Goal: Task Accomplishment & Management: Use online tool/utility

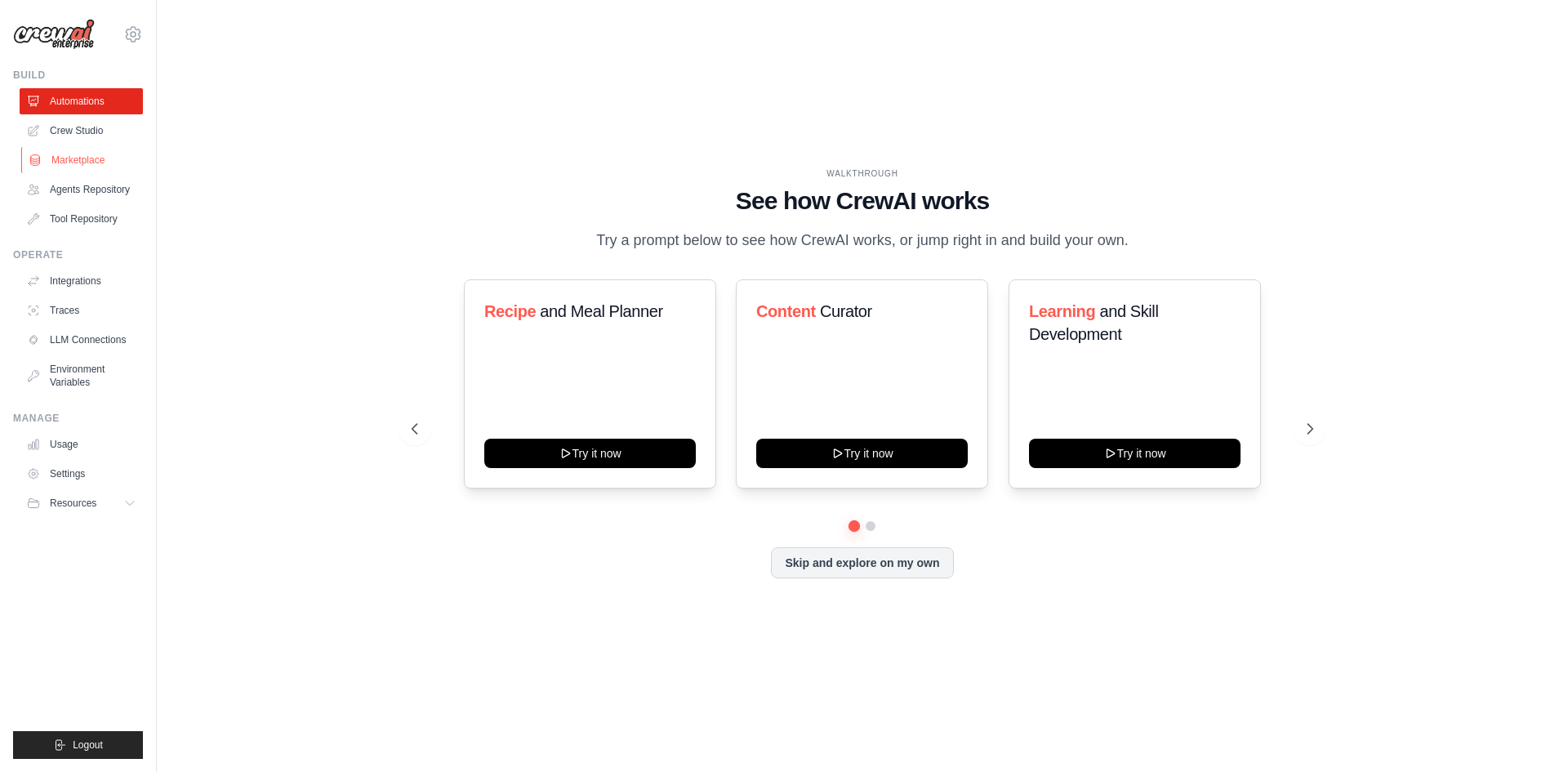
click at [75, 163] on link "Marketplace" at bounding box center [83, 160] width 124 height 26
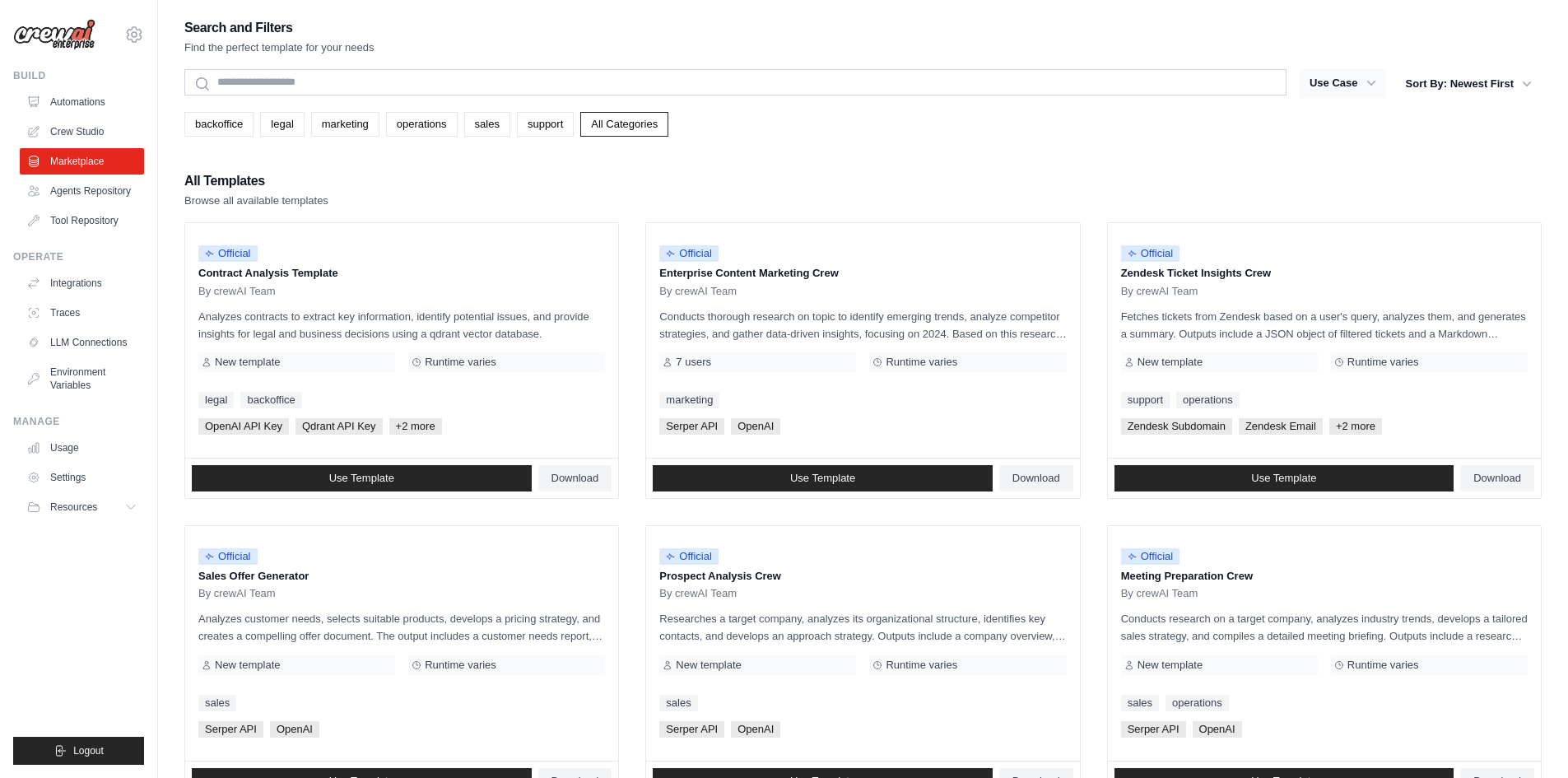
click at [1357, 85] on button "Use Case" at bounding box center [1343, 83] width 86 height 30
click at [1372, 83] on icon "button" at bounding box center [1371, 83] width 17 height 17
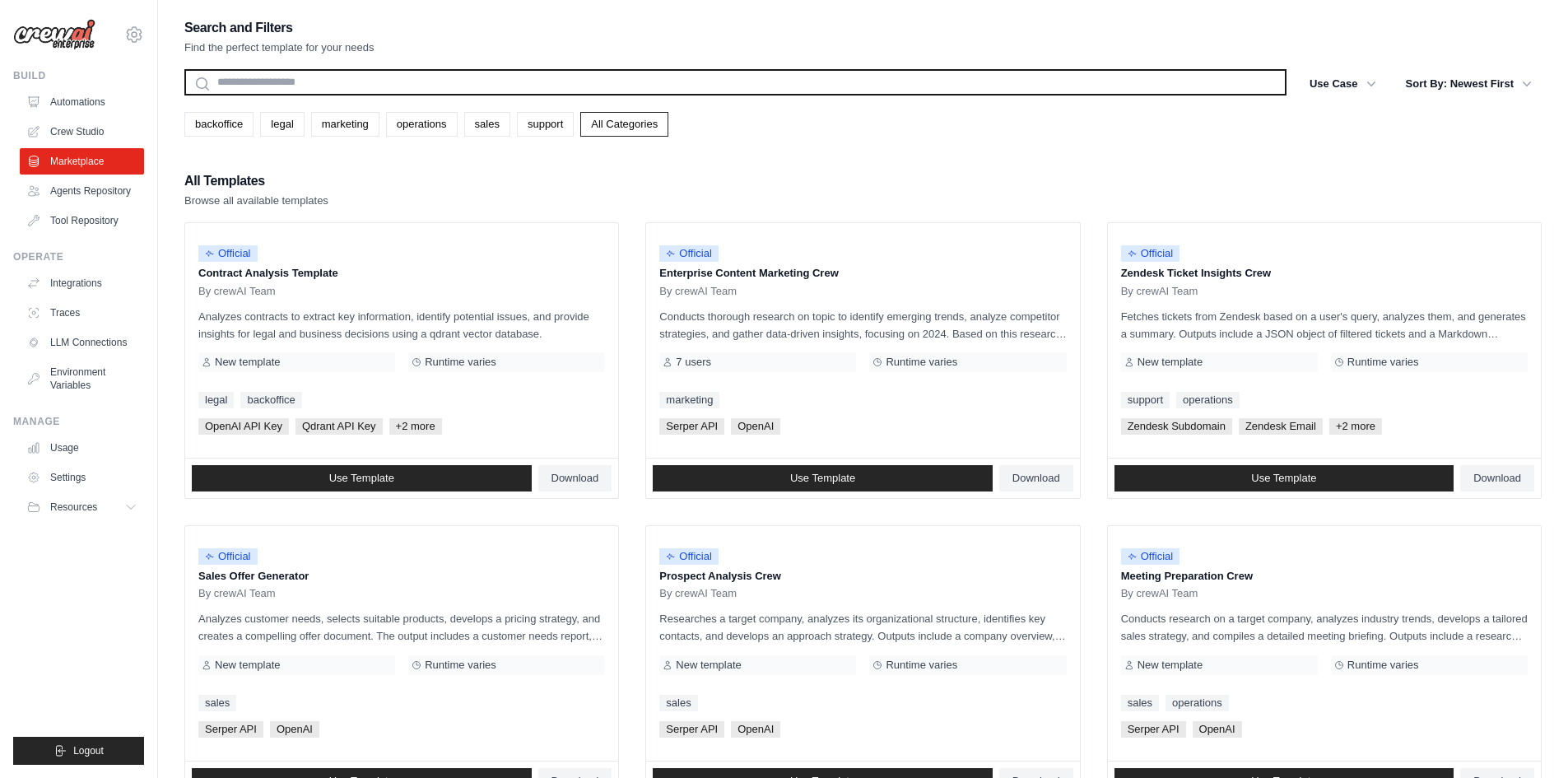
click at [242, 86] on input "text" at bounding box center [736, 82] width 1102 height 26
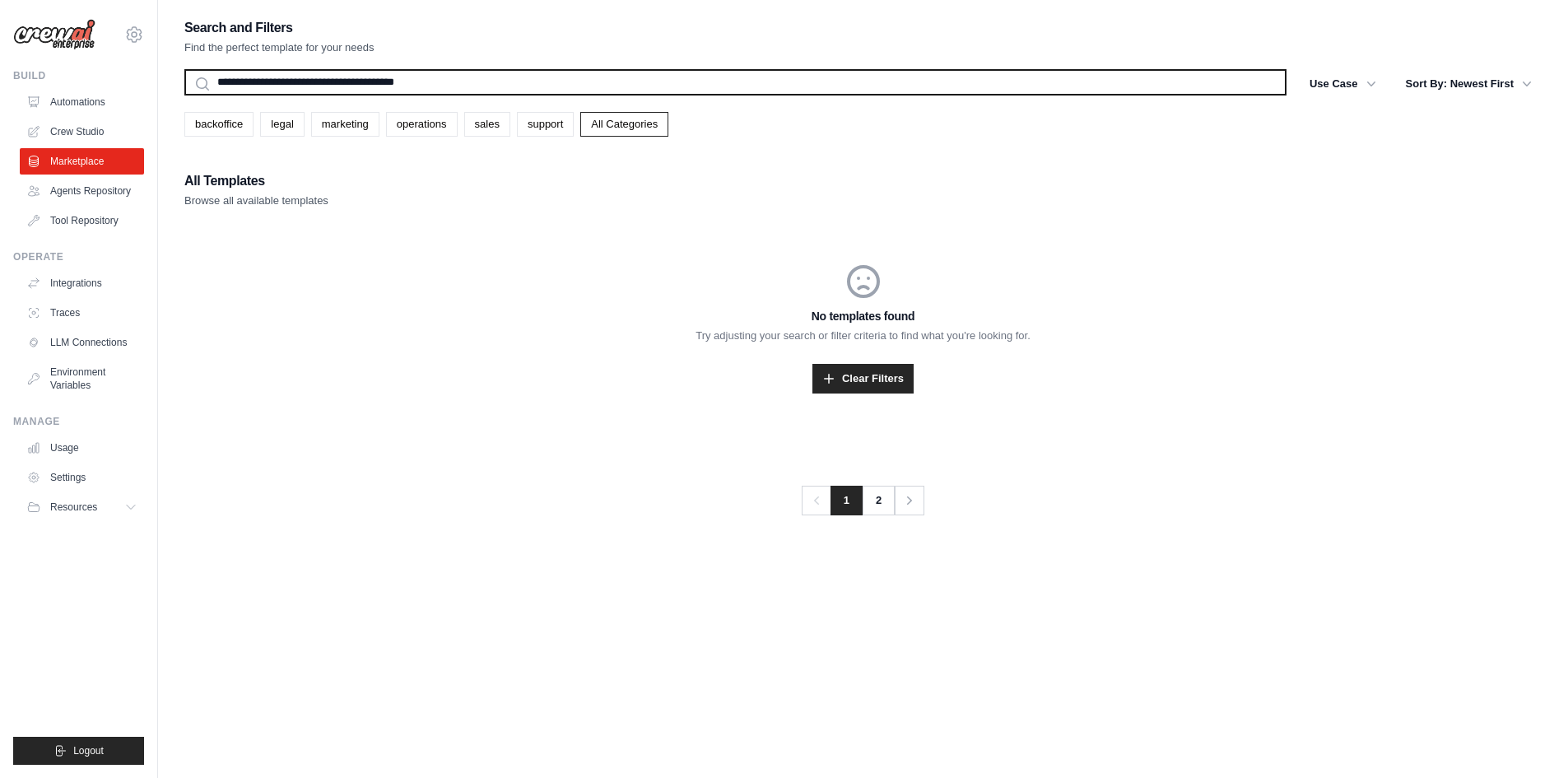
type input "**********"
click at [184, 95] on button "Search" at bounding box center [184, 95] width 1 height 1
click at [198, 83] on input "**********" at bounding box center [736, 82] width 1102 height 26
drag, startPoint x: 443, startPoint y: 81, endPoint x: 145, endPoint y: 90, distance: 298.1
click at [145, 90] on div "kaneriak.ap@gmail.com Settings Build Automations" at bounding box center [784, 405] width 1568 height 810
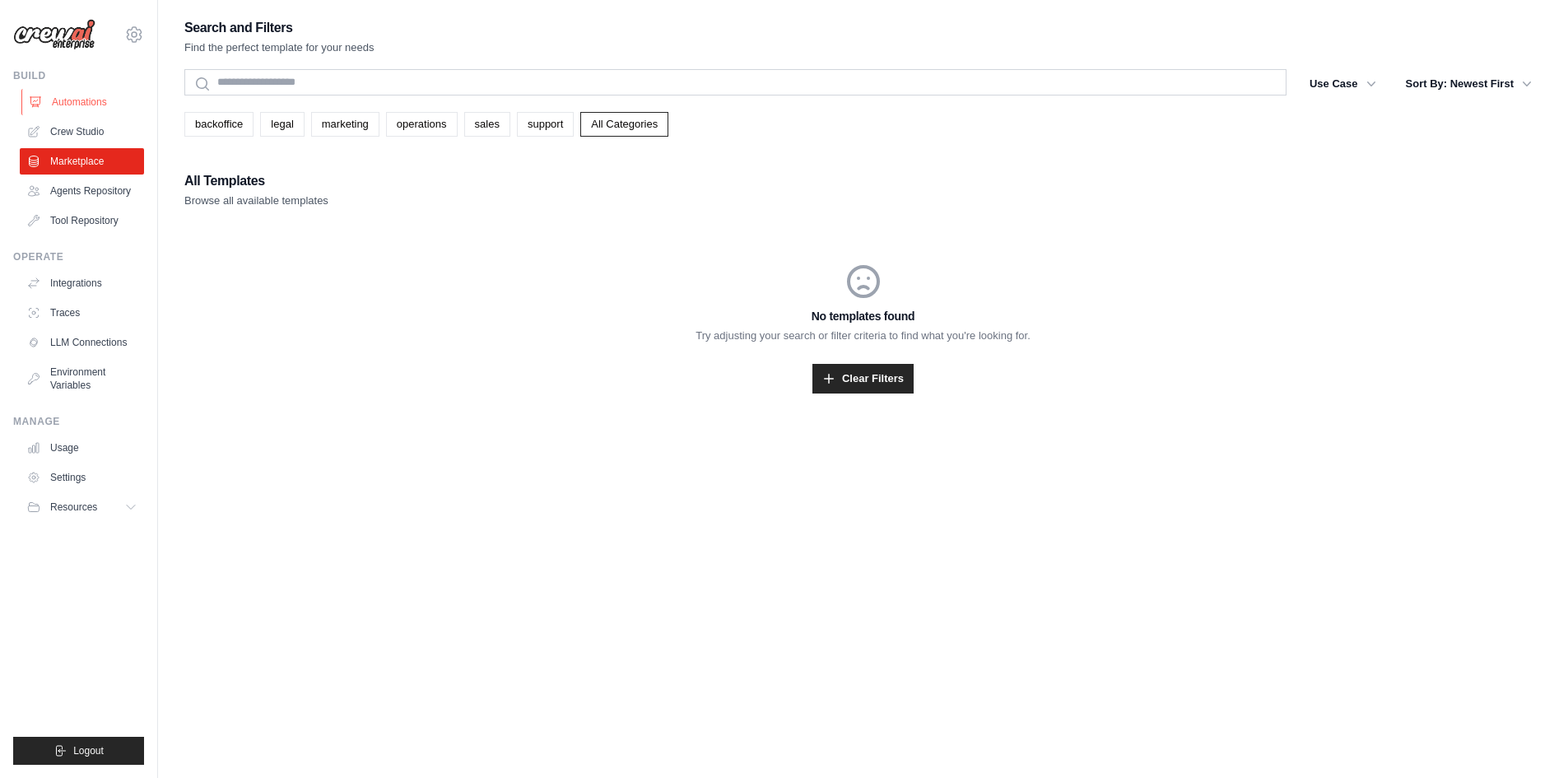
click at [70, 93] on link "Automations" at bounding box center [84, 102] width 124 height 26
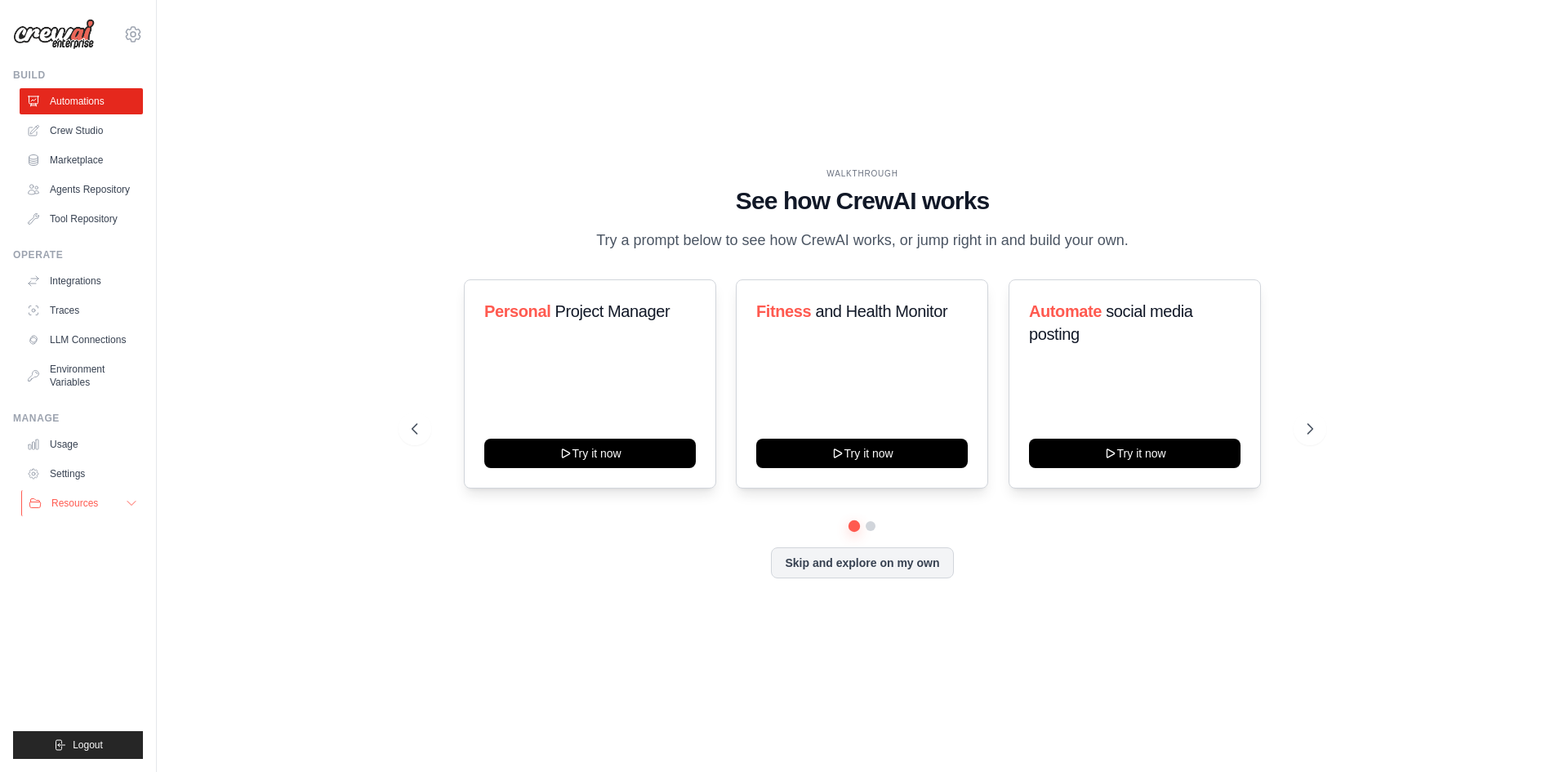
click at [111, 512] on button "Resources" at bounding box center [83, 503] width 124 height 26
click at [92, 533] on span "Documentation" at bounding box center [91, 530] width 67 height 13
click at [82, 560] on span "GitHub" at bounding box center [73, 556] width 30 height 13
click at [82, 471] on link "Settings" at bounding box center [83, 473] width 124 height 26
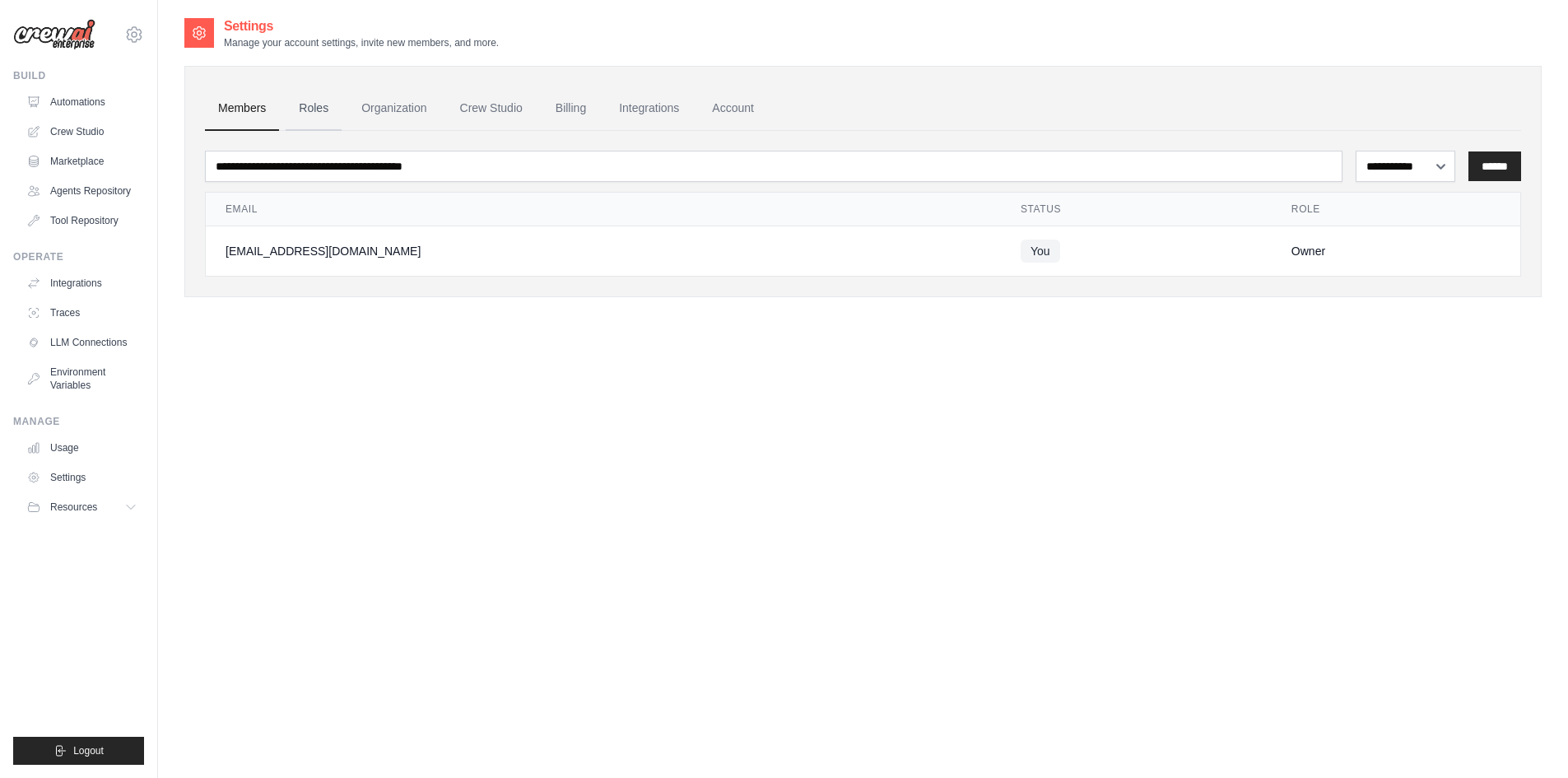
click at [318, 98] on link "Roles" at bounding box center [313, 108] width 56 height 44
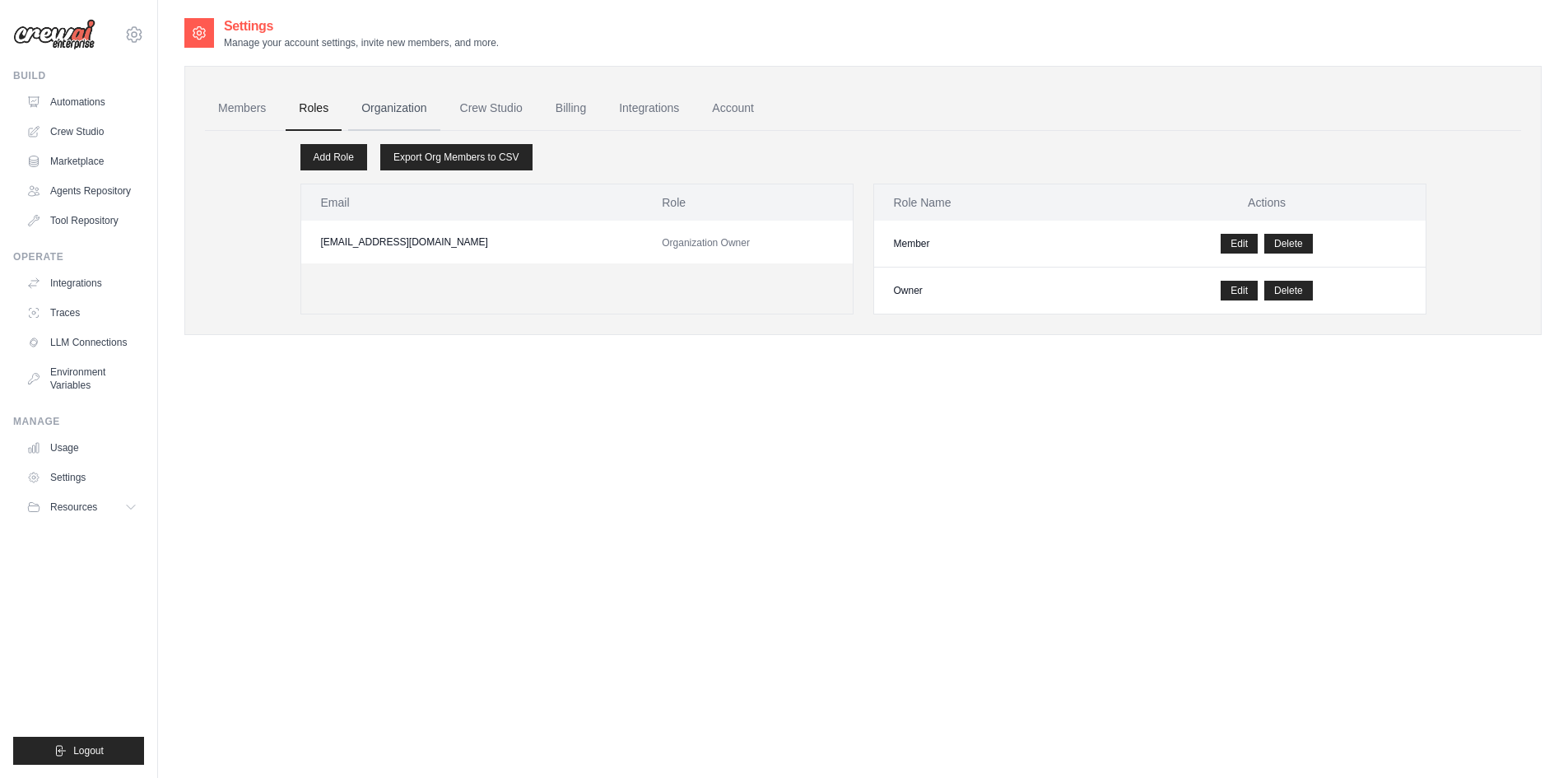
click at [401, 106] on link "Organization" at bounding box center [394, 108] width 91 height 44
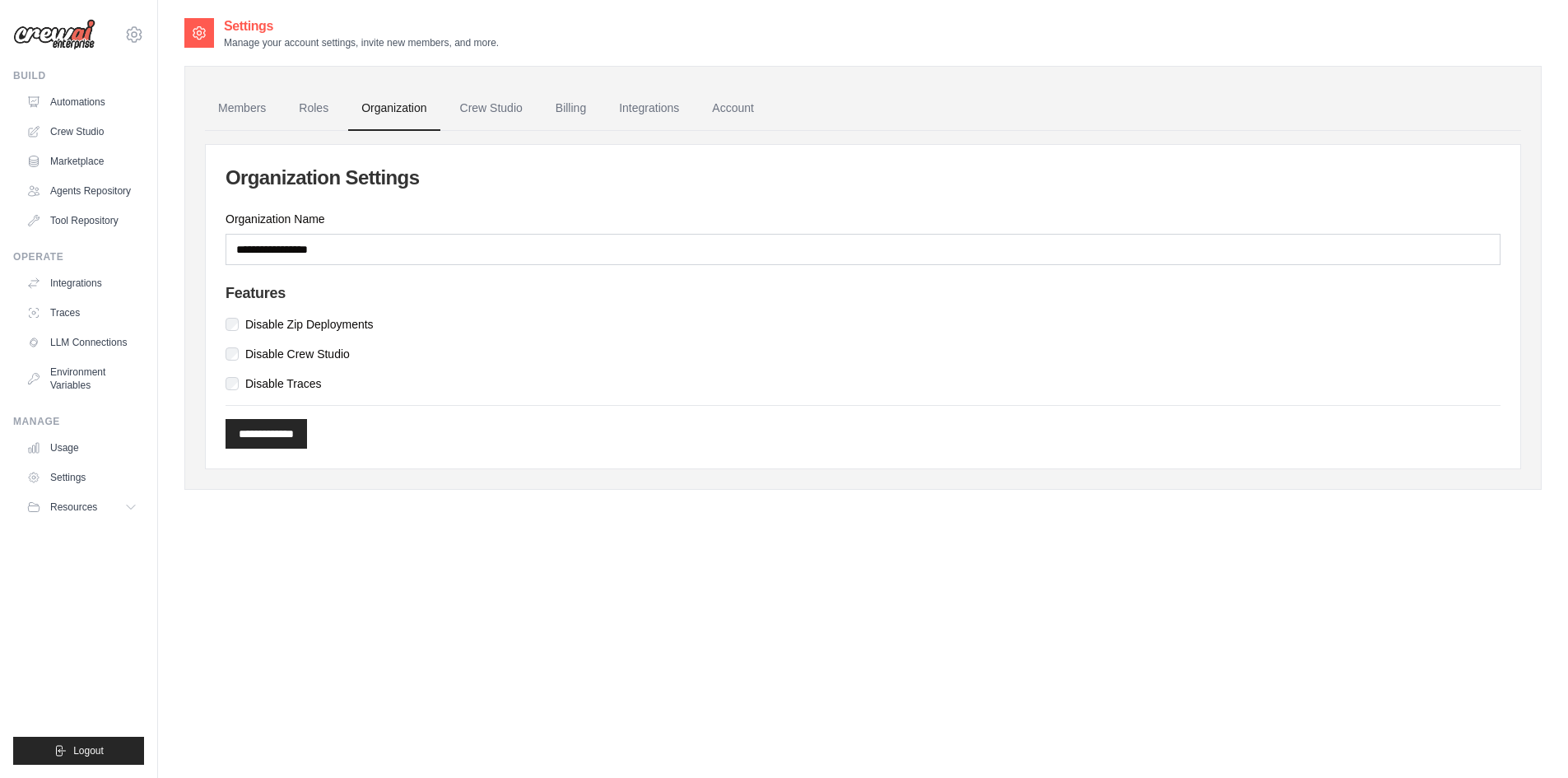
click at [381, 269] on div "**********" at bounding box center [863, 306] width 1315 height 324
click at [476, 97] on link "Crew Studio" at bounding box center [491, 108] width 89 height 44
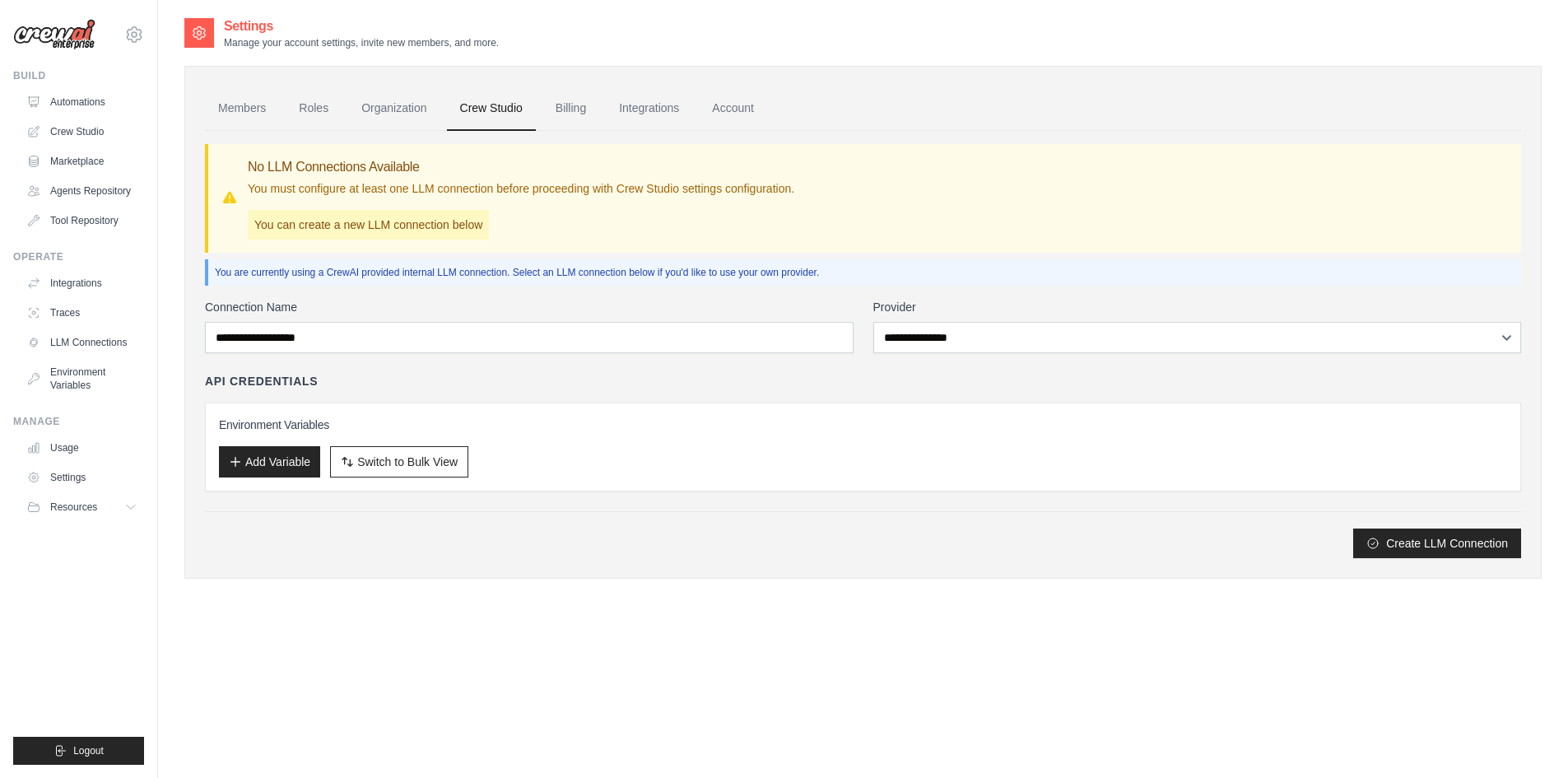
click at [574, 107] on link "Billing" at bounding box center [570, 108] width 57 height 44
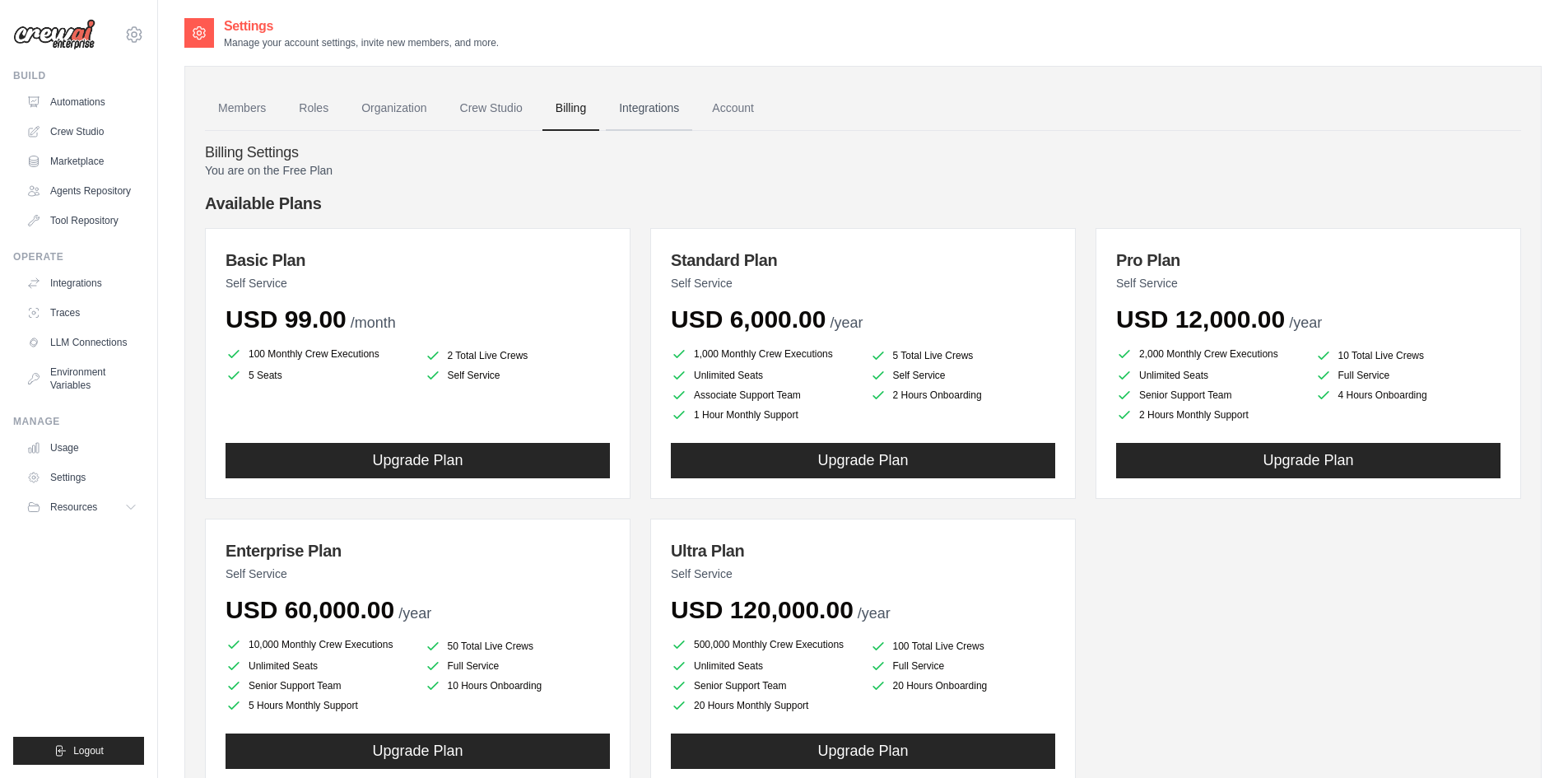
click at [651, 107] on link "Integrations" at bounding box center [649, 108] width 86 height 44
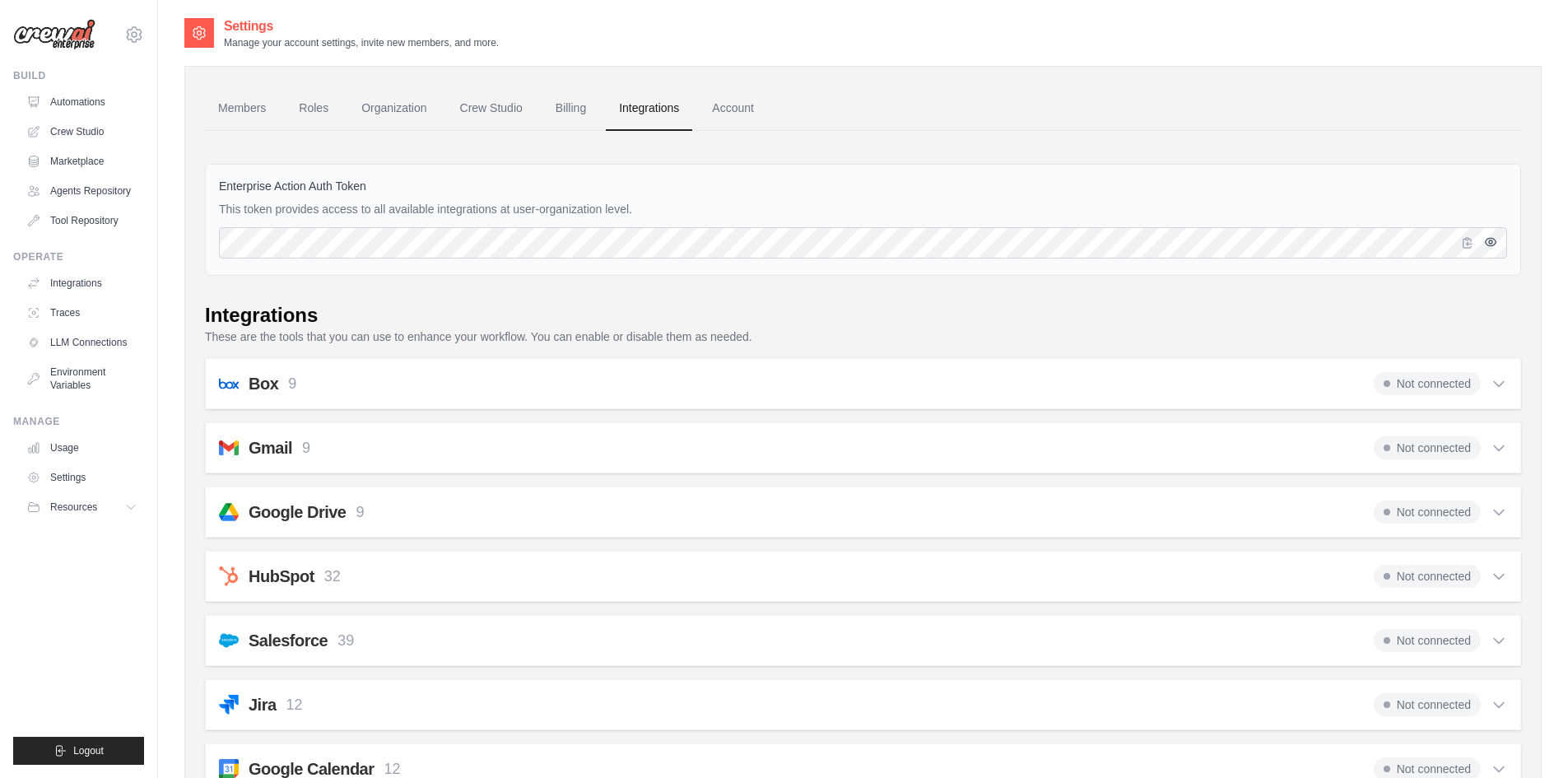
click at [1497, 243] on icon "button" at bounding box center [1491, 241] width 13 height 13
click at [1470, 245] on icon "button" at bounding box center [1467, 241] width 13 height 13
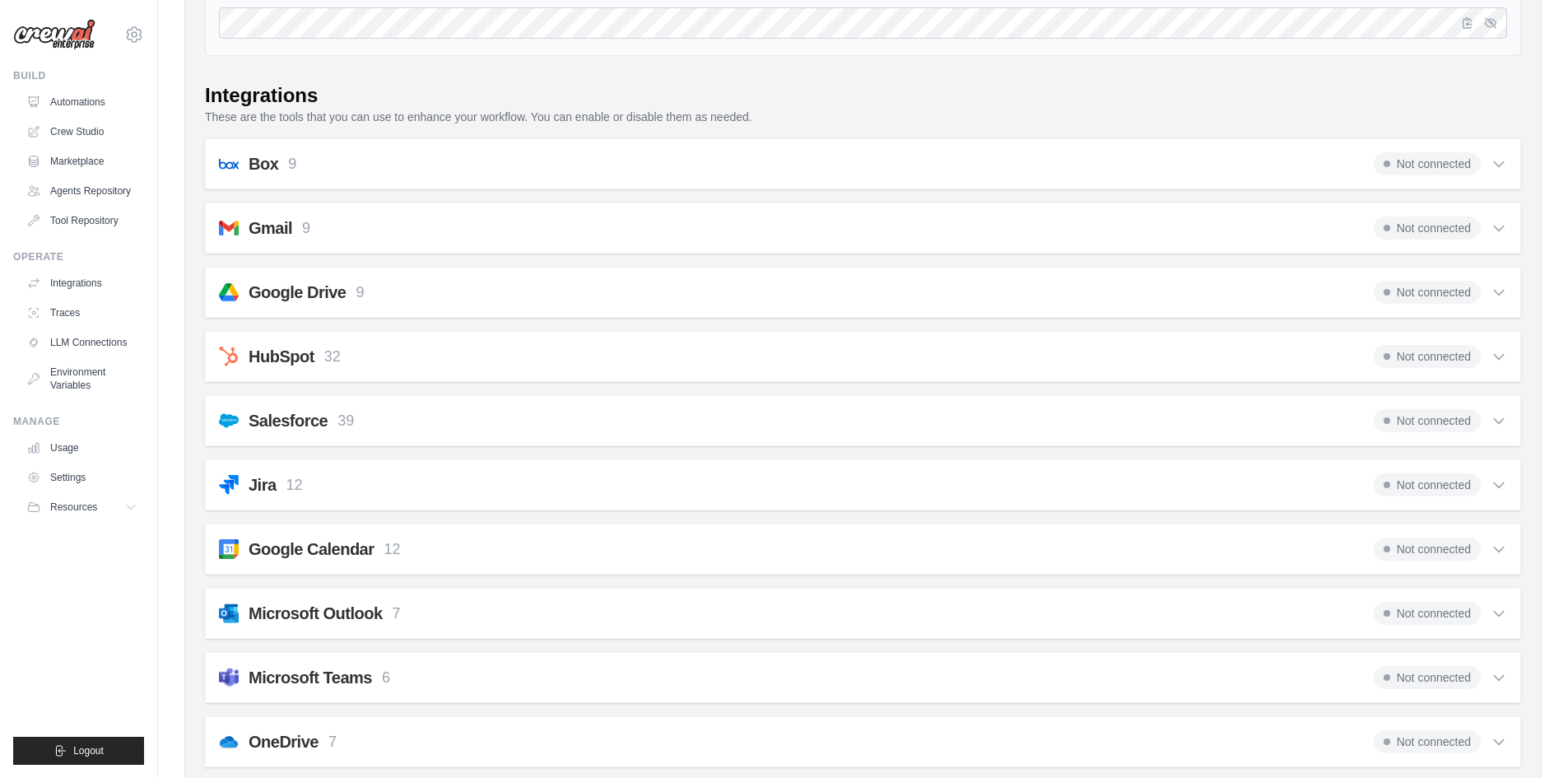
scroll to position [192, 0]
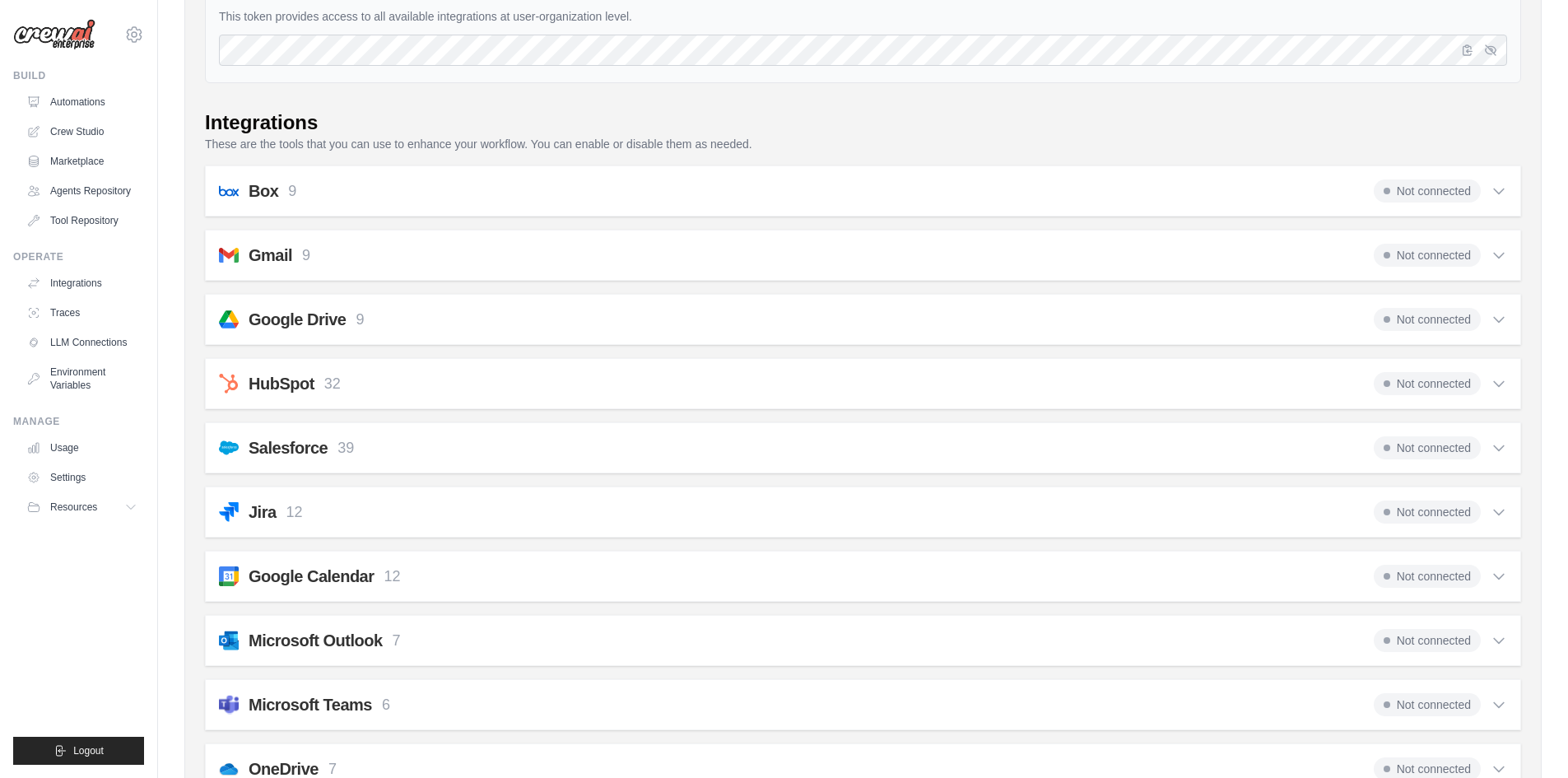
click at [1494, 322] on icon at bounding box center [1498, 319] width 17 height 17
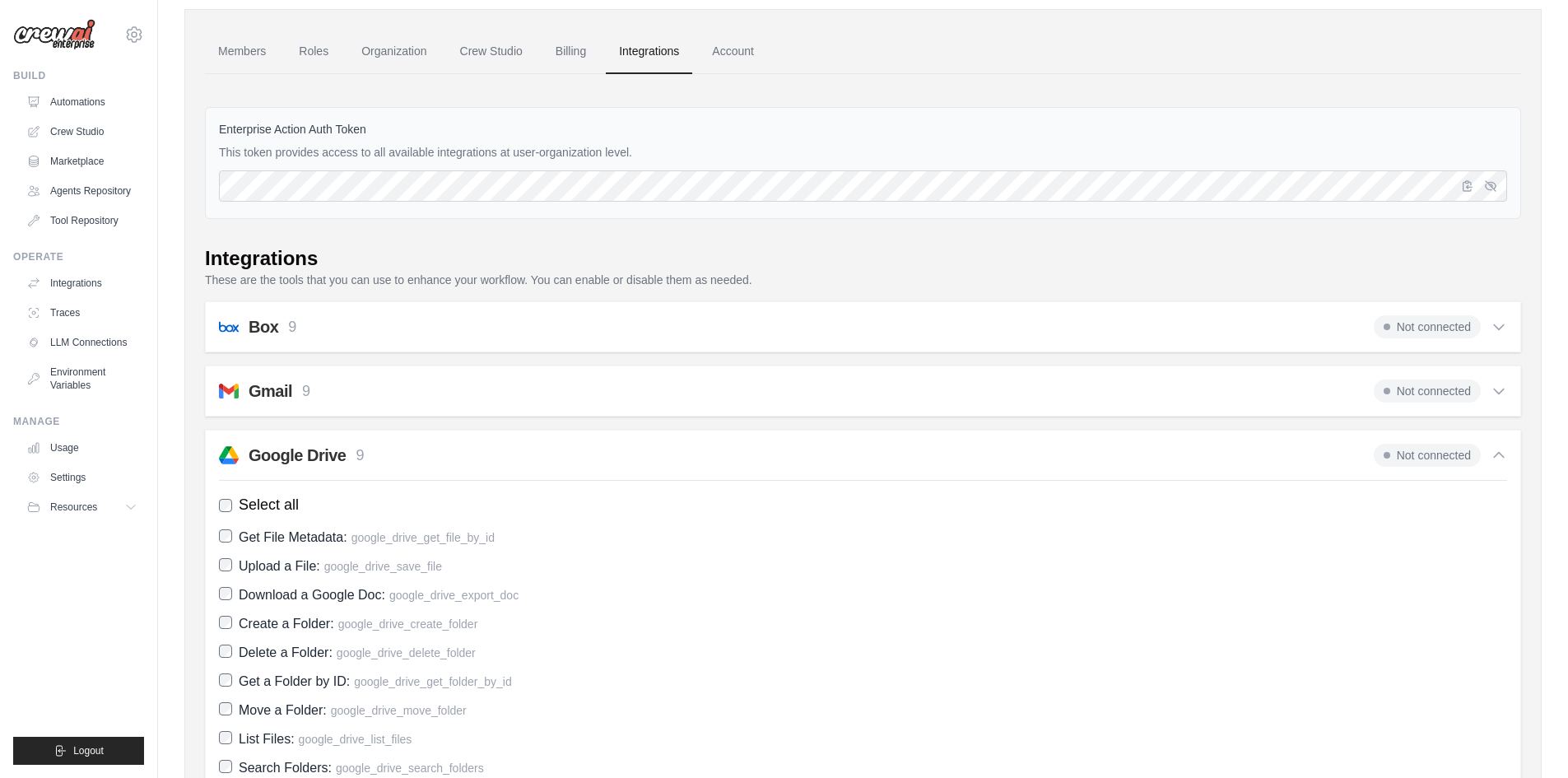
scroll to position [28, 0]
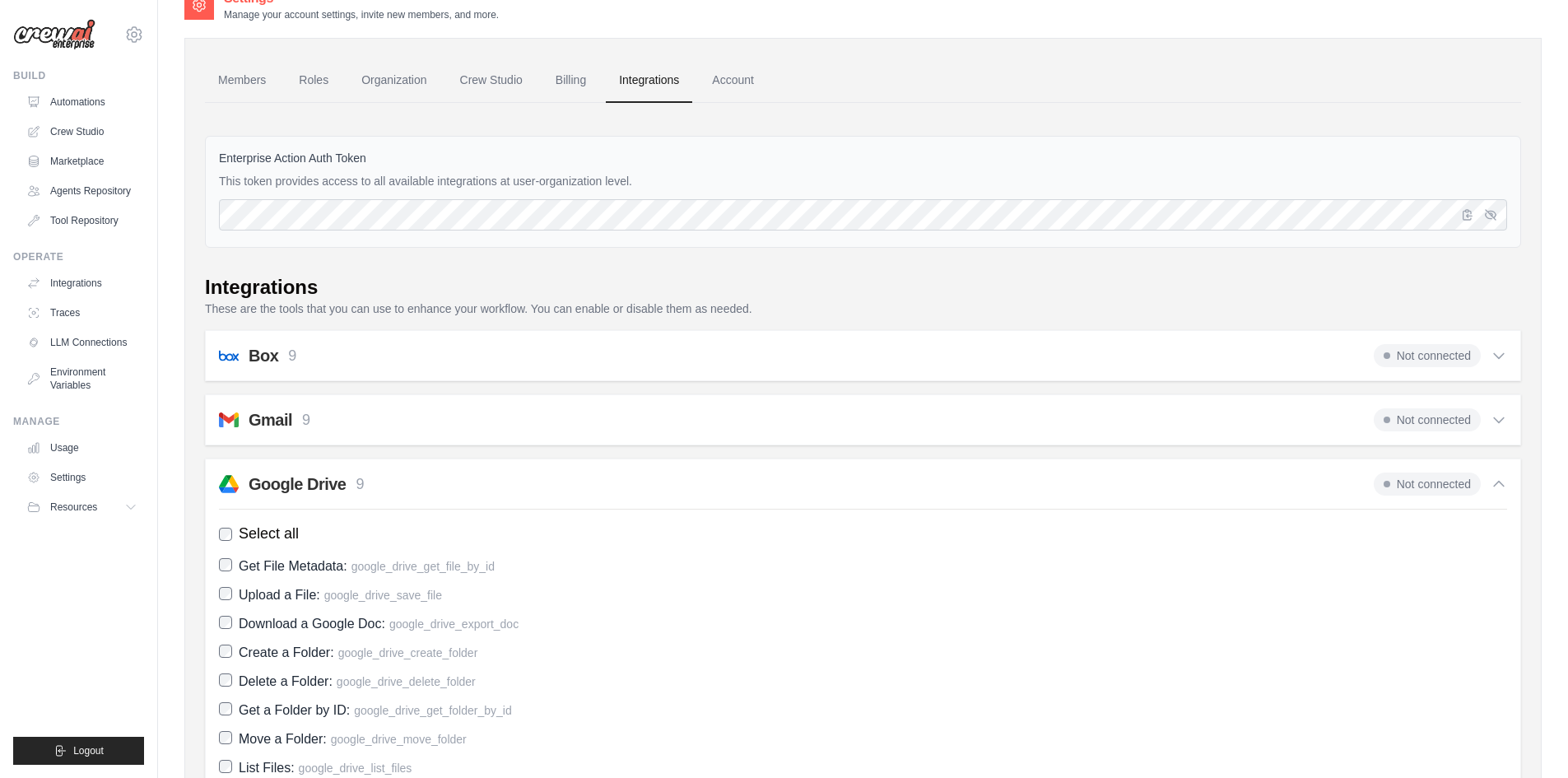
click at [1504, 355] on icon at bounding box center [1498, 355] width 17 height 17
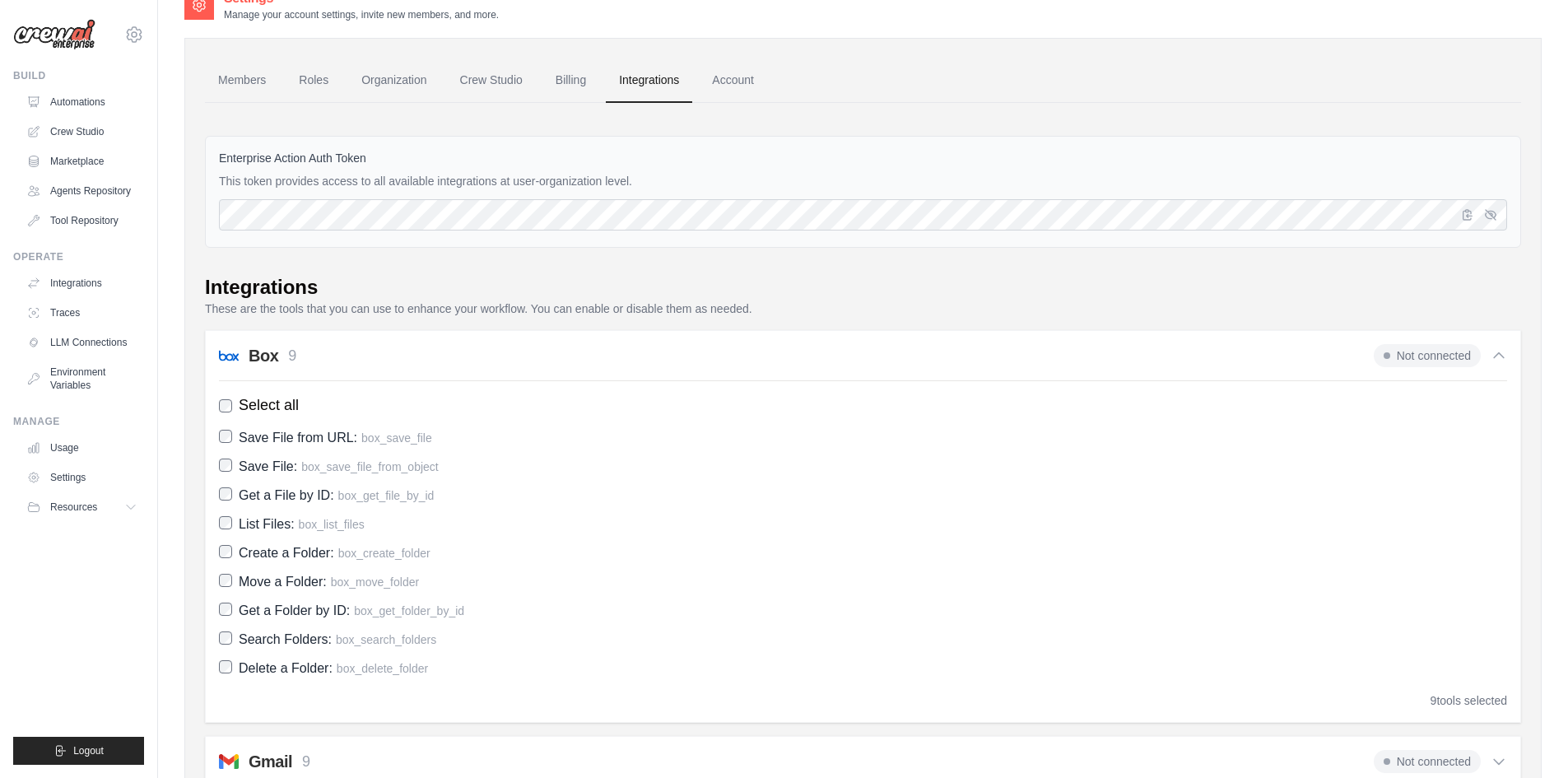
click at [1504, 355] on icon at bounding box center [1498, 355] width 17 height 17
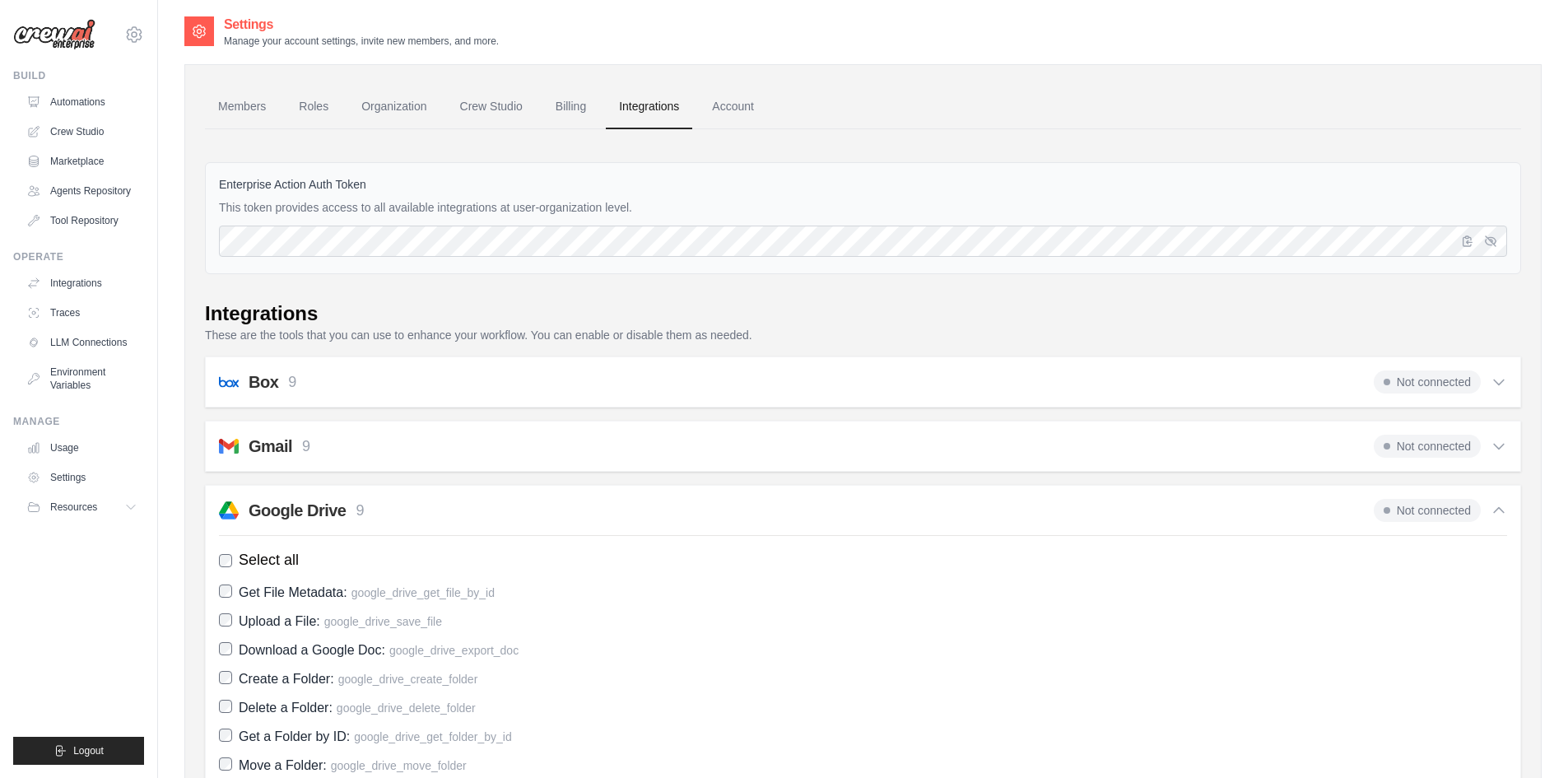
scroll to position [0, 0]
click at [714, 98] on link "Account" at bounding box center [733, 108] width 68 height 44
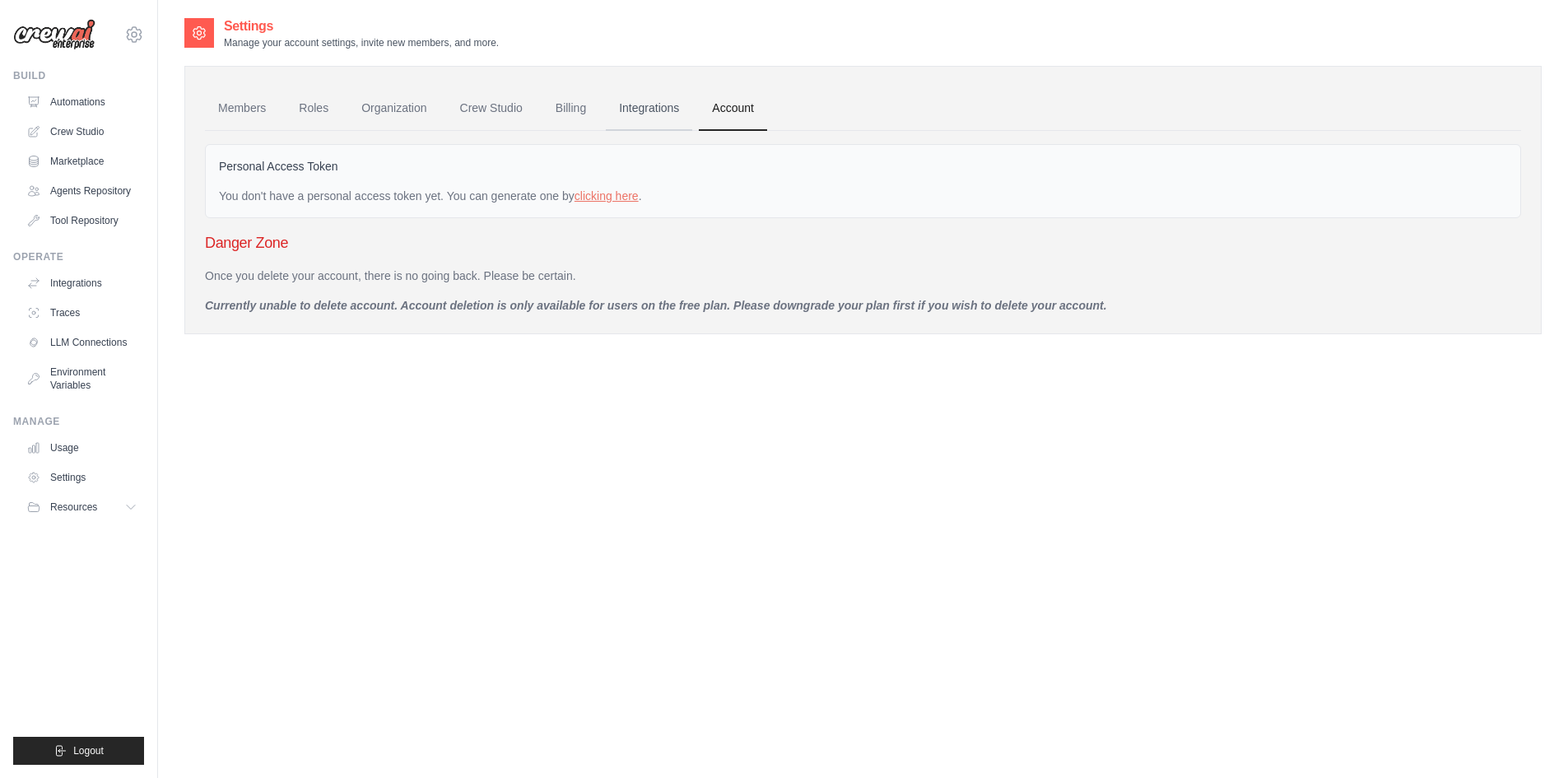
click at [660, 100] on link "Integrations" at bounding box center [649, 108] width 86 height 44
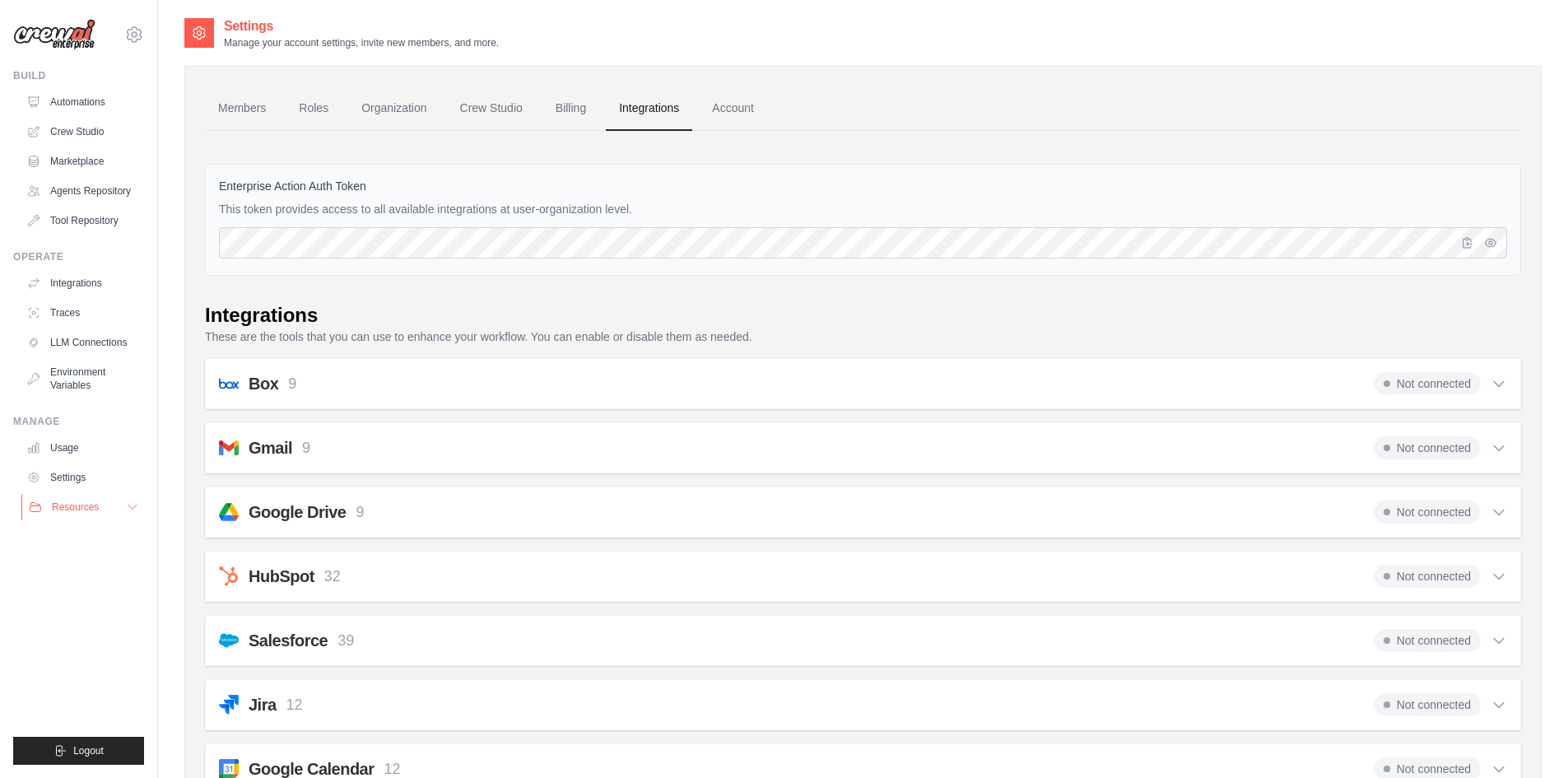
click at [128, 517] on button "Resources" at bounding box center [84, 506] width 124 height 26
click at [95, 533] on span "Documentation" at bounding box center [91, 534] width 67 height 13
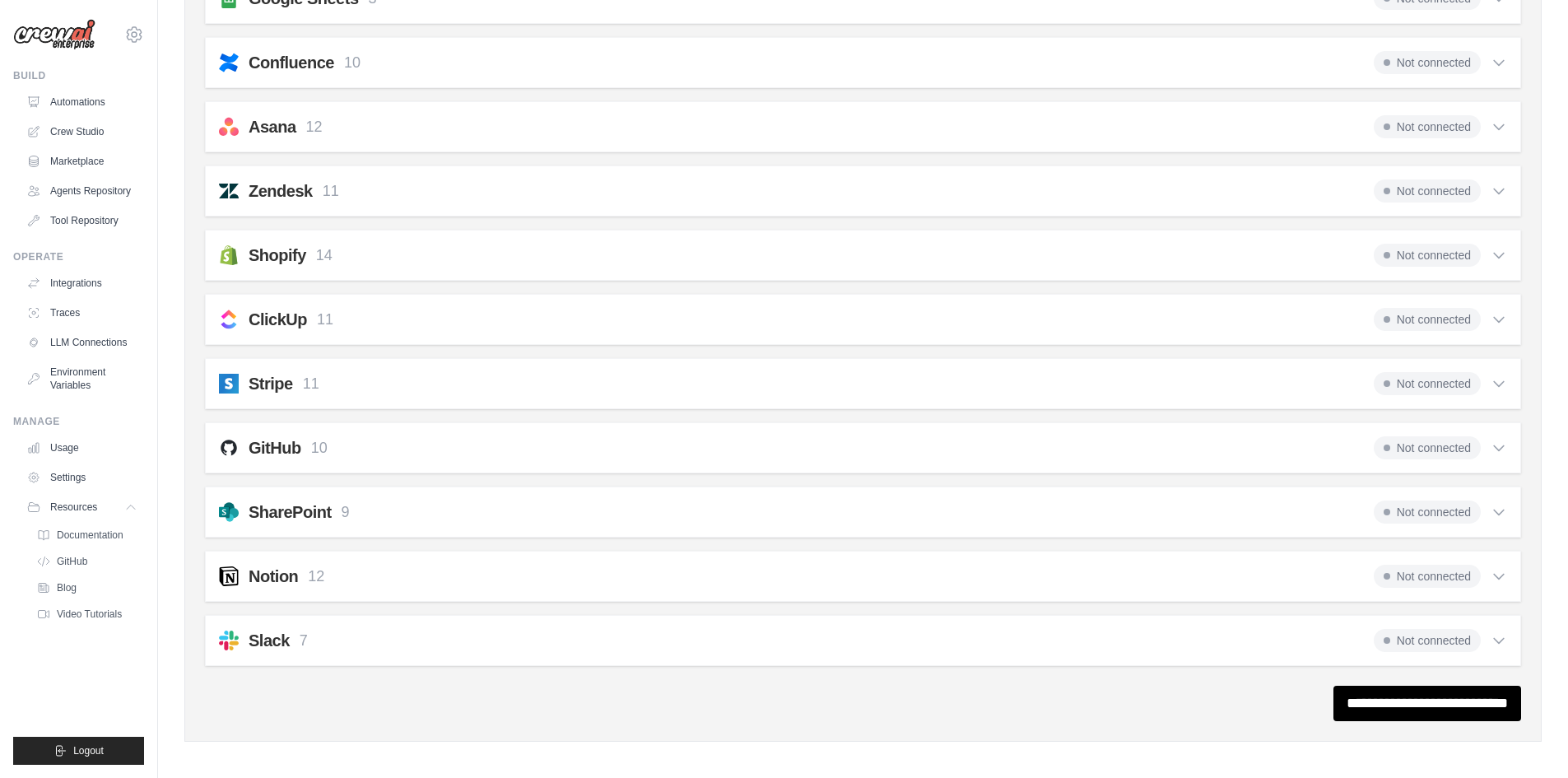
scroll to position [1097, 0]
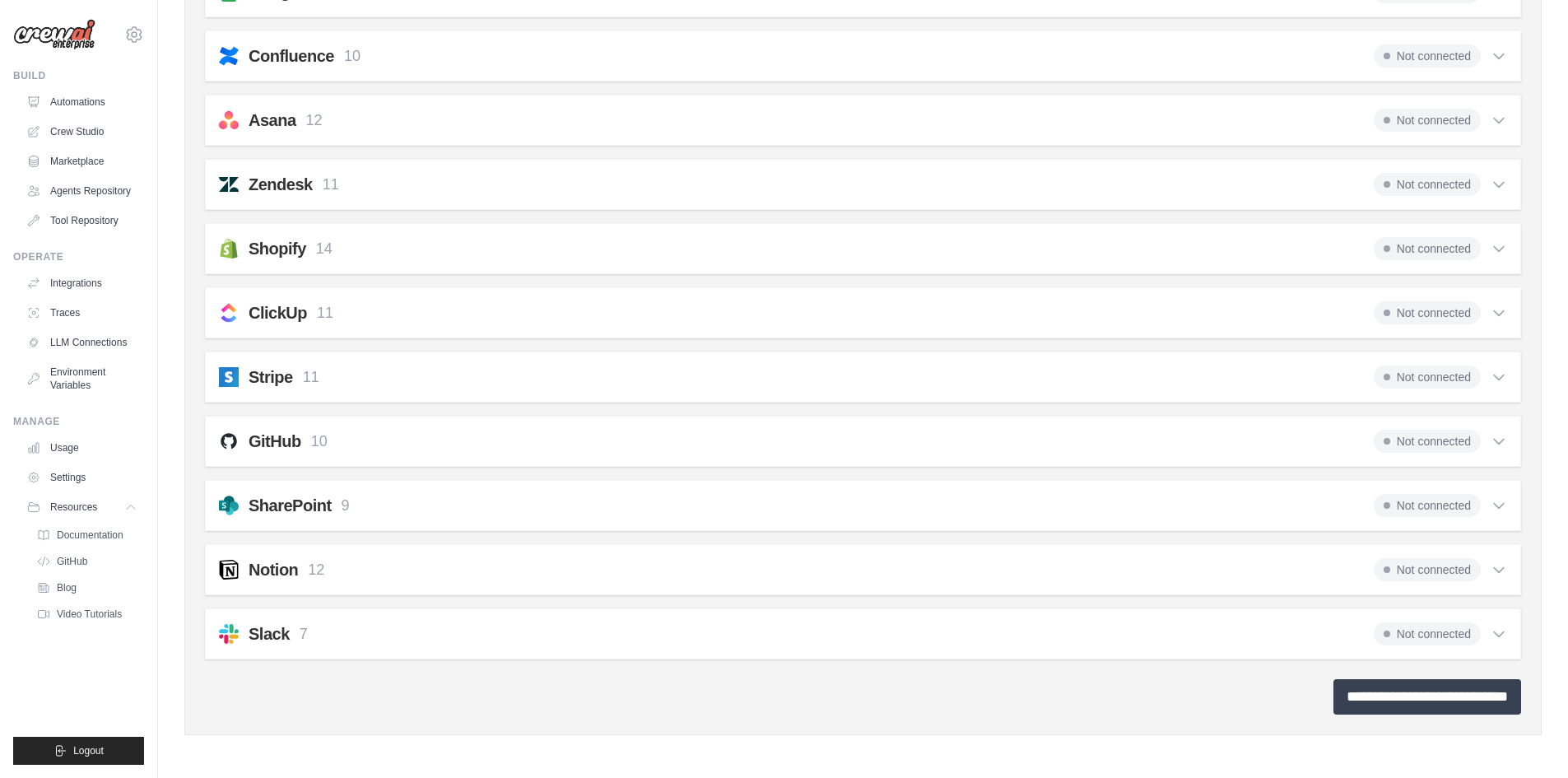
click at [1403, 691] on input "**********" at bounding box center [1428, 696] width 188 height 36
click at [70, 476] on link "Settings" at bounding box center [84, 477] width 124 height 26
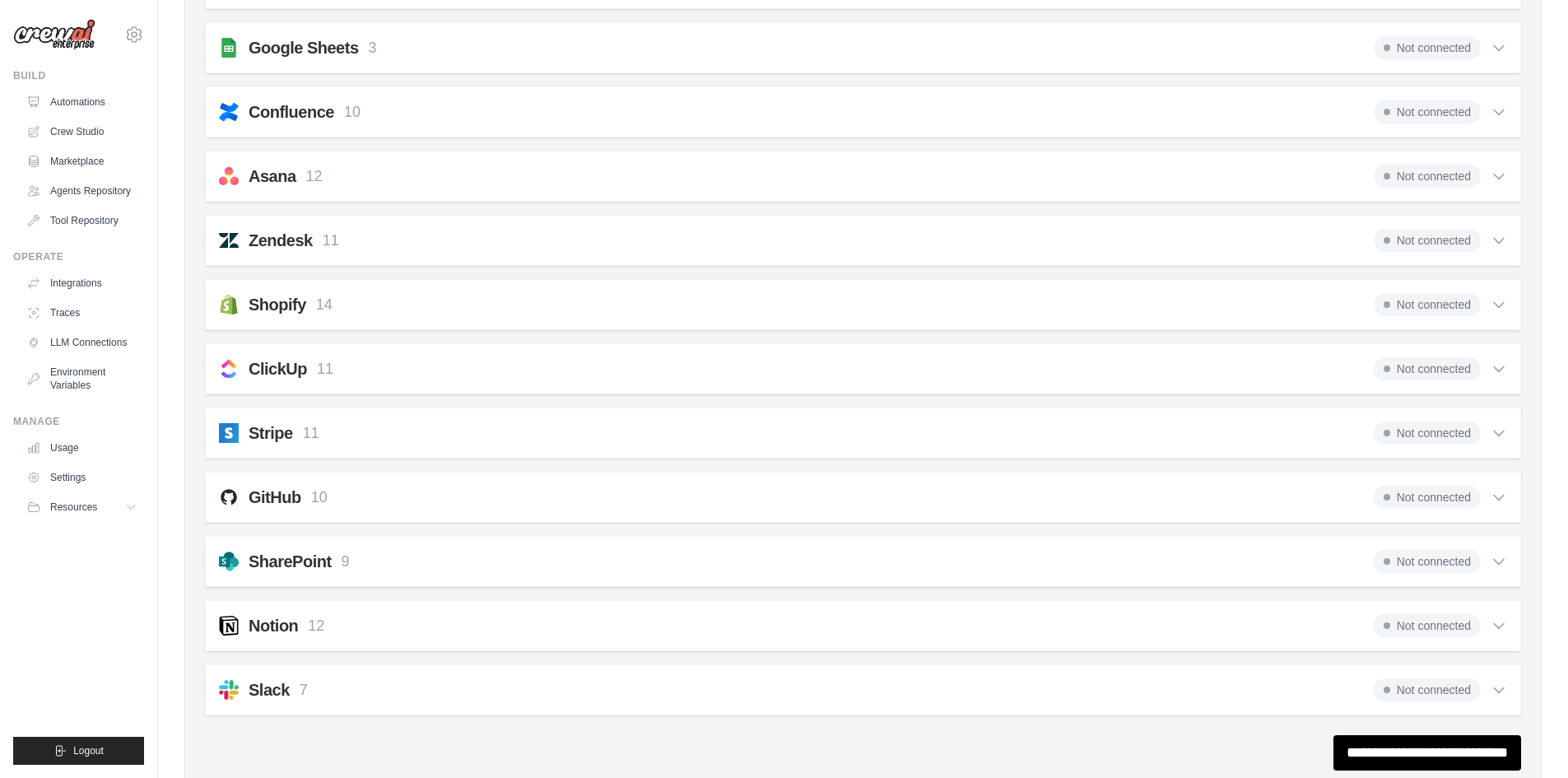
scroll to position [0, 0]
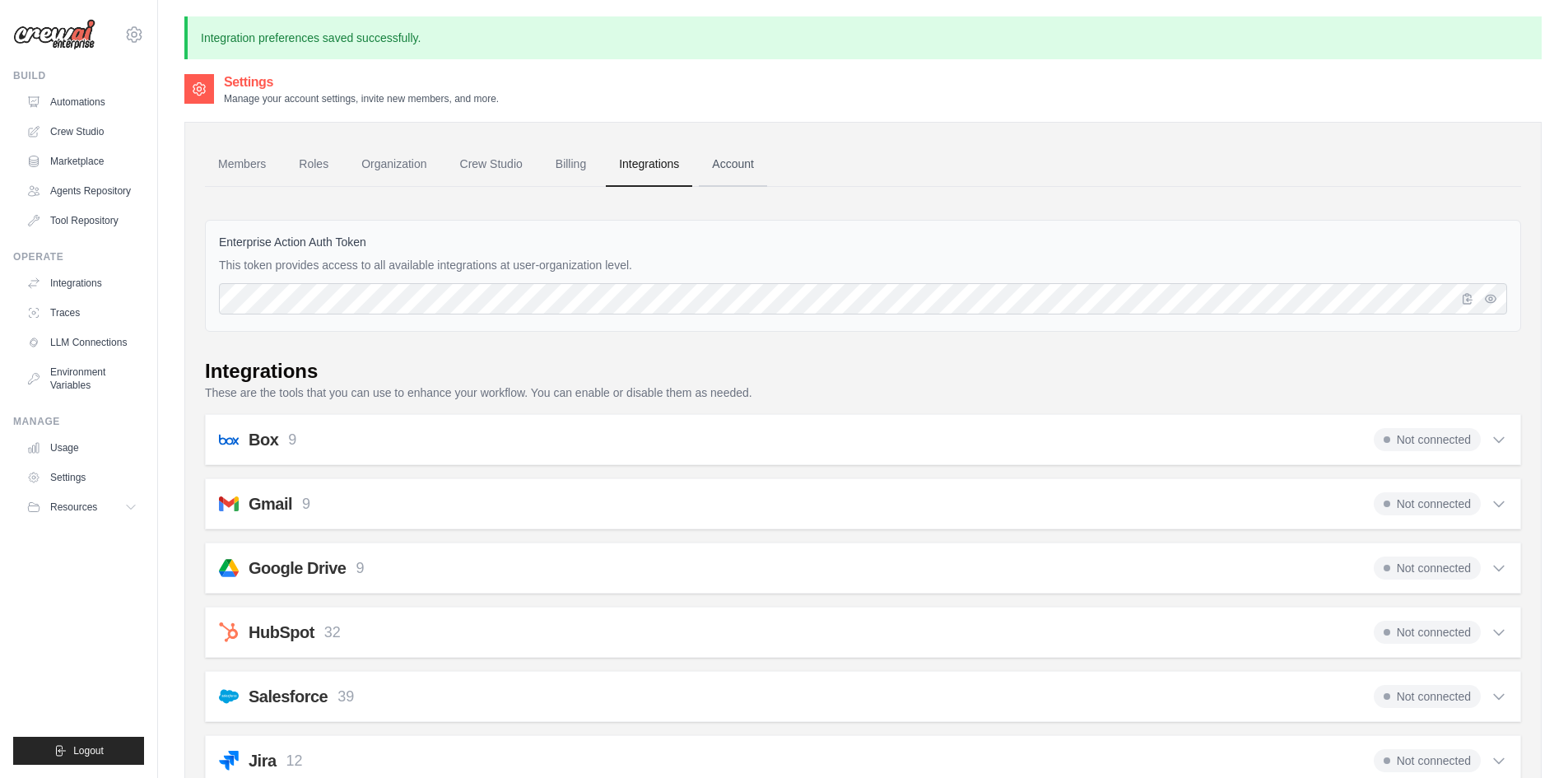
click at [744, 163] on link "Account" at bounding box center [733, 164] width 68 height 44
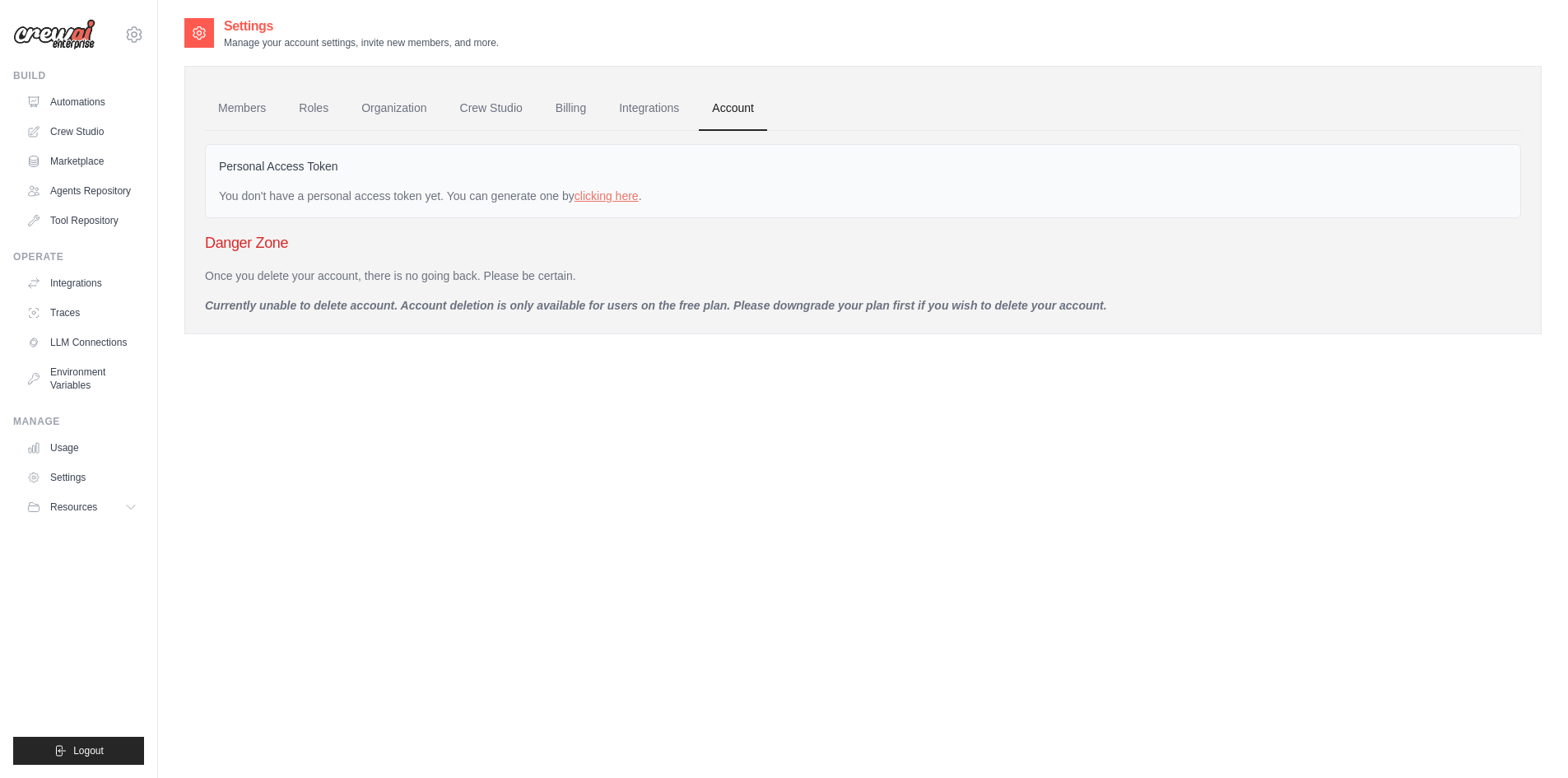
drag, startPoint x: 199, startPoint y: 307, endPoint x: 1161, endPoint y: 324, distance: 962.2
click at [1161, 324] on div "Members Roles Organization Crew Studio Billing Integrations Account Personal Ac…" at bounding box center [863, 200] width 1357 height 268
click at [742, 473] on div "Settings Manage your account settings, invite new members, and more. Members Ro…" at bounding box center [863, 406] width 1357 height 778
click at [583, 105] on link "Billing" at bounding box center [570, 108] width 57 height 44
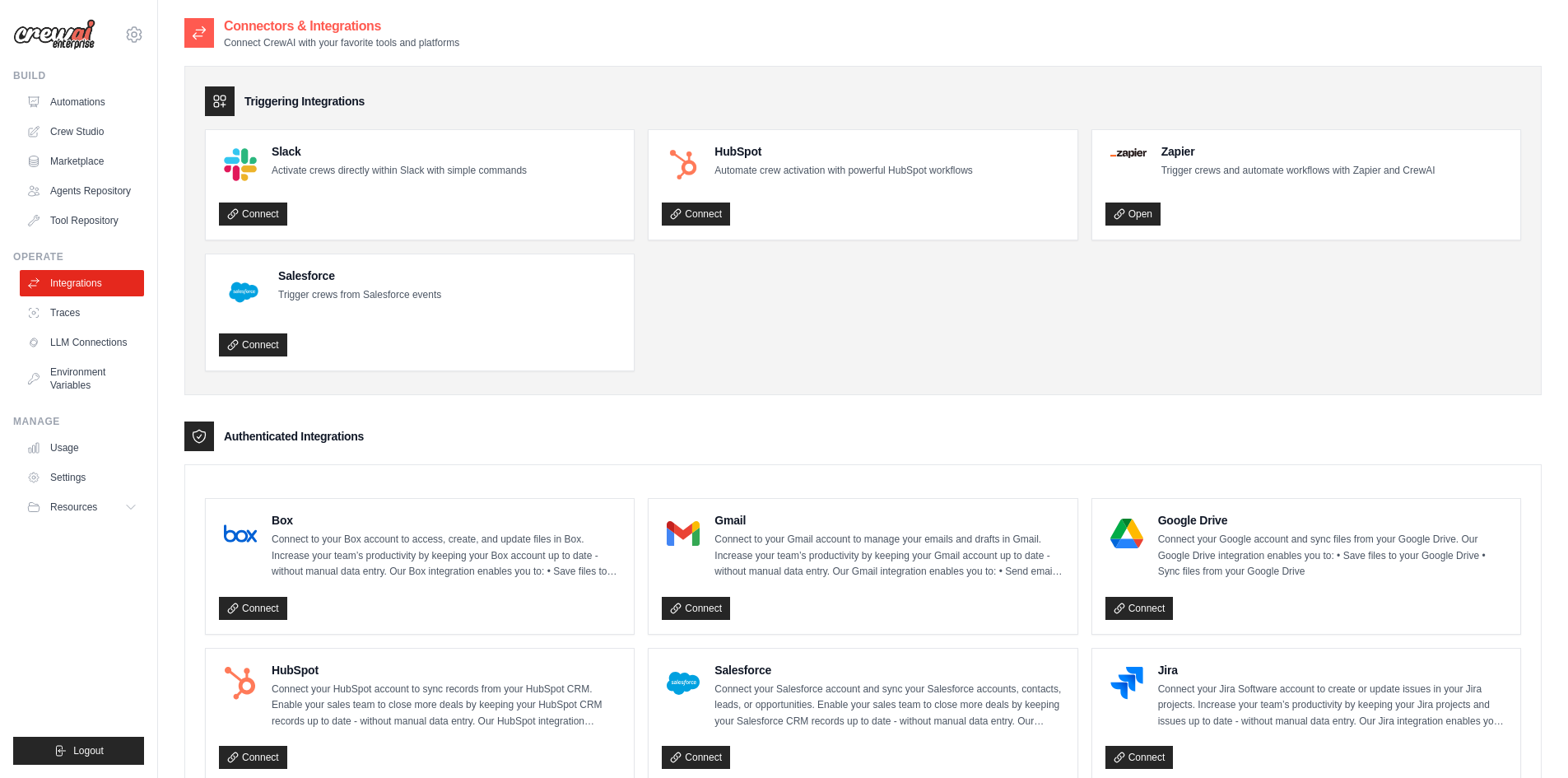
drag, startPoint x: 230, startPoint y: 439, endPoint x: 420, endPoint y: 439, distance: 190.0
click at [420, 439] on div "Authenticated Integrations" at bounding box center [863, 436] width 1357 height 30
click at [1070, 330] on ul "Slack Activate crews directly within Slack with simple commands Connect HubSpot…" at bounding box center [863, 250] width 1316 height 242
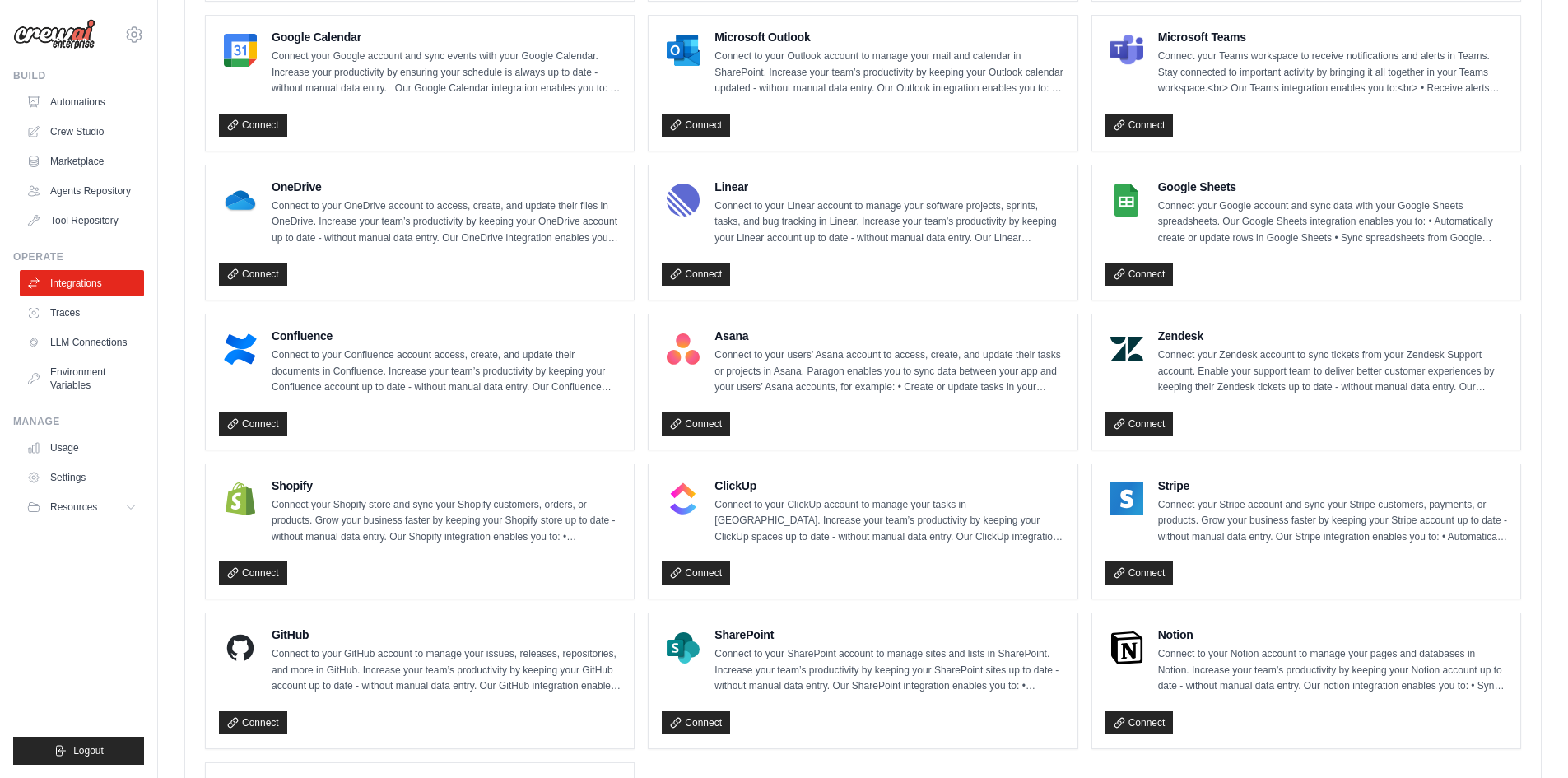
scroll to position [823, 0]
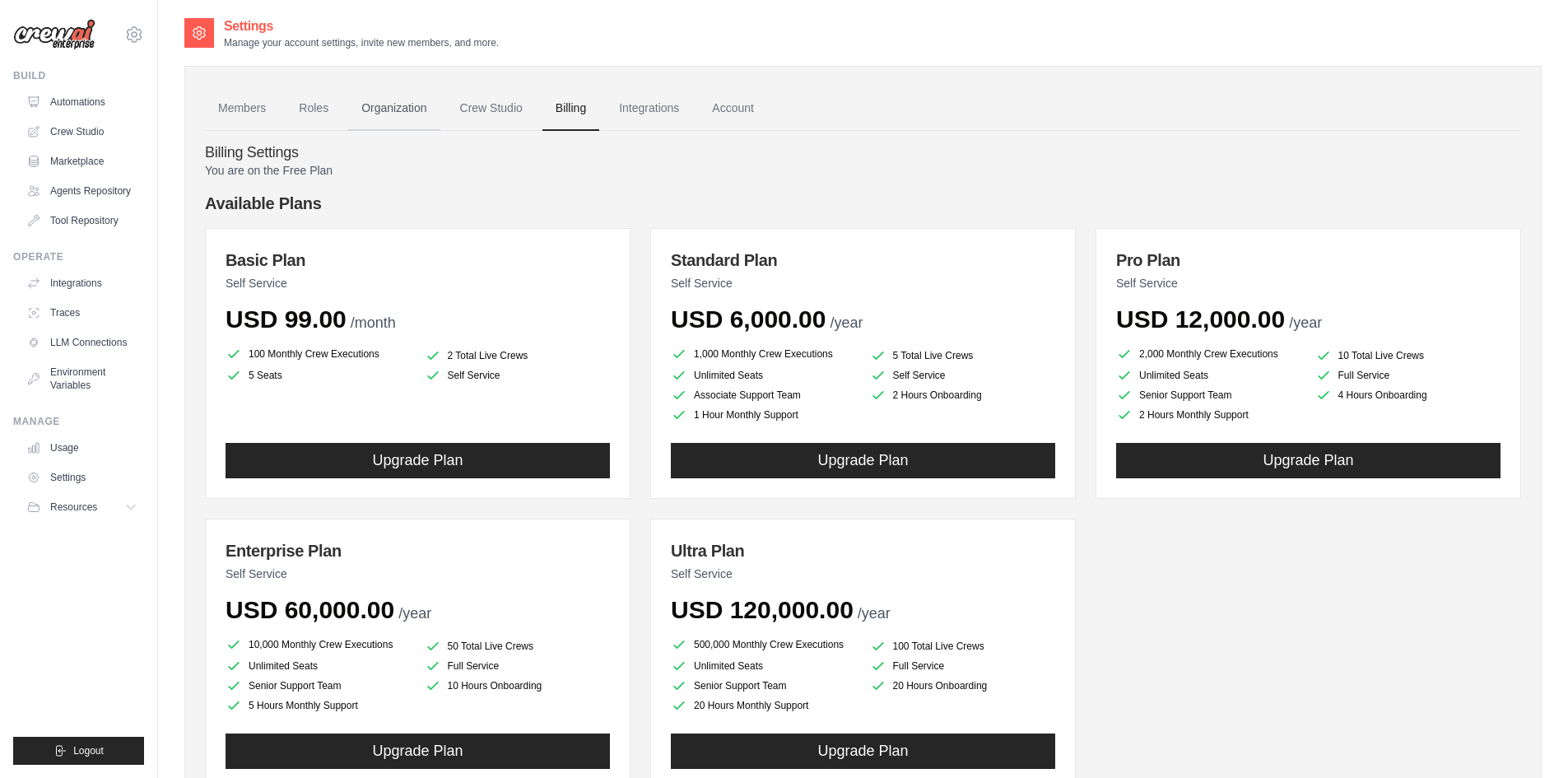
click at [367, 111] on link "Organization" at bounding box center [394, 108] width 91 height 44
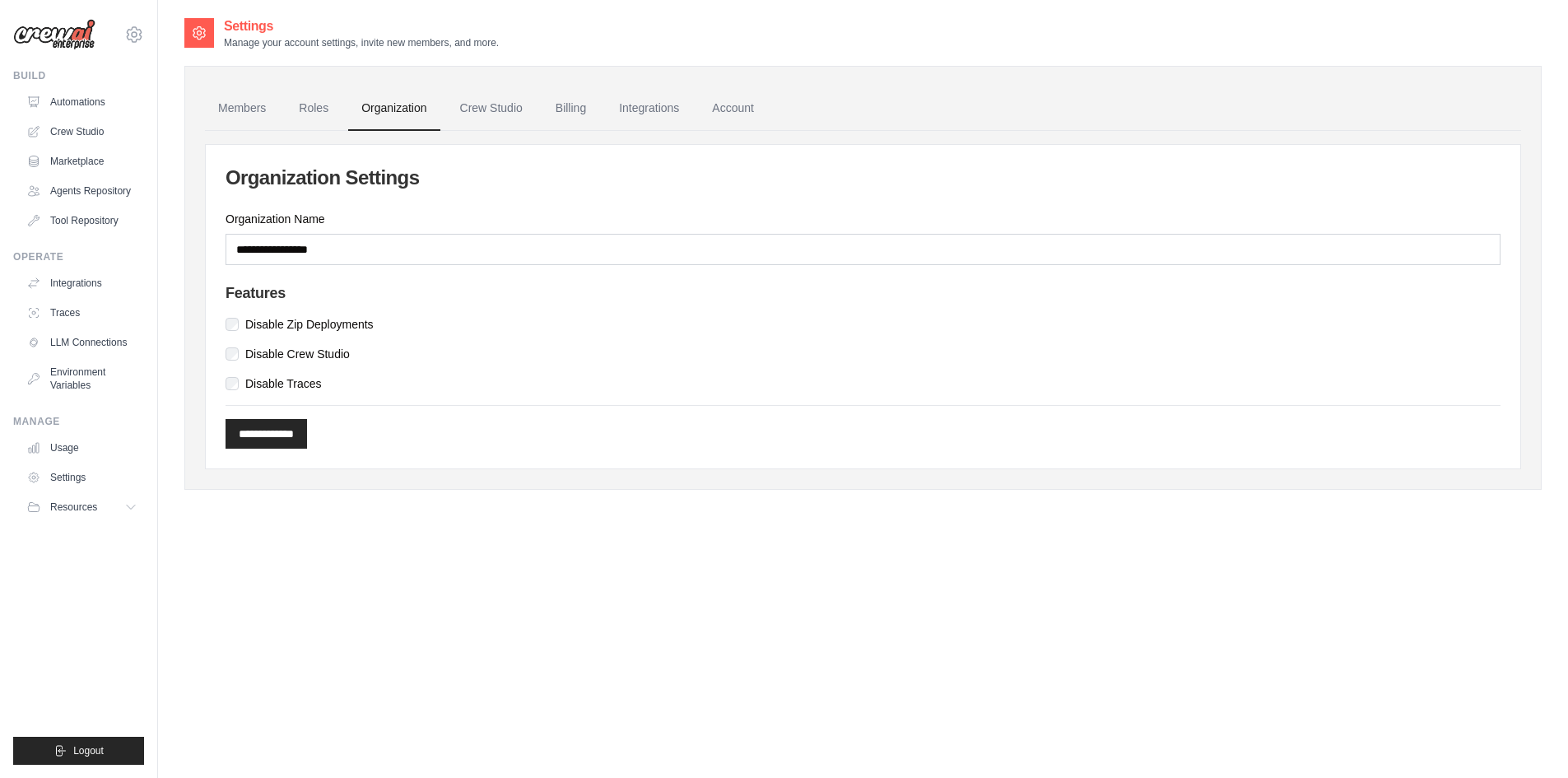
click at [279, 328] on label "Disable Zip Deployments" at bounding box center [309, 324] width 128 height 17
click at [279, 357] on label "Disable Crew Studio" at bounding box center [298, 353] width 104 height 17
click at [280, 385] on label "Disable Traces" at bounding box center [284, 383] width 77 height 17
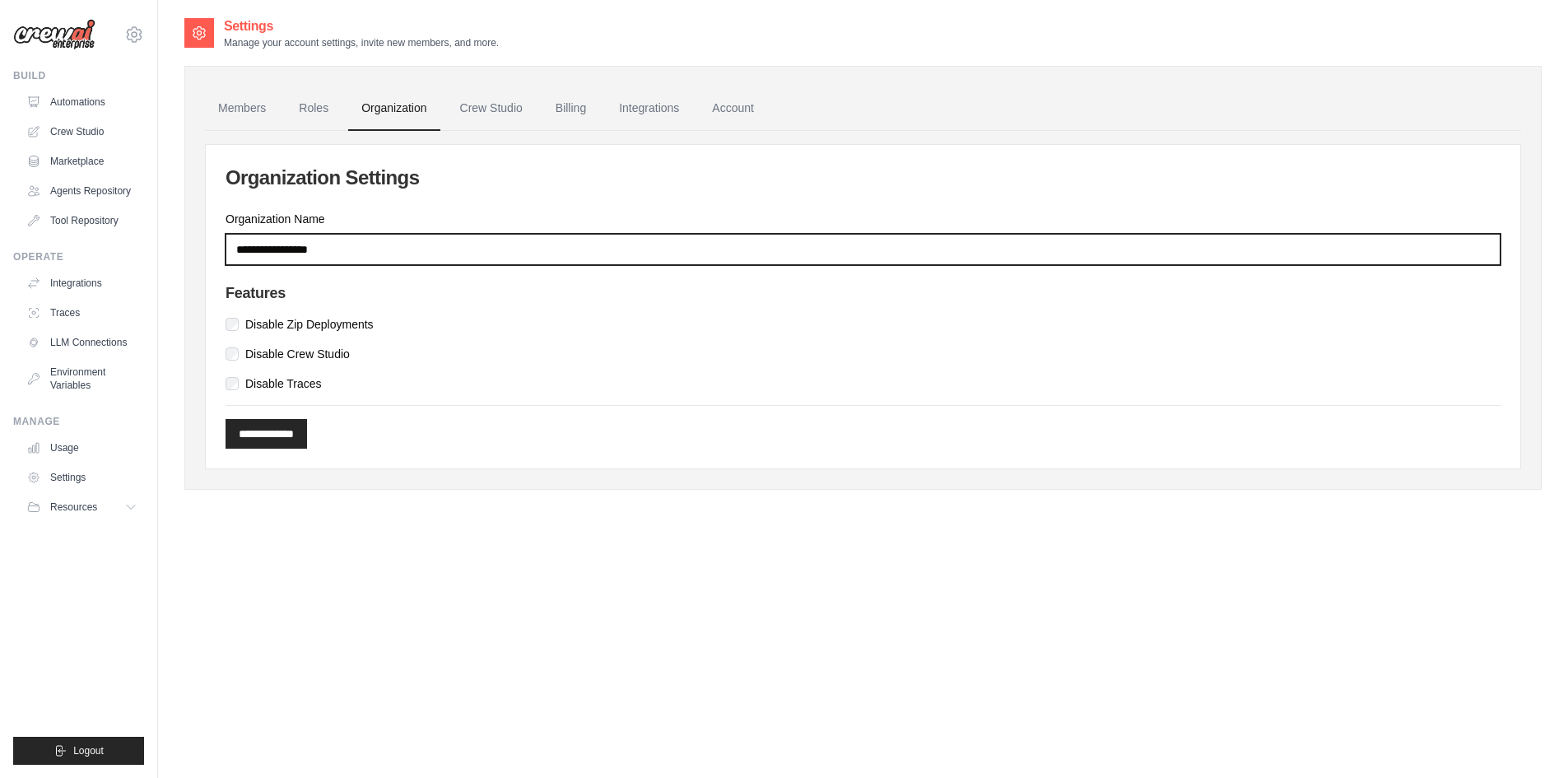
drag, startPoint x: 353, startPoint y: 248, endPoint x: 145, endPoint y: 258, distance: 208.2
click at [145, 258] on div "kaneriak.ap@gmail.com Settings Build Automations" at bounding box center [784, 405] width 1568 height 810
click at [309, 249] on input "Organization Name" at bounding box center [863, 250] width 1275 height 31
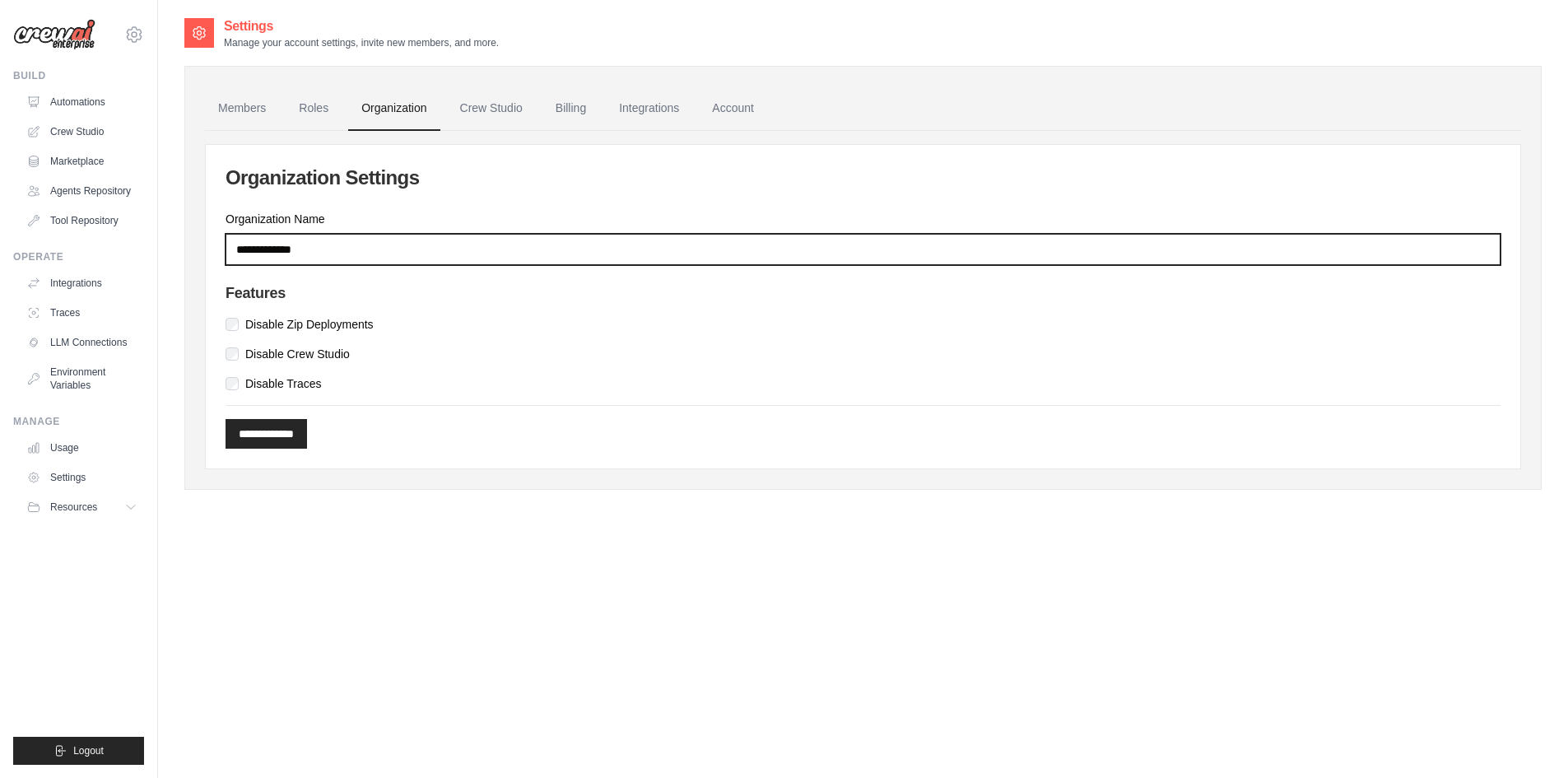
drag, startPoint x: 279, startPoint y: 252, endPoint x: 375, endPoint y: 248, distance: 96.1
click at [361, 249] on input "**********" at bounding box center [863, 250] width 1275 height 31
type input "**********"
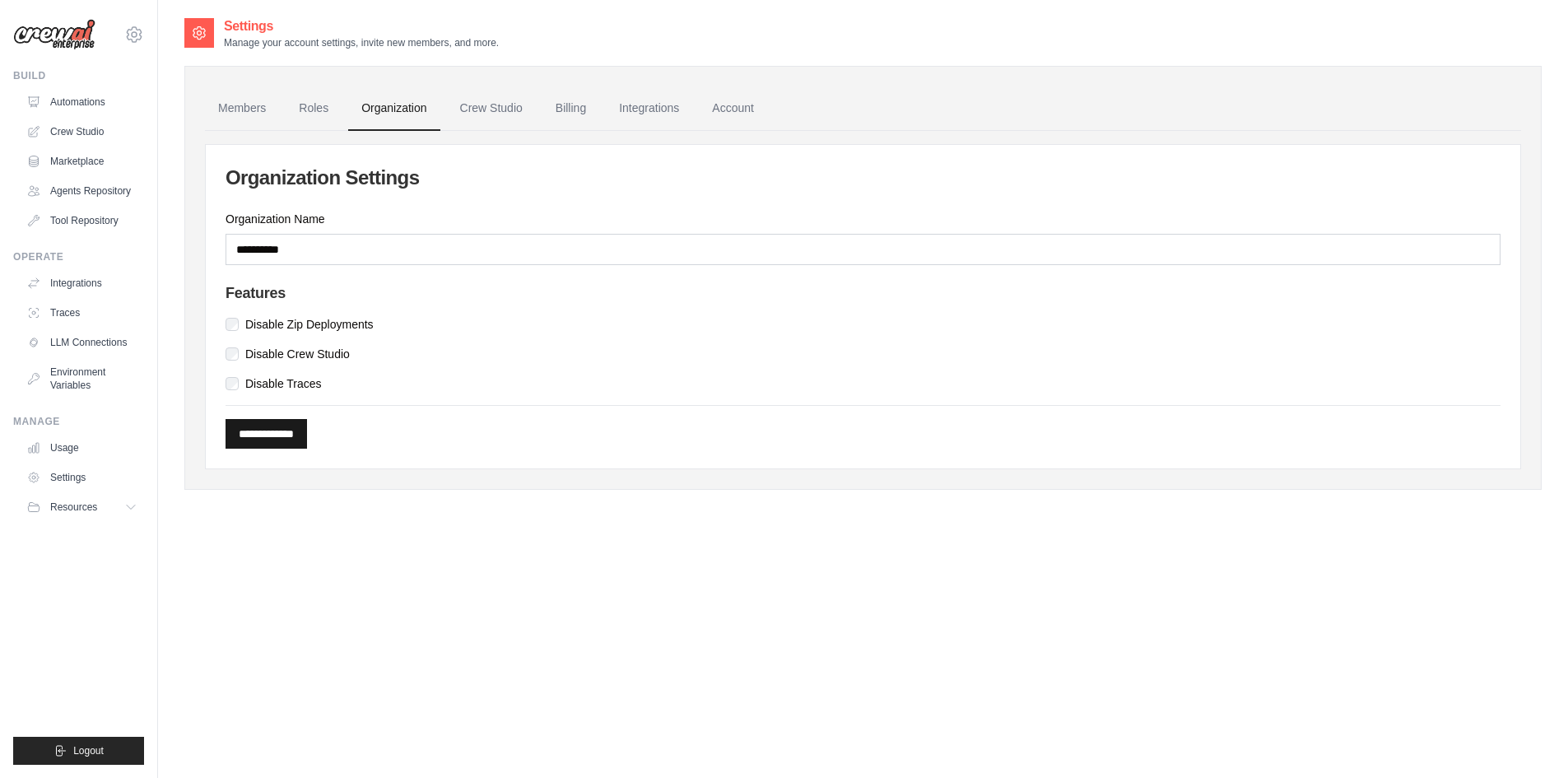
click at [271, 432] on input "**********" at bounding box center [266, 433] width 82 height 30
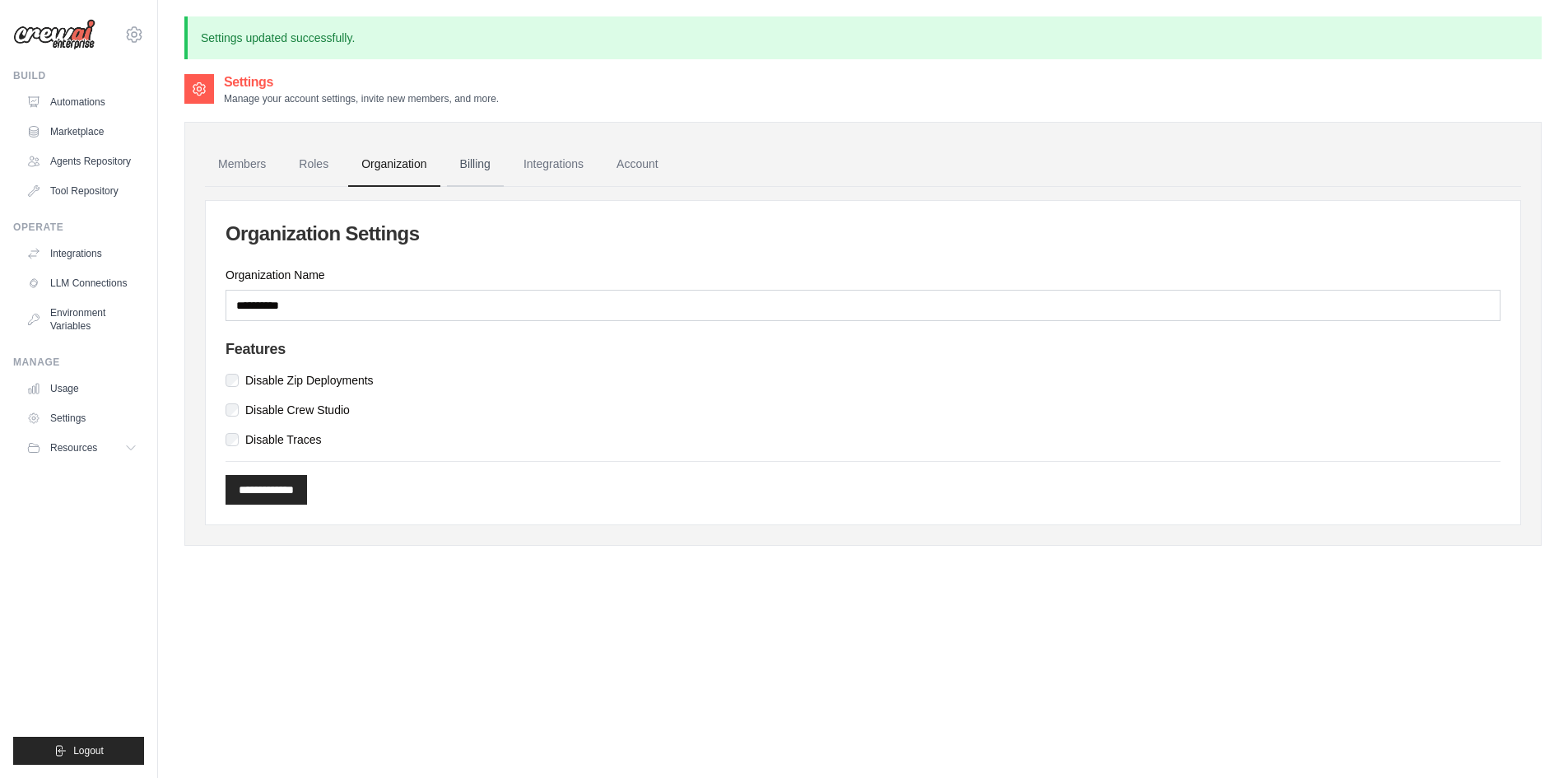
click at [495, 162] on link "Billing" at bounding box center [474, 164] width 57 height 44
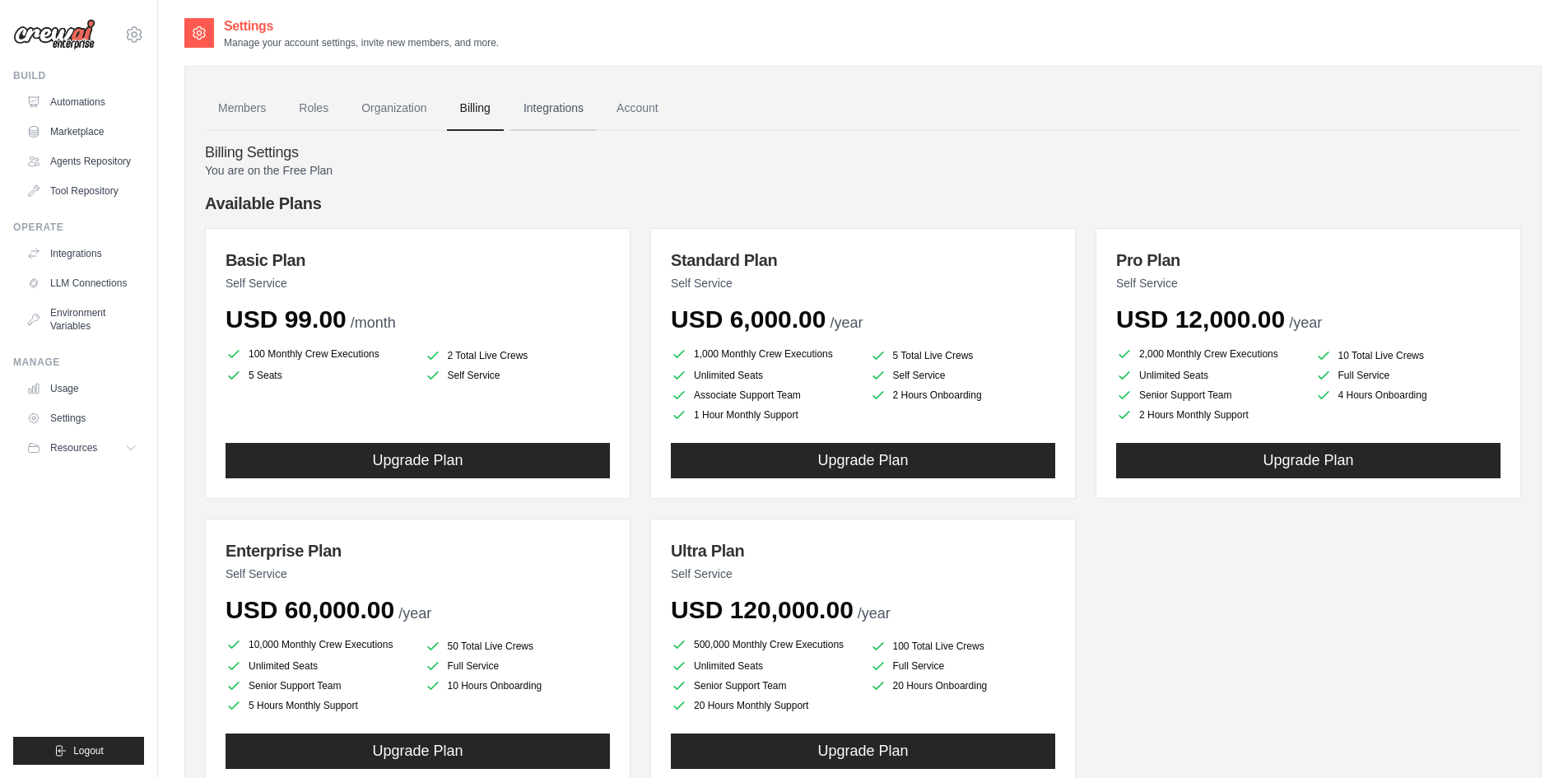
click at [562, 103] on link "Integrations" at bounding box center [553, 108] width 86 height 44
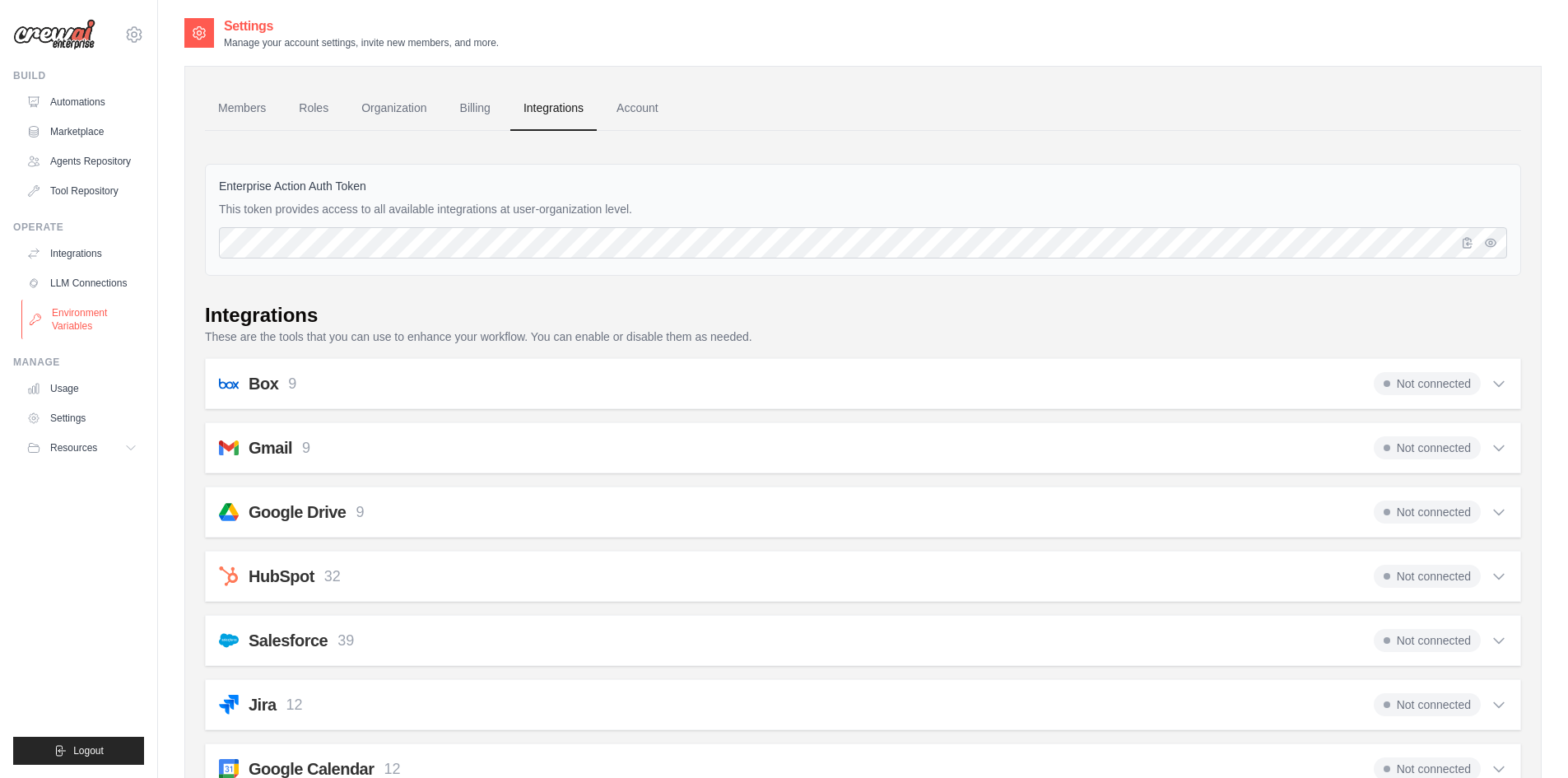
click at [68, 316] on link "Environment Variables" at bounding box center [84, 319] width 124 height 39
click at [74, 288] on link "LLM Connections" at bounding box center [84, 283] width 124 height 26
click at [77, 255] on link "Integrations" at bounding box center [84, 253] width 124 height 26
click at [83, 163] on link "Agents Repository" at bounding box center [84, 161] width 124 height 26
click at [85, 190] on link "Tool Repository" at bounding box center [84, 191] width 124 height 26
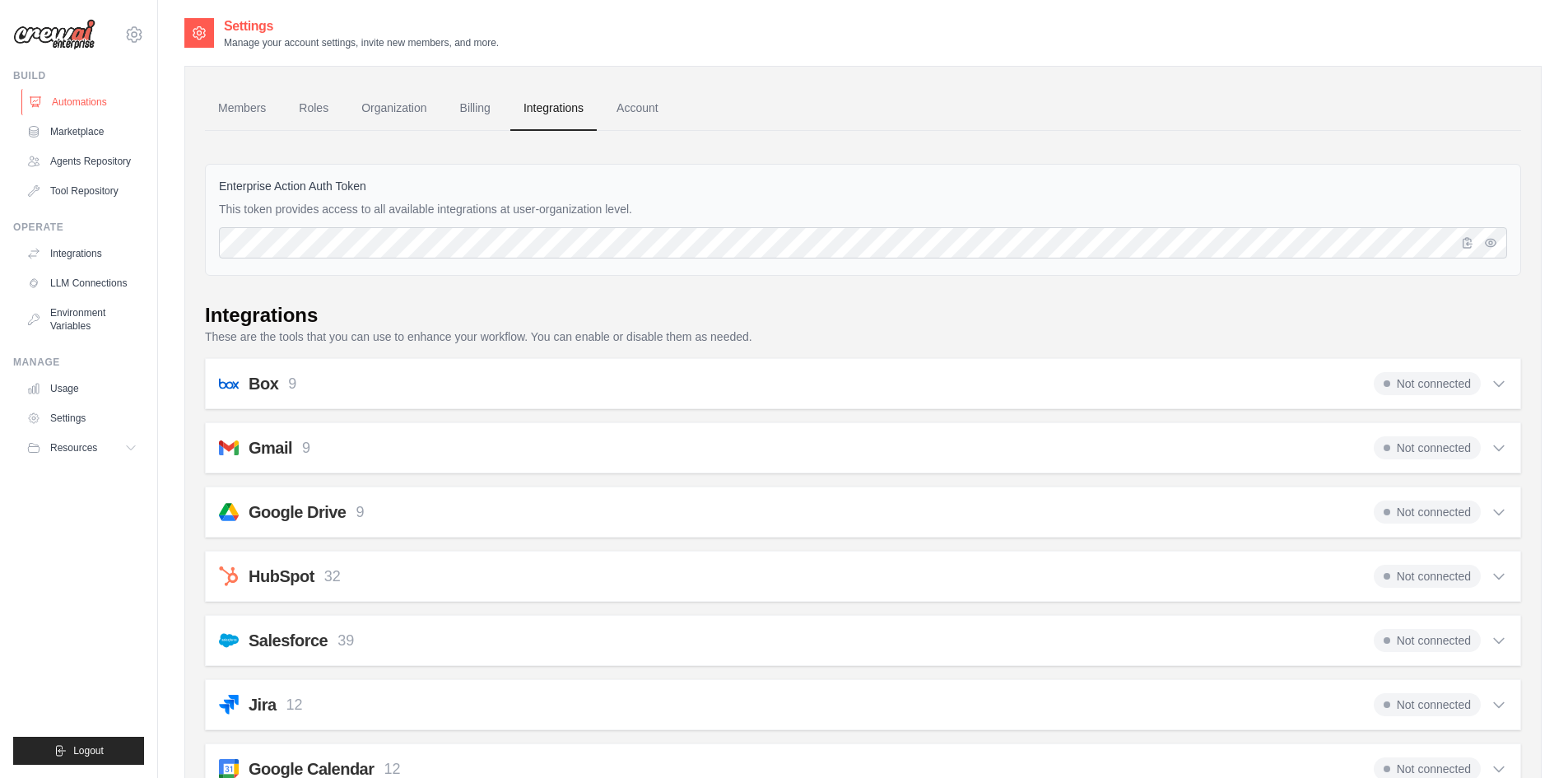
click at [88, 99] on link "Automations" at bounding box center [84, 102] width 124 height 26
click at [643, 105] on link "Account" at bounding box center [637, 108] width 68 height 44
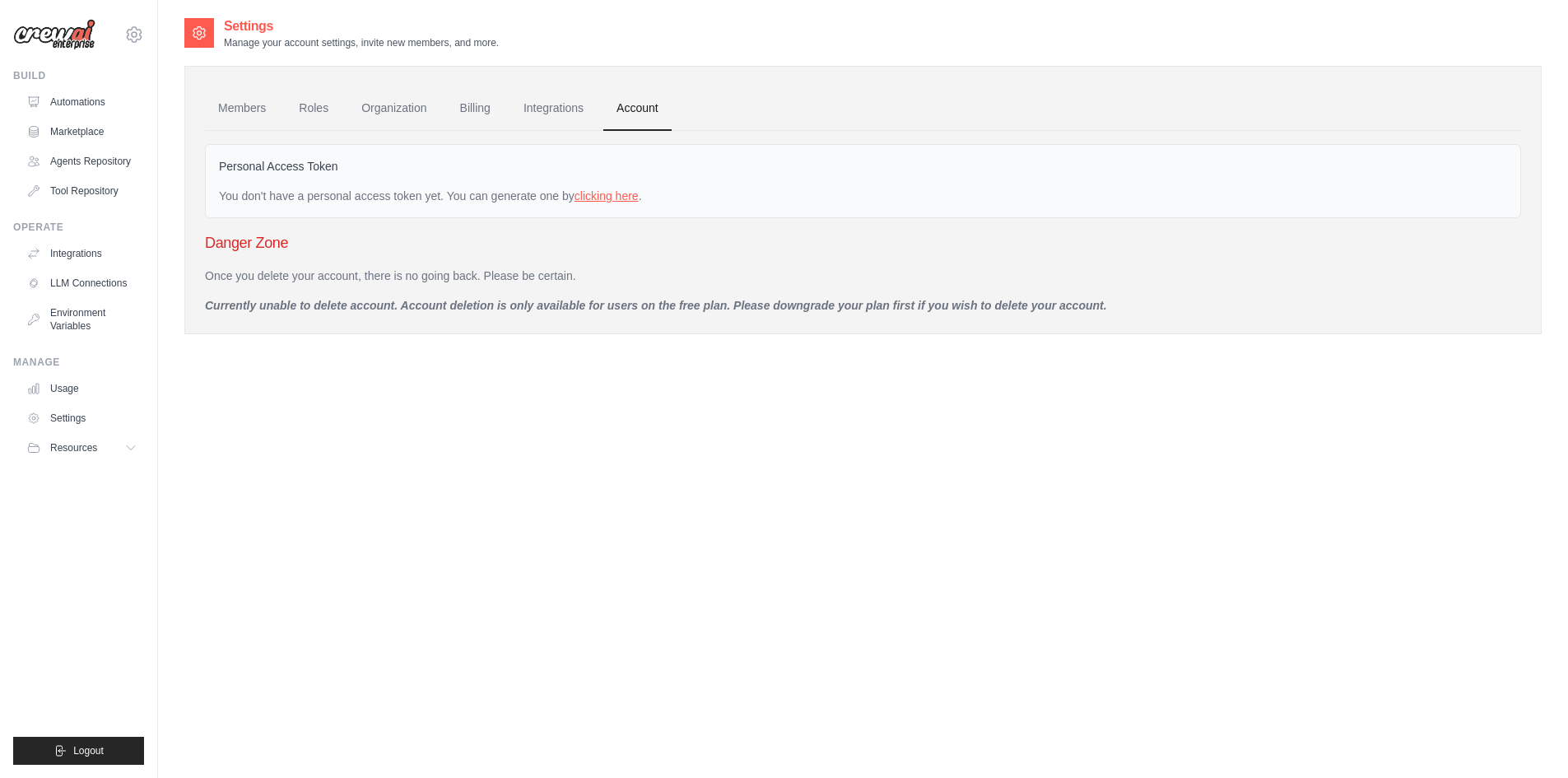
click at [597, 197] on link "clicking here" at bounding box center [607, 195] width 64 height 13
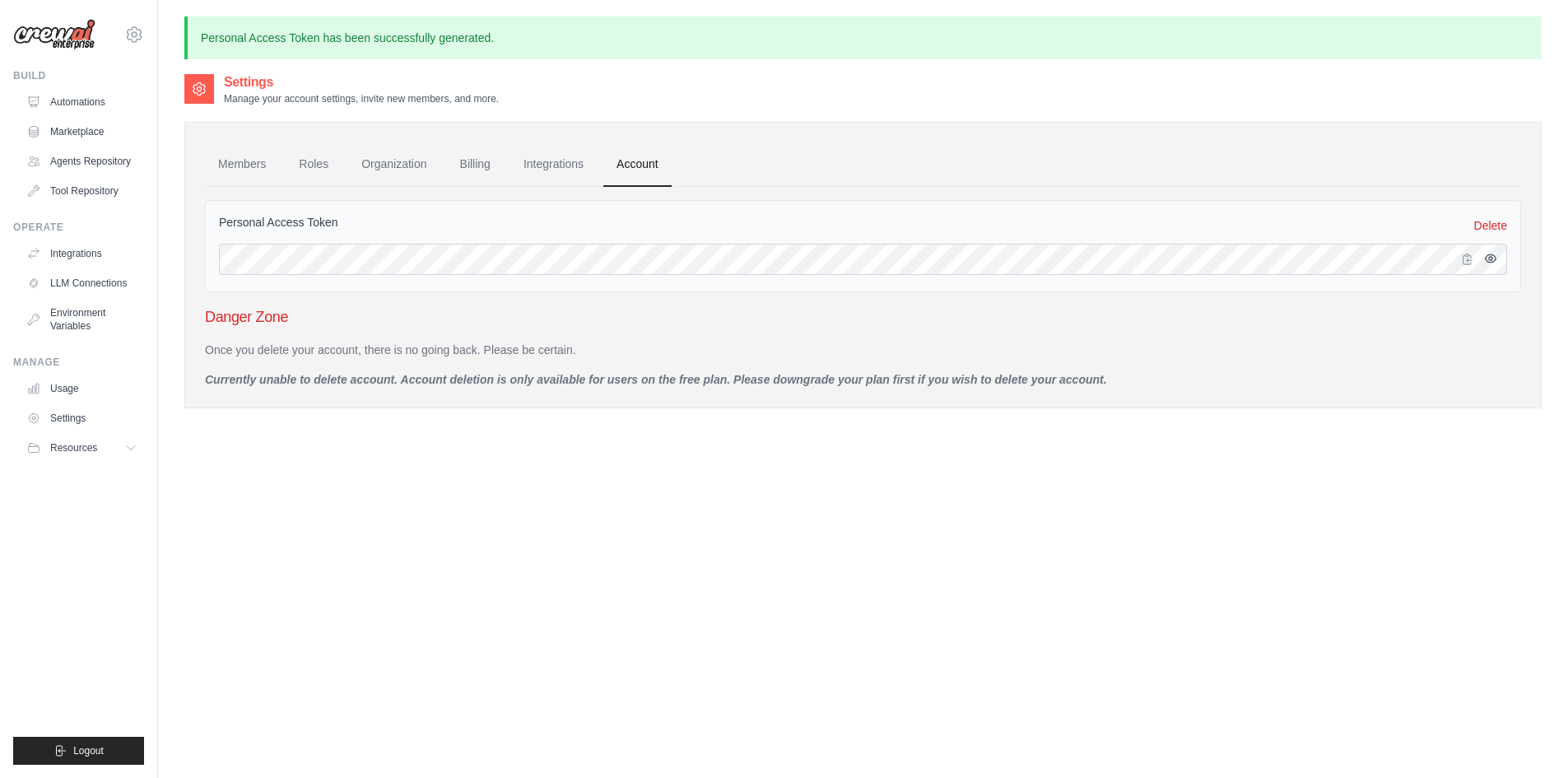
click at [1491, 267] on button "button" at bounding box center [1491, 258] width 20 height 20
click at [1467, 261] on icon "button" at bounding box center [1467, 258] width 13 height 13
click at [564, 158] on link "Integrations" at bounding box center [553, 164] width 86 height 44
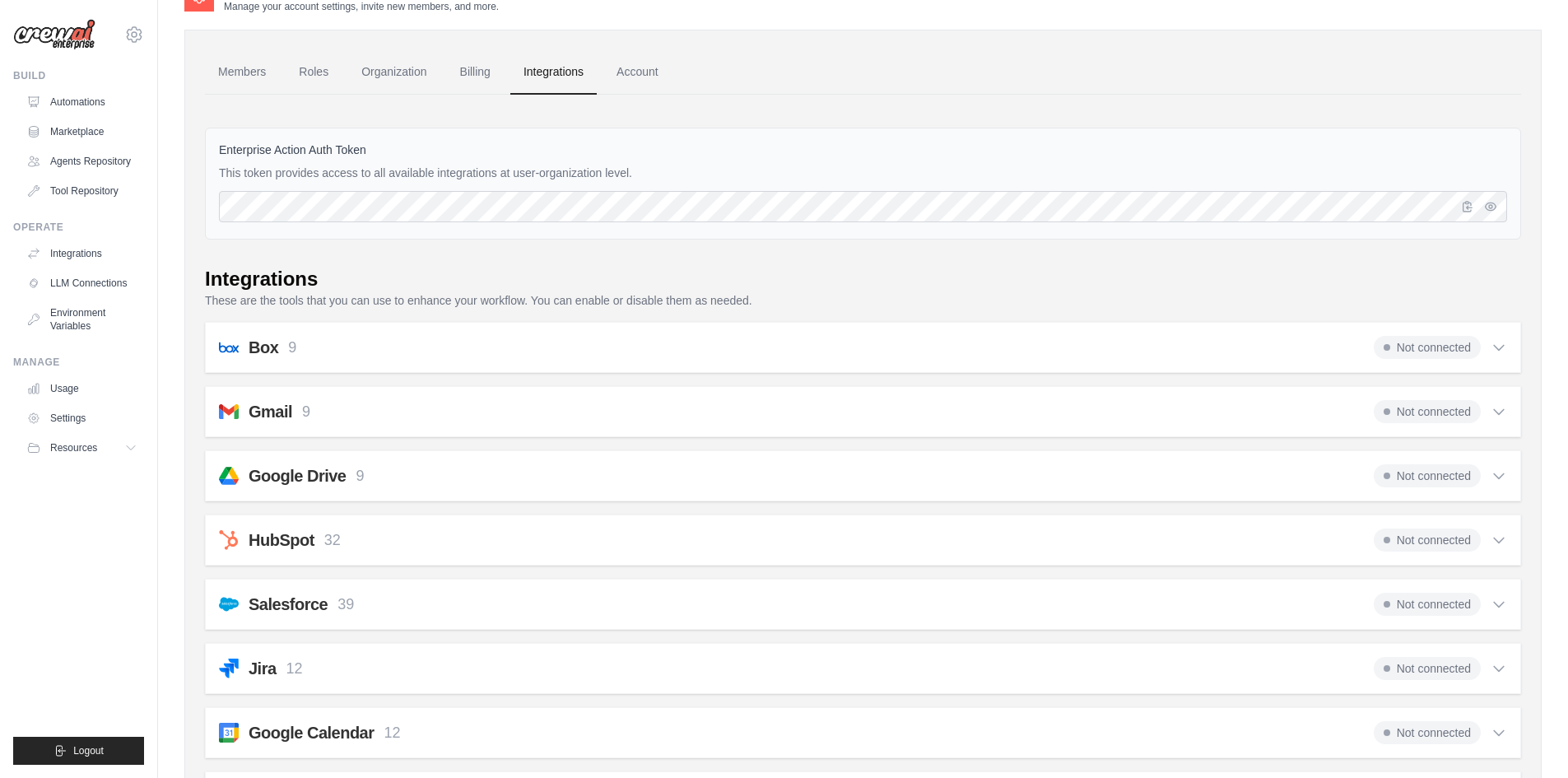
scroll to position [28, 0]
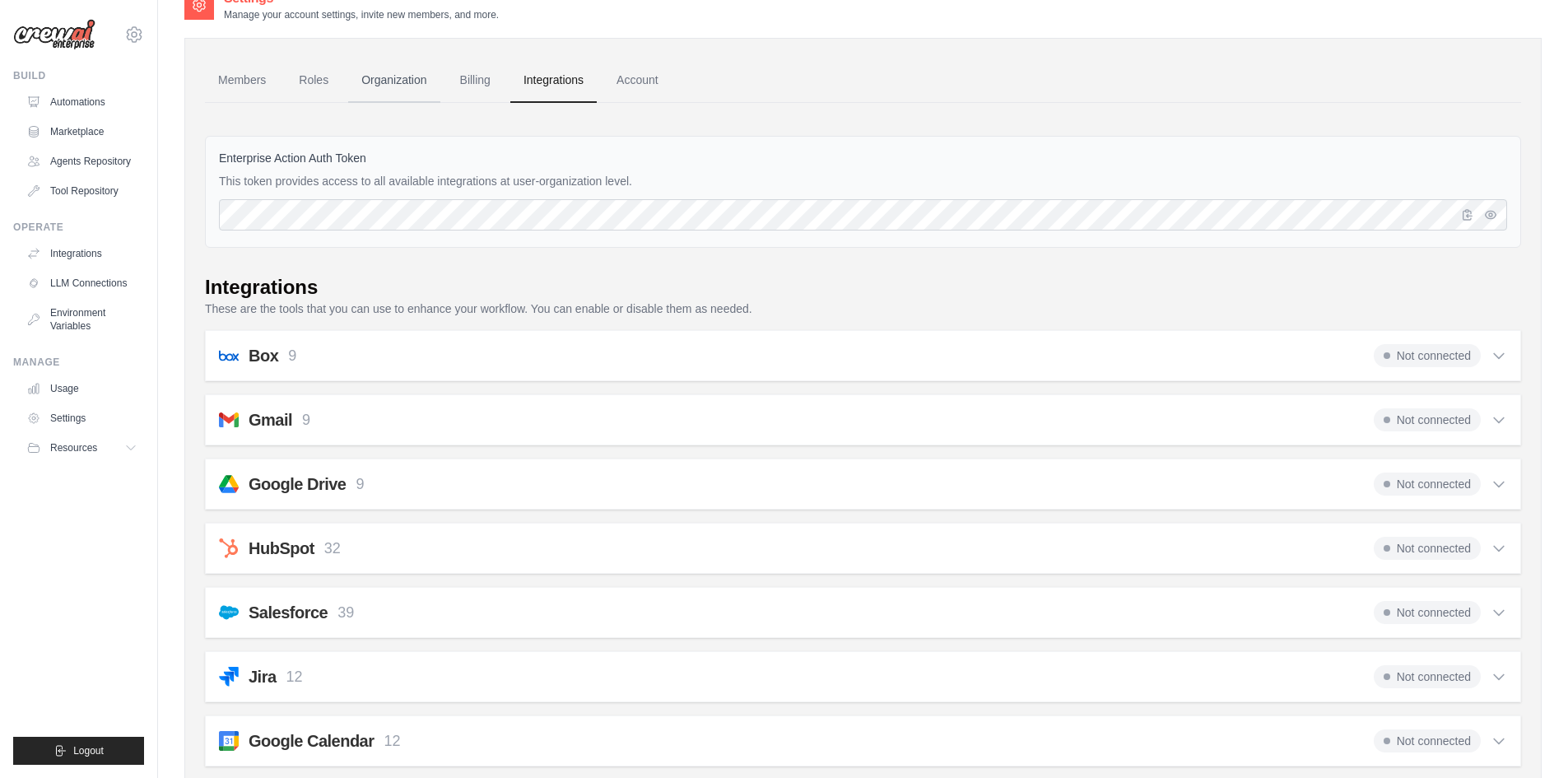
click at [416, 81] on link "Organization" at bounding box center [394, 80] width 91 height 44
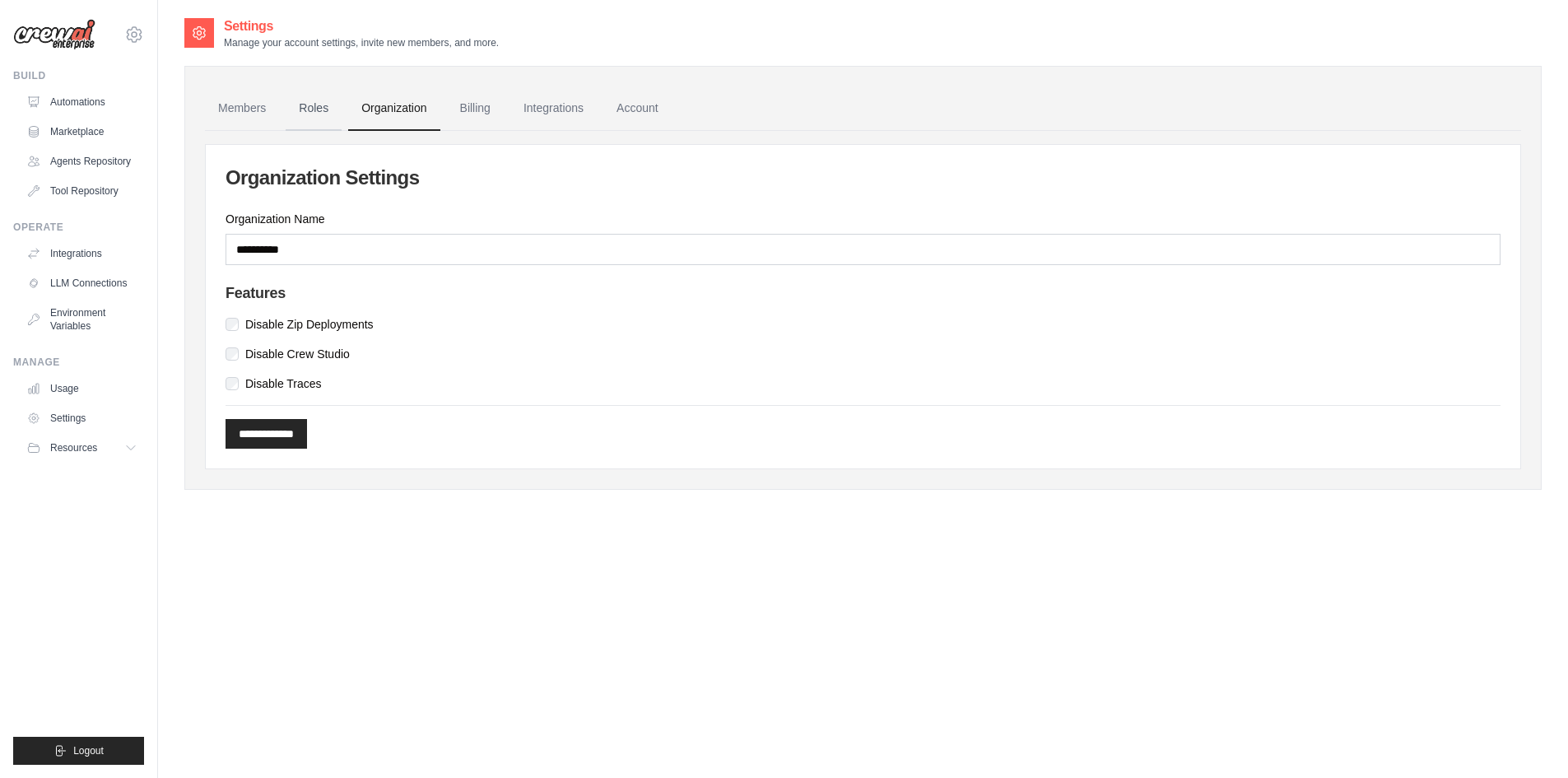
click at [308, 108] on link "Roles" at bounding box center [313, 108] width 56 height 44
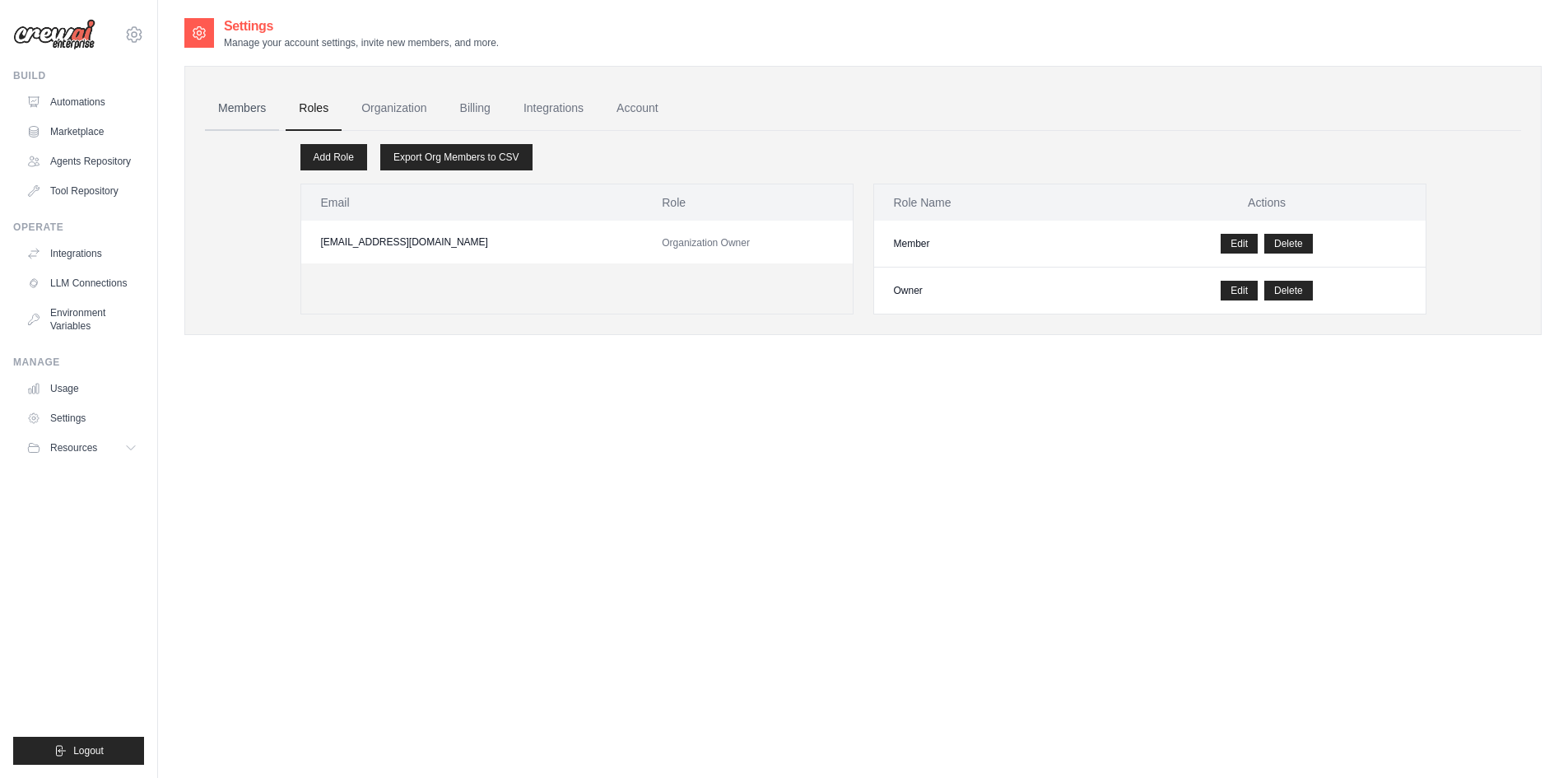
click at [229, 101] on link "Members" at bounding box center [241, 108] width 74 height 44
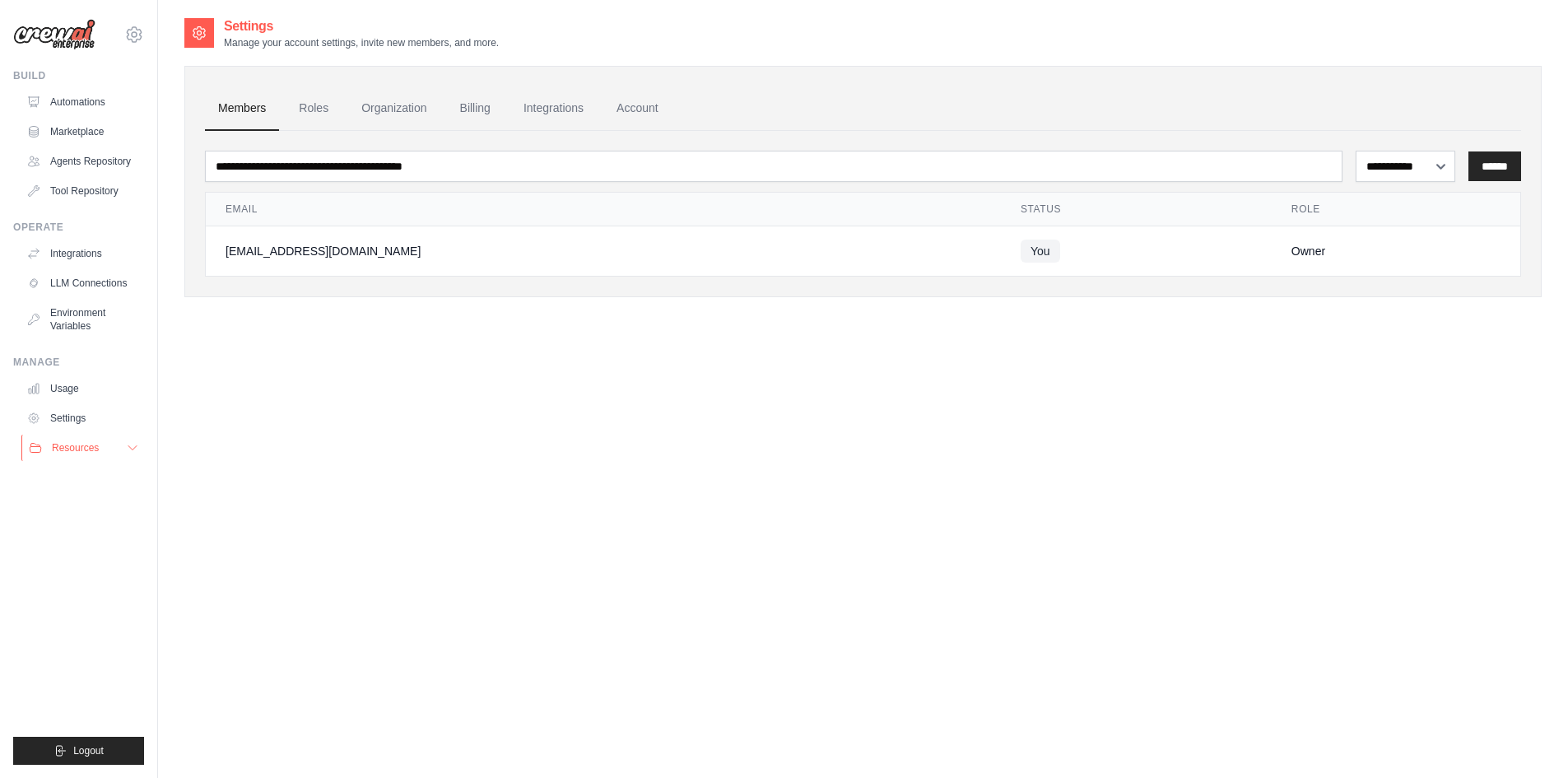
click at [95, 449] on span "Resources" at bounding box center [76, 447] width 47 height 13
click at [120, 40] on div "kaneriak.ap@gmail.com Settings" at bounding box center [78, 26] width 131 height 53
click at [128, 39] on icon at bounding box center [134, 34] width 20 height 20
click at [527, 543] on div "**********" at bounding box center [863, 406] width 1357 height 778
click at [537, 101] on link "Integrations" at bounding box center [553, 108] width 86 height 44
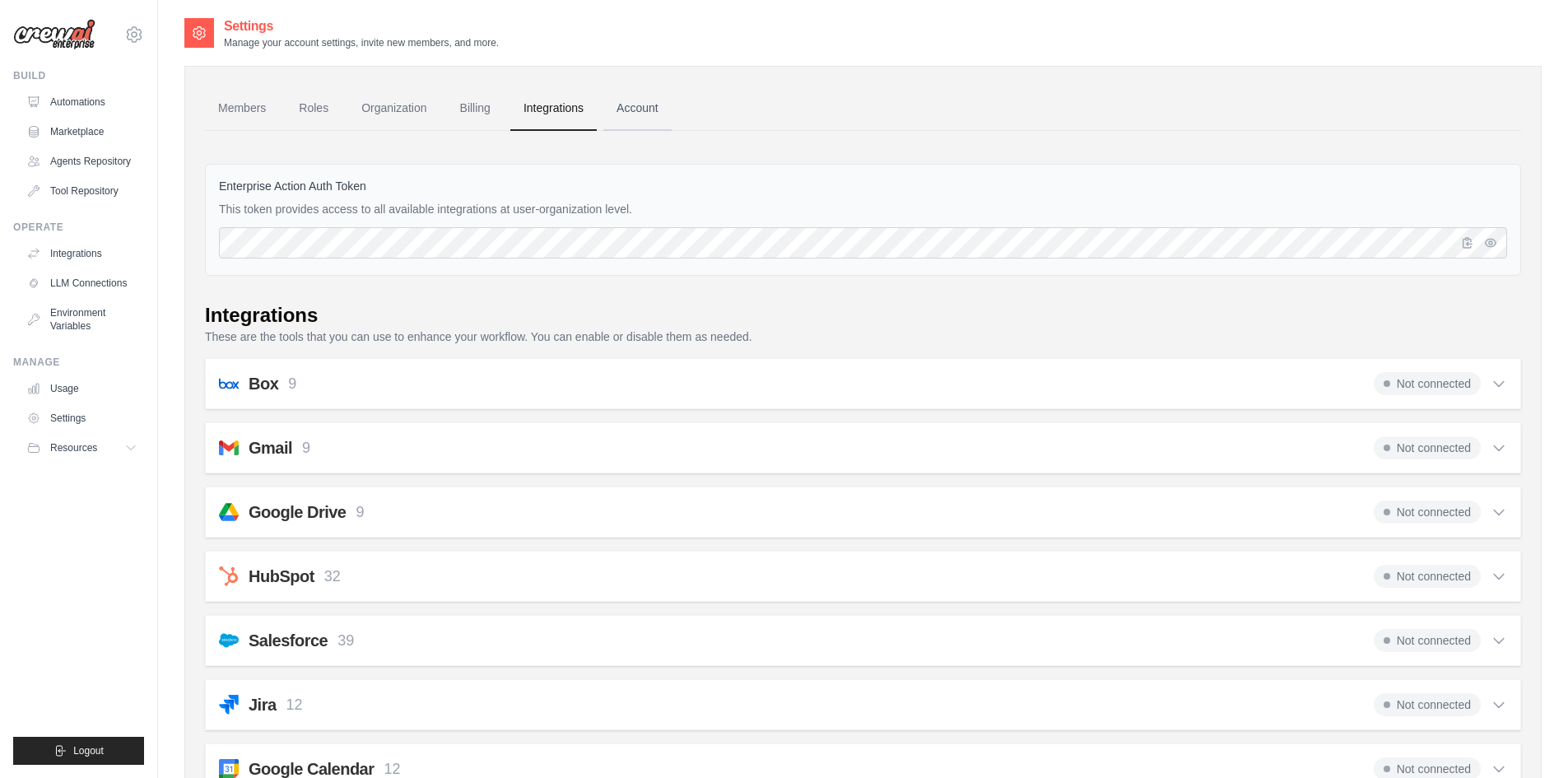
click at [634, 106] on link "Account" at bounding box center [637, 108] width 68 height 44
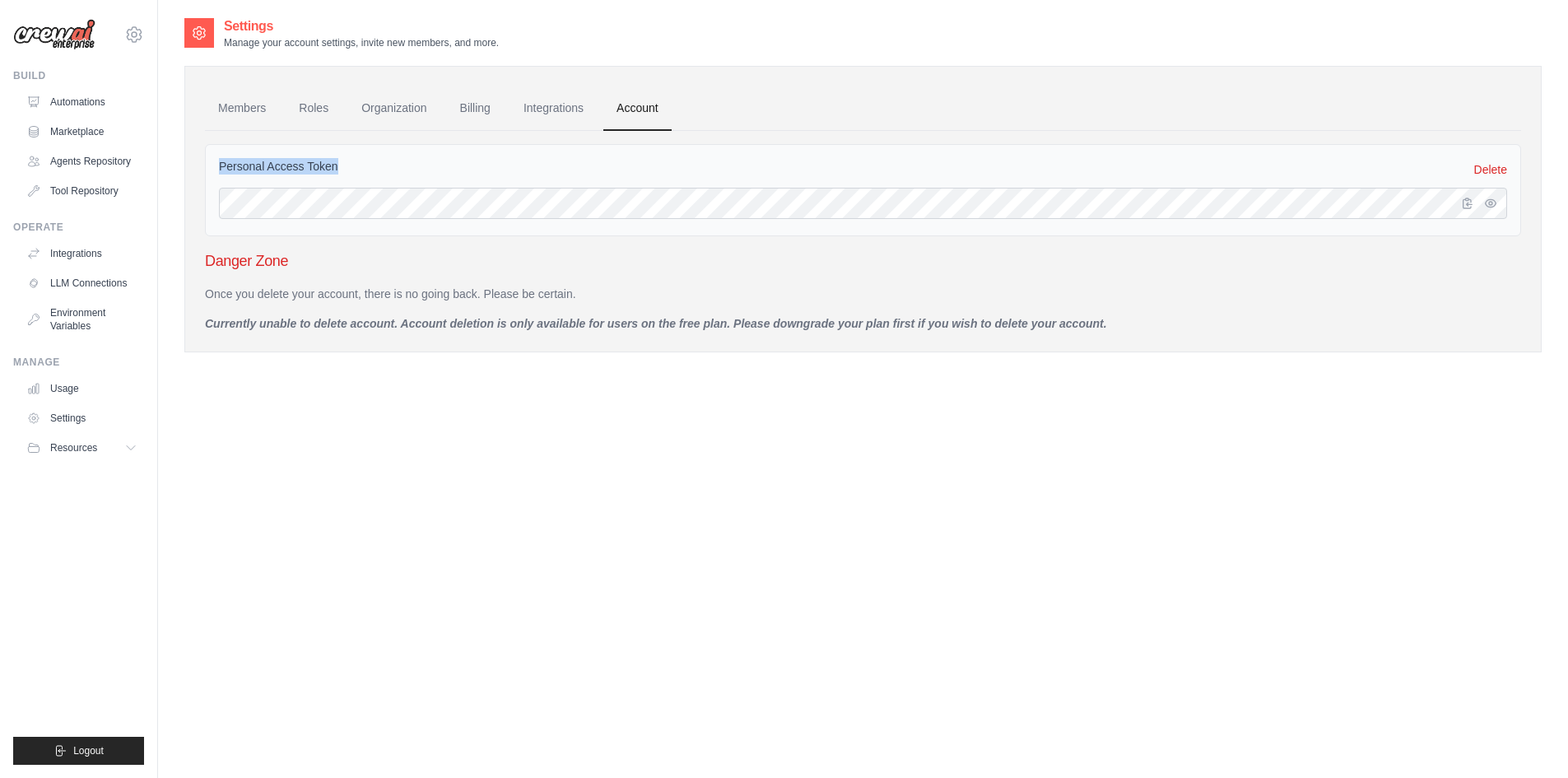
drag, startPoint x: 358, startPoint y: 166, endPoint x: 209, endPoint y: 173, distance: 149.2
click at [209, 173] on div "Personal Access Token Delete" at bounding box center [863, 190] width 1316 height 92
copy label "Personal Access Token"
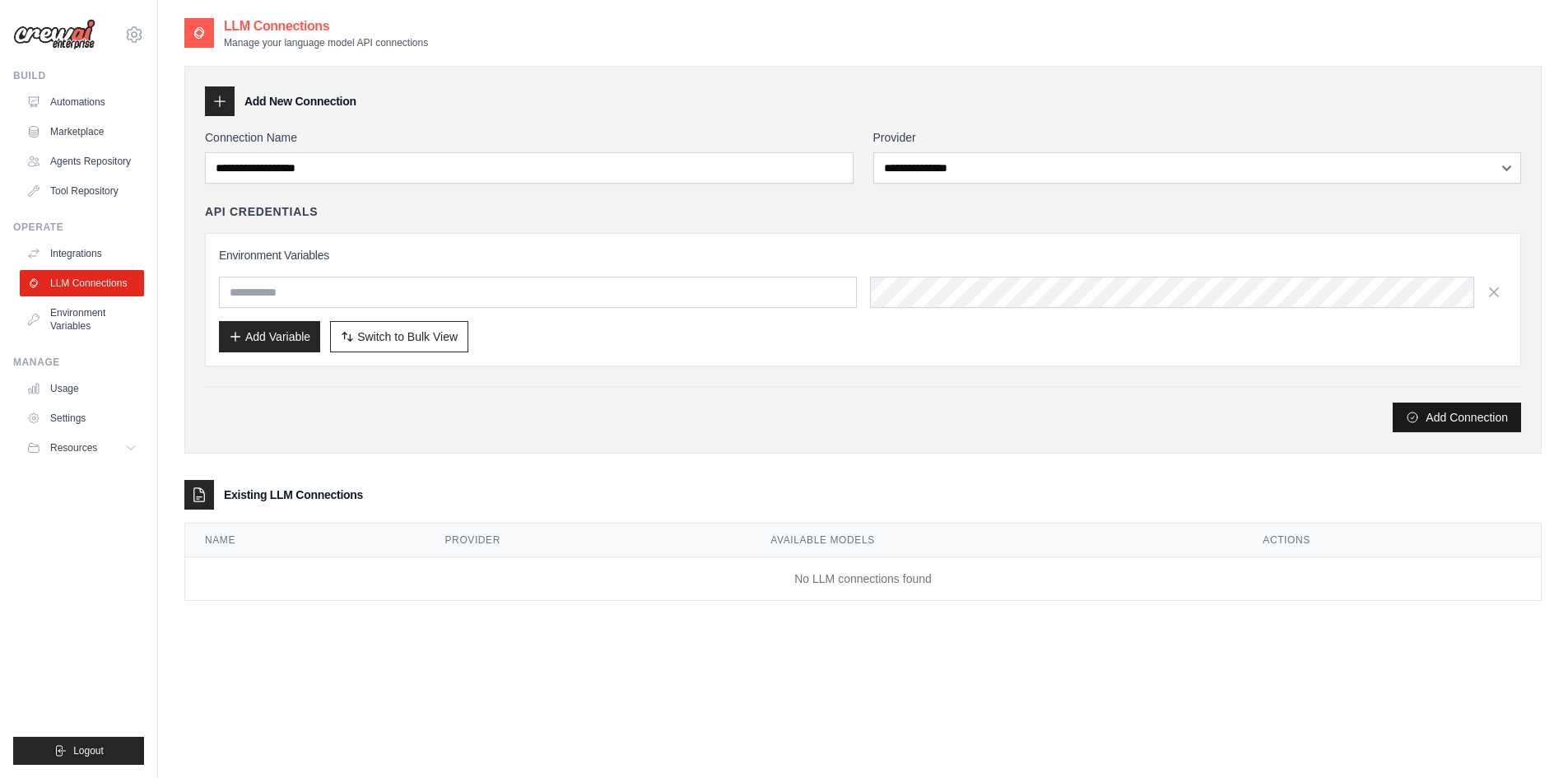
click at [1458, 426] on button "Add Connection" at bounding box center [1457, 417] width 128 height 30
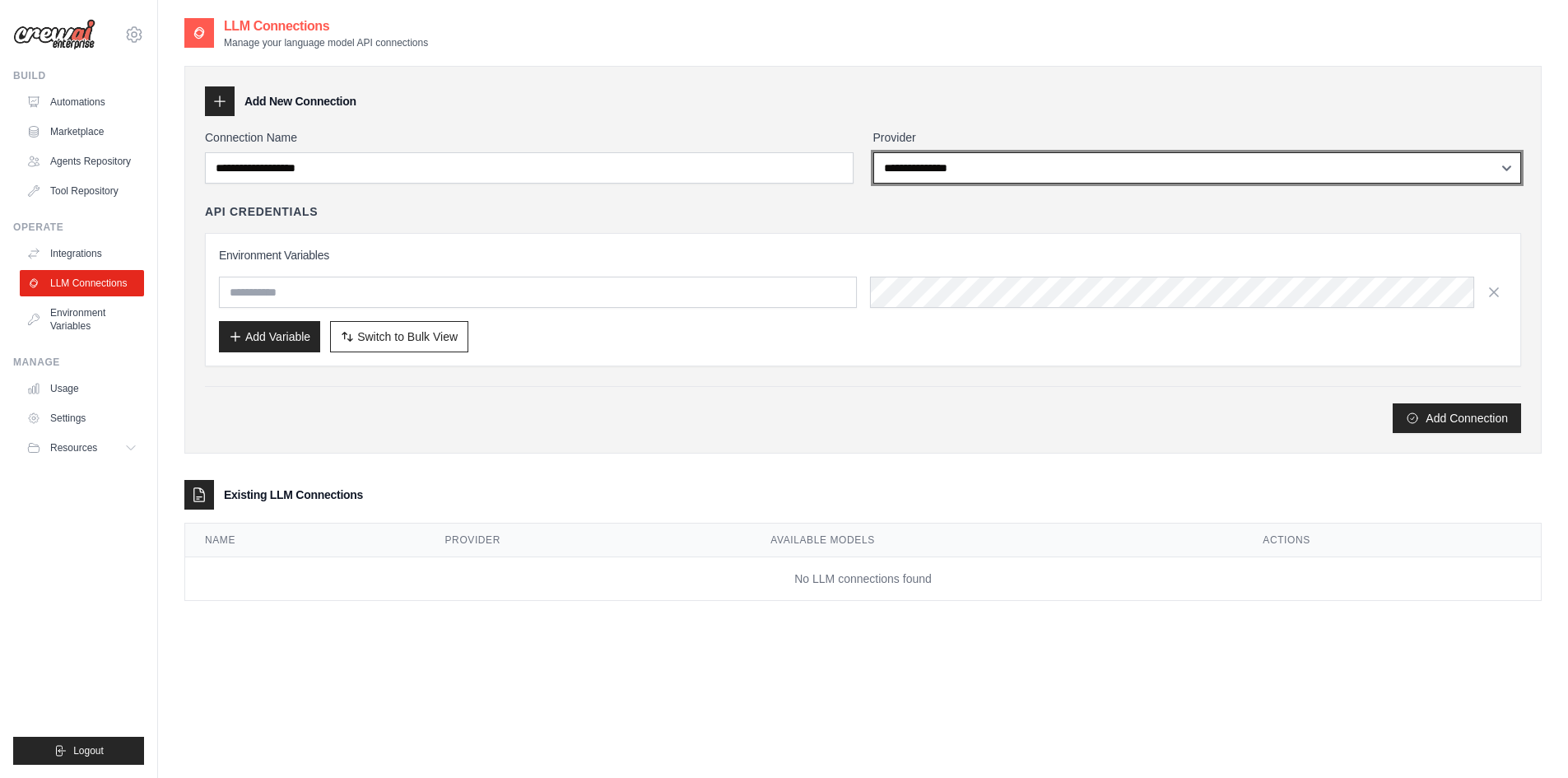
click at [924, 169] on select "**********" at bounding box center [1197, 168] width 649 height 31
select select "******"
click at [873, 152] on select "**********" at bounding box center [1197, 168] width 649 height 31
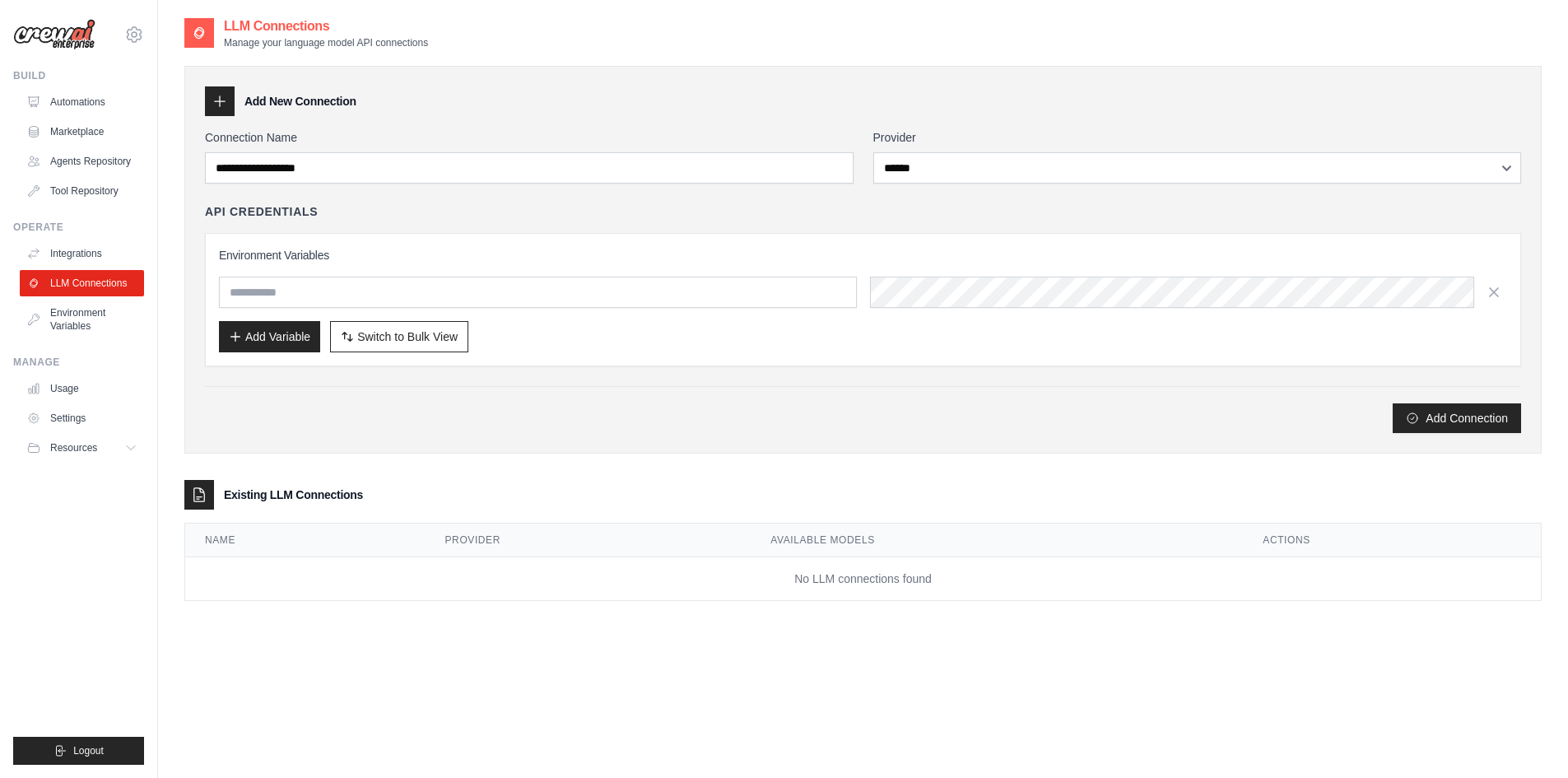
drag, startPoint x: 396, startPoint y: 186, endPoint x: 374, endPoint y: 158, distance: 35.6
click at [395, 186] on div "**********" at bounding box center [863, 280] width 1316 height 304
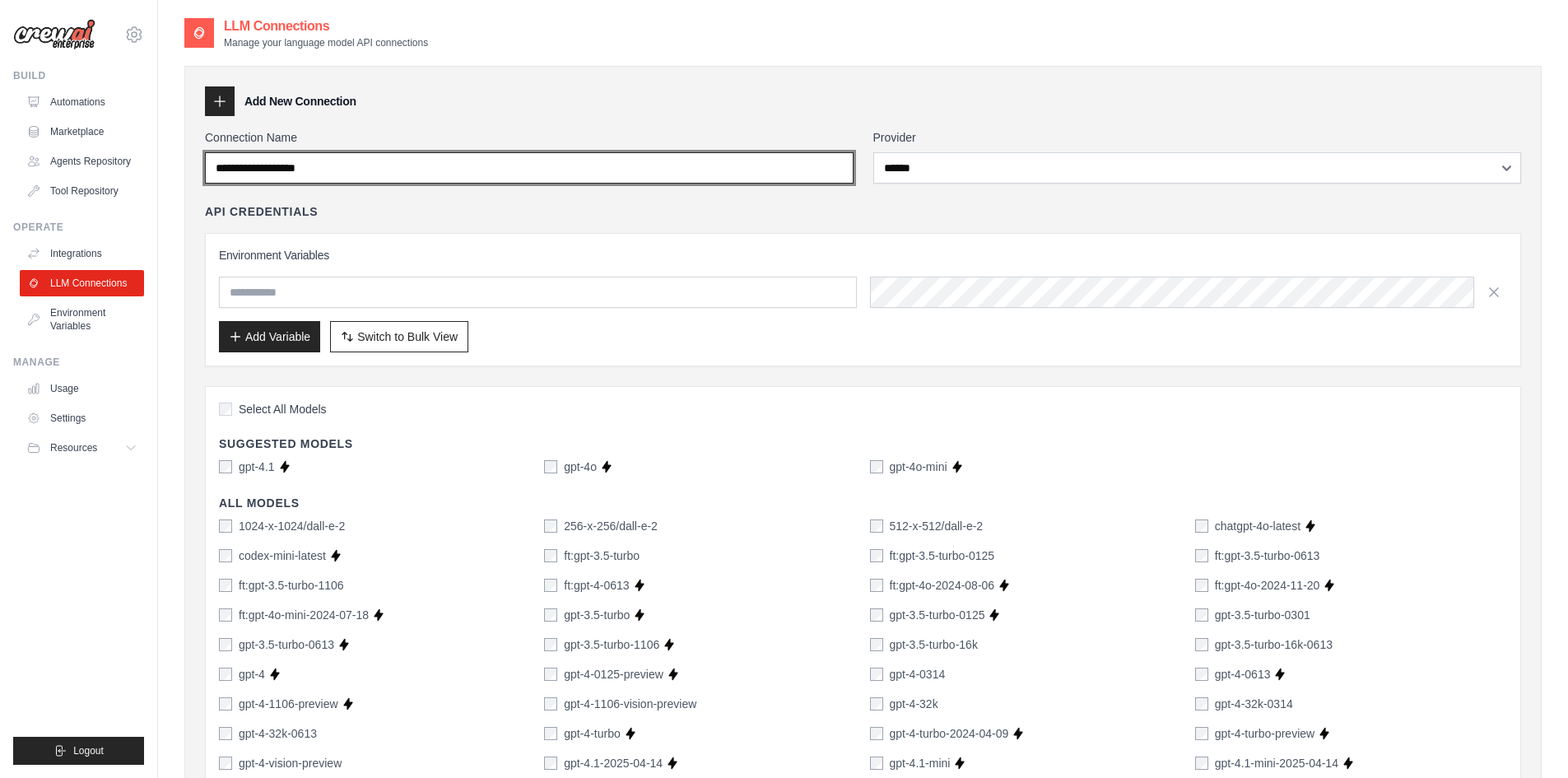
click at [374, 158] on input "Connection Name" at bounding box center [528, 168] width 649 height 31
click at [346, 164] on input "Connection Name" at bounding box center [528, 168] width 649 height 31
type input "******"
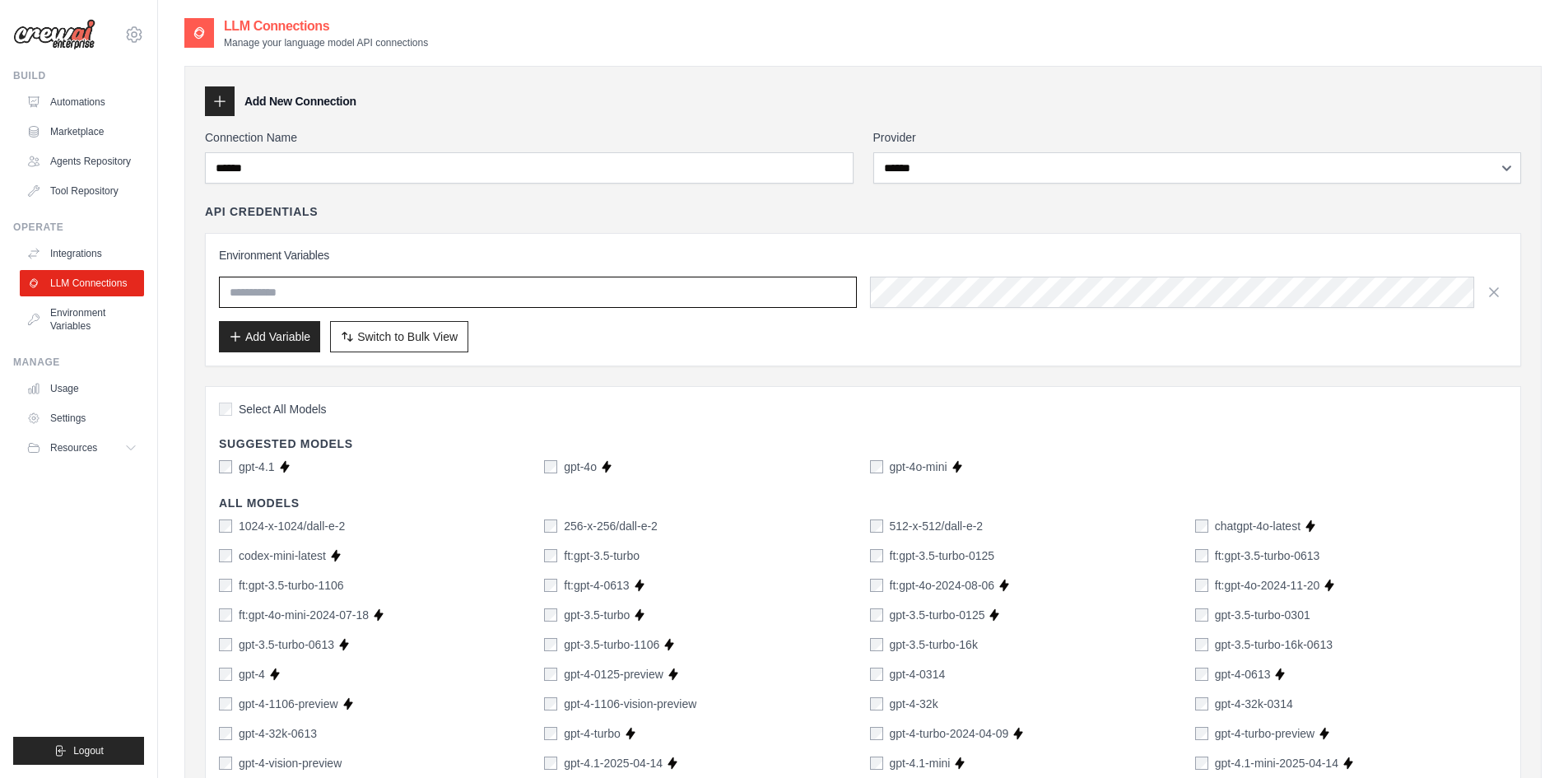
click at [278, 292] on input "text" at bounding box center [538, 292] width 638 height 31
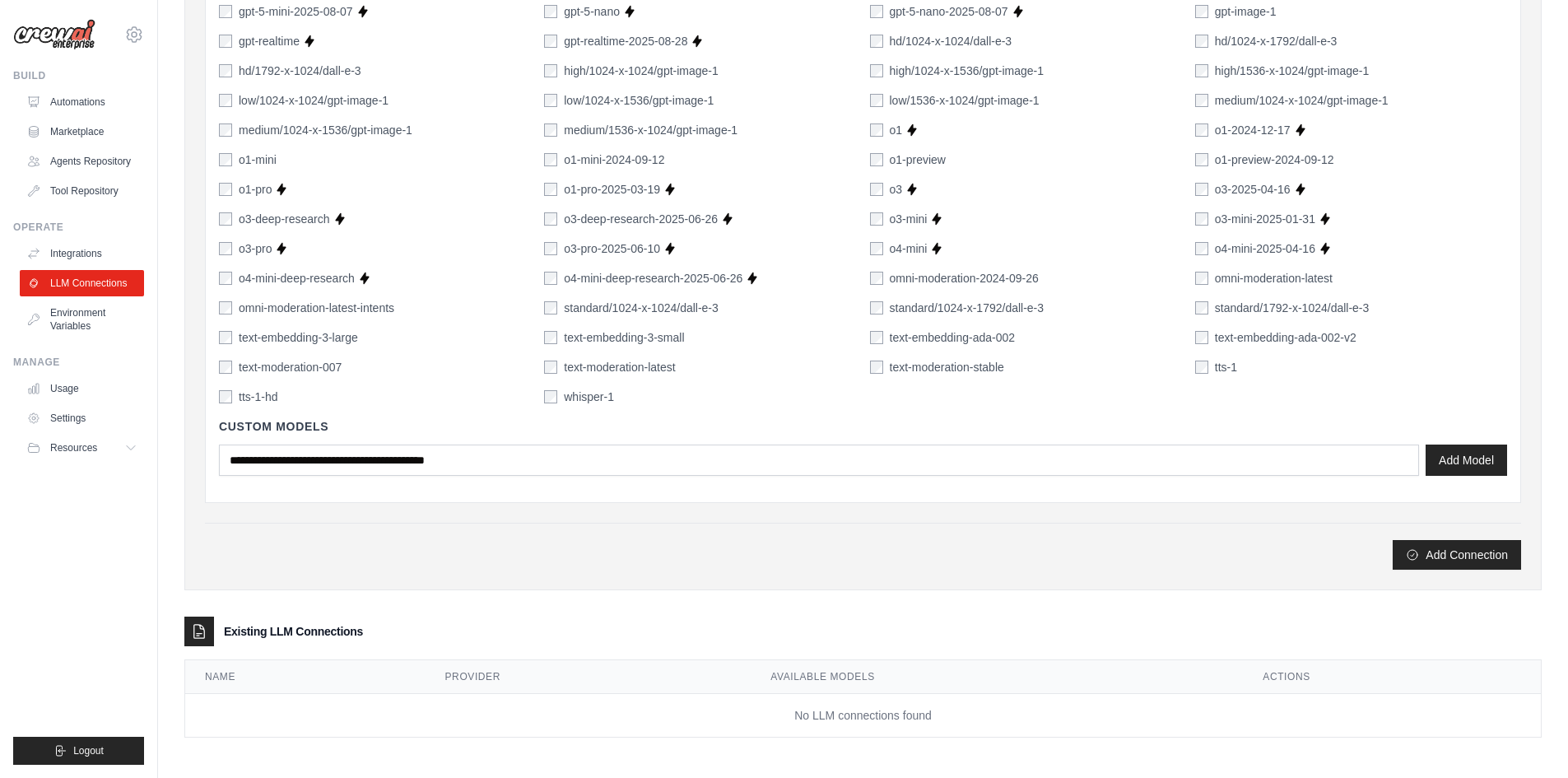
scroll to position [1020, 0]
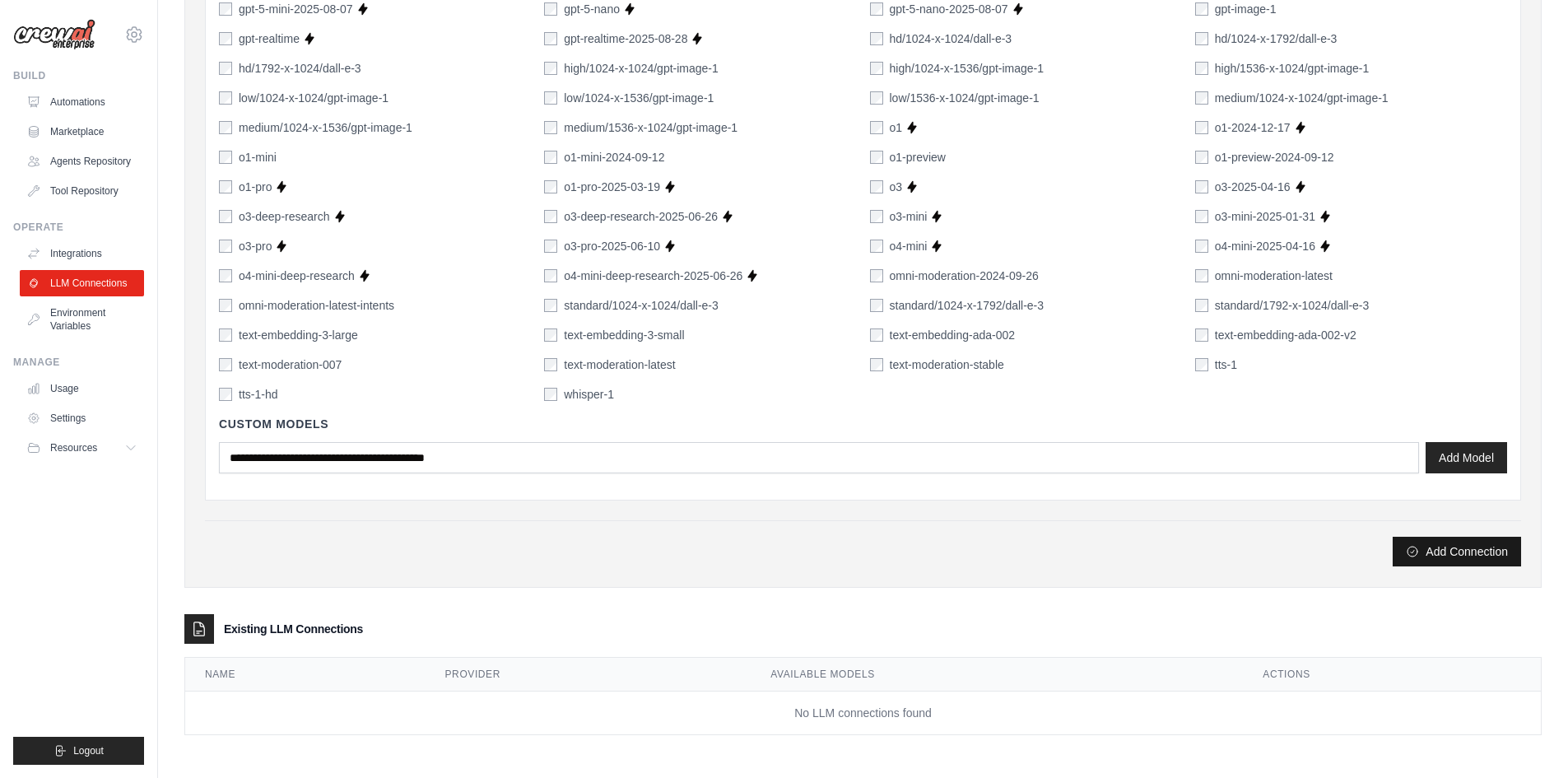
click at [1461, 553] on button "Add Connection" at bounding box center [1457, 551] width 128 height 30
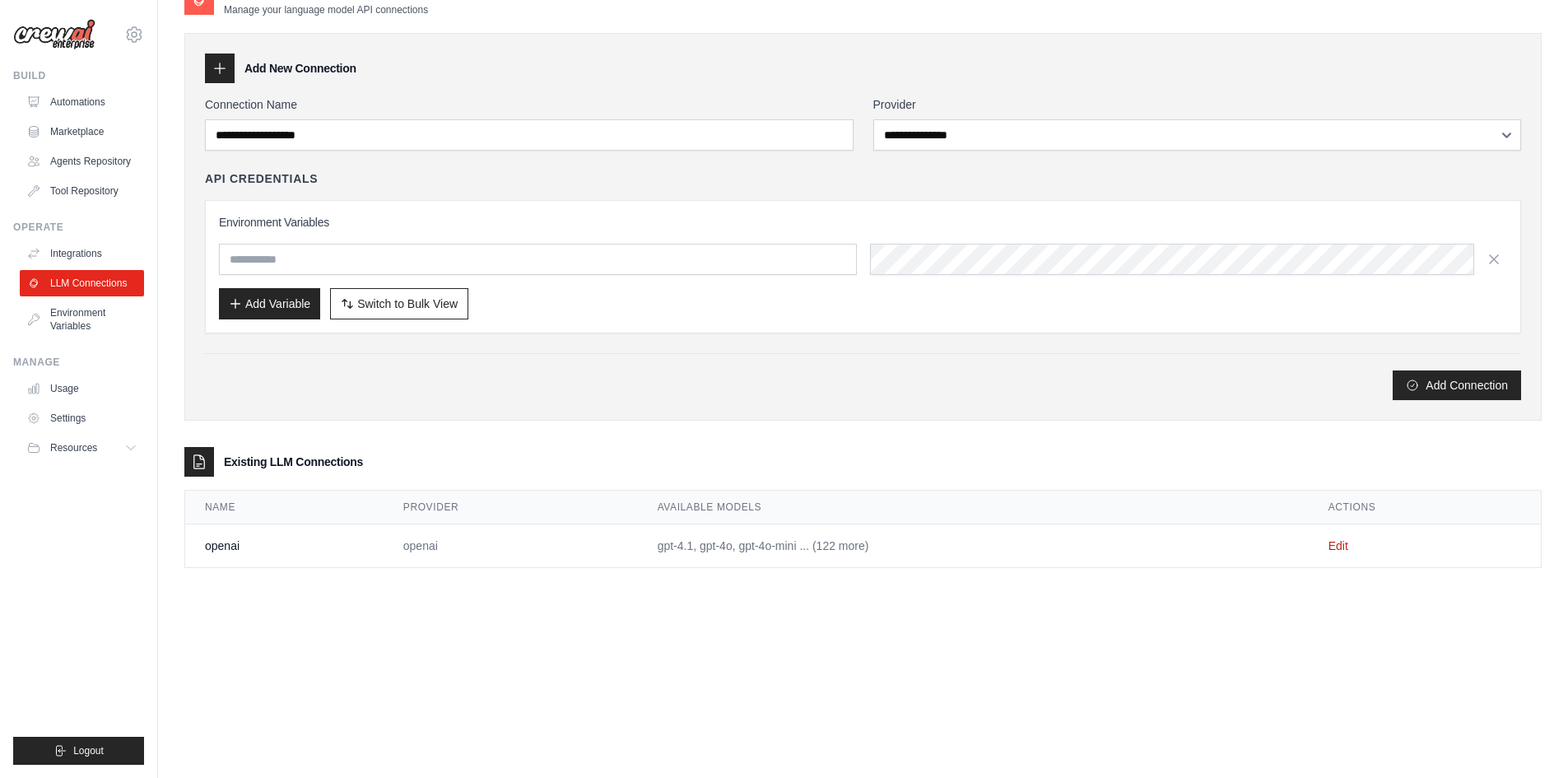
scroll to position [0, 0]
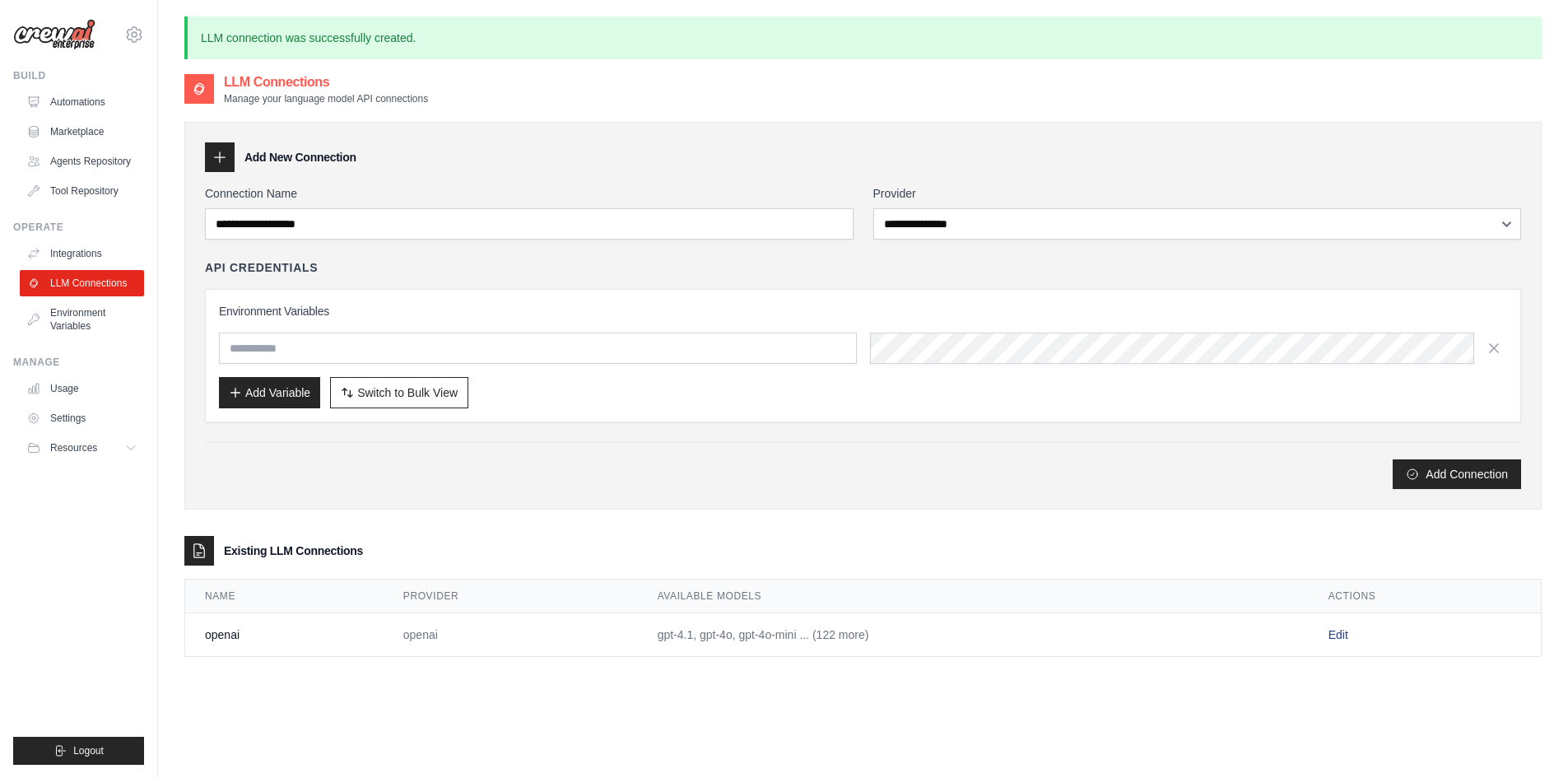
click at [1336, 634] on link "Edit" at bounding box center [1338, 634] width 20 height 13
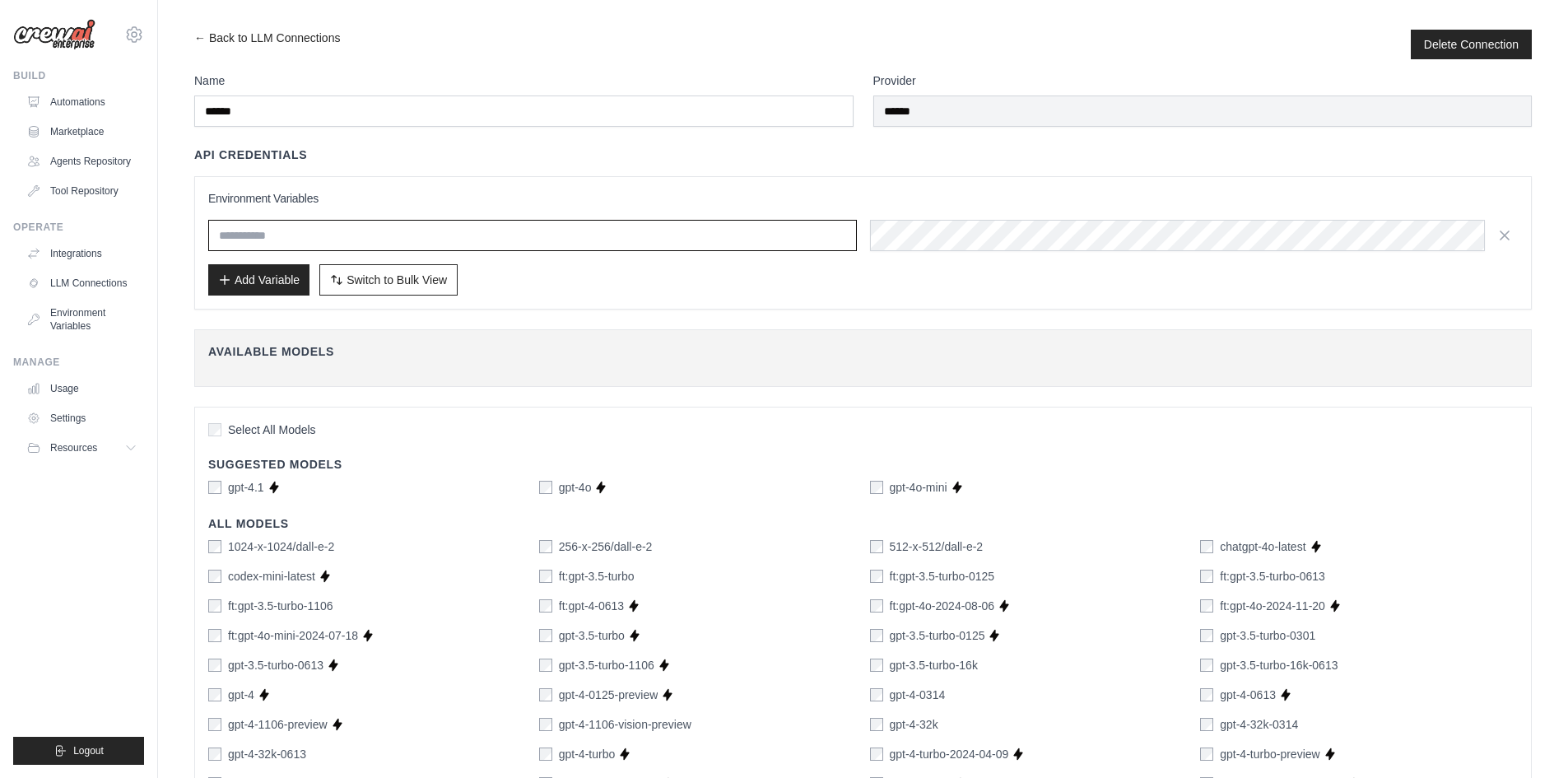
click at [303, 220] on input "text" at bounding box center [532, 235] width 649 height 31
click at [303, 223] on input "text" at bounding box center [532, 235] width 649 height 31
click at [262, 266] on button "Add Variable" at bounding box center [259, 279] width 101 height 31
click at [421, 278] on span "Switch to Bulk View" at bounding box center [396, 278] width 100 height 17
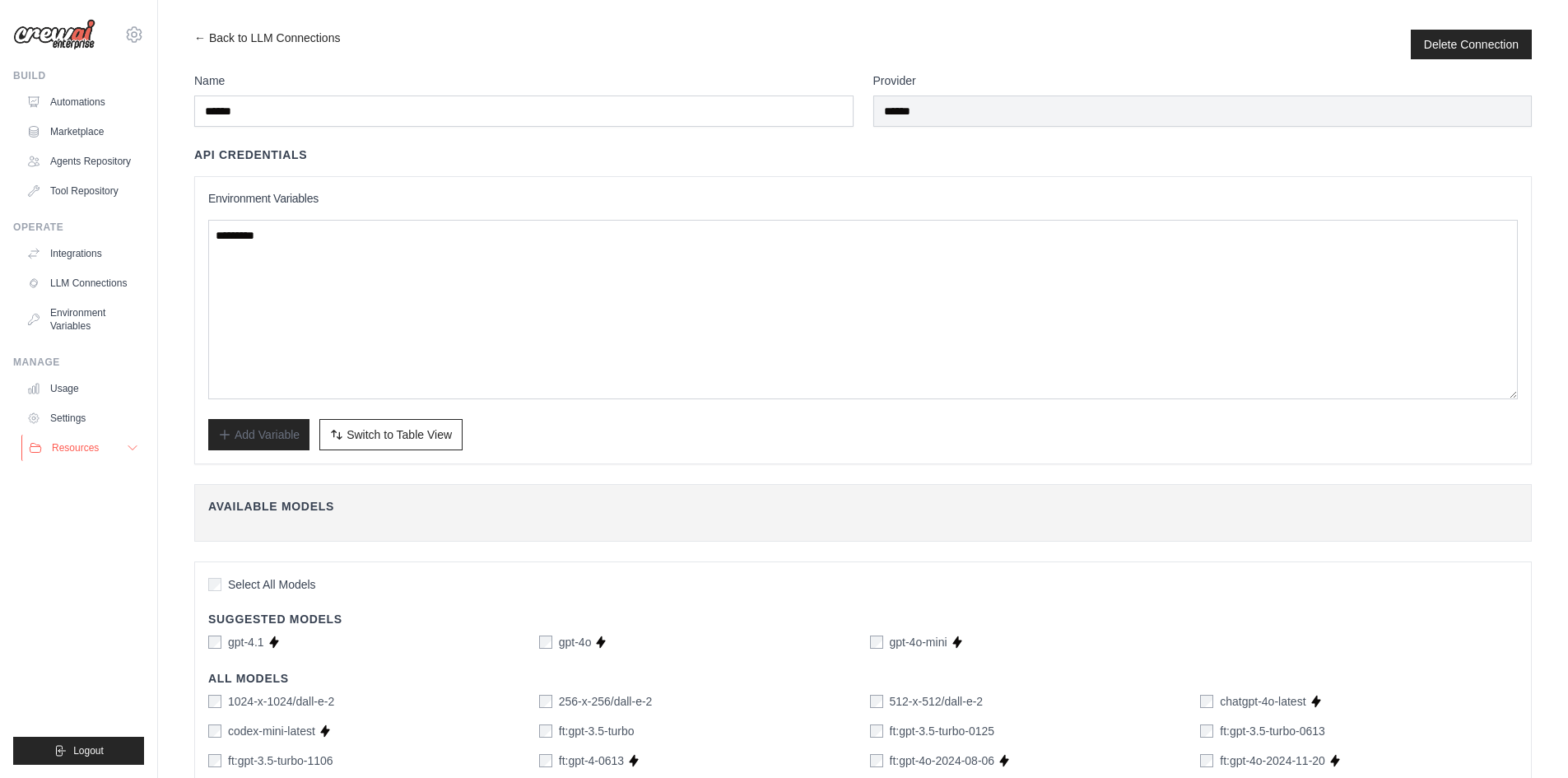
click at [78, 455] on button "Resources" at bounding box center [84, 447] width 124 height 26
click at [83, 553] on span "Video Tutorials" at bounding box center [91, 554] width 65 height 13
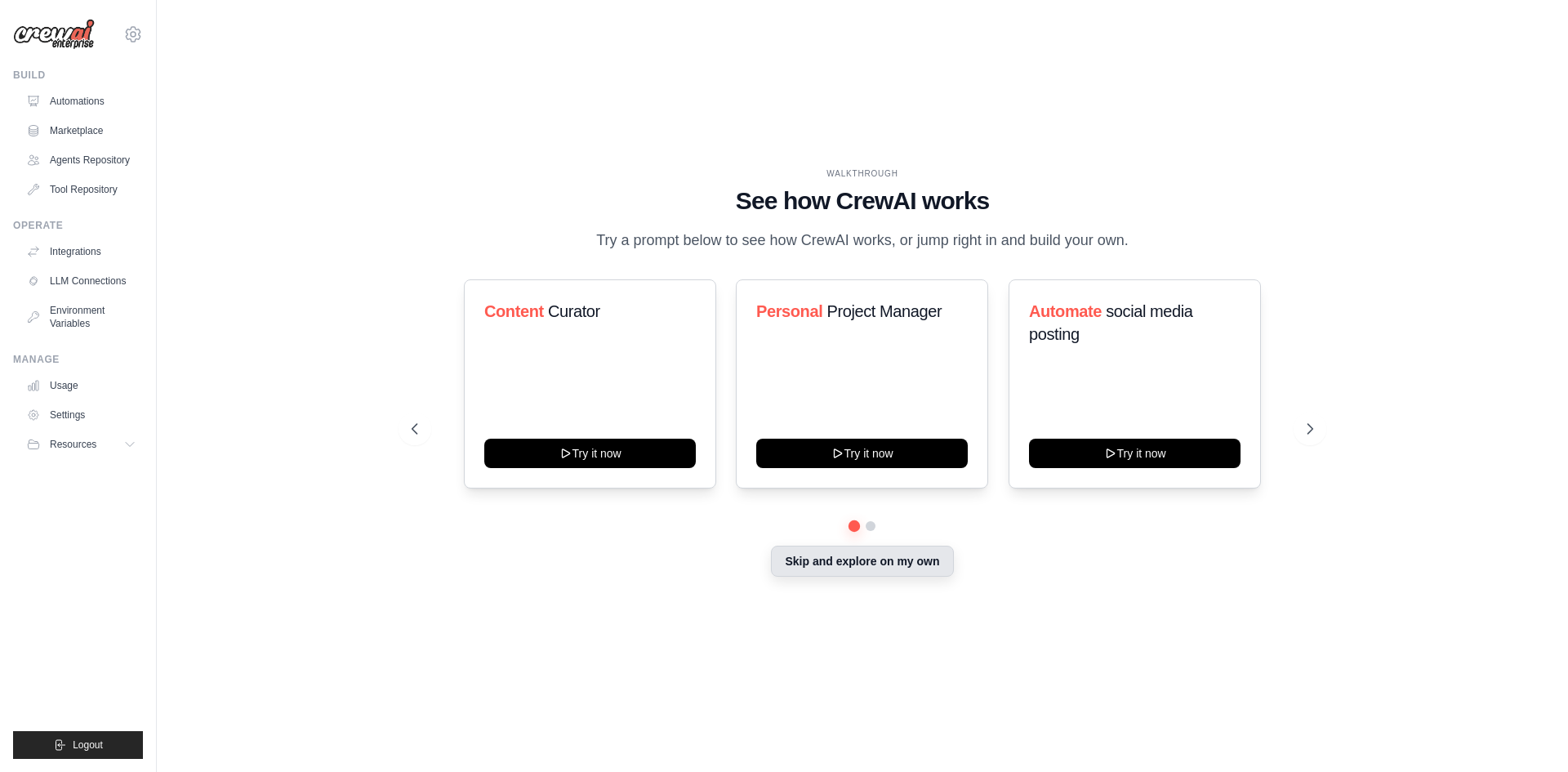
click at [854, 564] on button "Skip and explore on my own" at bounding box center [862, 561] width 182 height 31
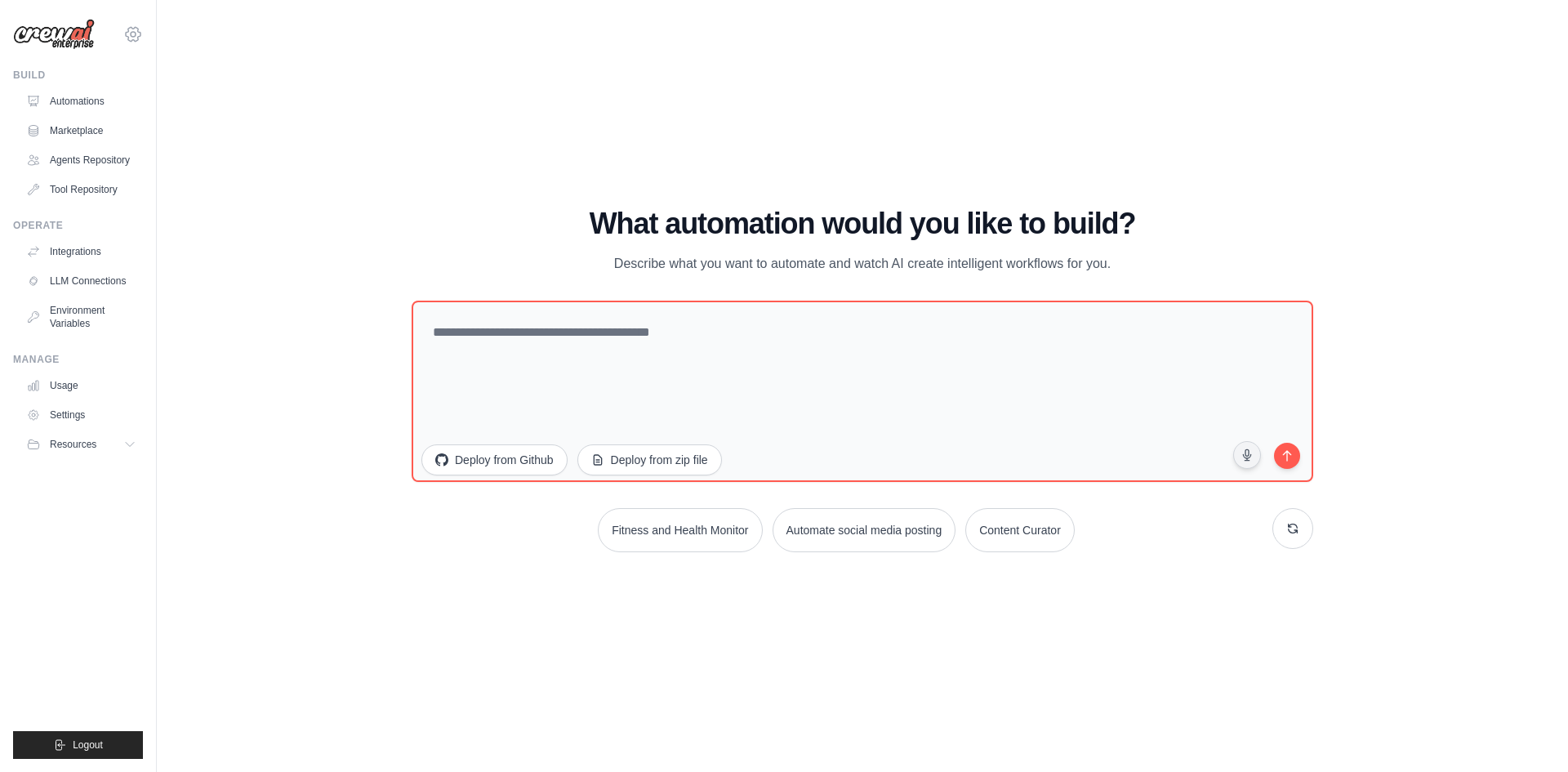
click at [136, 25] on icon at bounding box center [133, 34] width 20 height 20
click at [199, 106] on span "Settings" at bounding box center [204, 101] width 129 height 16
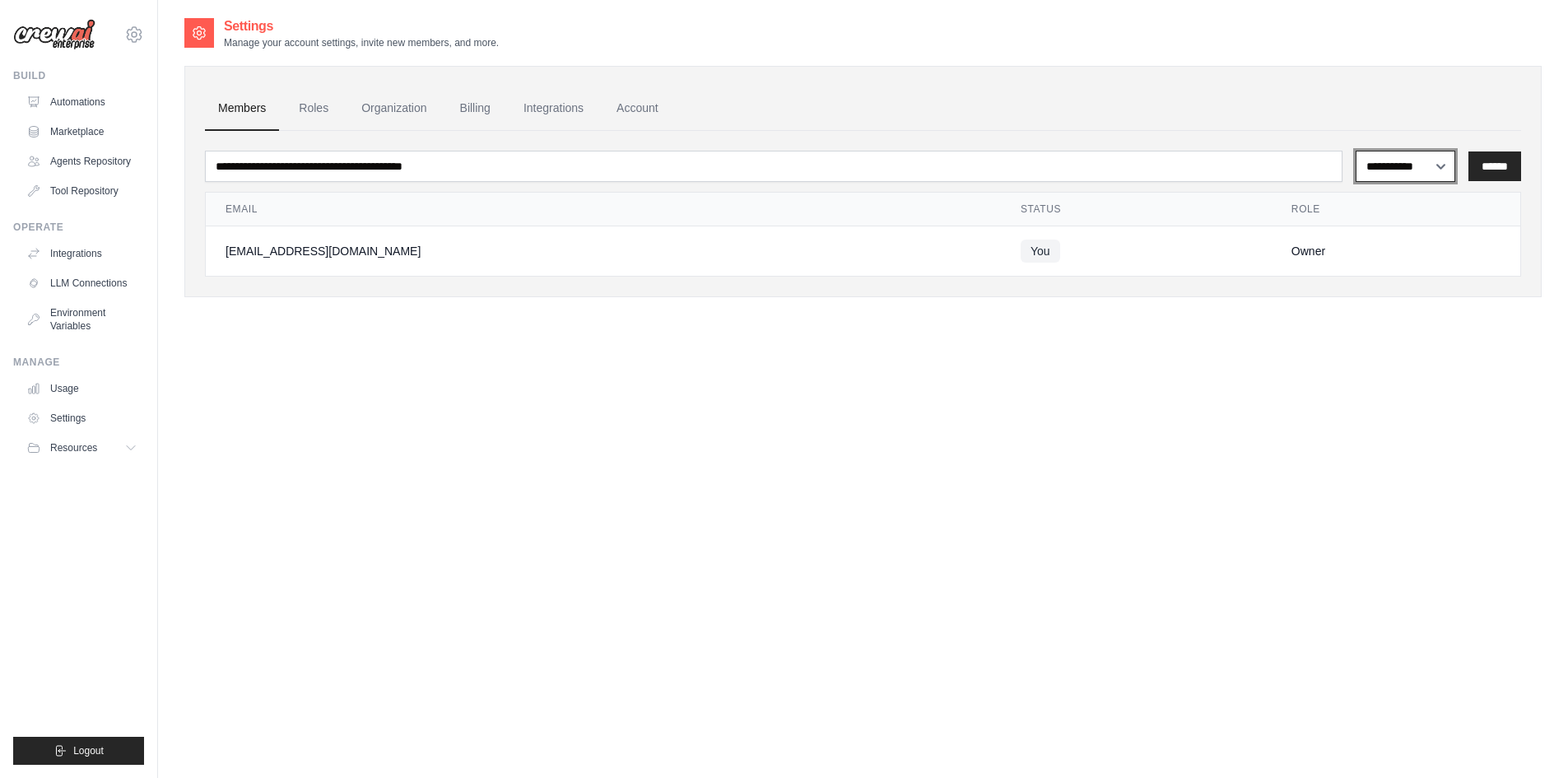
click at [1401, 164] on select "**********" at bounding box center [1405, 166] width 99 height 31
select select "******"
click at [1356, 151] on select "**********" at bounding box center [1405, 166] width 99 height 31
click at [67, 35] on img at bounding box center [54, 35] width 83 height 31
click at [254, 23] on h2 "Settings" at bounding box center [361, 26] width 275 height 20
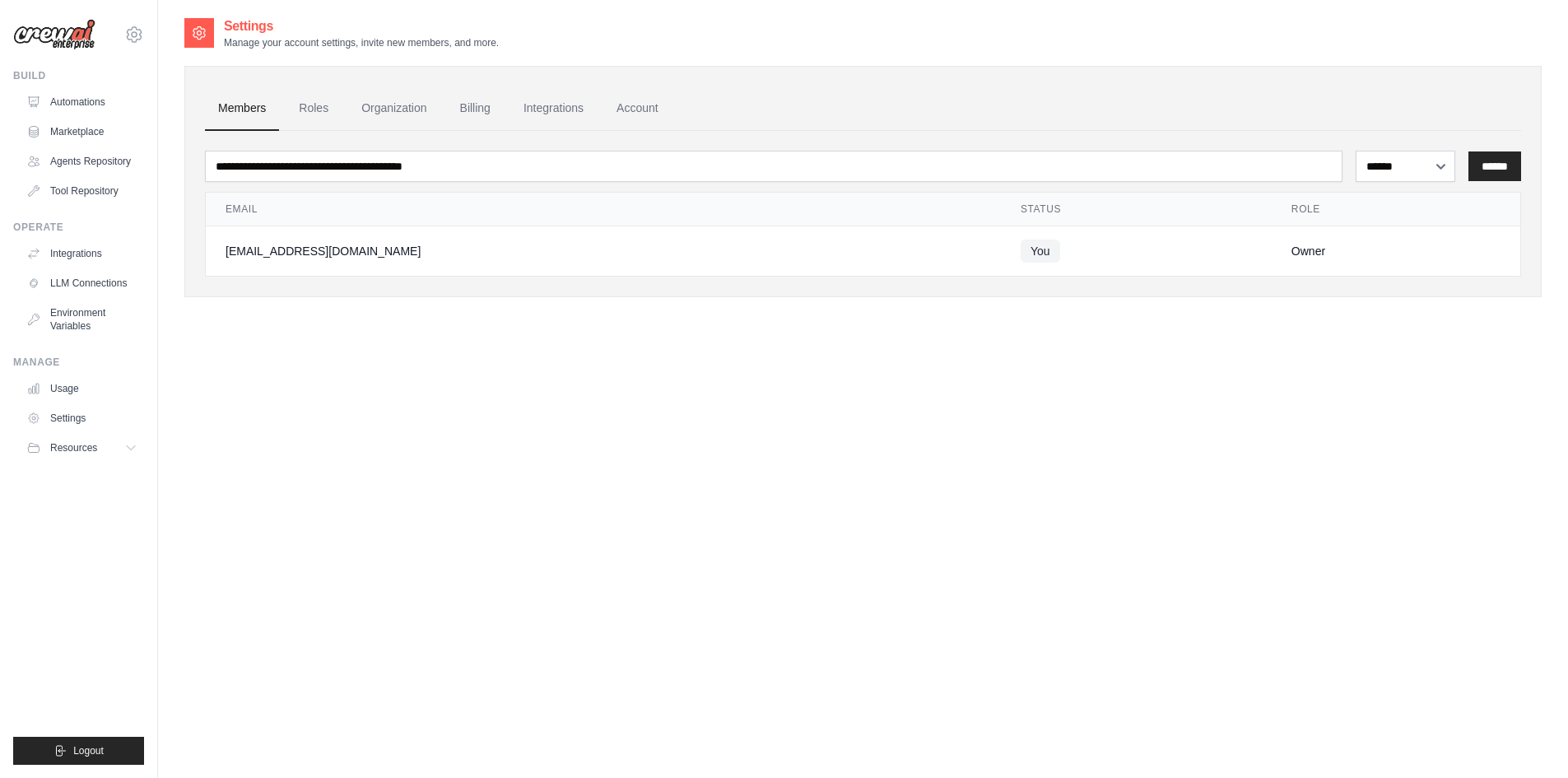
click at [53, 32] on img at bounding box center [54, 35] width 83 height 31
drag, startPoint x: 86, startPoint y: 48, endPoint x: 22, endPoint y: 90, distance: 76.6
click at [84, 49] on img at bounding box center [54, 35] width 83 height 31
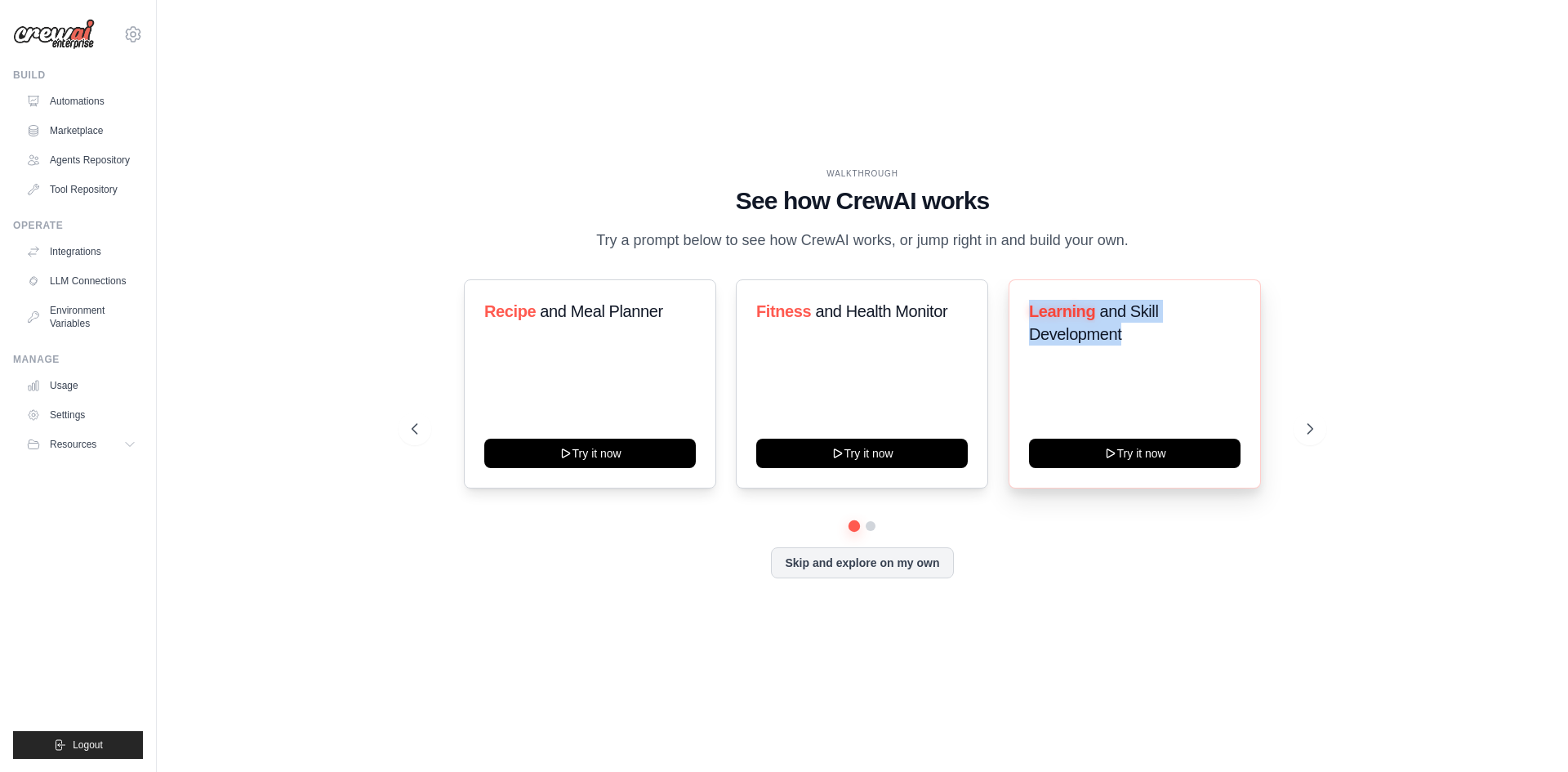
drag, startPoint x: 1026, startPoint y: 311, endPoint x: 1208, endPoint y: 352, distance: 186.6
click at [1209, 351] on div "Learning and Skill Development Try it now" at bounding box center [1135, 383] width 252 height 209
click at [1186, 406] on div "Learning and Skill Development Try it now" at bounding box center [1135, 383] width 252 height 209
click at [1160, 382] on div "Learning and Skill Development Try it now" at bounding box center [1135, 383] width 252 height 209
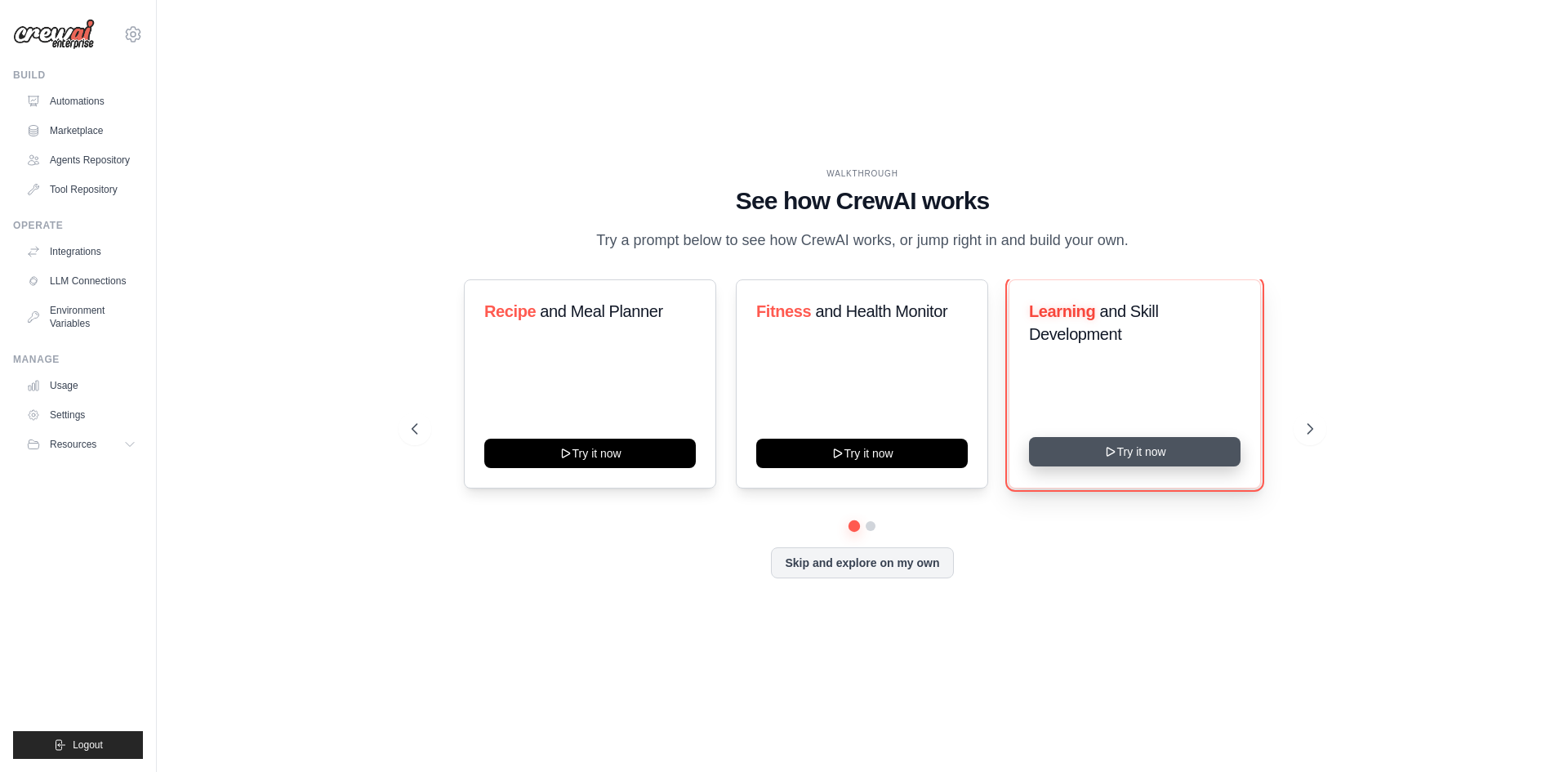
click at [1143, 443] on button "Try it now" at bounding box center [1134, 452] width 212 height 29
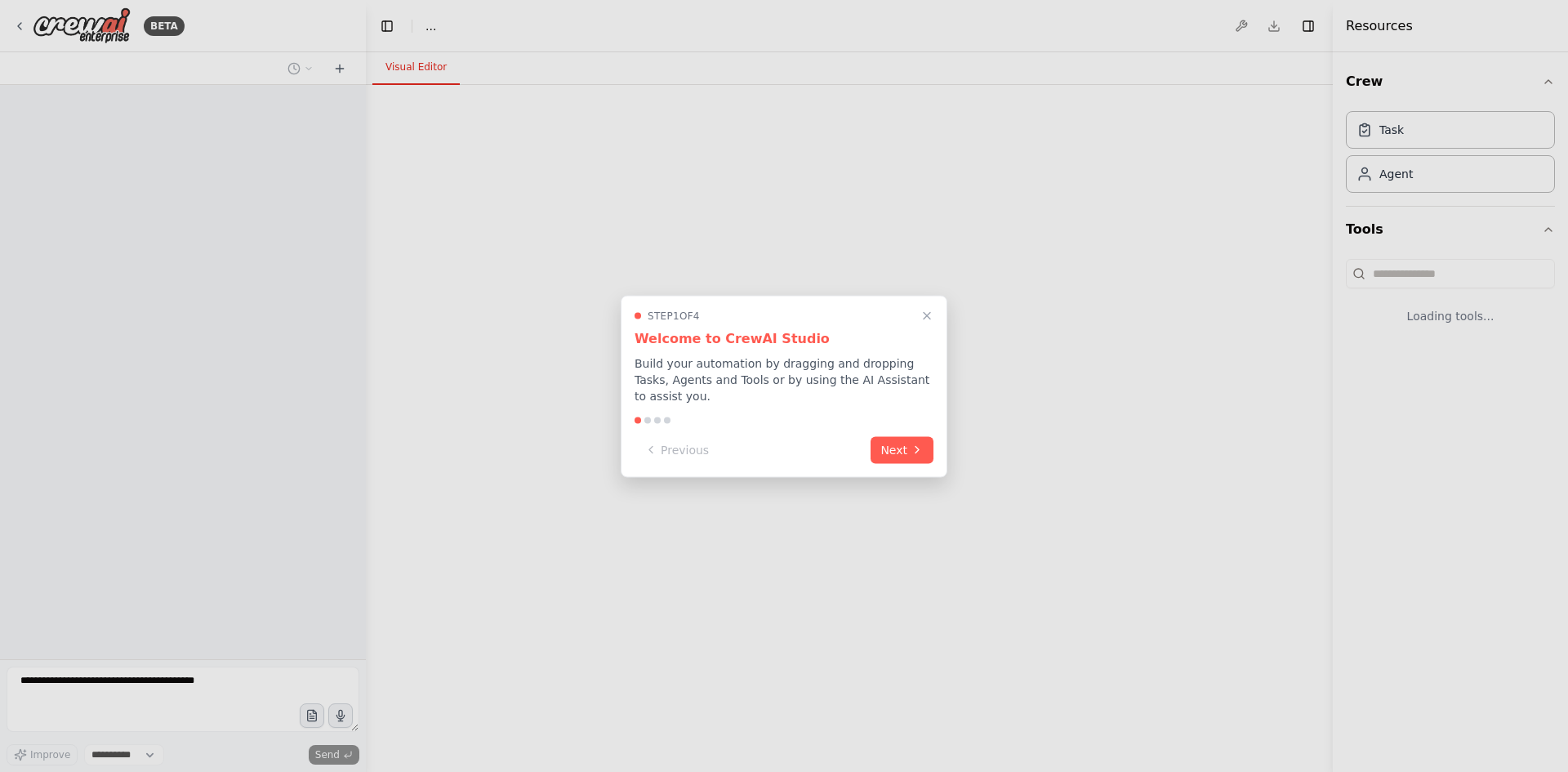
select select "****"
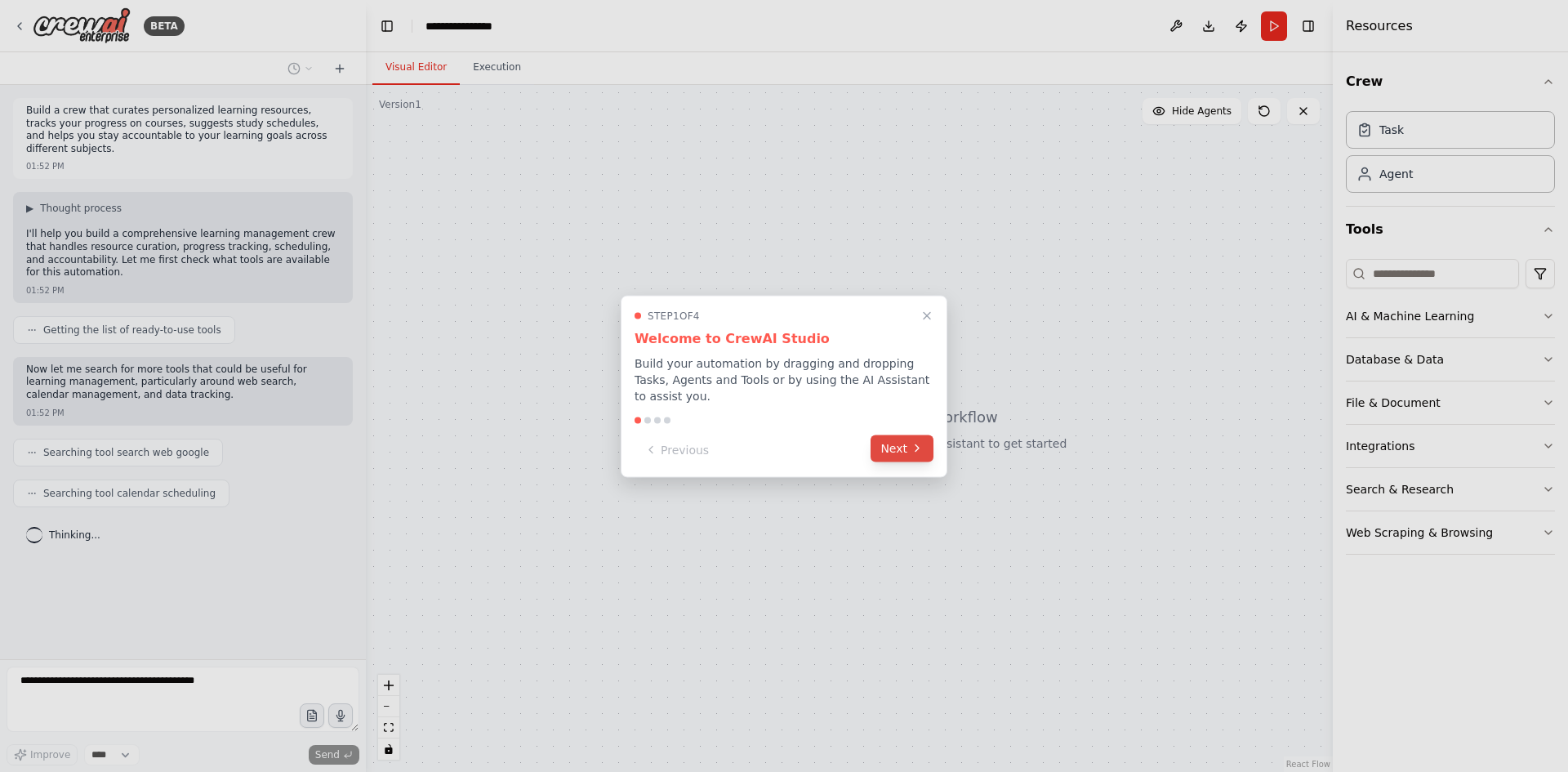
click at [906, 444] on button "Next" at bounding box center [902, 447] width 63 height 27
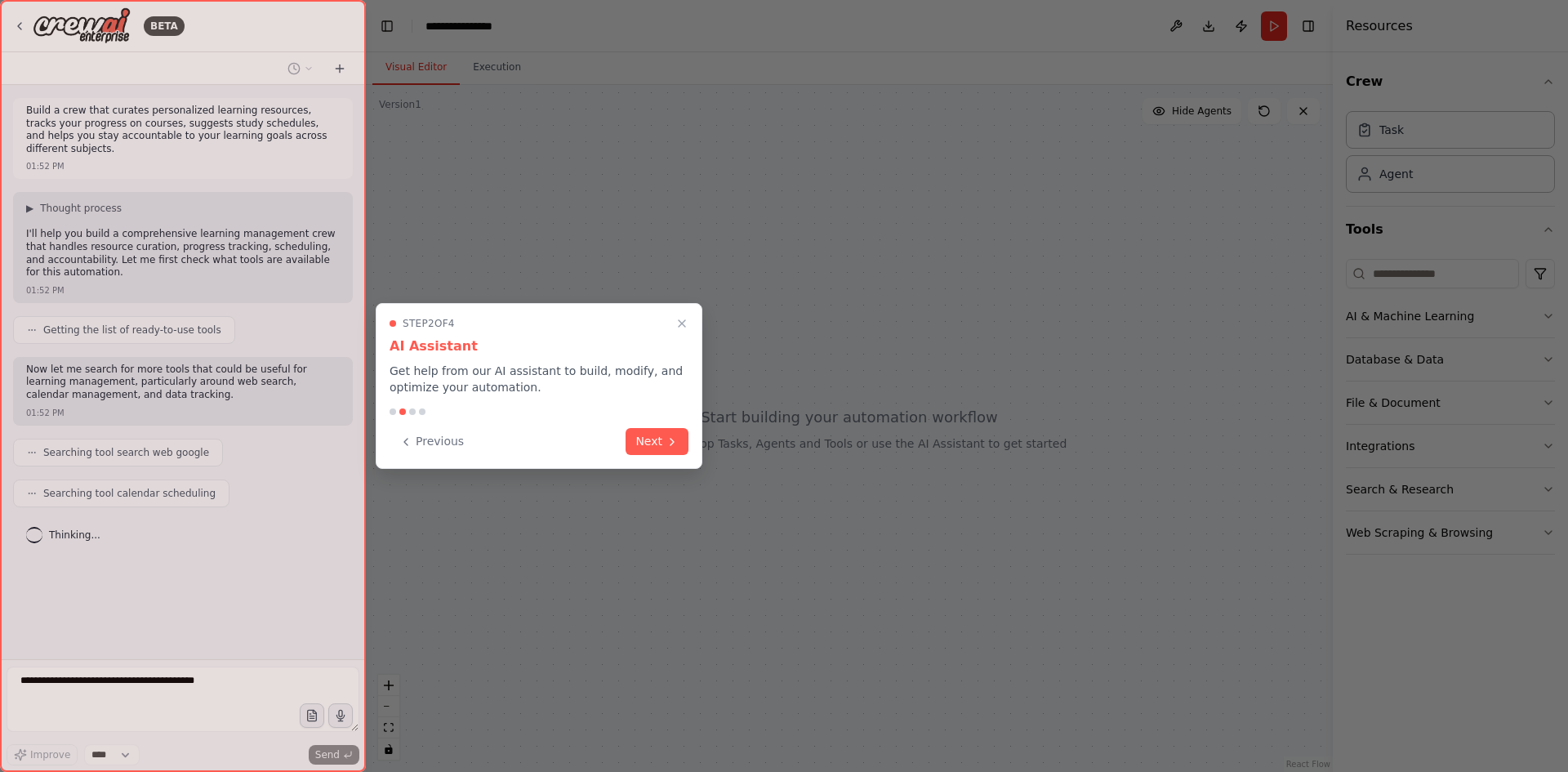
drag, startPoint x: 669, startPoint y: 441, endPoint x: 613, endPoint y: 440, distance: 56.0
click at [667, 441] on icon at bounding box center [672, 441] width 13 height 13
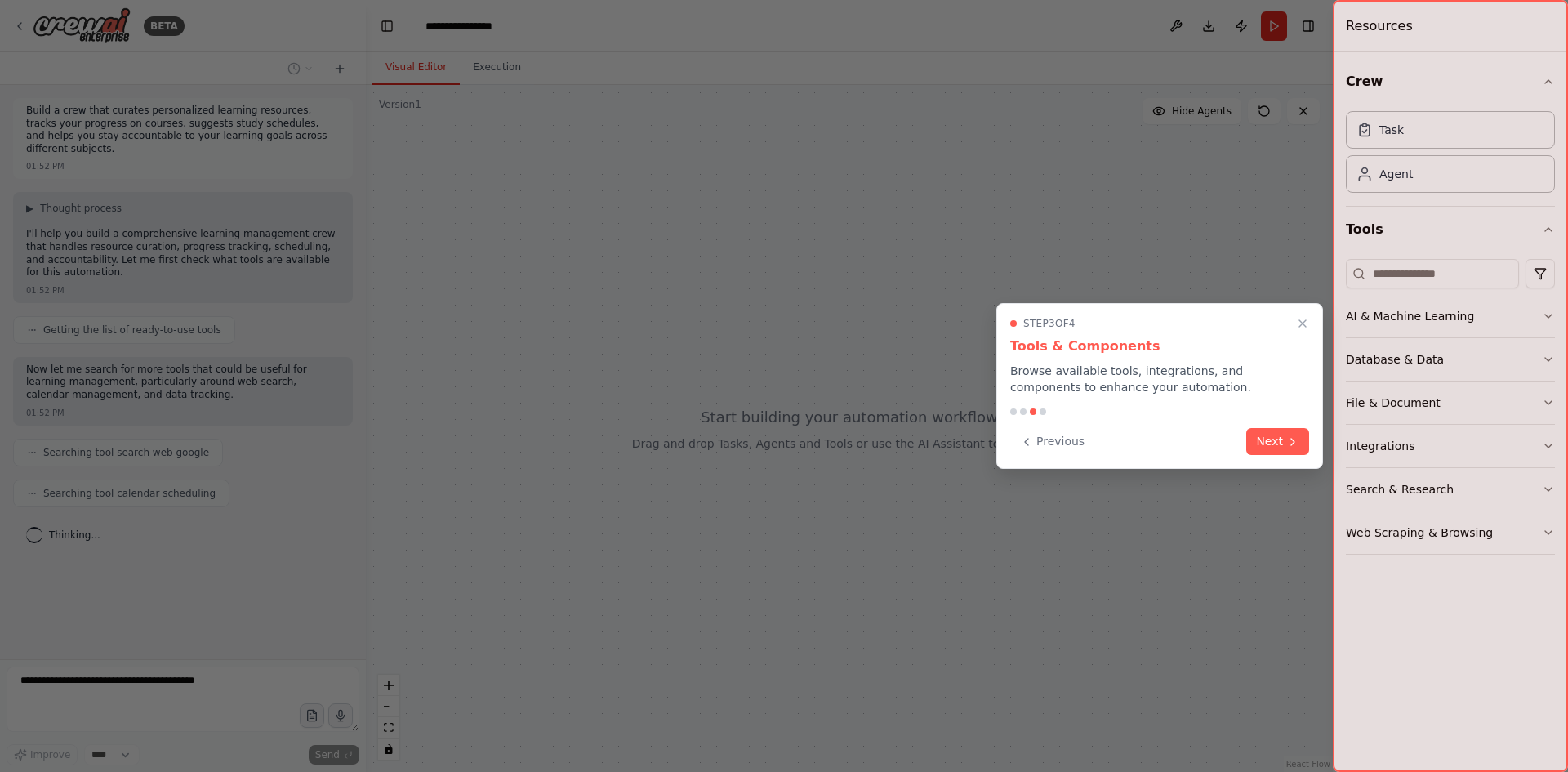
click at [1277, 437] on button "Next" at bounding box center [1278, 440] width 63 height 27
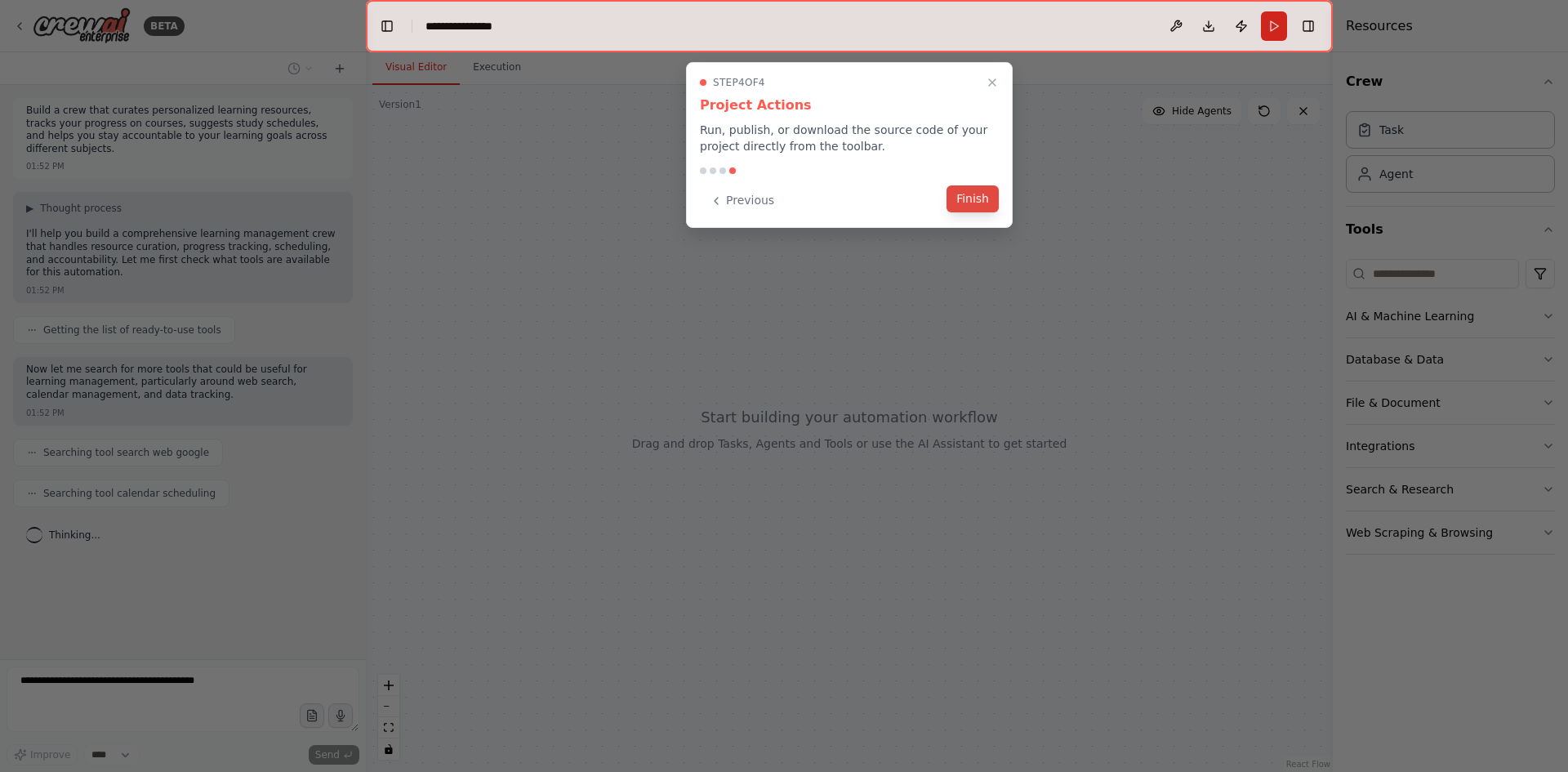
click at [970, 199] on button "Finish" at bounding box center [973, 199] width 53 height 27
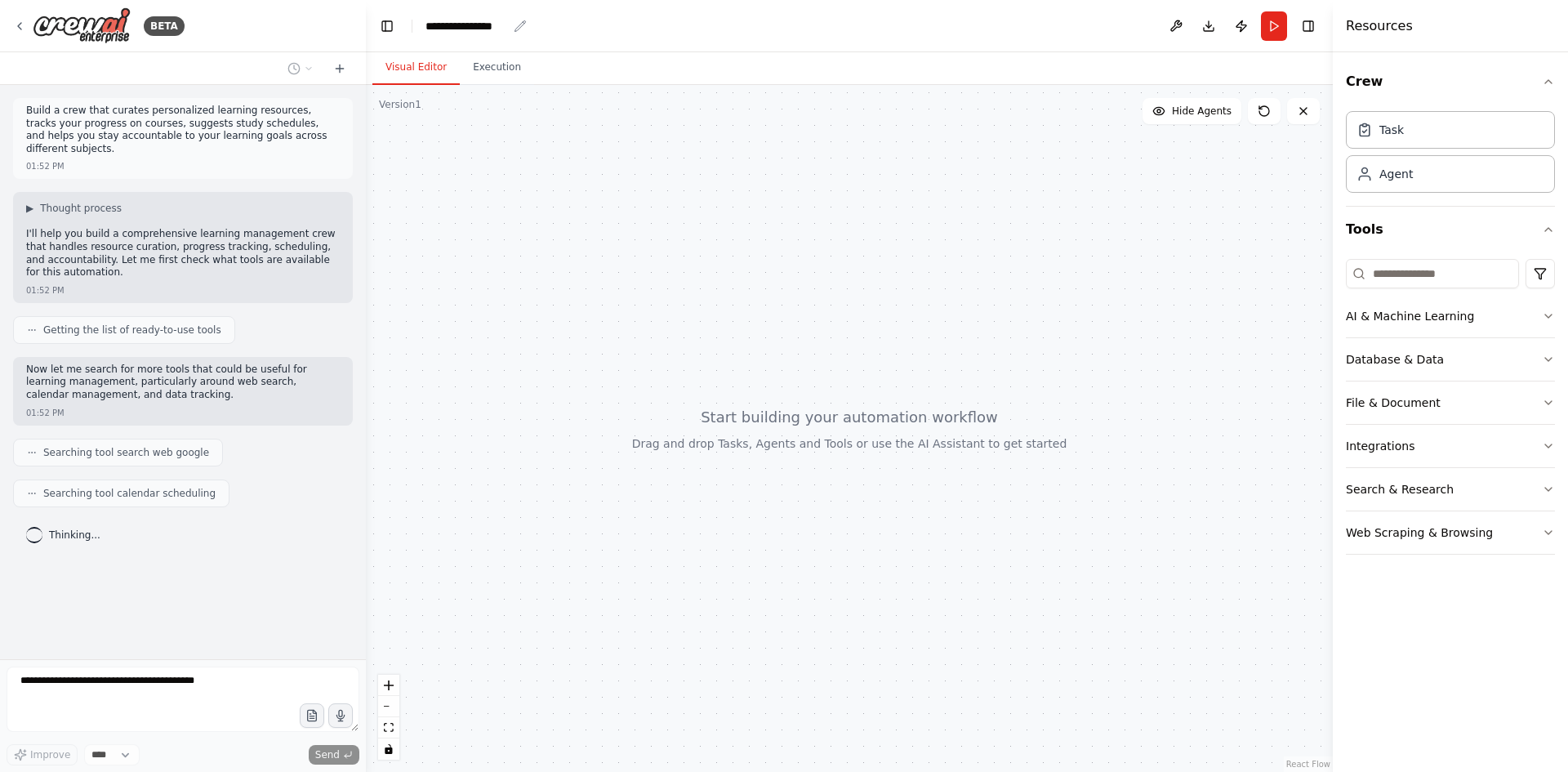
click at [481, 25] on div "**********" at bounding box center [467, 26] width 82 height 16
click at [481, 25] on div "**********" at bounding box center [487, 26] width 123 height 16
click at [1252, 281] on div at bounding box center [849, 427] width 967 height 687
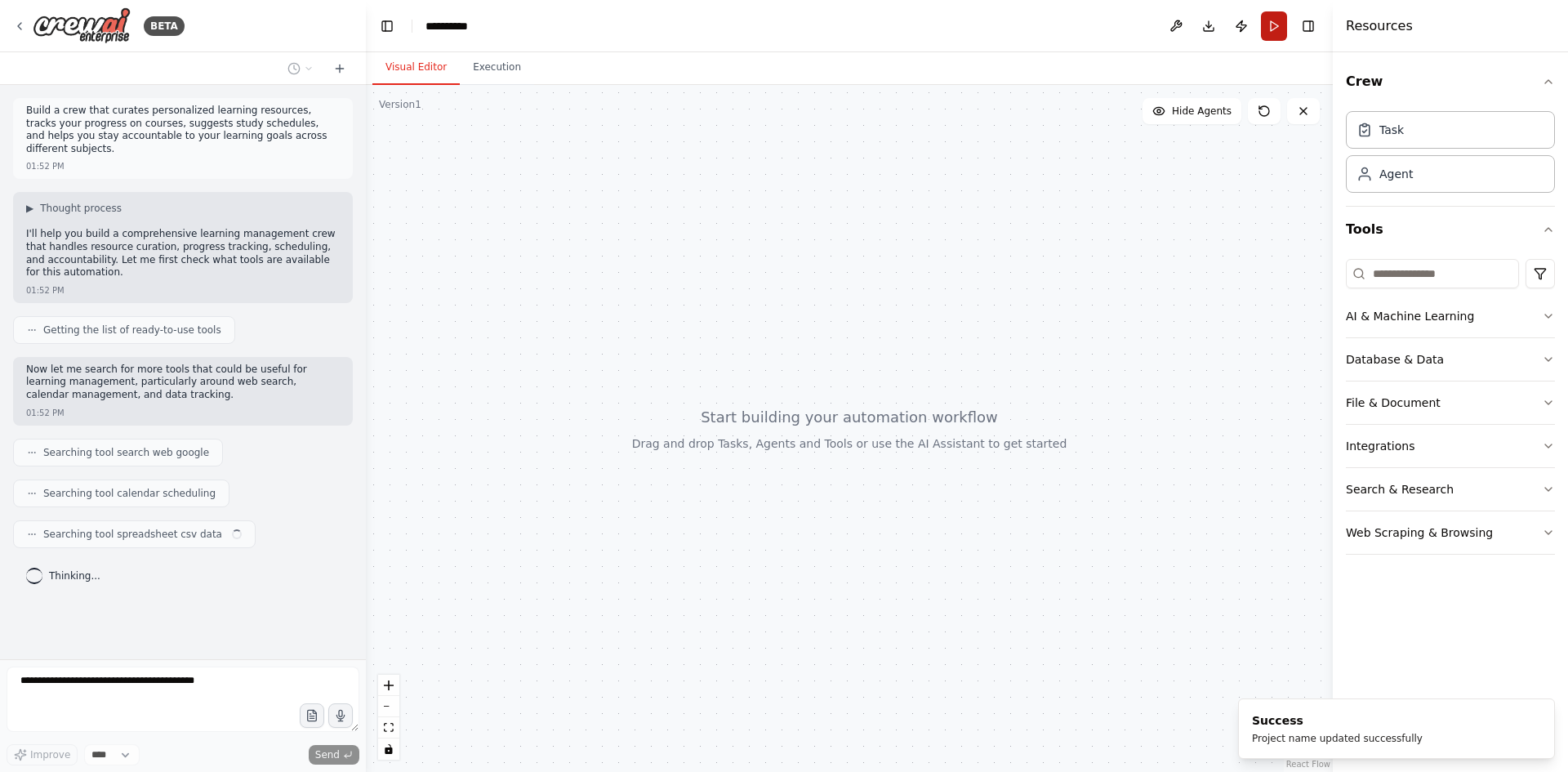
click at [1272, 23] on button "Run" at bounding box center [1274, 26] width 26 height 29
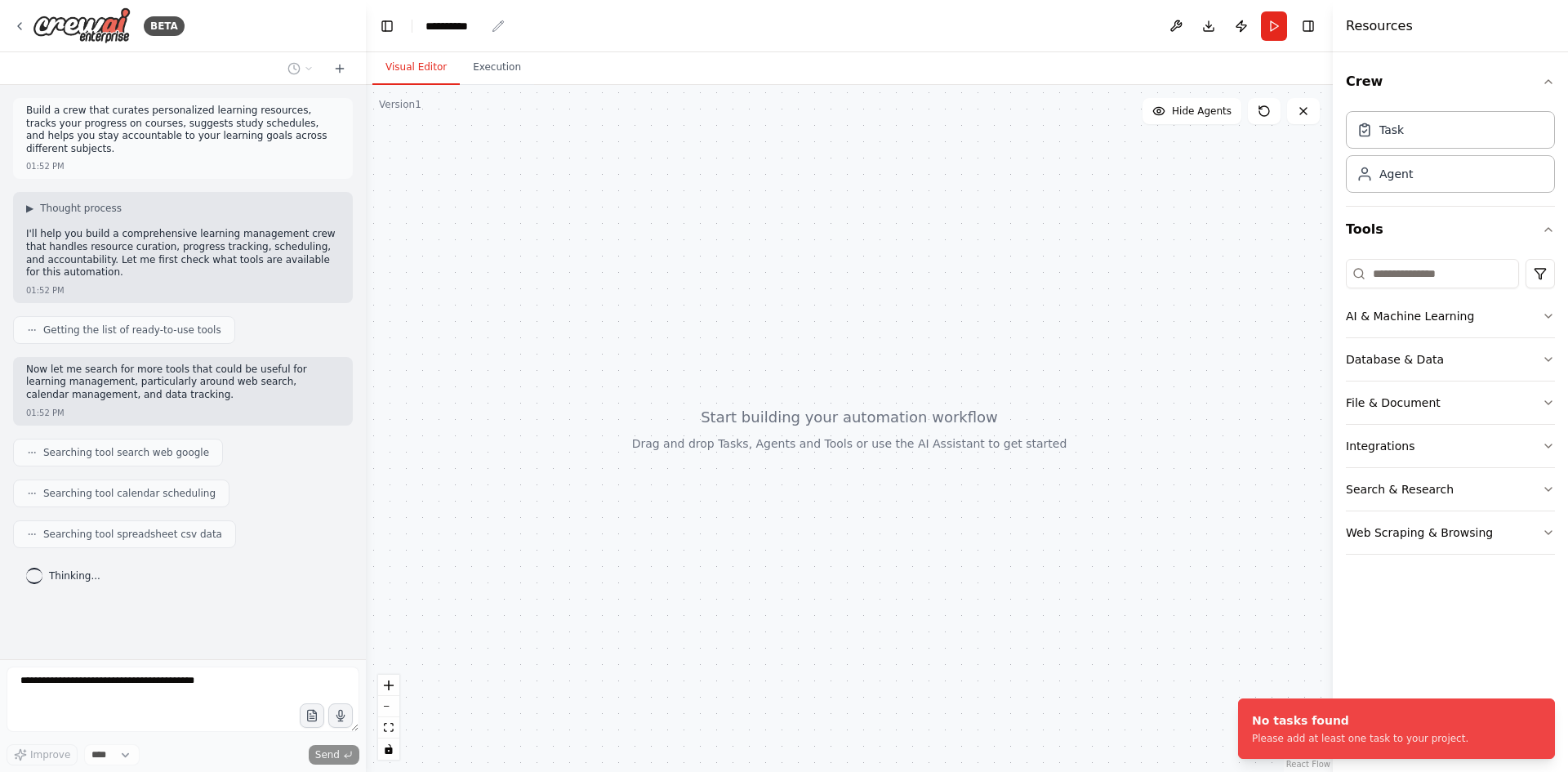
click at [432, 23] on div "**********" at bounding box center [455, 26] width 60 height 16
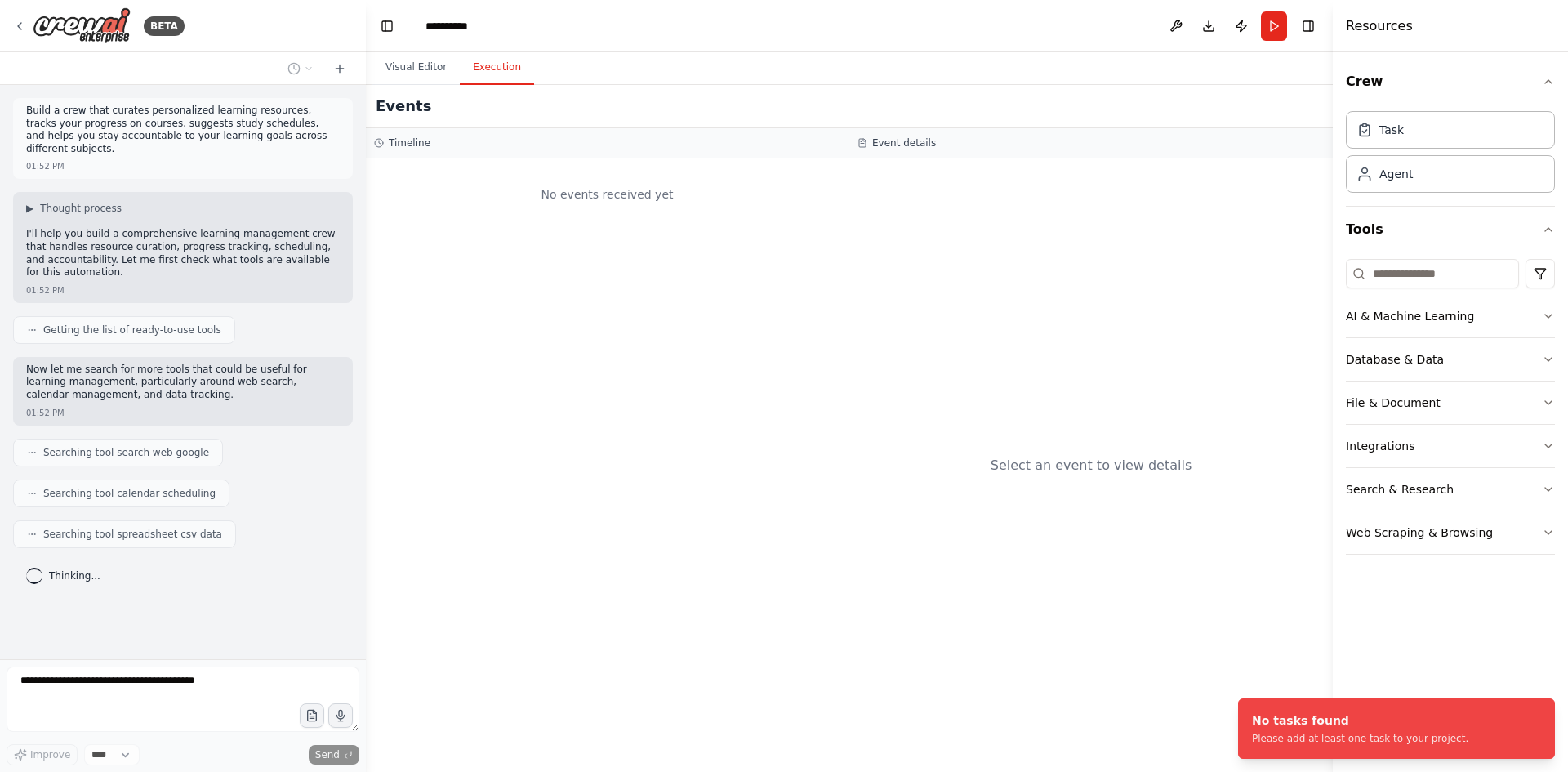
click at [490, 66] on button "Execution" at bounding box center [497, 68] width 74 height 35
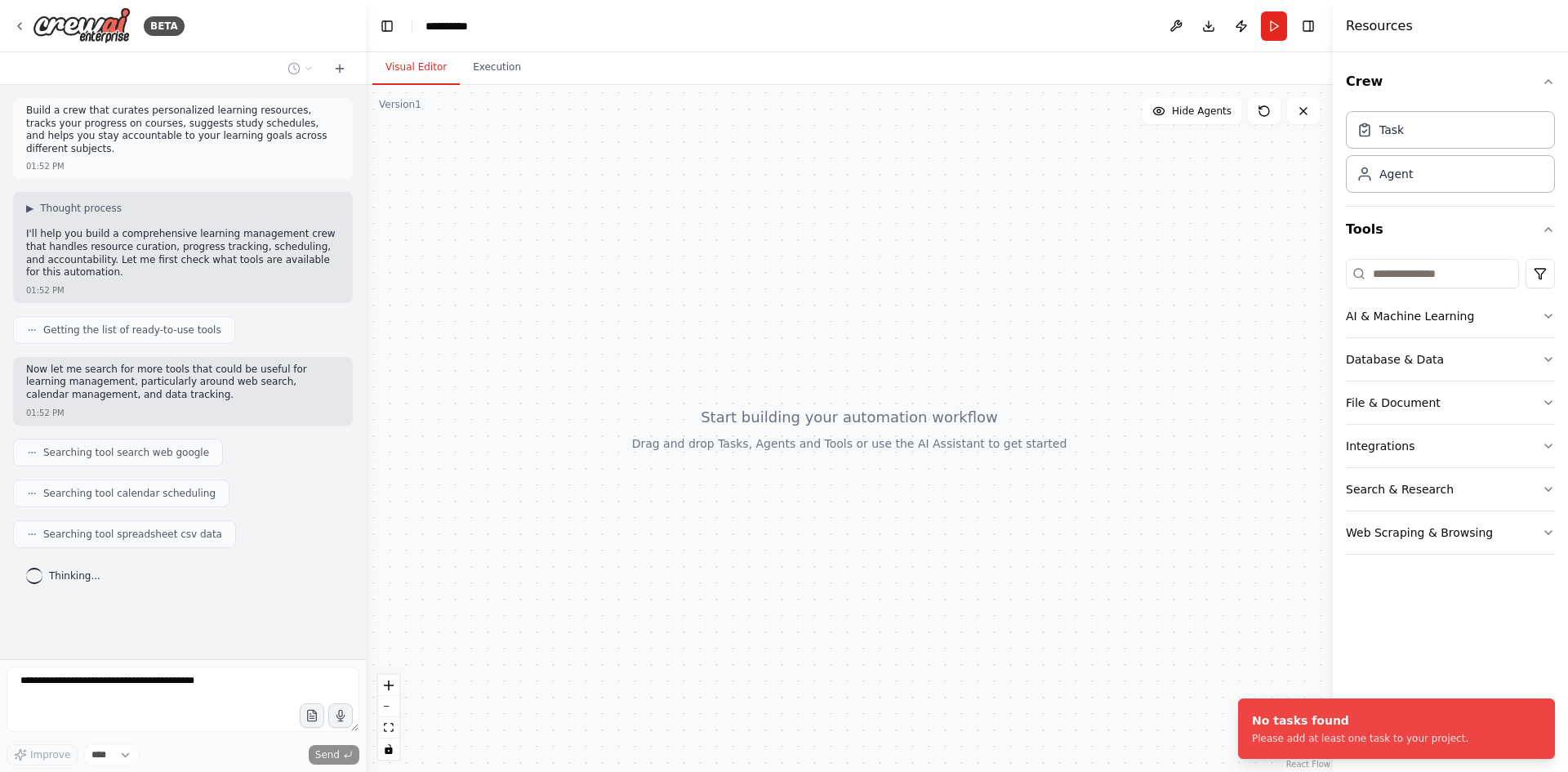
click at [417, 60] on button "Visual Editor" at bounding box center [416, 68] width 87 height 35
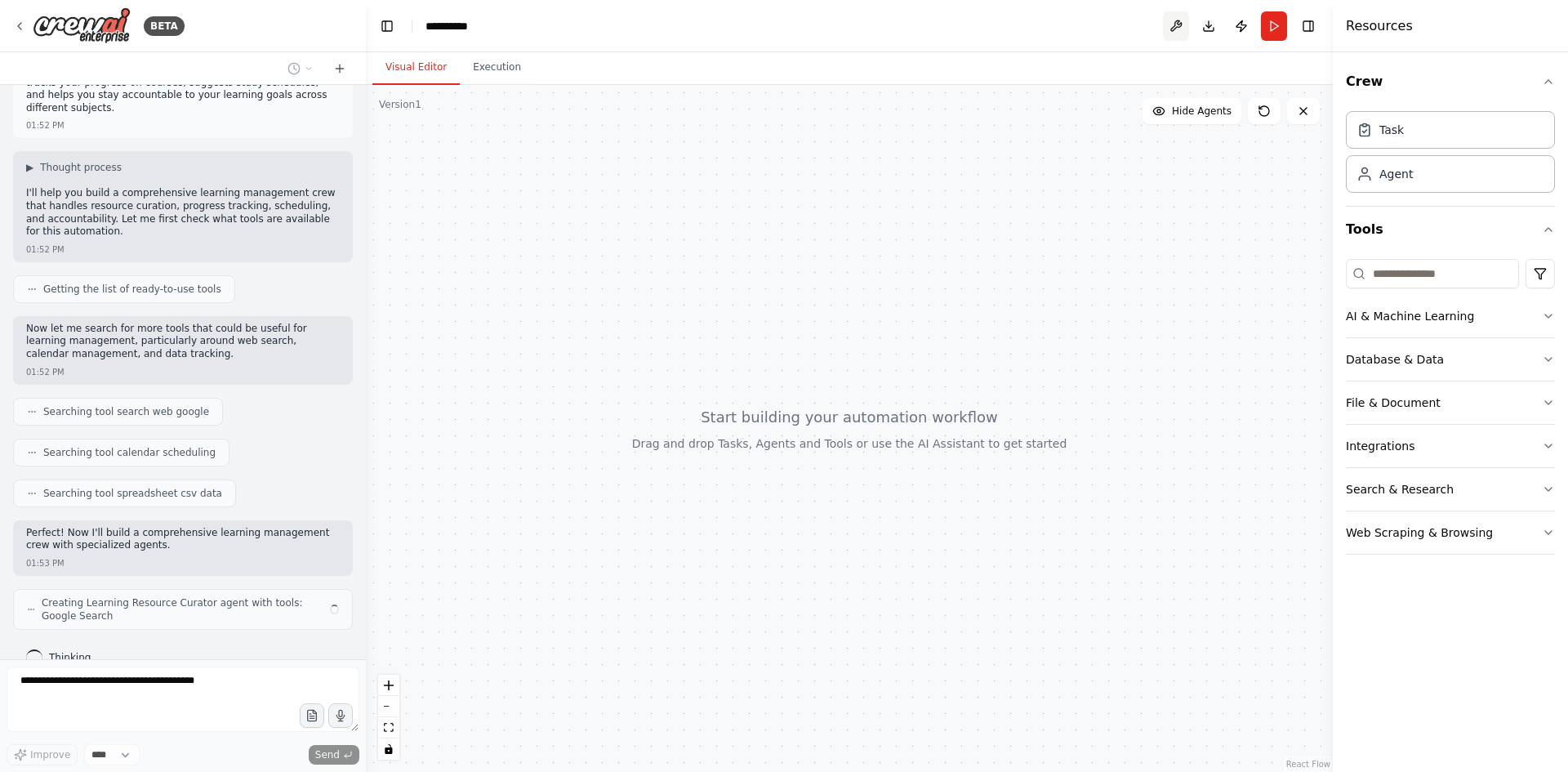
scroll to position [53, 0]
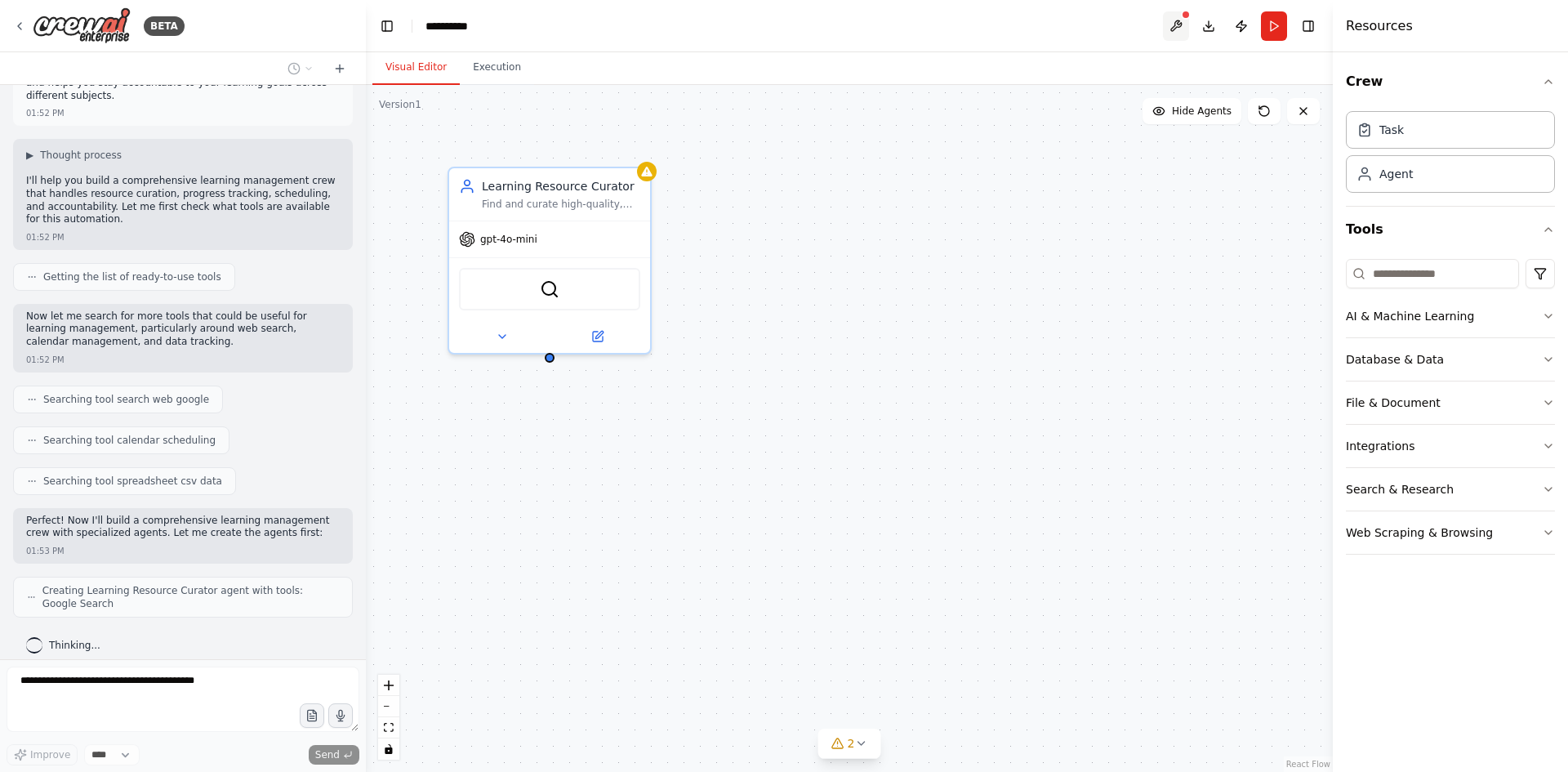
click at [1174, 25] on button at bounding box center [1176, 26] width 26 height 29
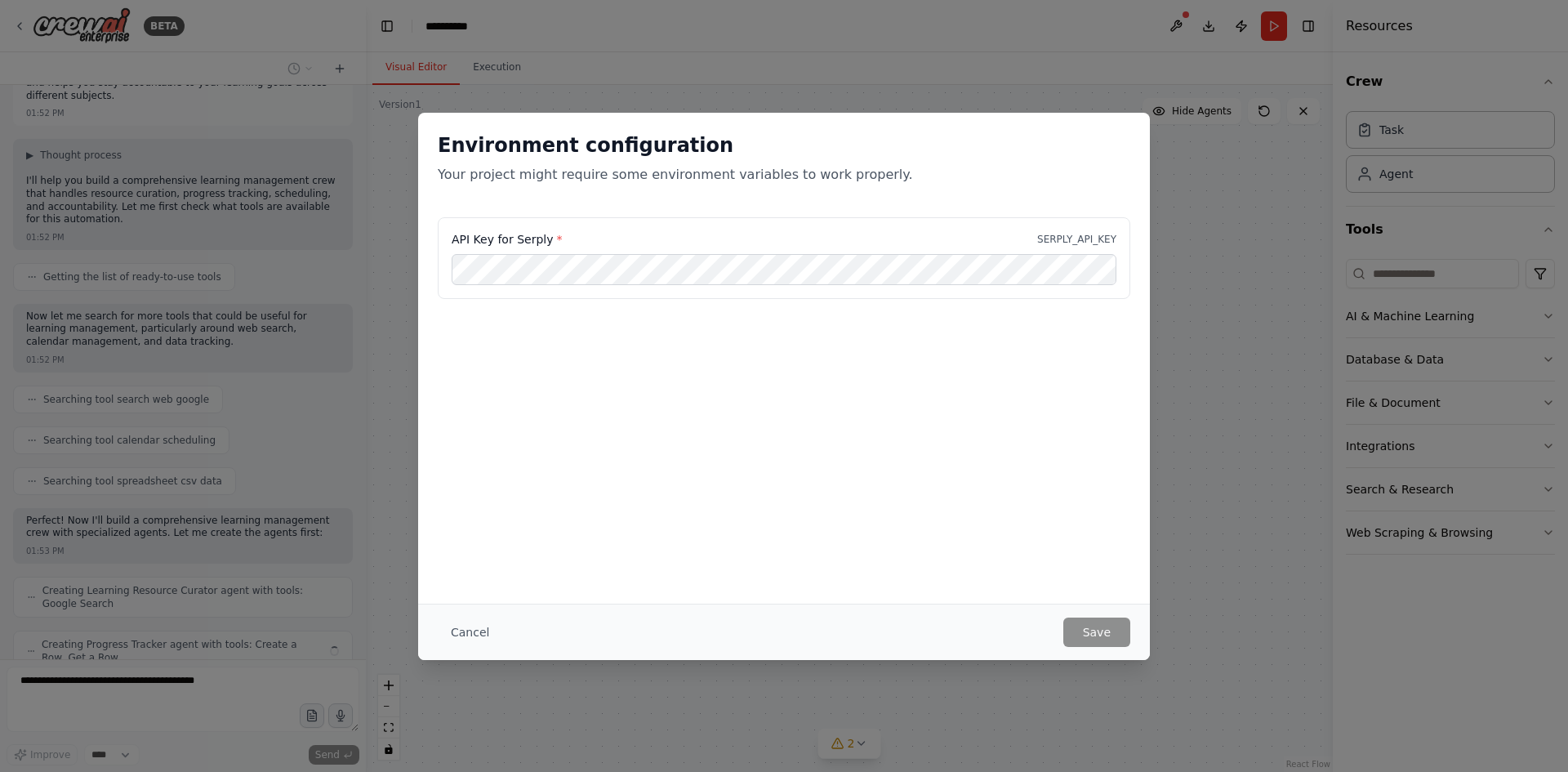
scroll to position [107, 0]
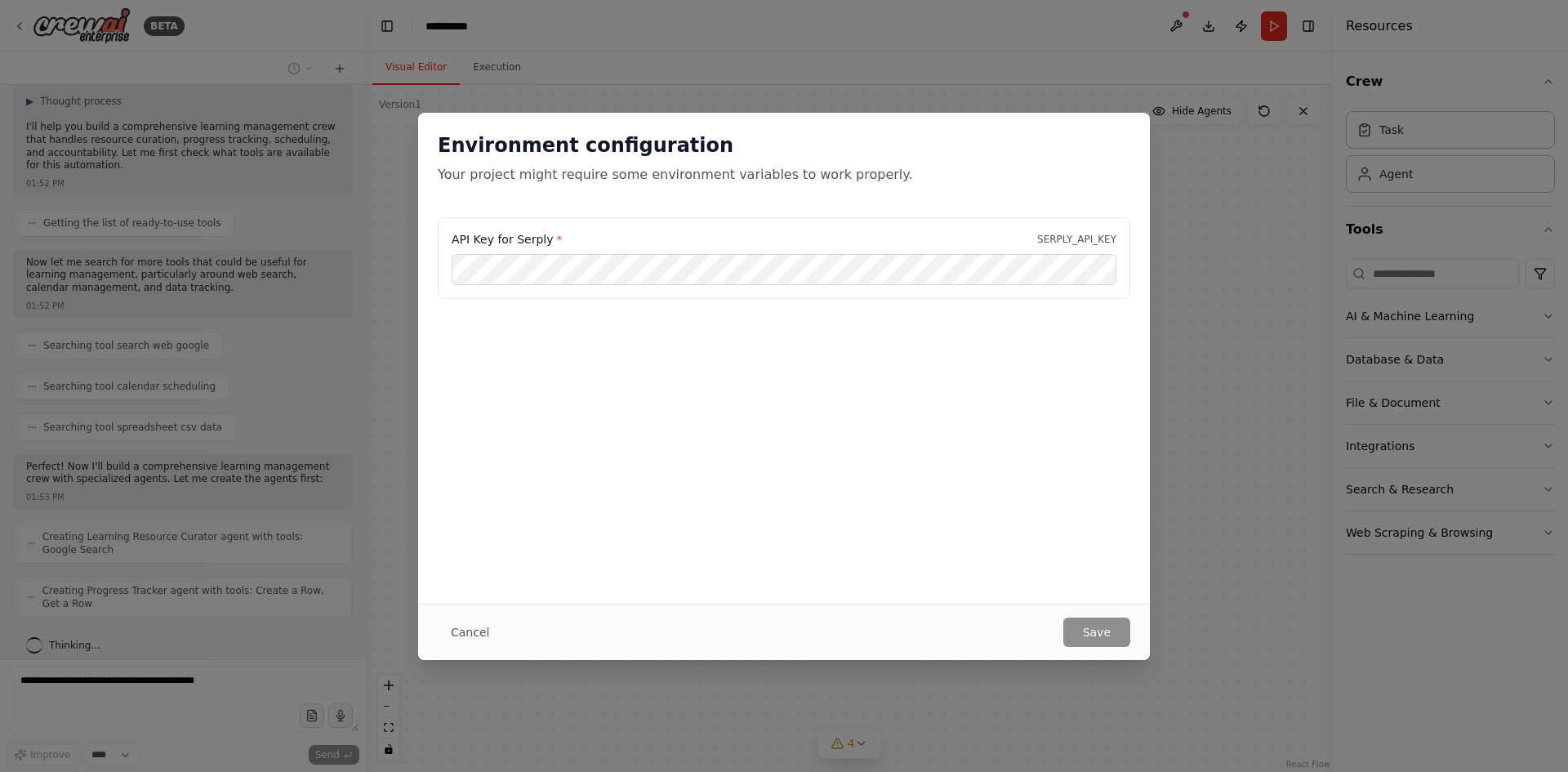
click at [1092, 653] on div "Cancel Save" at bounding box center [784, 631] width 732 height 56
click at [1189, 636] on div "Environment configuration Your project might require some environment variables…" at bounding box center [784, 386] width 1568 height 772
click at [461, 630] on button "Cancel" at bounding box center [470, 632] width 65 height 29
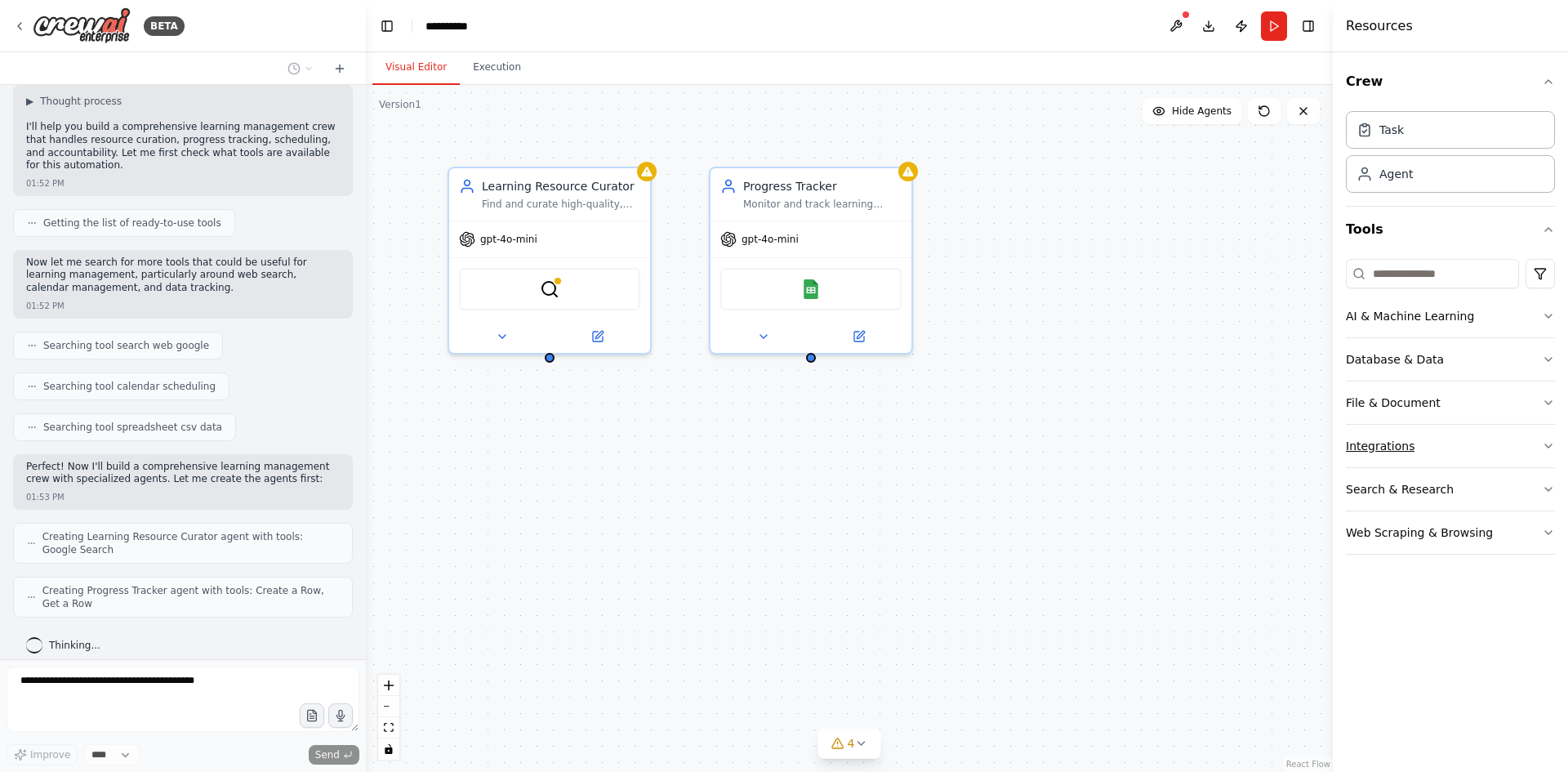
scroll to position [161, 0]
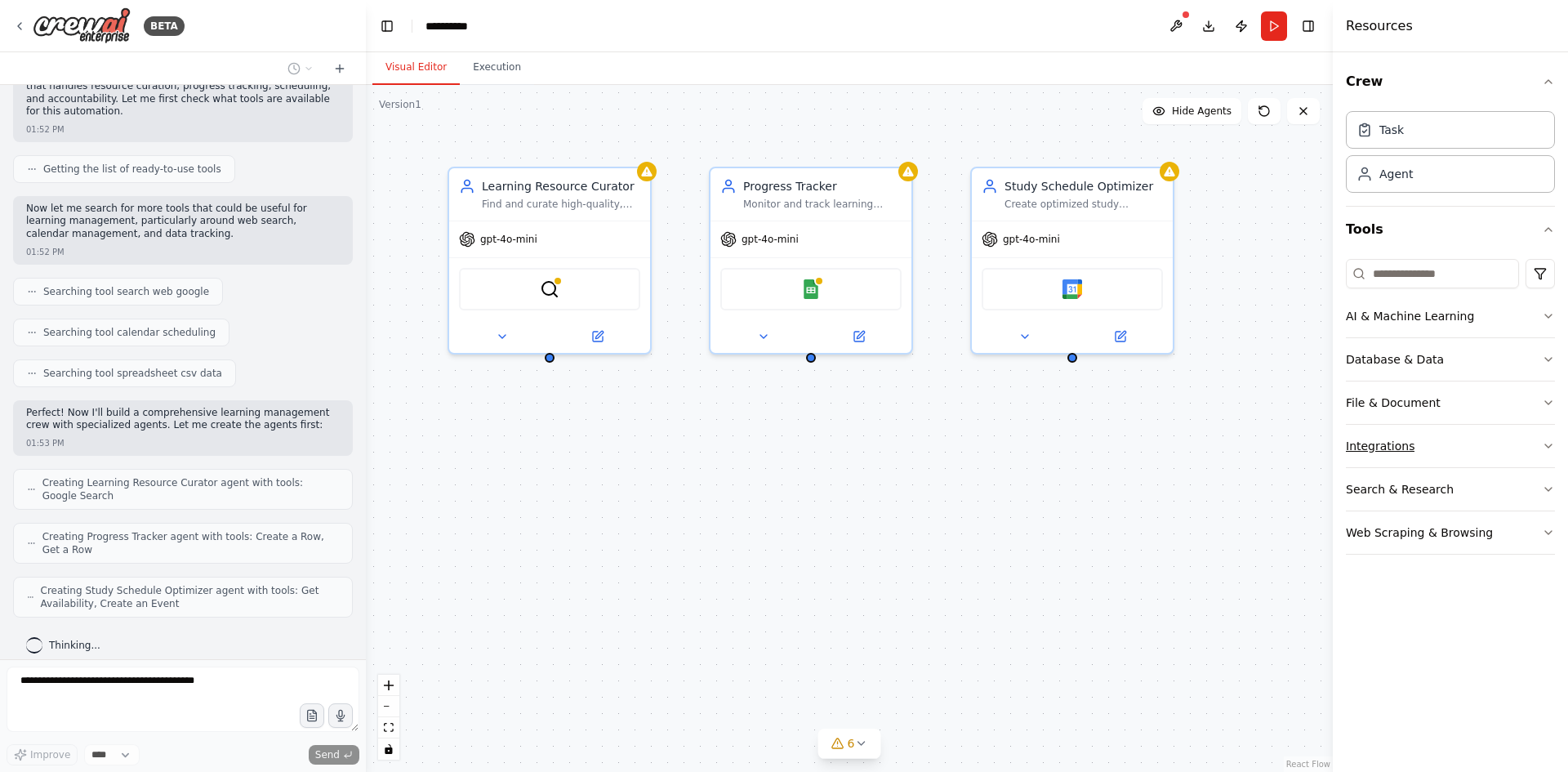
click at [1450, 457] on button "Integrations" at bounding box center [1451, 446] width 209 height 42
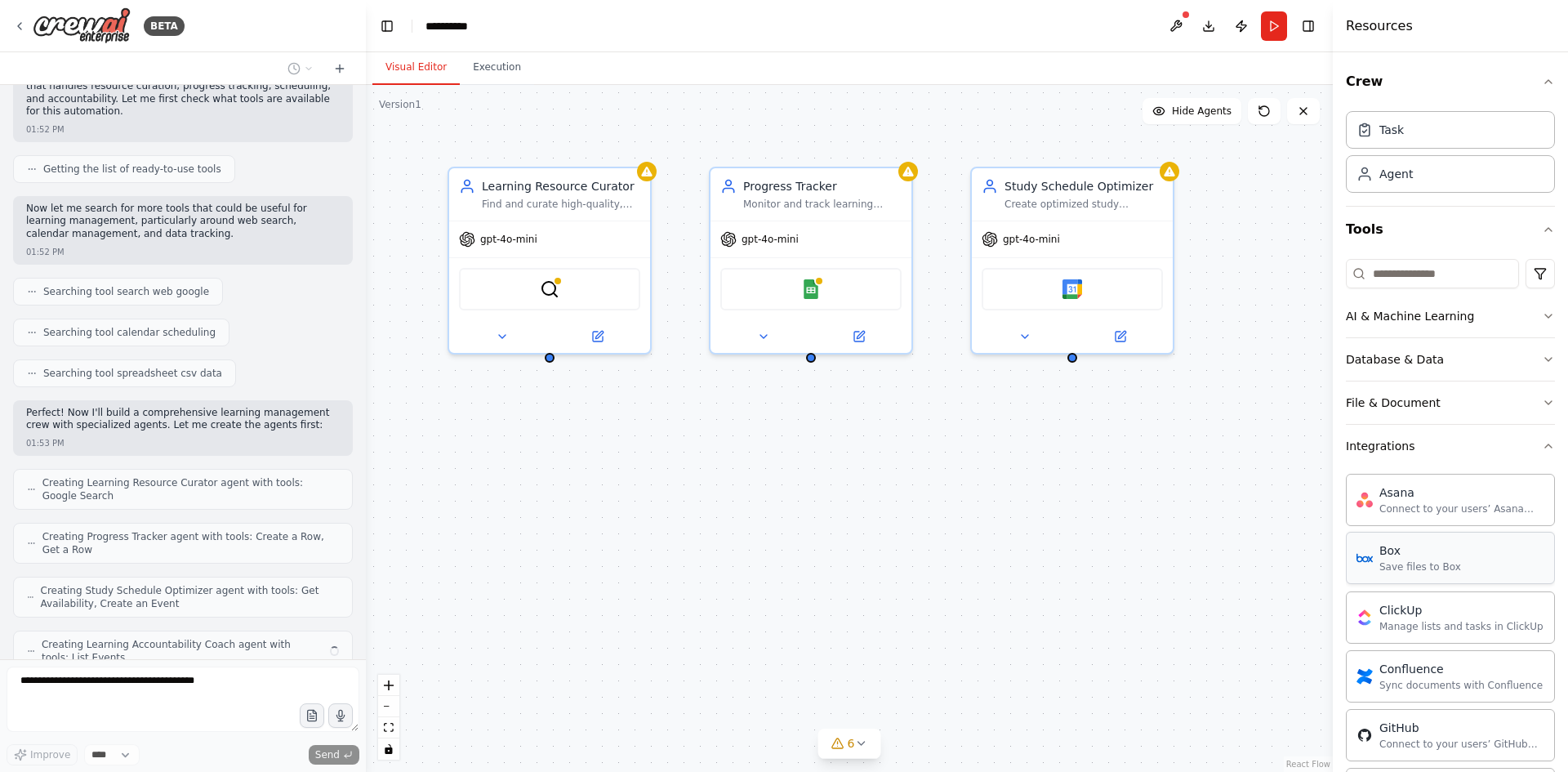
scroll to position [215, 0]
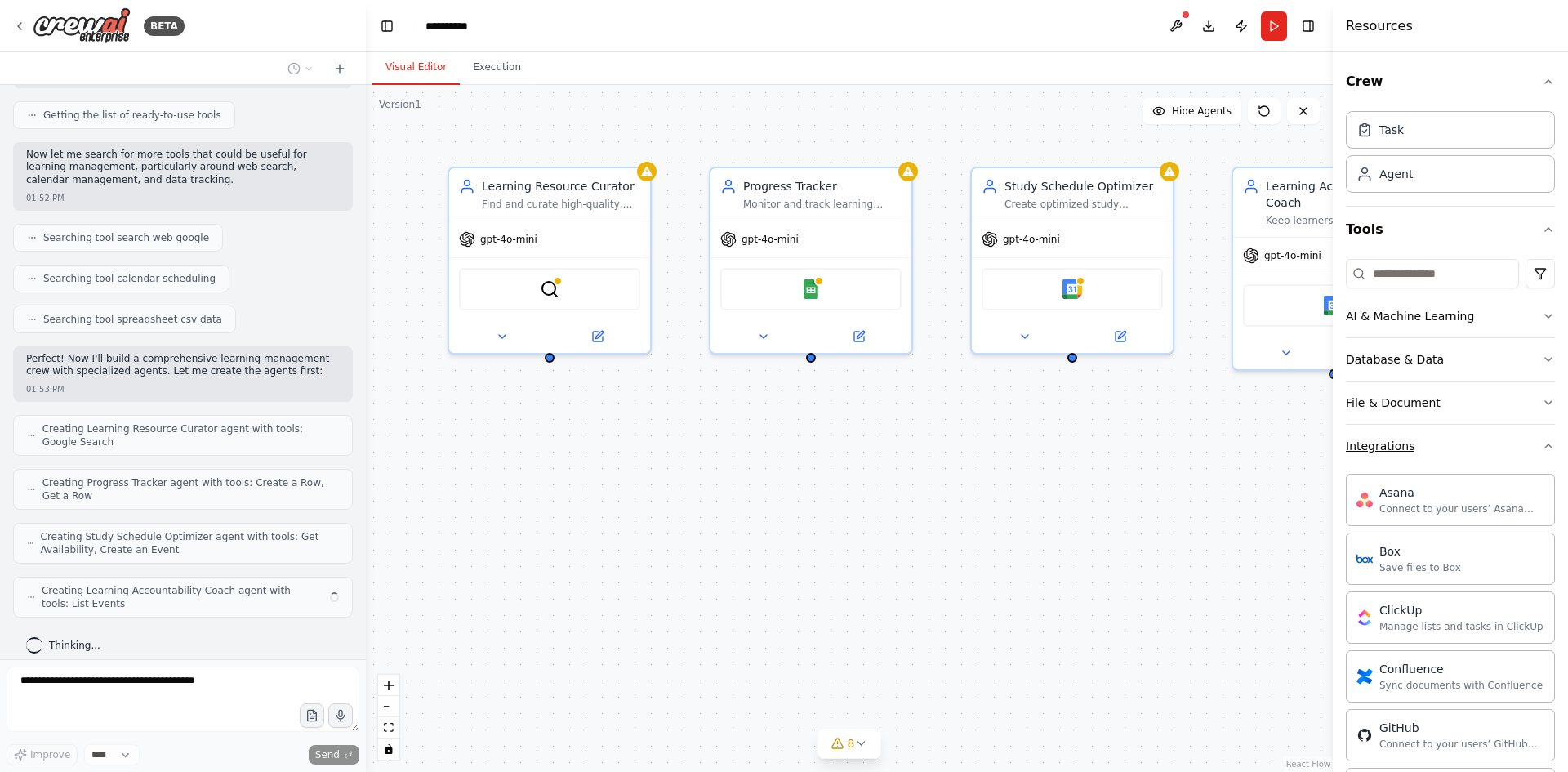
click at [1530, 457] on button "Integrations" at bounding box center [1451, 446] width 209 height 42
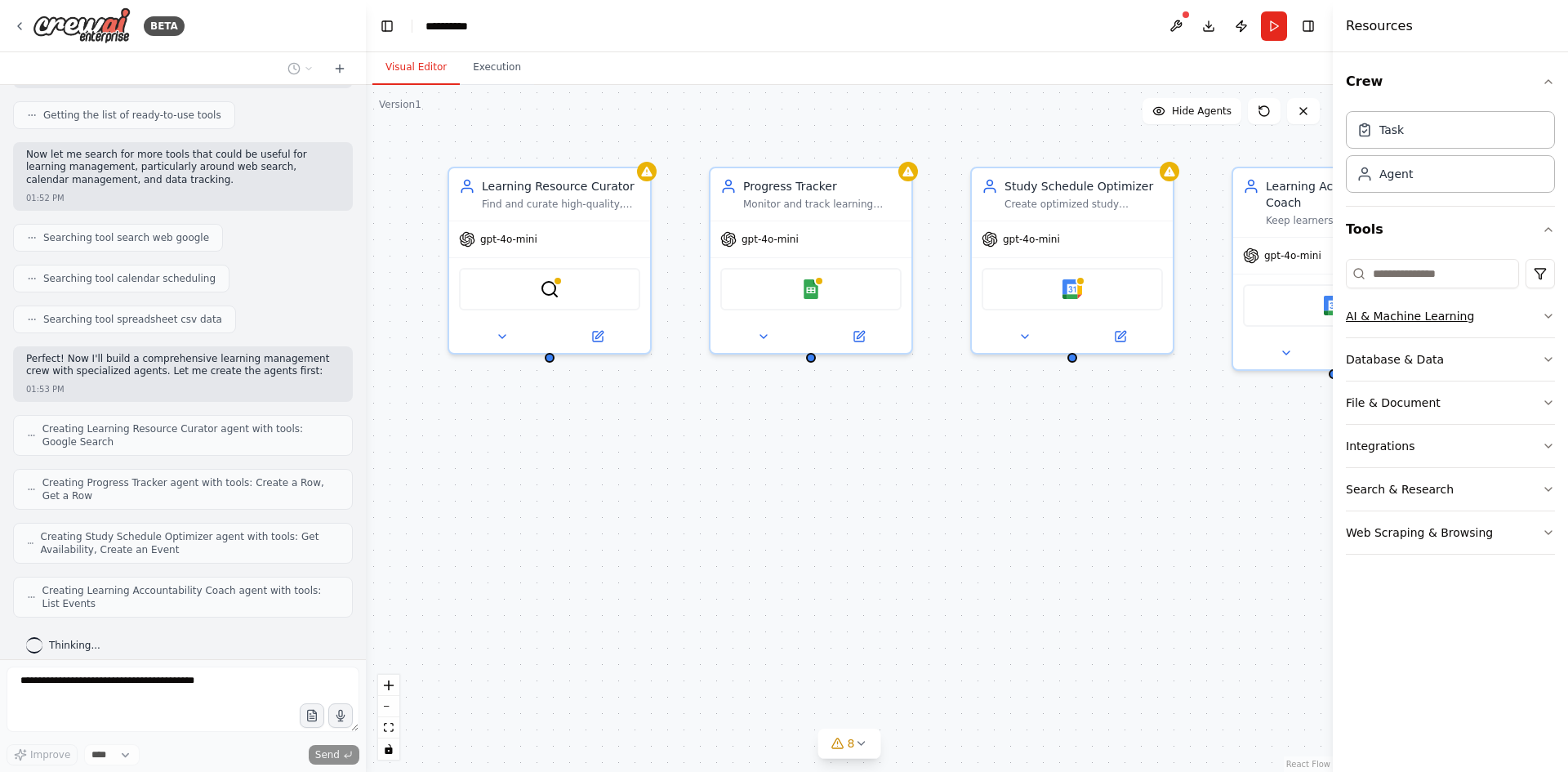
click at [1537, 313] on button "AI & Machine Learning" at bounding box center [1451, 315] width 209 height 42
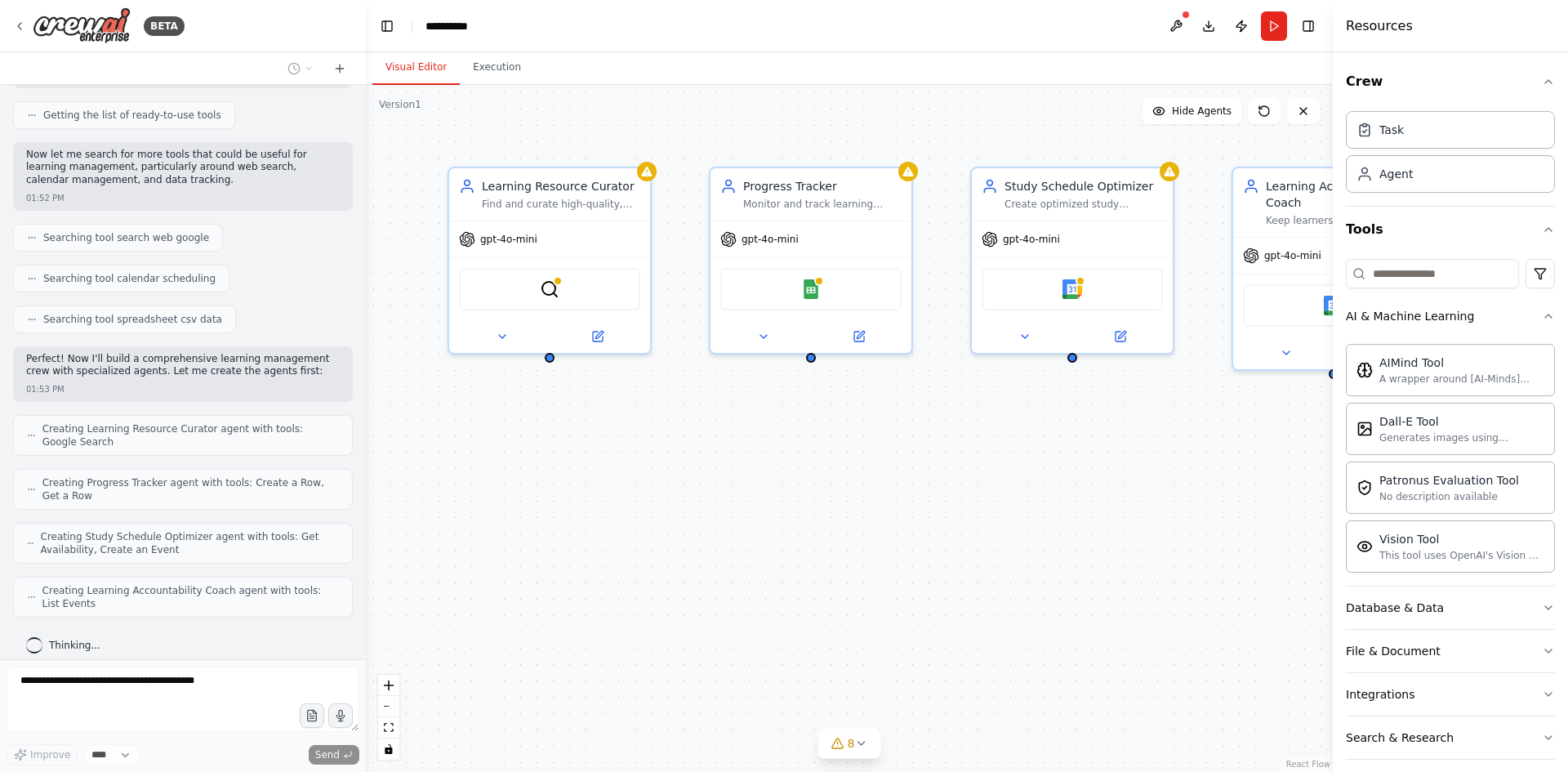
scroll to position [312, 0]
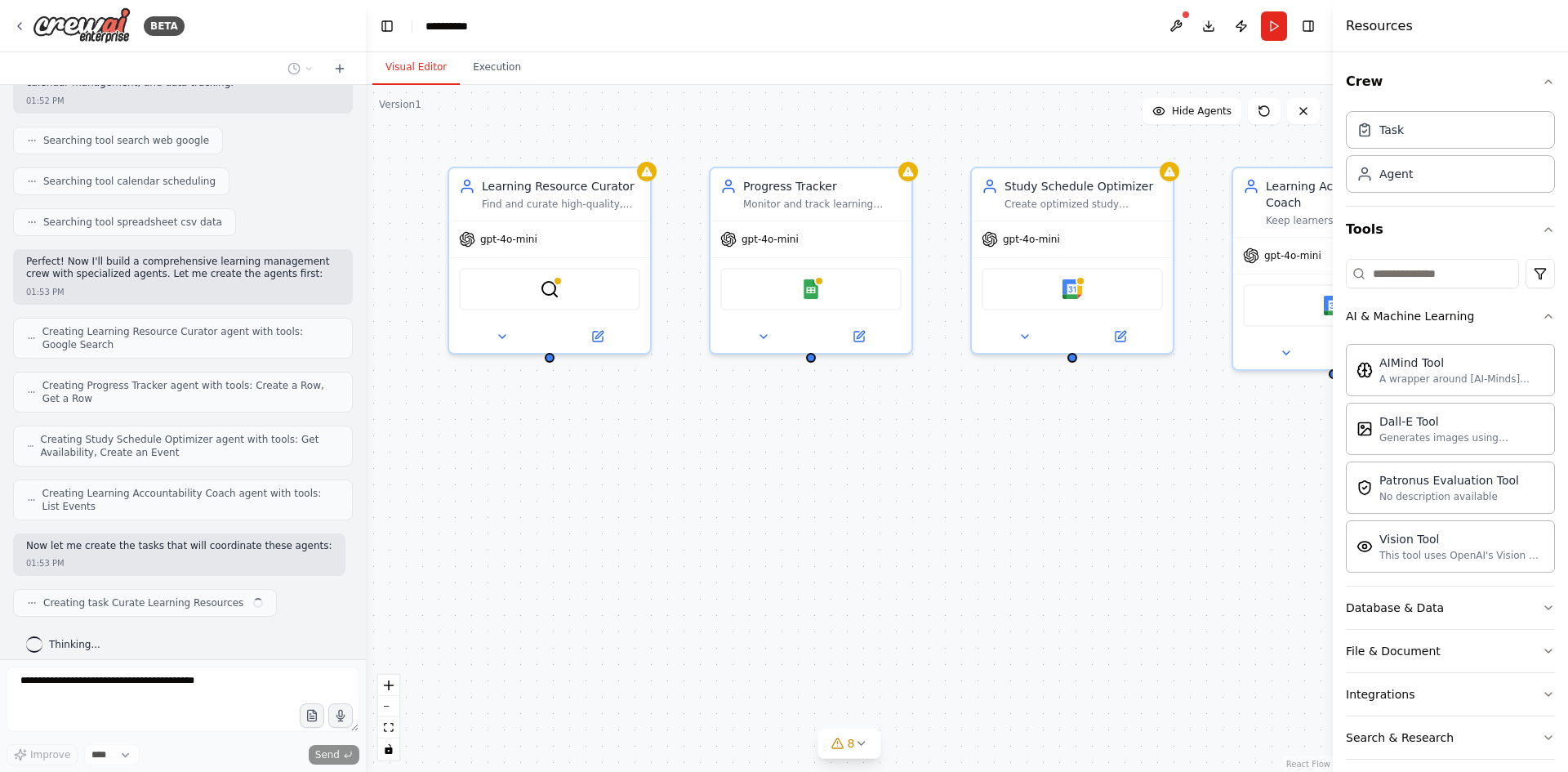
click at [1550, 320] on div "Crew Task Agent Tools AI & Machine Learning AIMind Tool A wrapper around [AI-Mi…" at bounding box center [1451, 412] width 235 height 719
click at [1538, 324] on button "AI & Machine Learning" at bounding box center [1451, 315] width 209 height 42
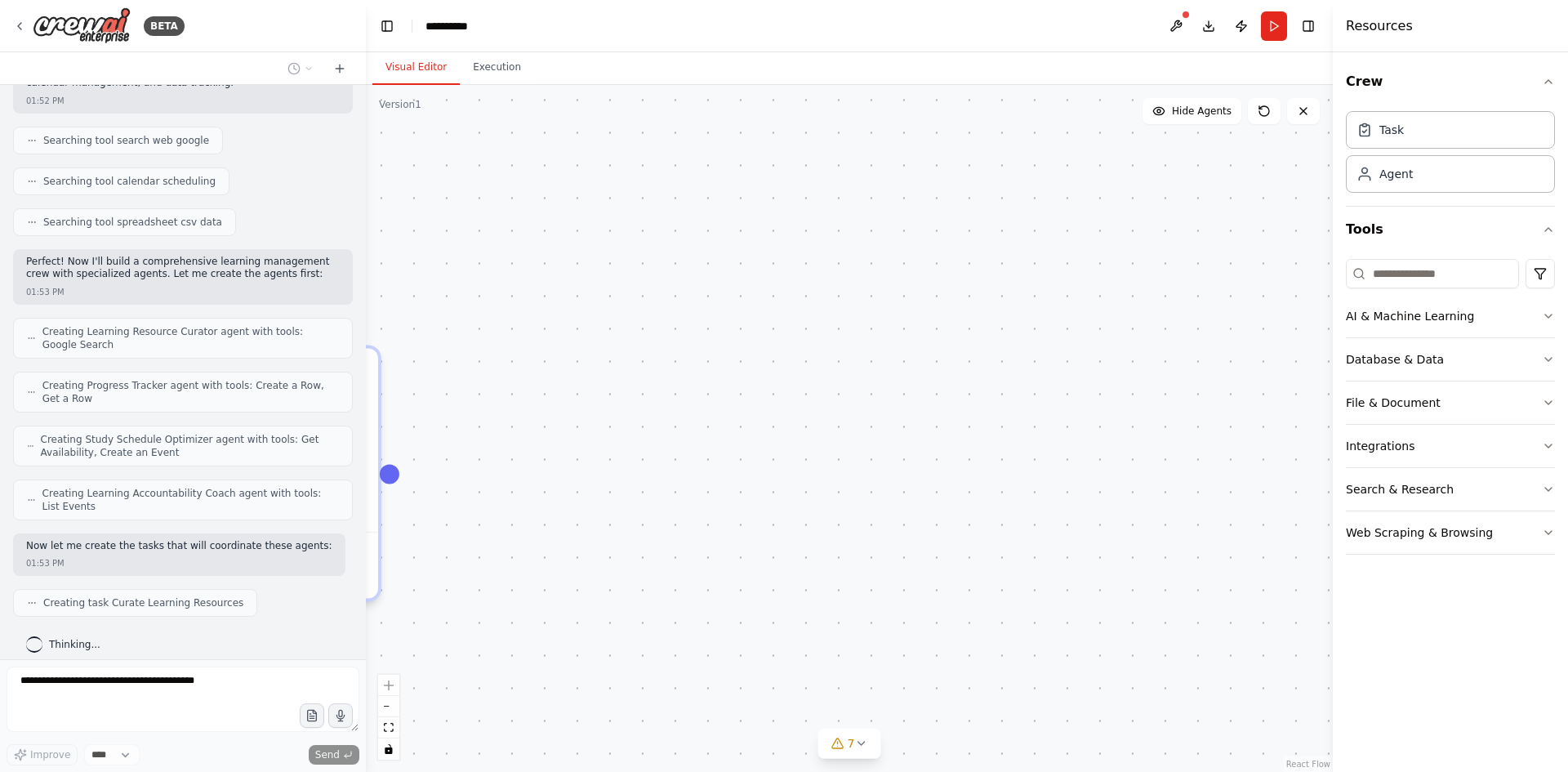
scroll to position [352, 0]
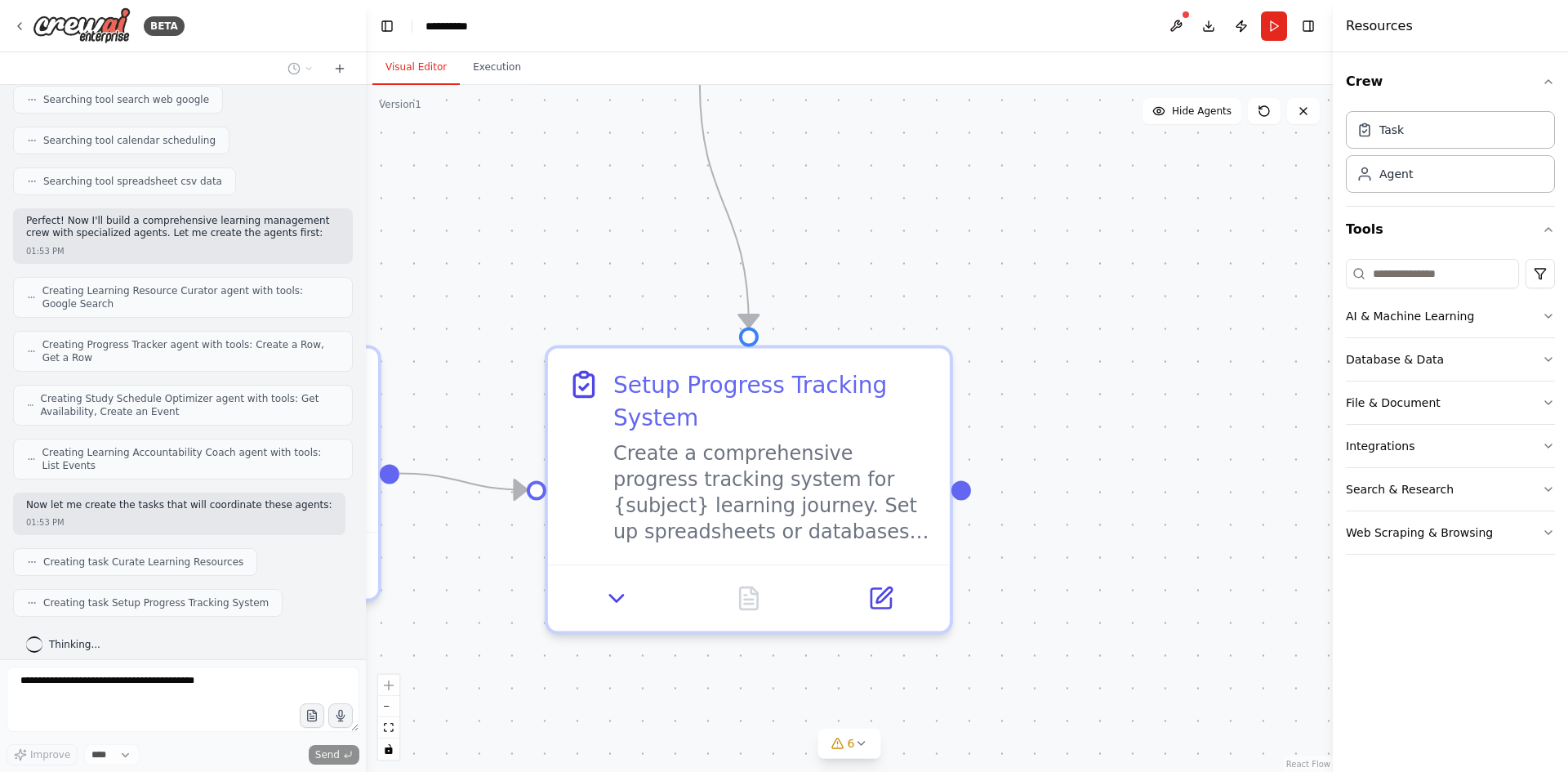
click at [1182, 213] on div ".deletable-edge-delete-btn { width: 20px; height: 20px; border: 0px solid #ffff…" at bounding box center [849, 427] width 967 height 687
click at [1273, 35] on button "Run" at bounding box center [1274, 26] width 26 height 29
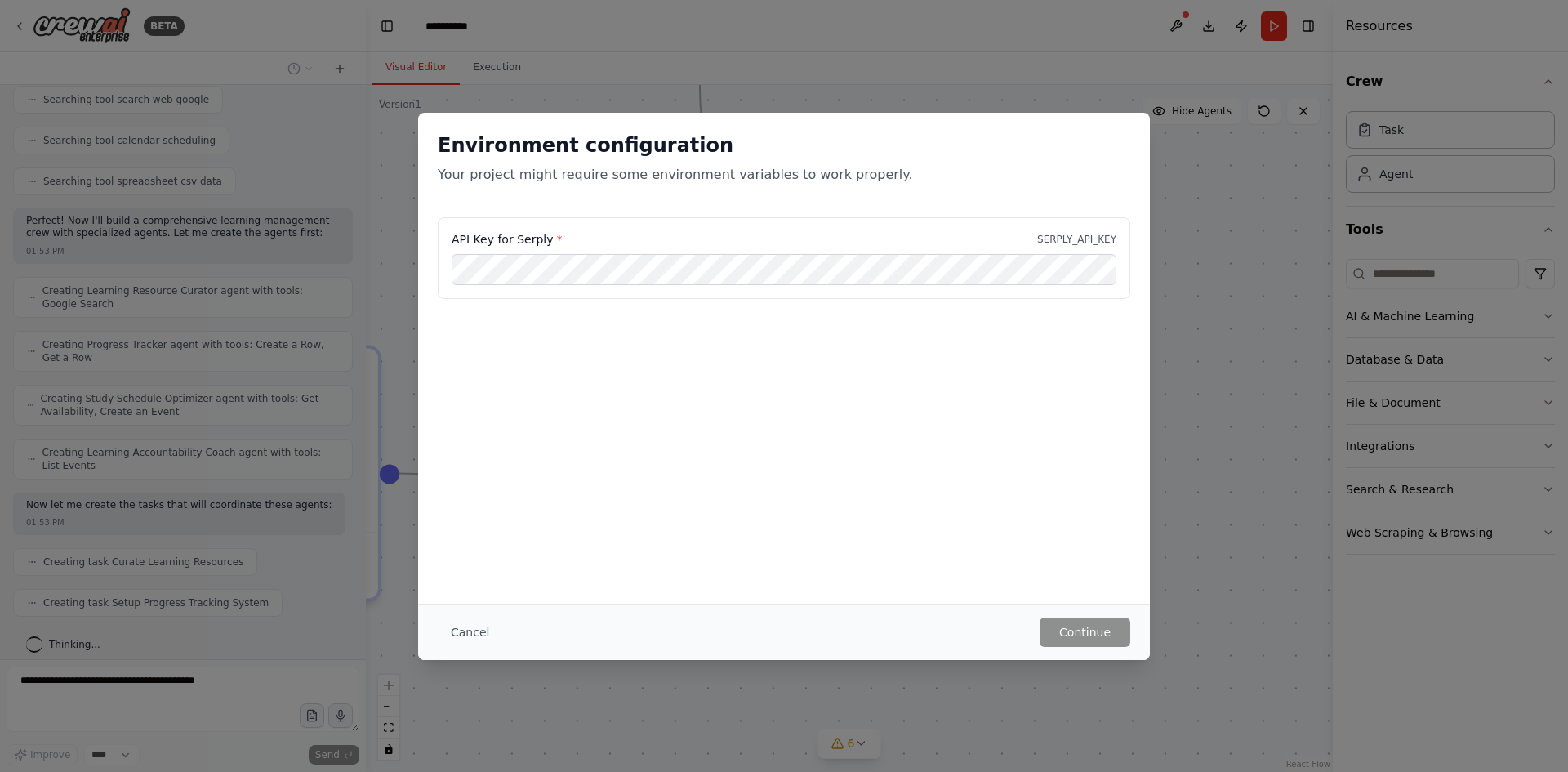
click at [1204, 28] on div "Environment configuration Your project might require some environment variables…" at bounding box center [784, 386] width 1568 height 772
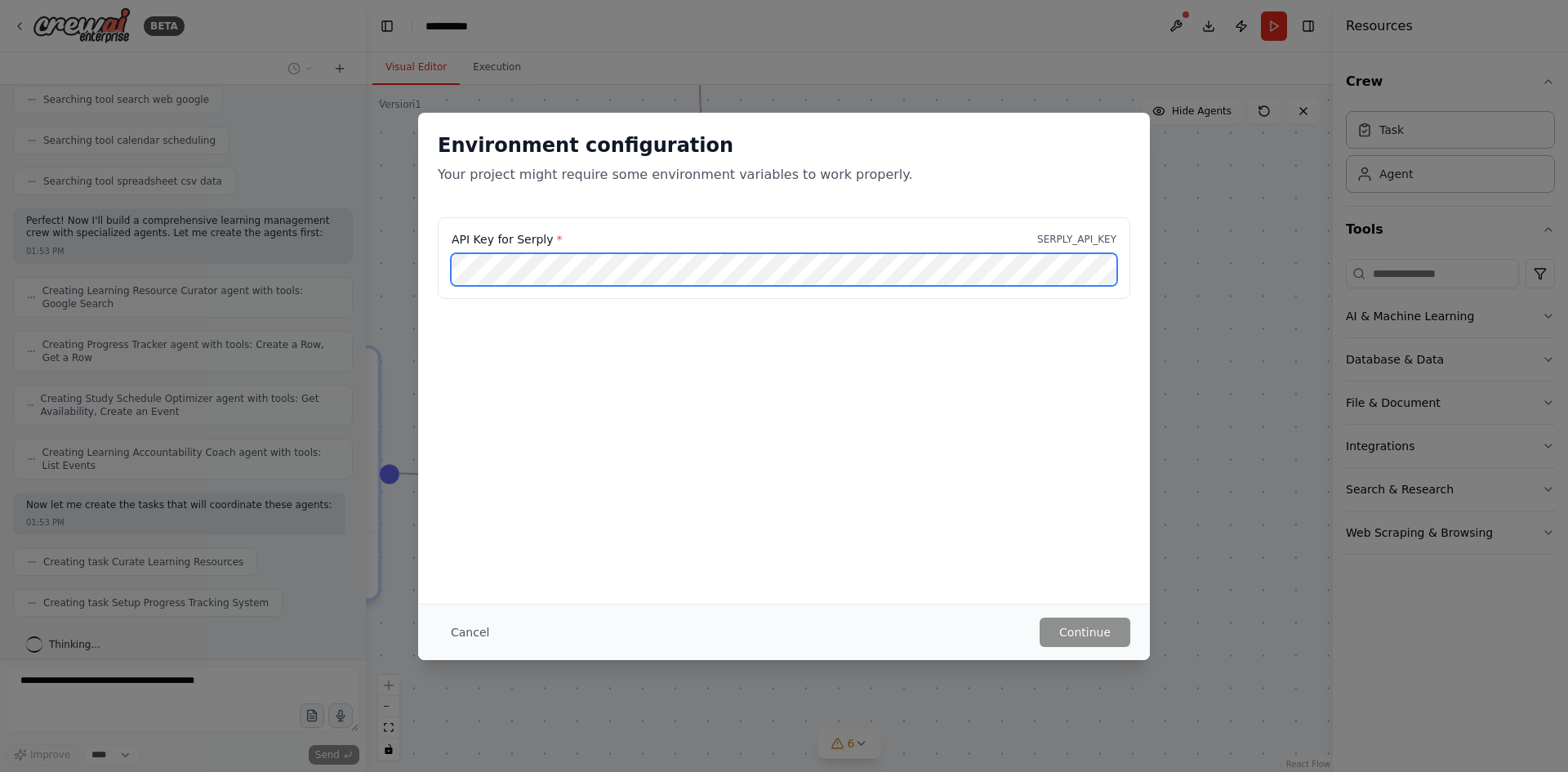
scroll to position [394, 0]
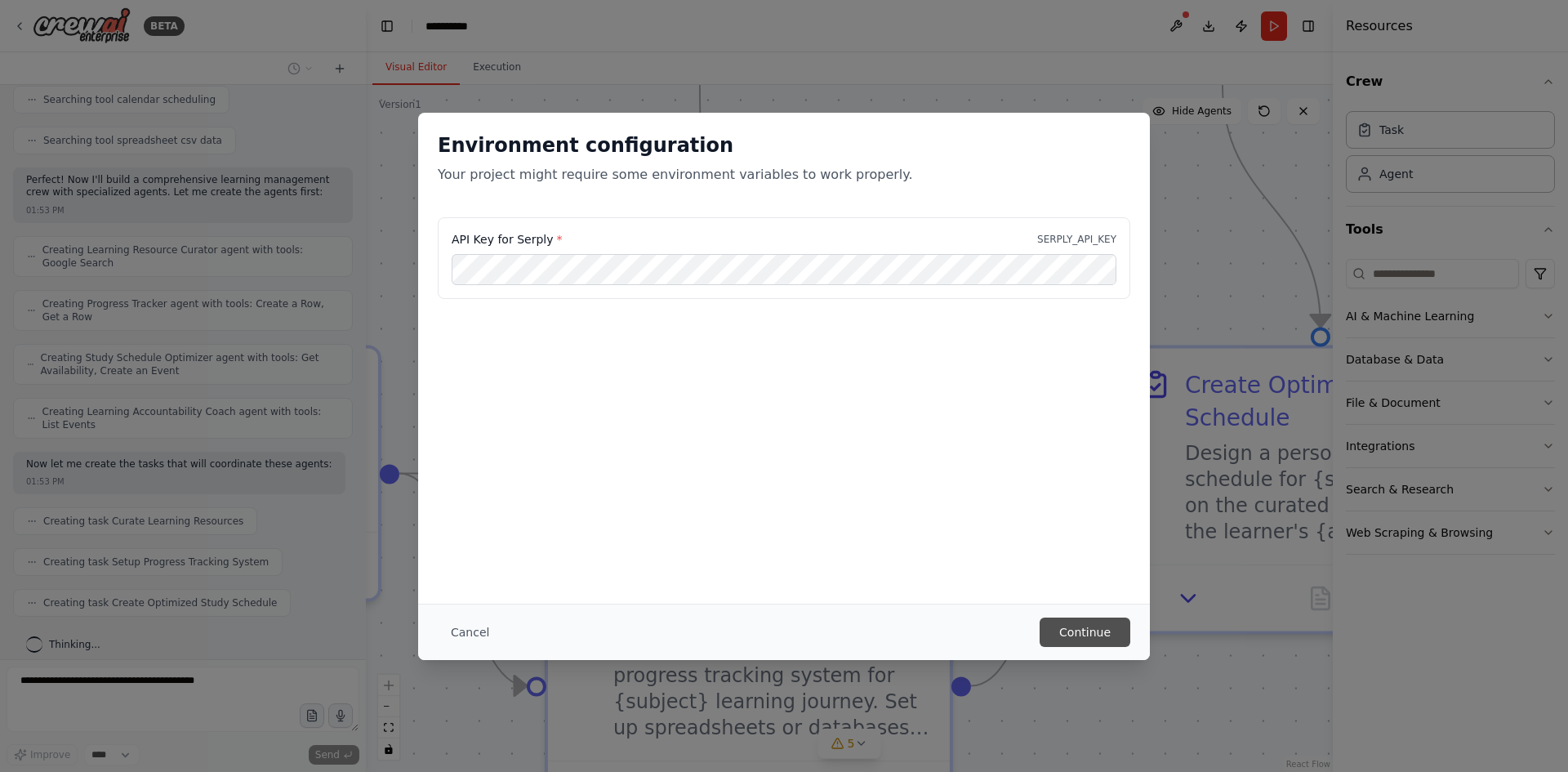
click at [1099, 635] on button "Continue" at bounding box center [1085, 632] width 91 height 29
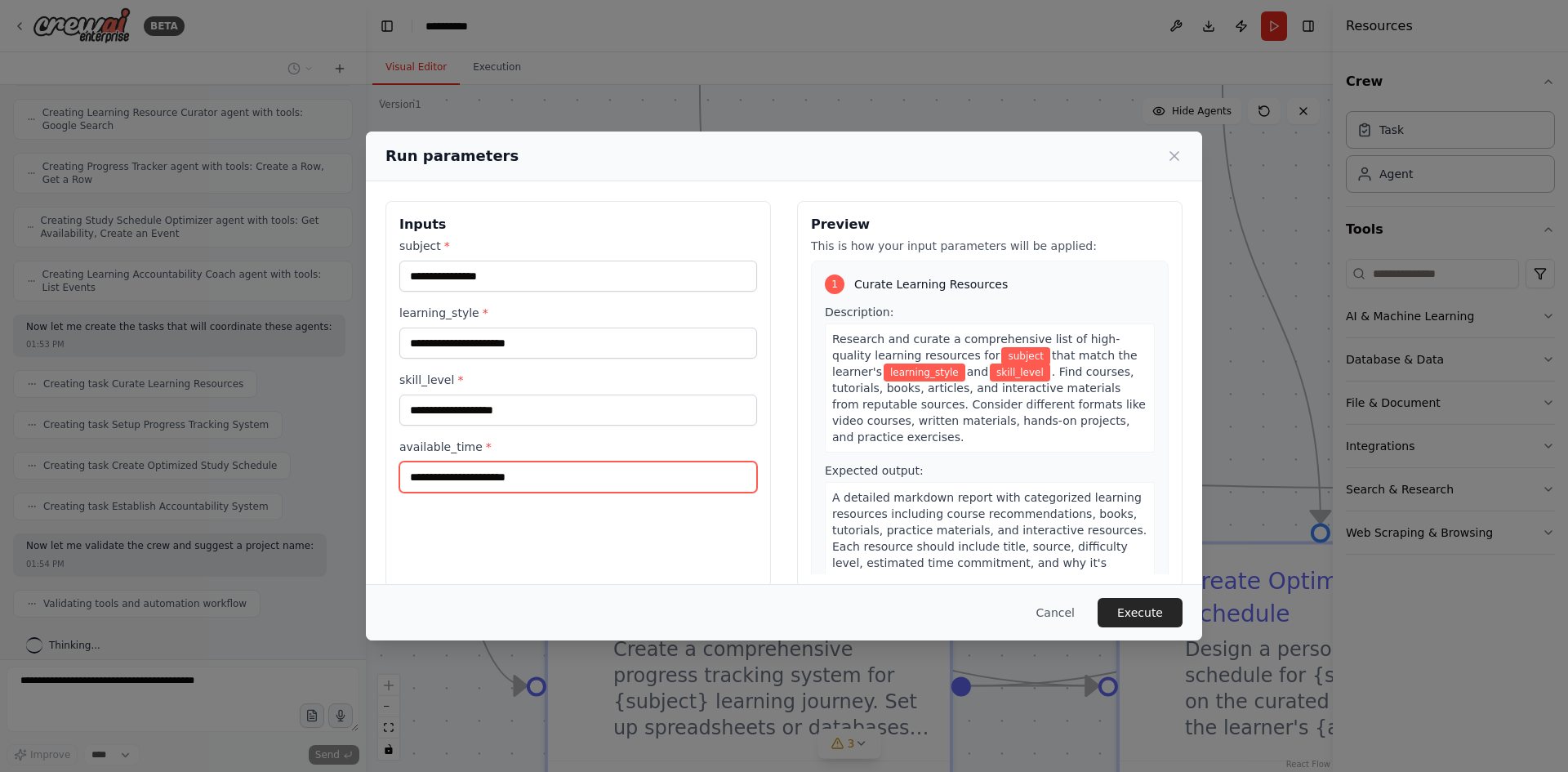
scroll to position [572, 0]
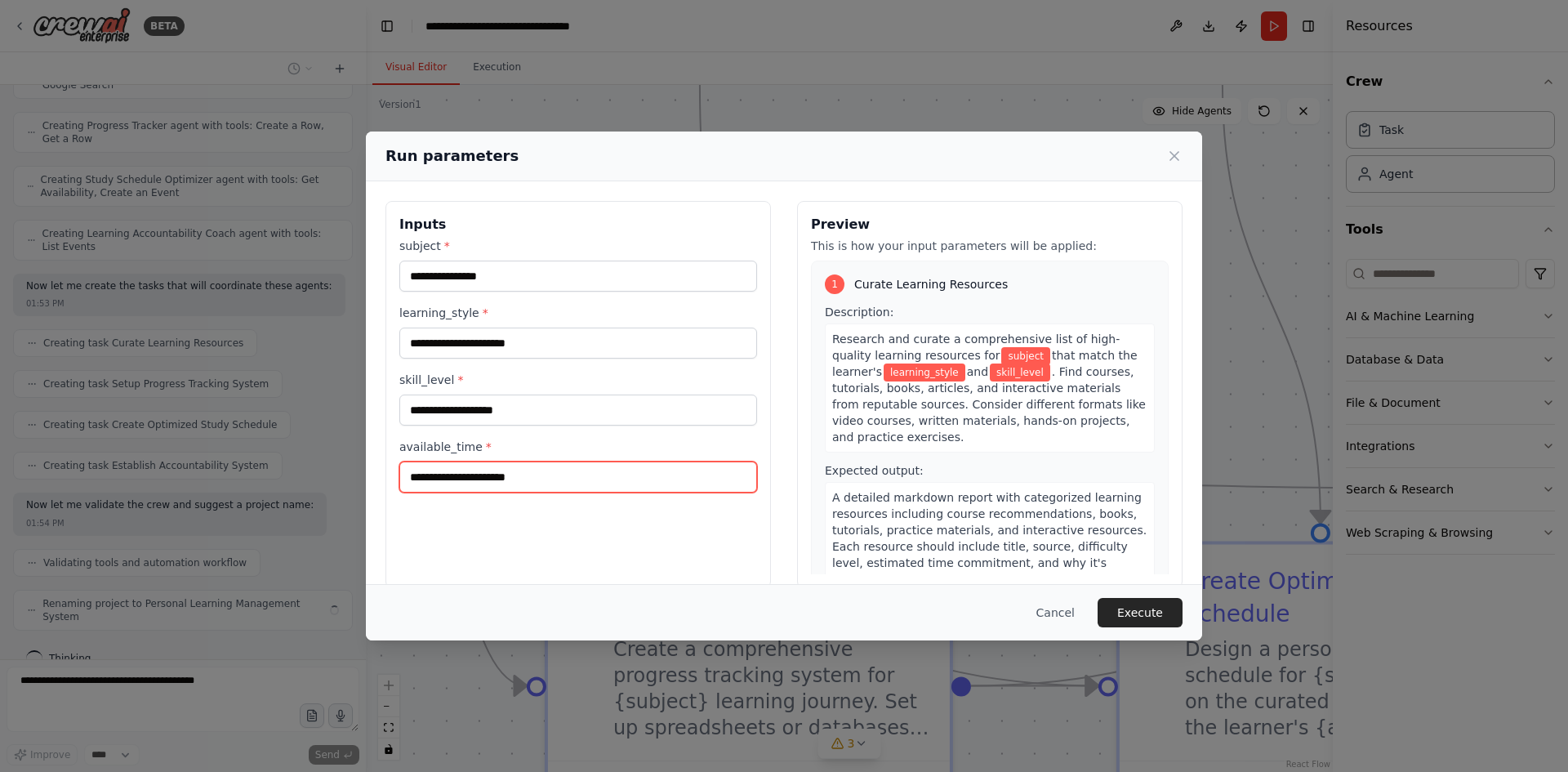
click at [480, 476] on input "available_time *" at bounding box center [578, 477] width 358 height 31
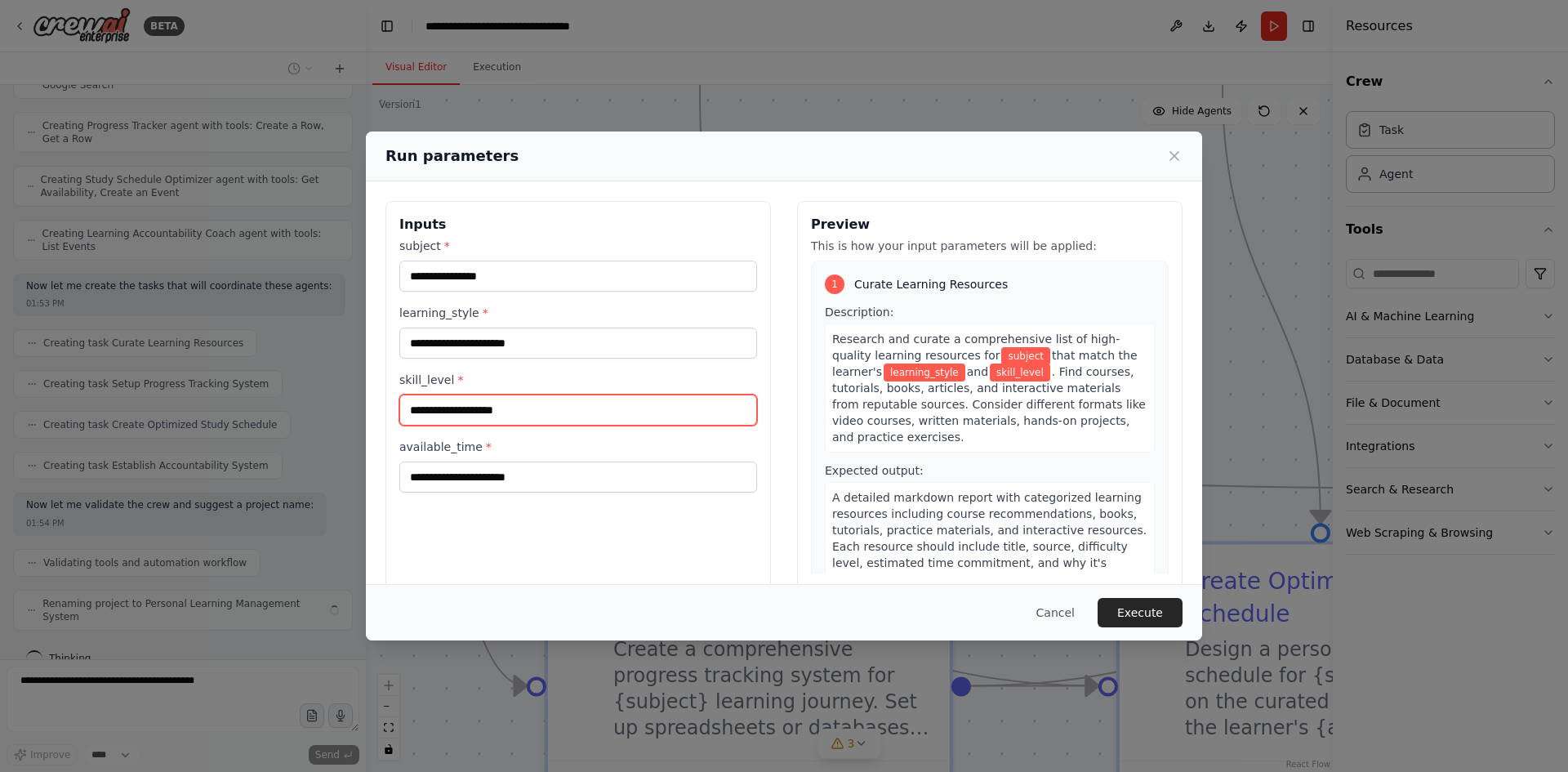
click at [475, 408] on input "skill_level *" at bounding box center [578, 410] width 358 height 31
drag, startPoint x: 486, startPoint y: 360, endPoint x: 492, endPoint y: 345, distance: 16.2
click at [490, 352] on div "subject * learning_style * skill_level * available_time *" at bounding box center [578, 364] width 358 height 255
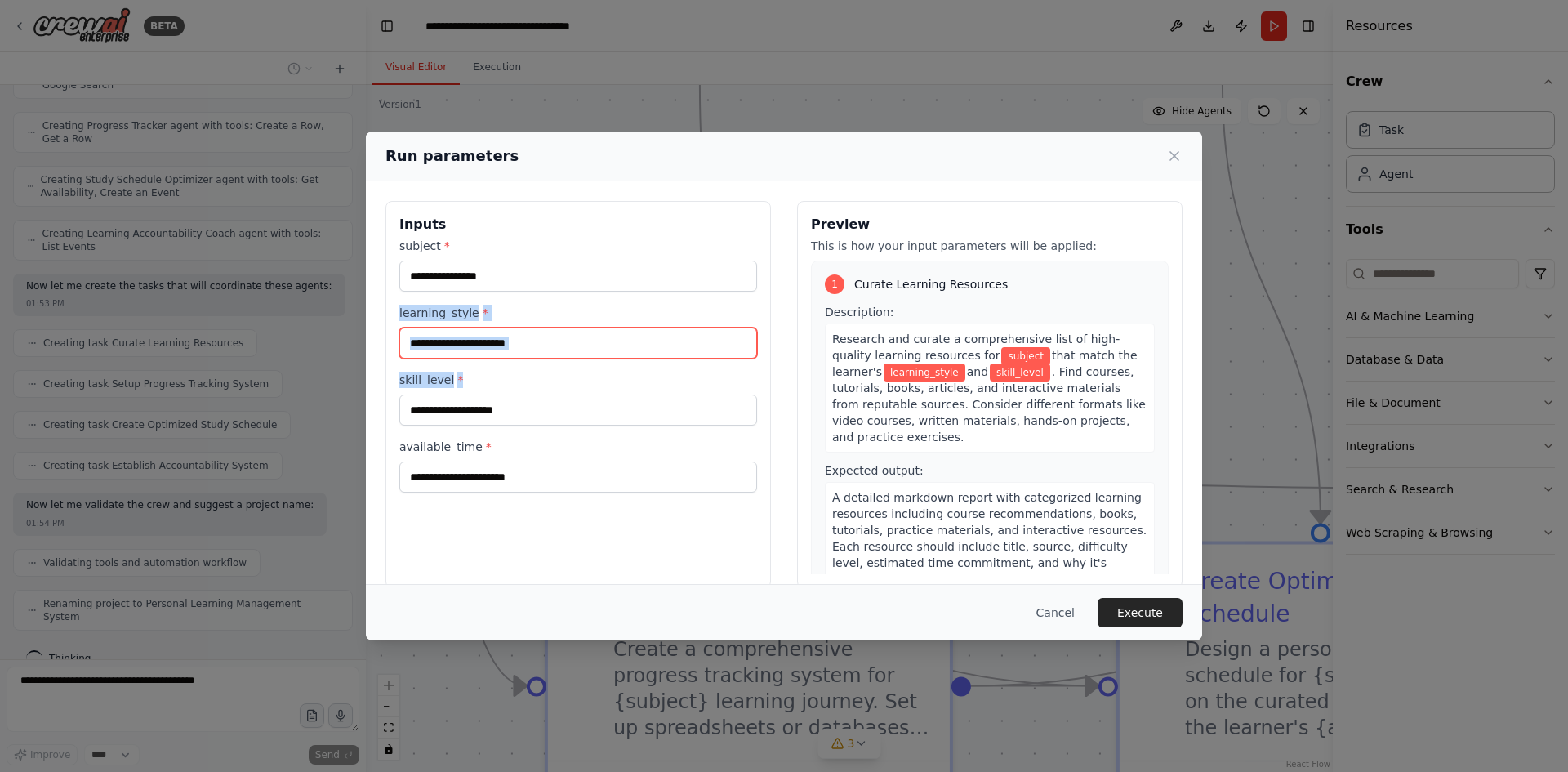
click at [492, 344] on input "learning_style *" at bounding box center [578, 343] width 358 height 31
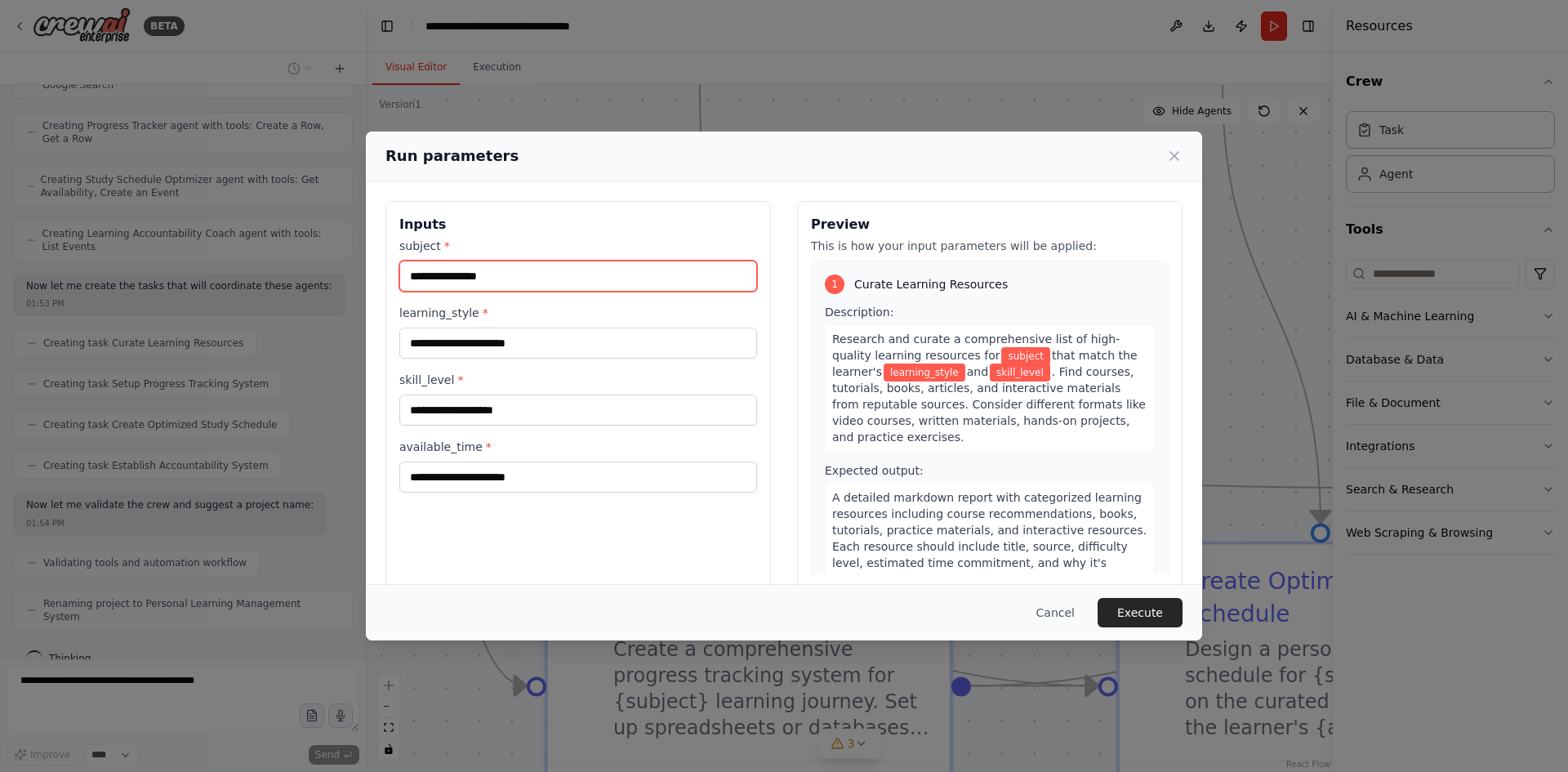
click at [525, 275] on input "subject *" at bounding box center [578, 276] width 358 height 31
click at [1132, 613] on button "Execute" at bounding box center [1140, 612] width 85 height 29
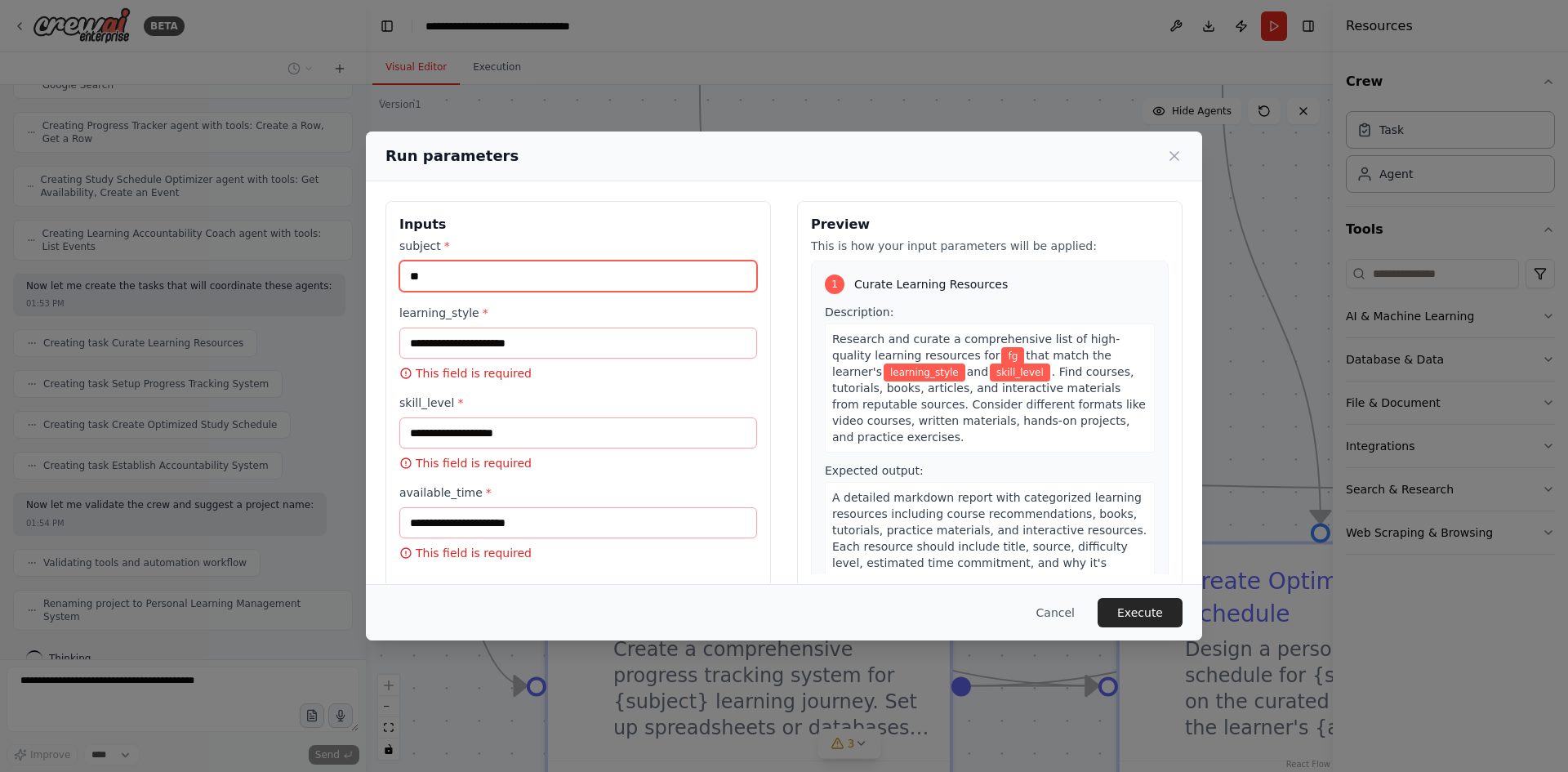
click at [478, 265] on input "**" at bounding box center [578, 276] width 358 height 31
drag, startPoint x: 421, startPoint y: 281, endPoint x: 397, endPoint y: 282, distance: 24.0
click at [397, 282] on div "Inputs subject * ** learning_style * This field is required skill_level * This …" at bounding box center [578, 395] width 385 height 387
type input "****"
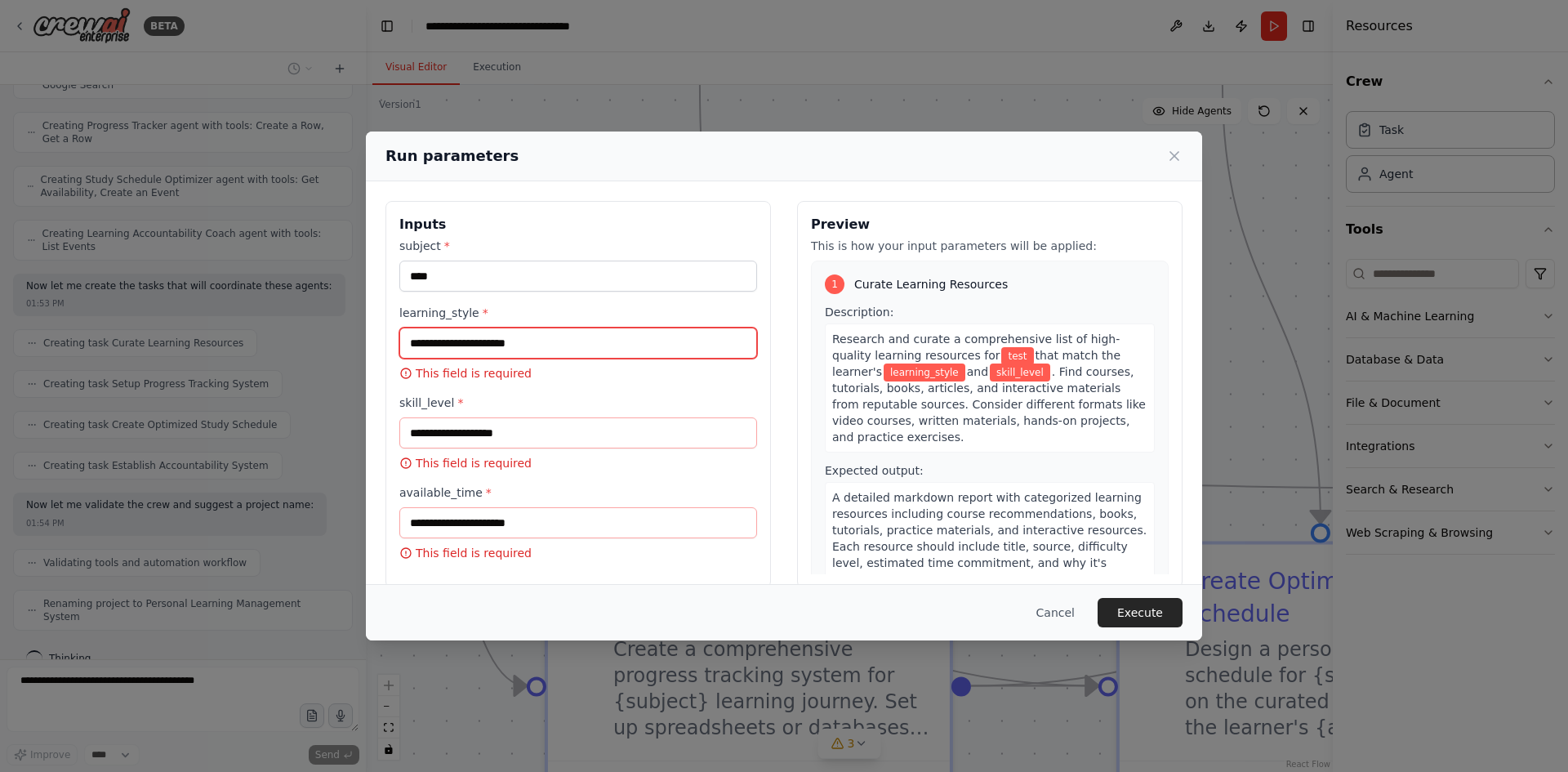
click at [448, 335] on input "learning_style *" at bounding box center [578, 343] width 358 height 31
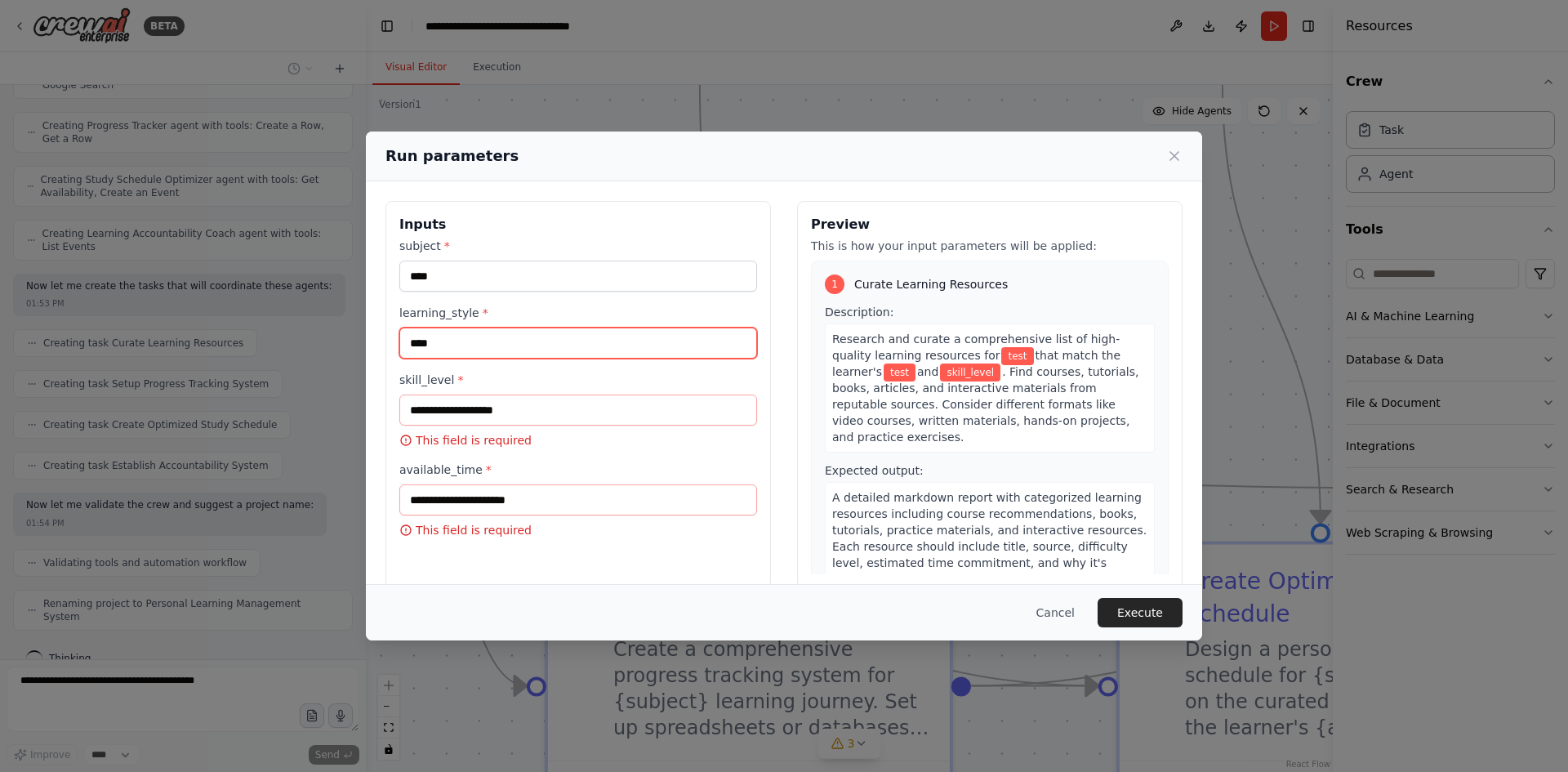
type input "****"
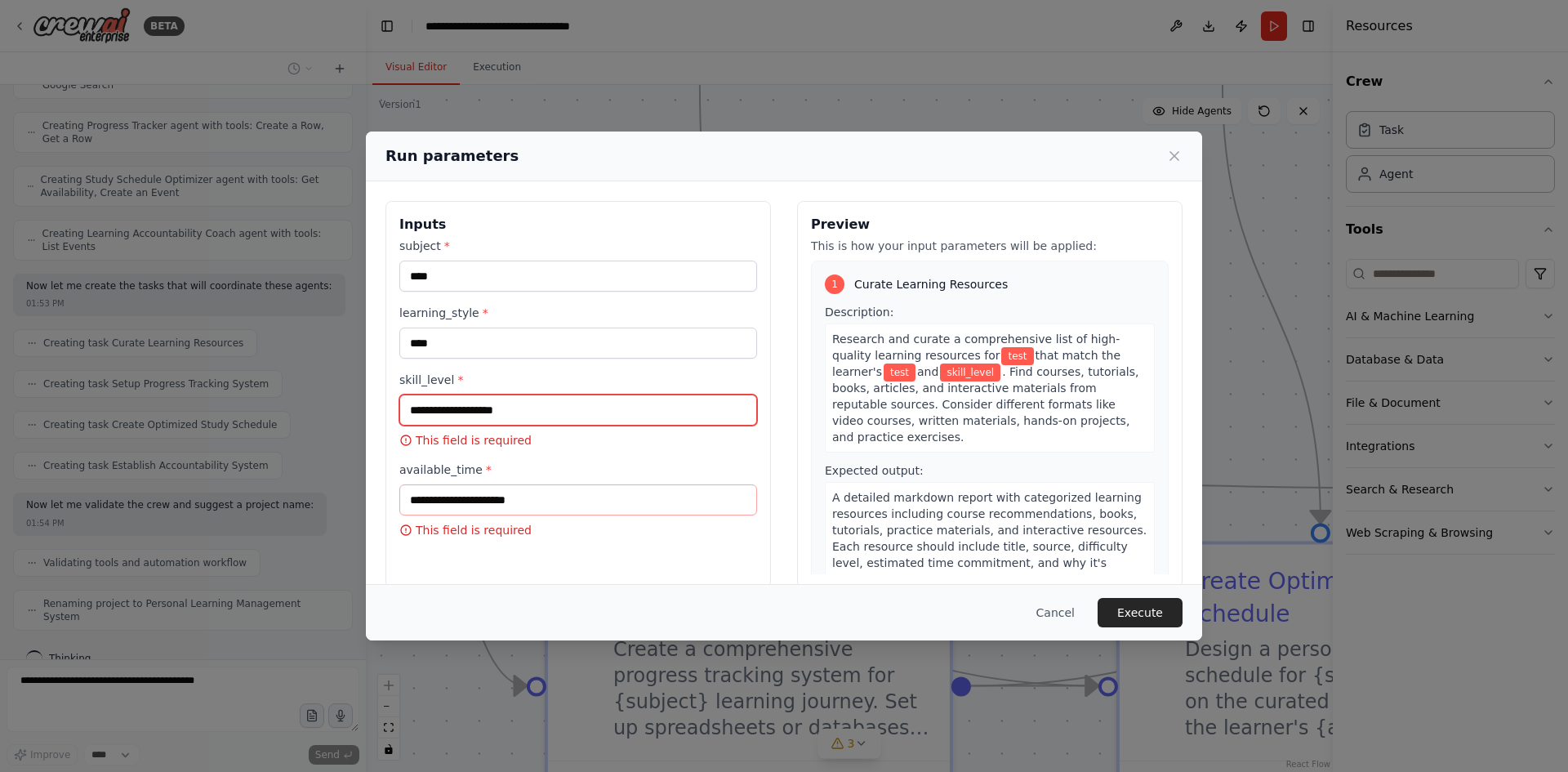
click at [466, 400] on input "skill_level *" at bounding box center [578, 410] width 358 height 31
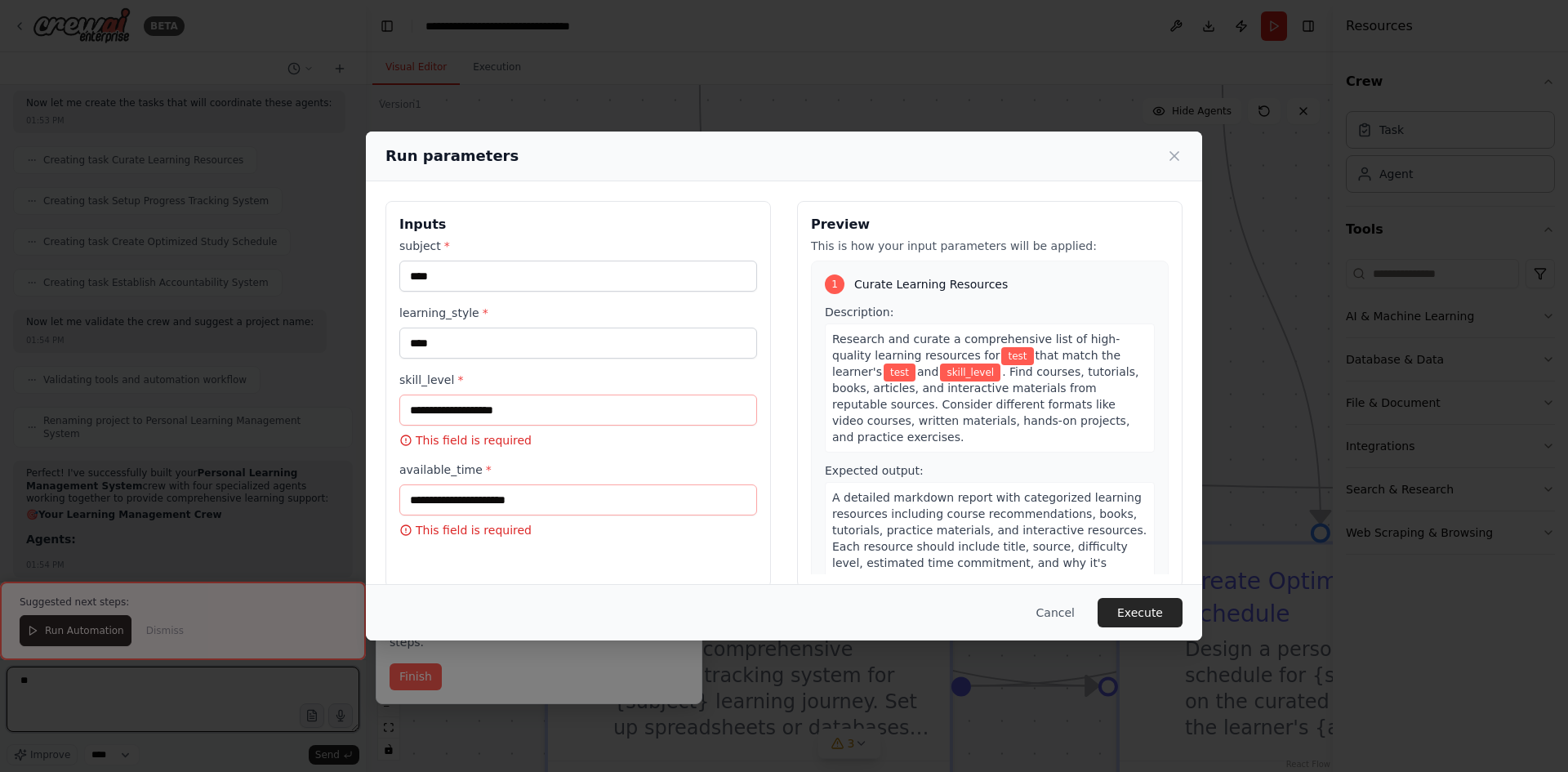
type textarea "**"
click at [490, 402] on input "skill_level *" at bounding box center [578, 410] width 358 height 31
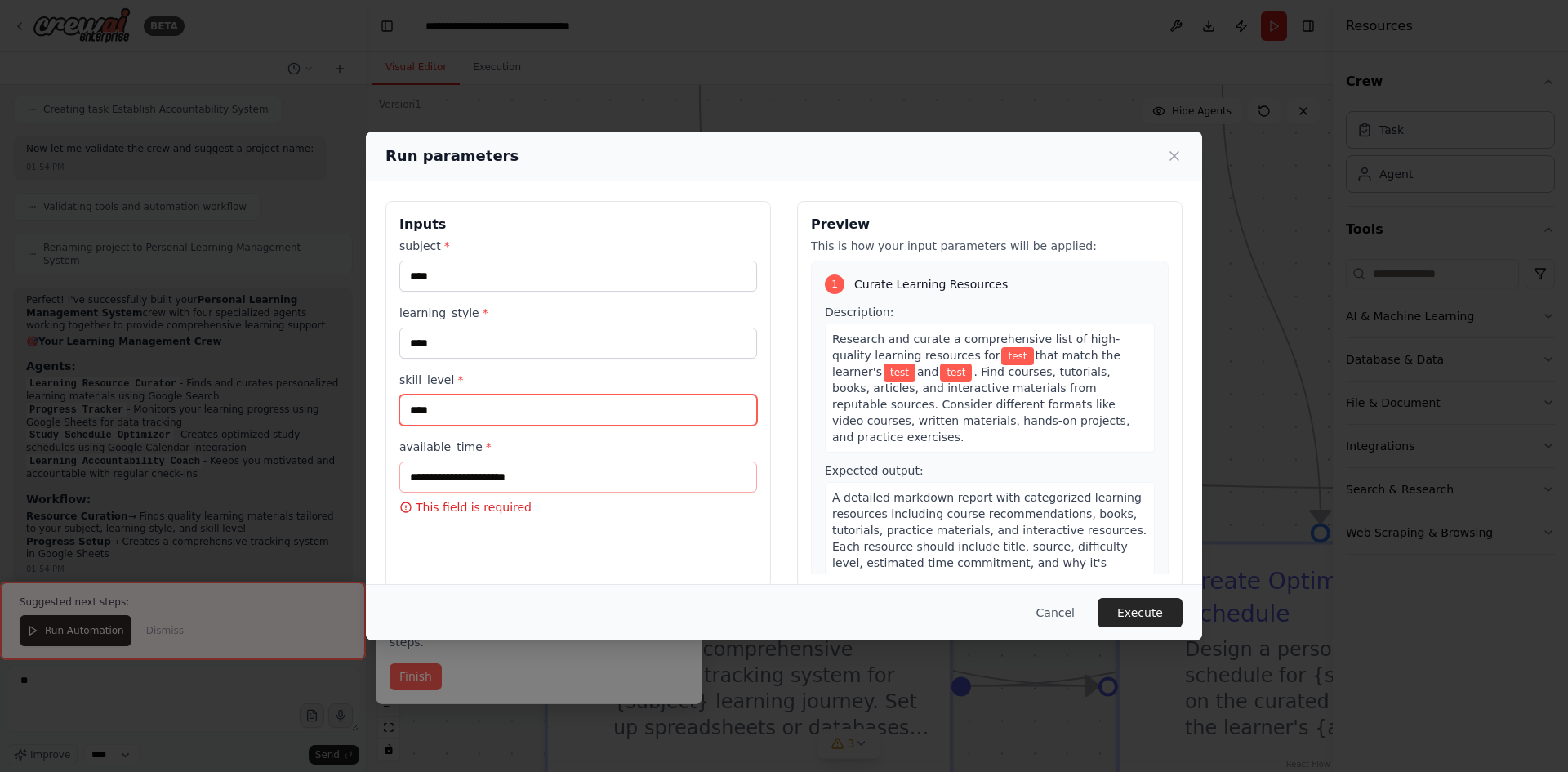
type input "****"
click at [468, 477] on input "available_time *" at bounding box center [578, 477] width 358 height 31
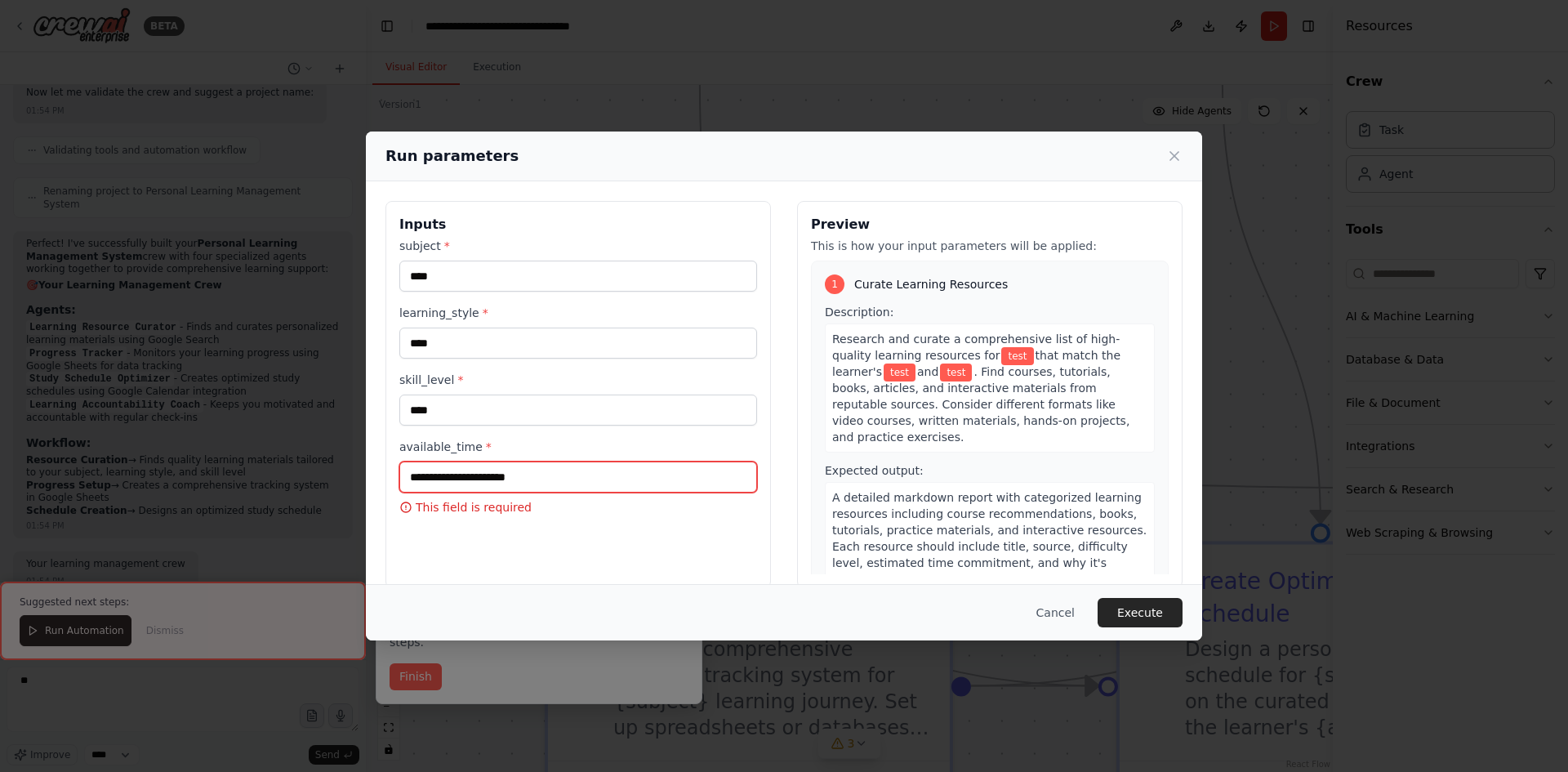
click at [468, 477] on input "available_time *" at bounding box center [578, 477] width 358 height 31
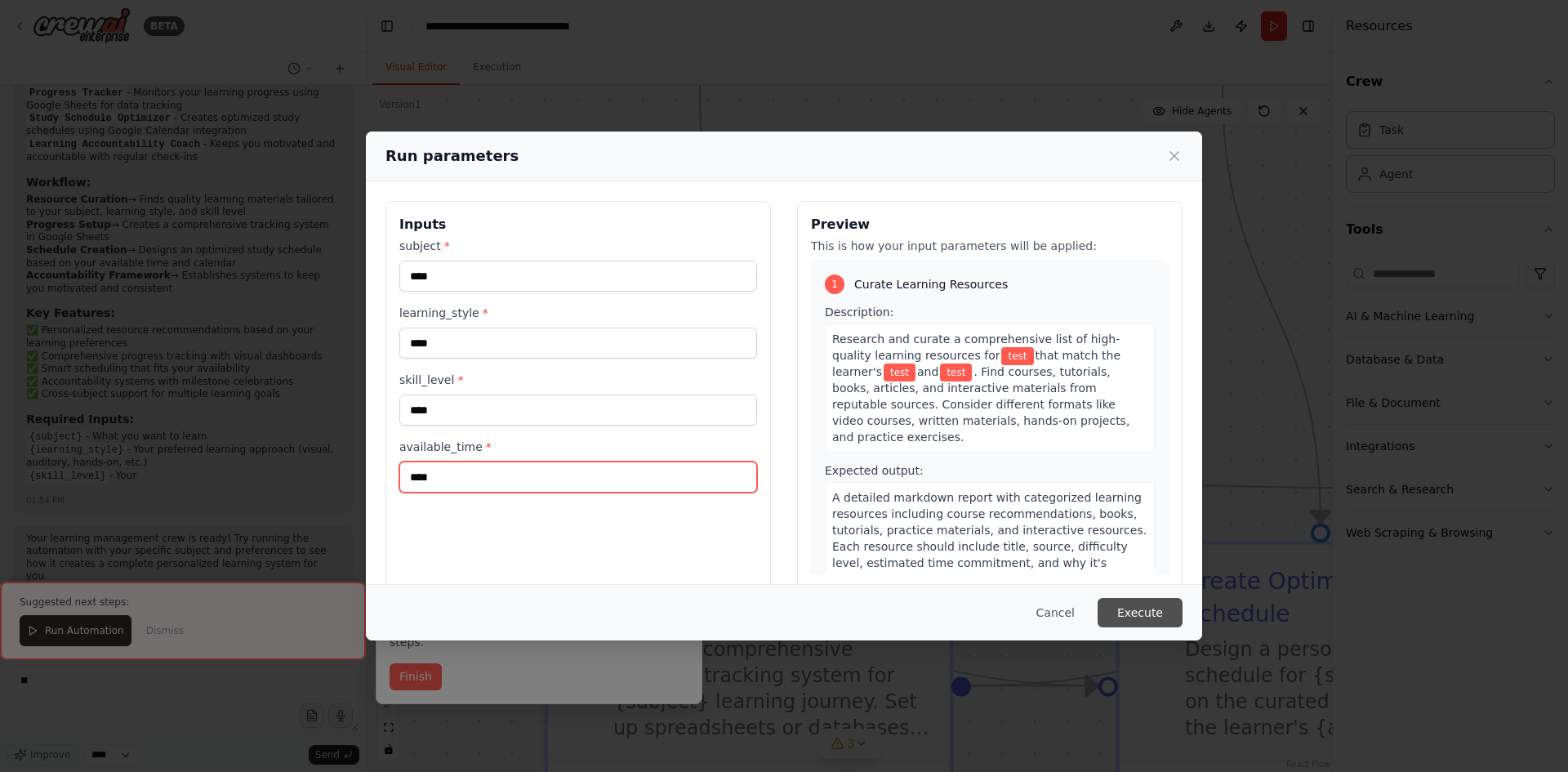
type input "****"
click at [1166, 607] on button "Execute" at bounding box center [1140, 612] width 85 height 29
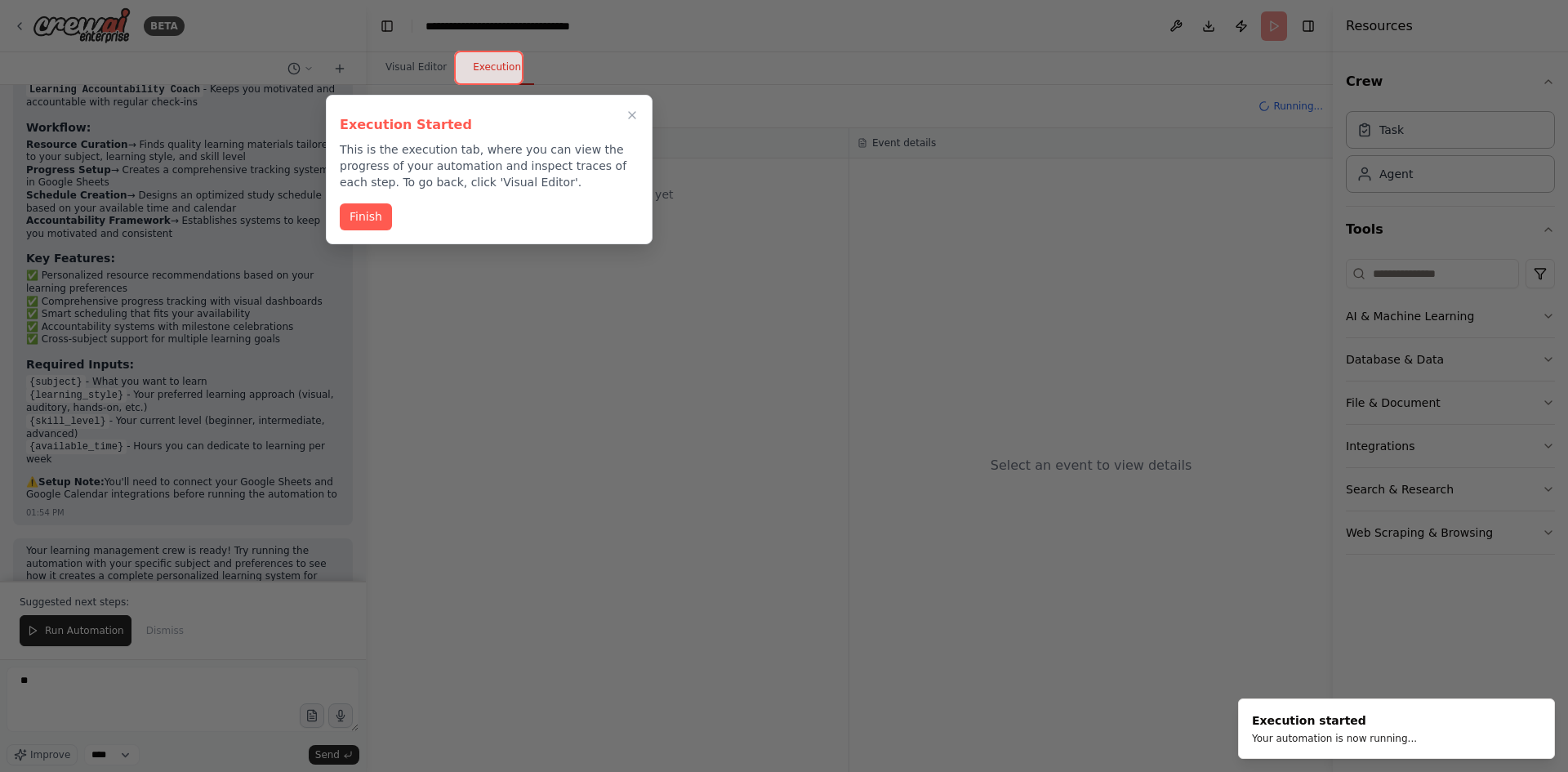
scroll to position [1311, 0]
click at [364, 221] on button "Finish" at bounding box center [365, 215] width 53 height 27
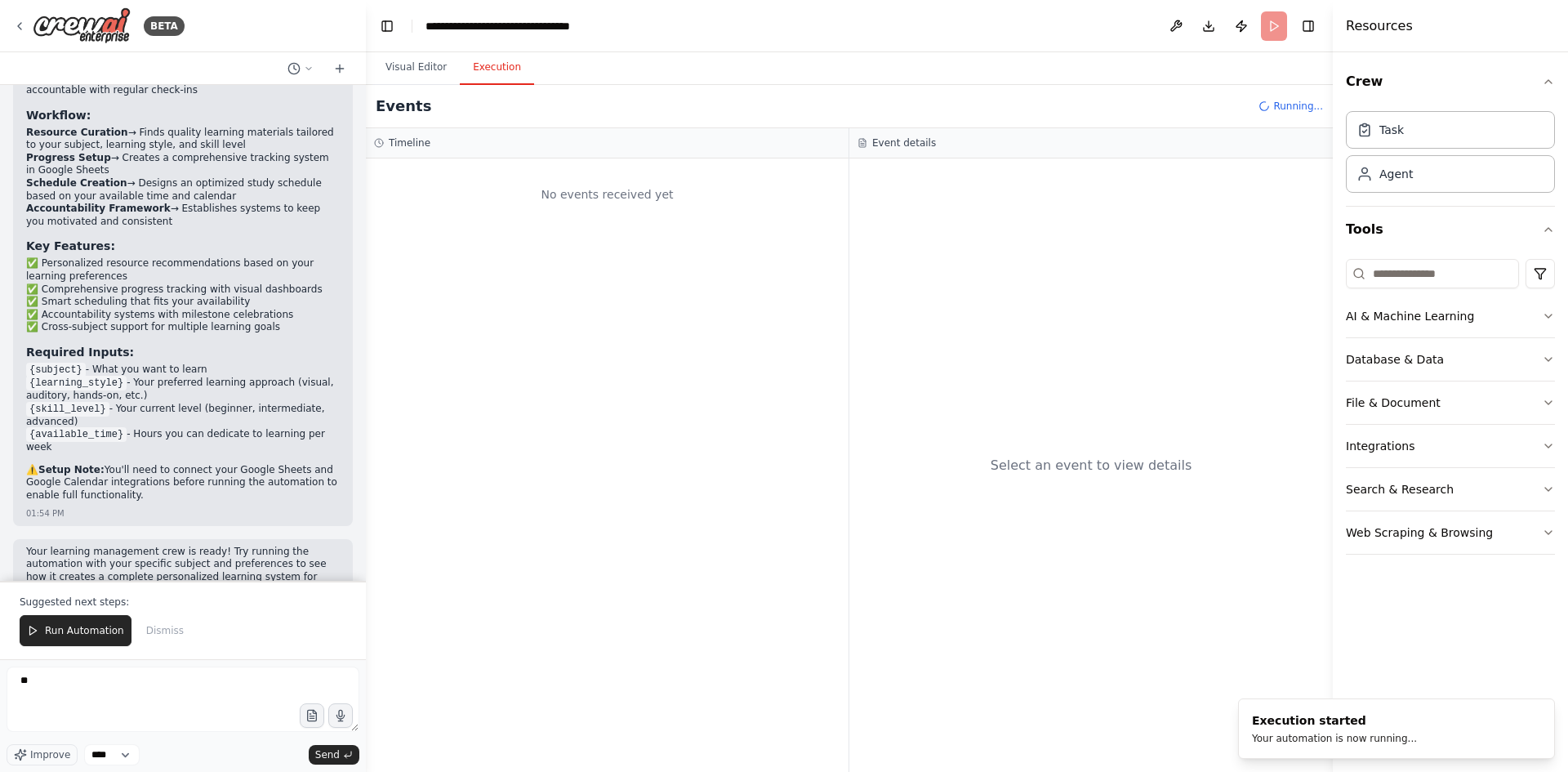
click at [470, 70] on button "Execution" at bounding box center [497, 68] width 74 height 35
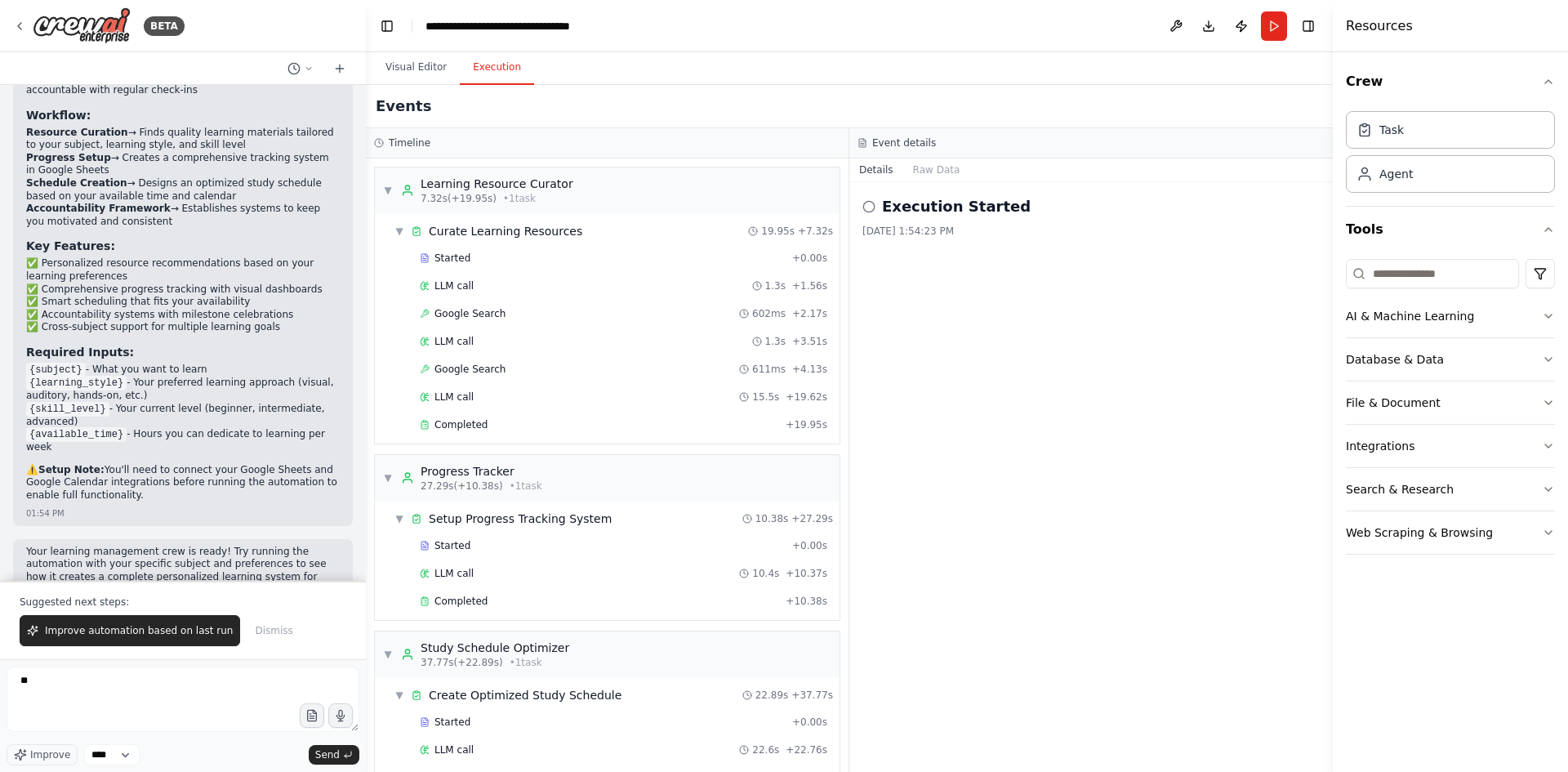
scroll to position [0, 0]
click at [1312, 23] on button "Toggle Right Sidebar" at bounding box center [1308, 26] width 22 height 22
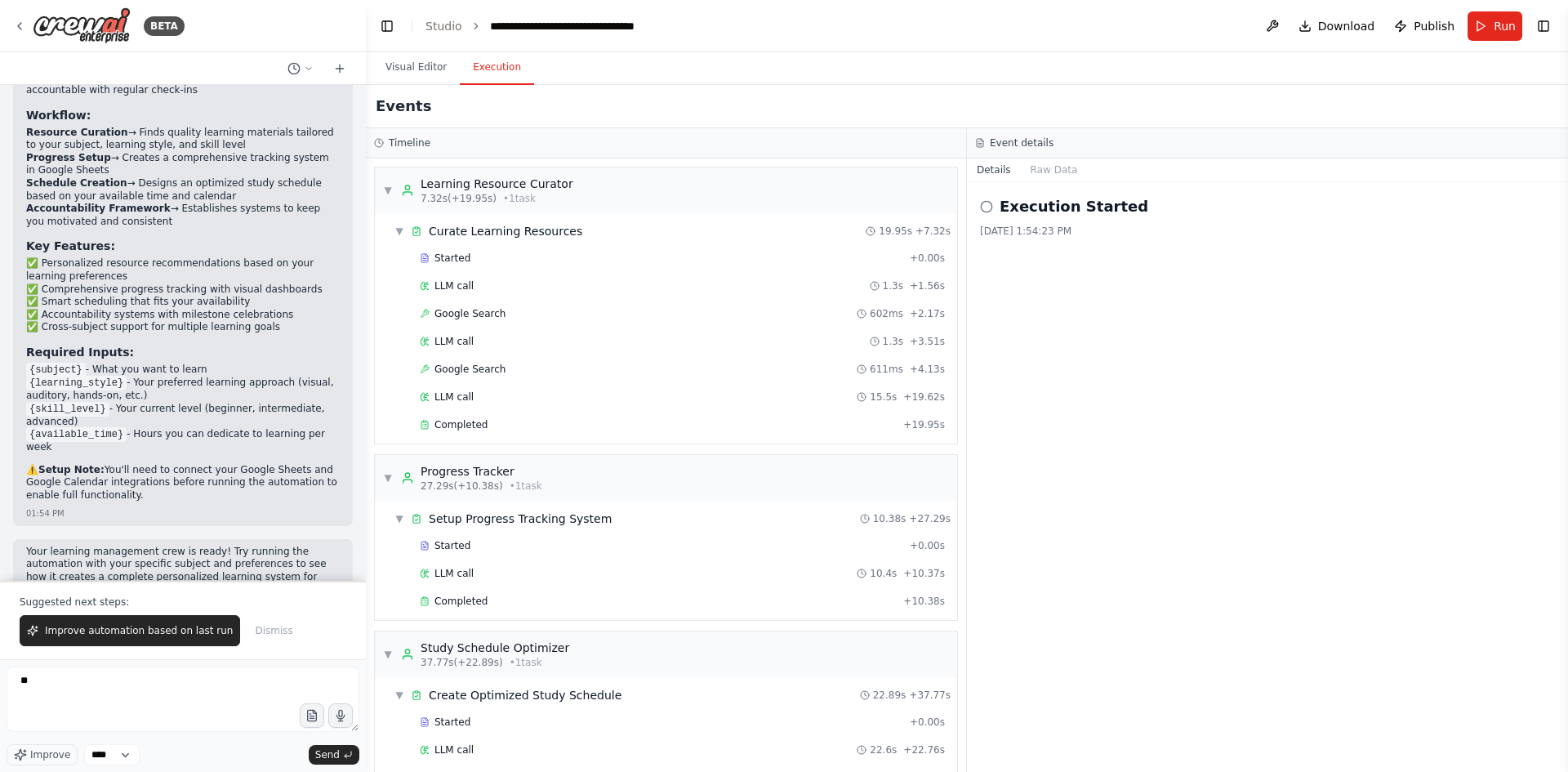
click at [1069, 221] on div "Execution Started 9/19/2025, 1:54:23 PM" at bounding box center [1268, 216] width 575 height 42
click at [1038, 173] on button "Raw Data" at bounding box center [1055, 169] width 67 height 22
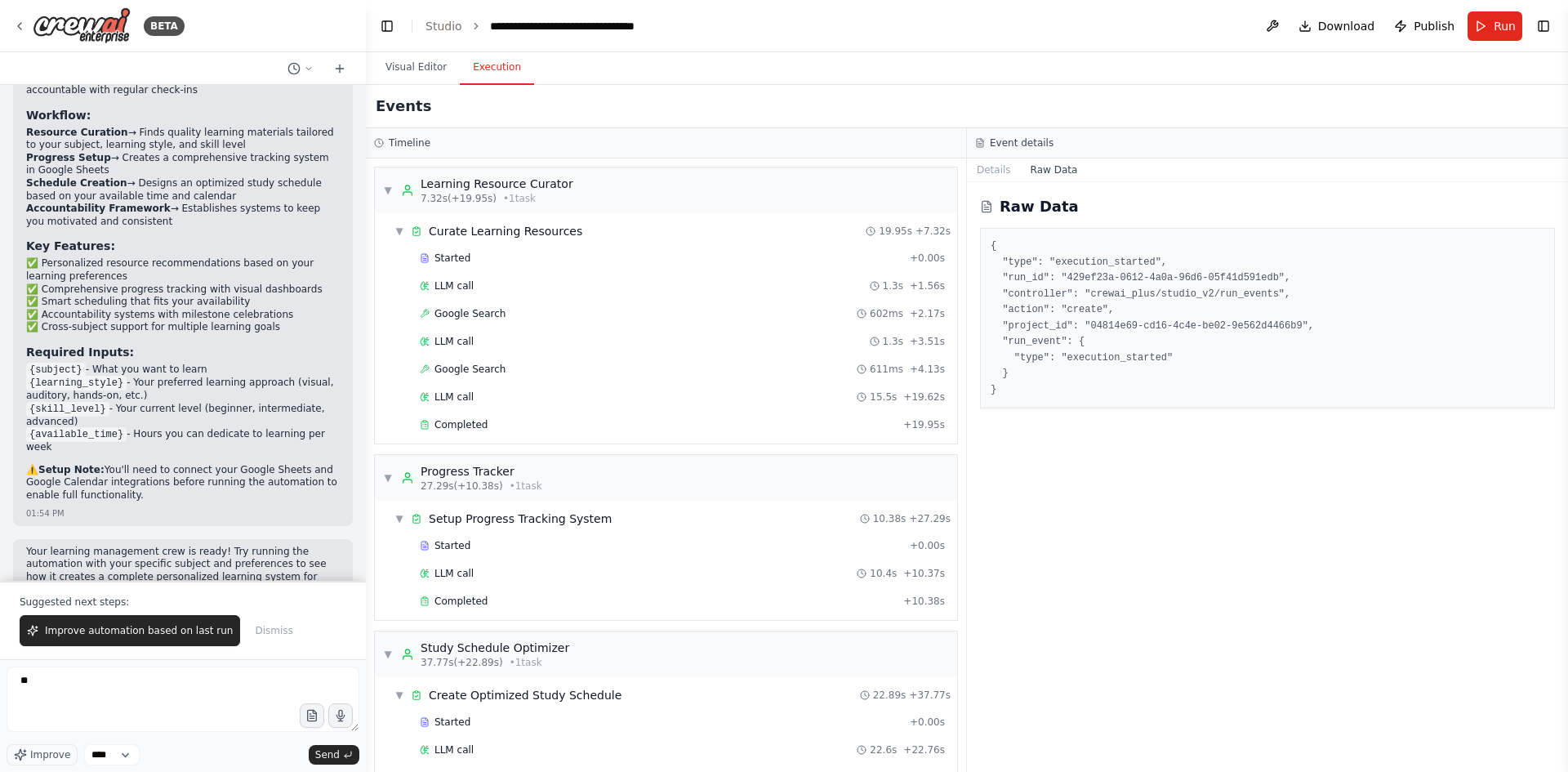
click at [423, 26] on header "**********" at bounding box center [968, 26] width 1203 height 53
drag, startPoint x: 442, startPoint y: 32, endPoint x: 470, endPoint y: 25, distance: 28.9
click at [442, 32] on link "Studio" at bounding box center [444, 26] width 37 height 13
click at [474, 24] on icon "breadcrumb" at bounding box center [476, 25] width 3 height 6
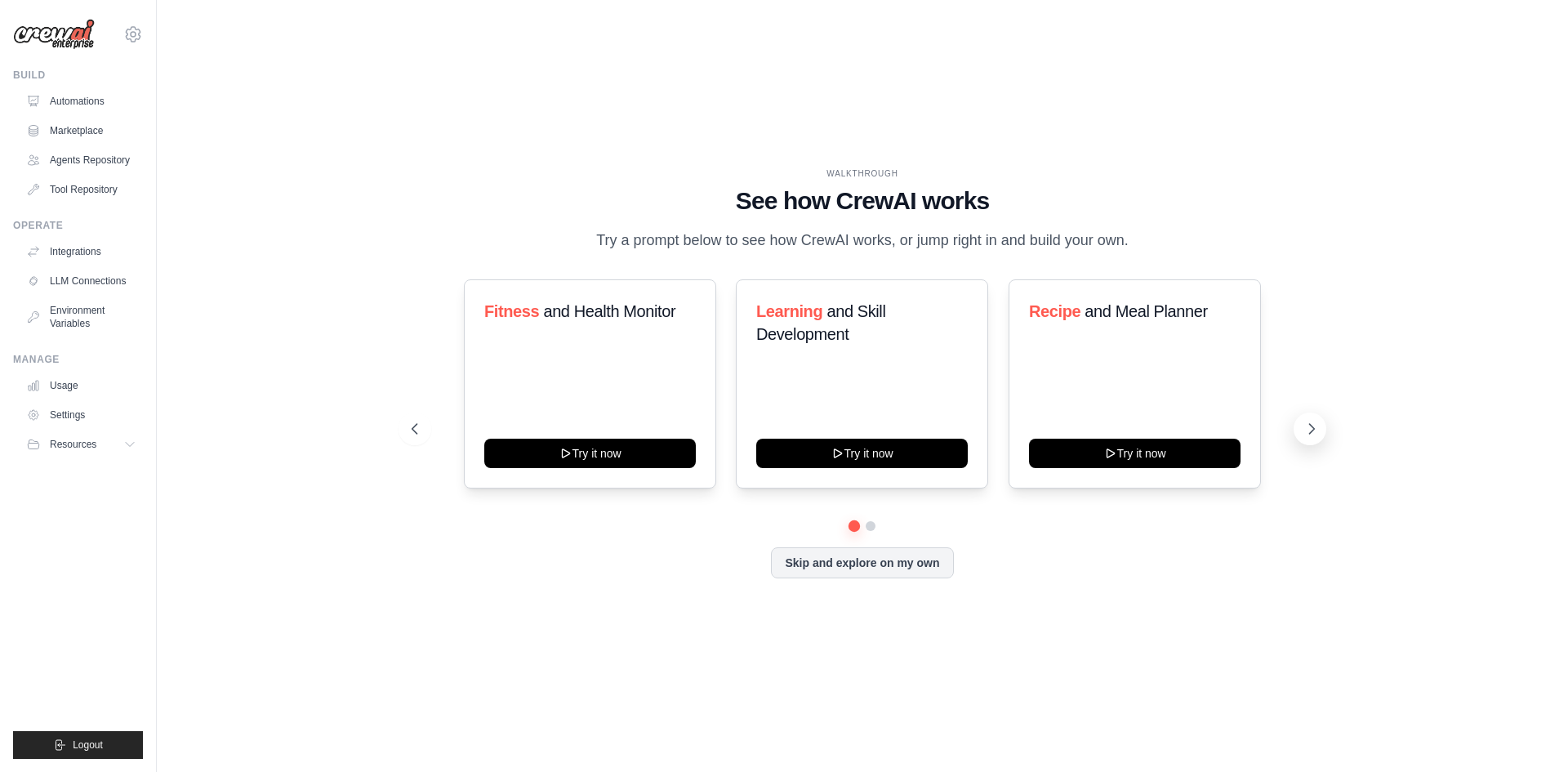
click at [1311, 434] on icon at bounding box center [1311, 428] width 16 height 16
click at [1311, 433] on icon at bounding box center [1311, 428] width 16 height 16
click at [1311, 427] on icon at bounding box center [1311, 428] width 16 height 16
click at [1312, 427] on icon at bounding box center [1313, 428] width 5 height 9
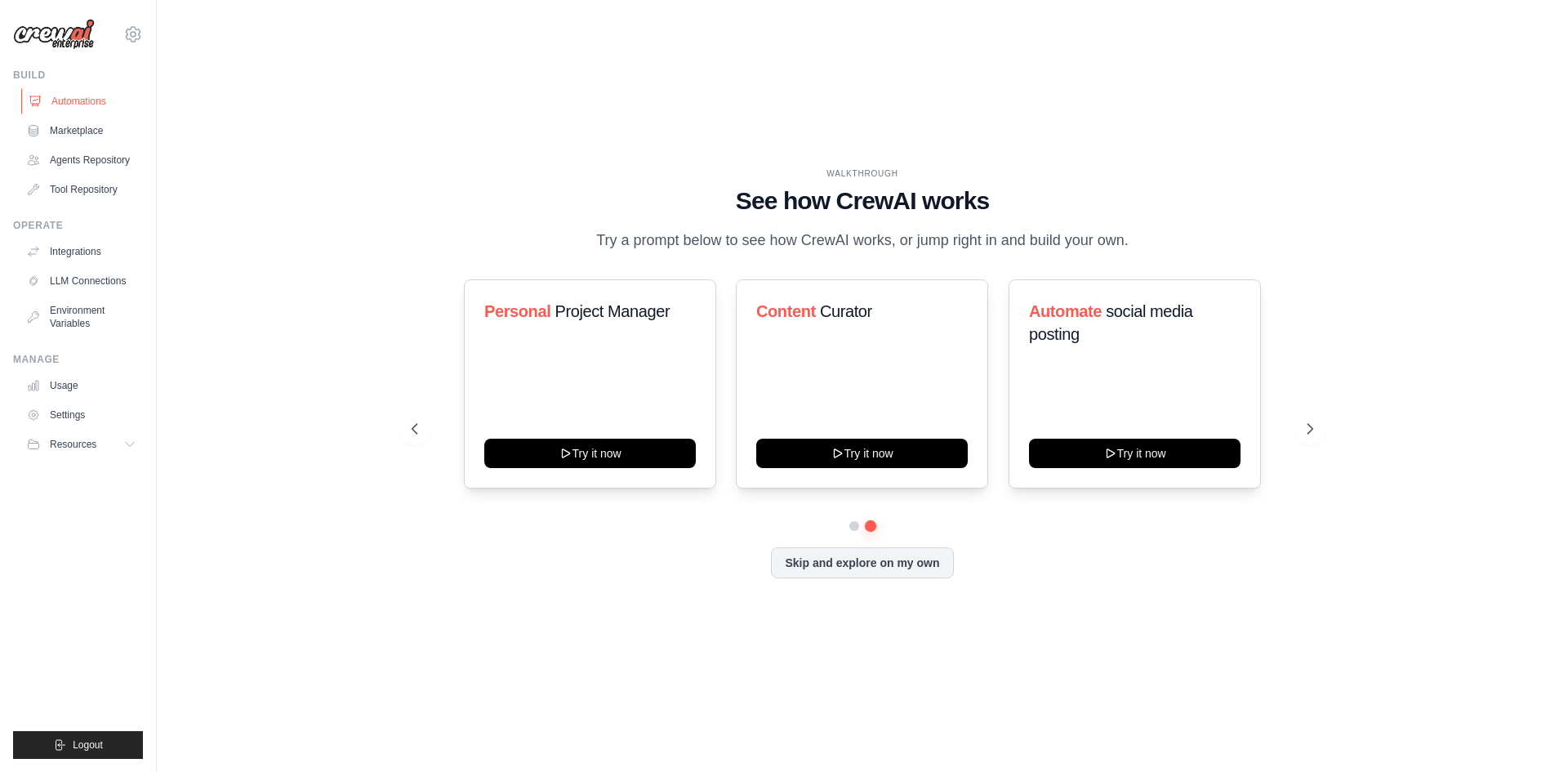
click at [73, 96] on link "Automations" at bounding box center [83, 101] width 124 height 26
click at [1306, 430] on icon at bounding box center [1311, 428] width 16 height 16
click at [1307, 430] on icon at bounding box center [1311, 428] width 16 height 16
click at [1308, 430] on icon at bounding box center [1311, 428] width 16 height 16
click at [1311, 427] on icon at bounding box center [1311, 428] width 16 height 16
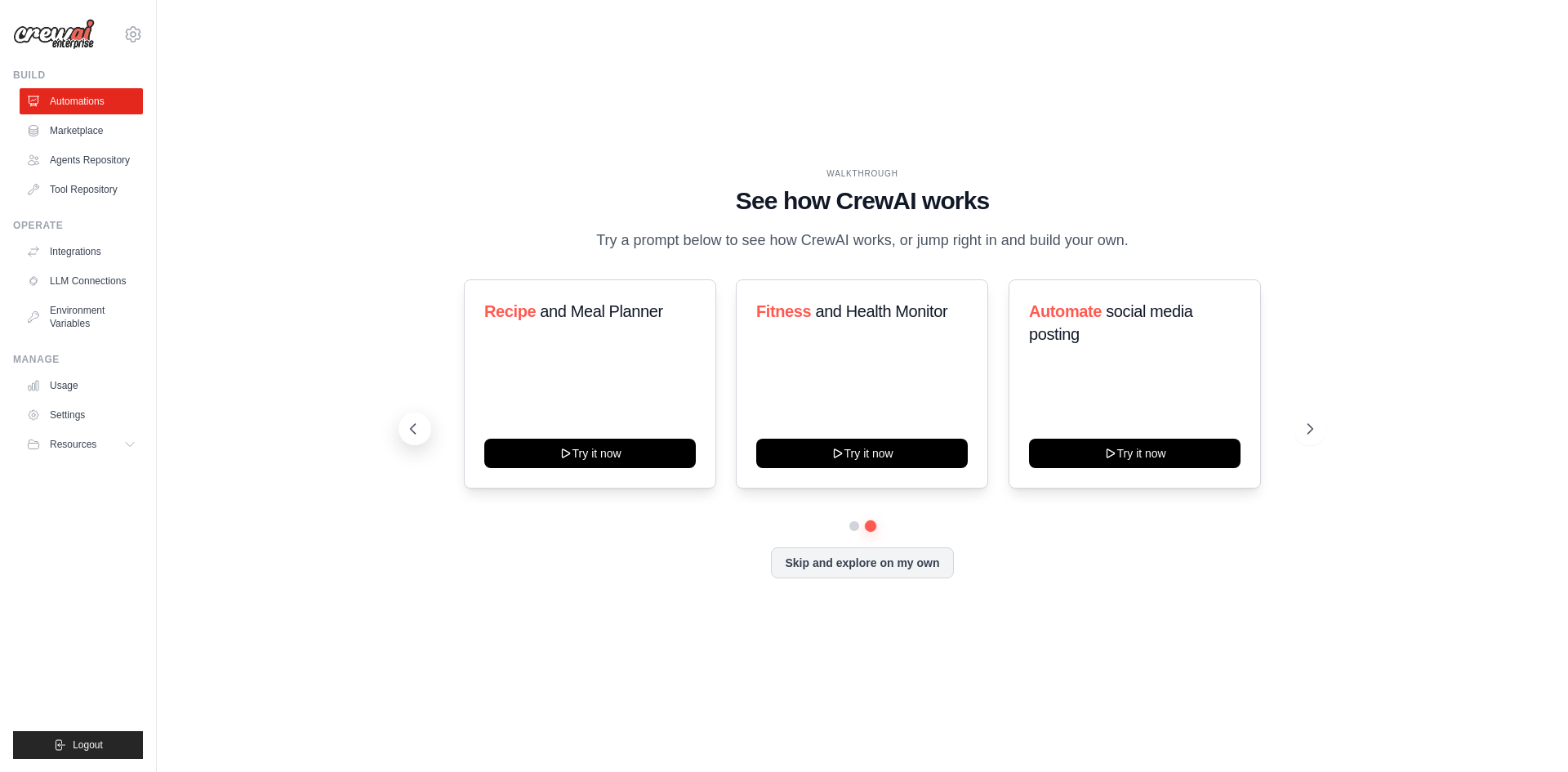
click at [418, 423] on icon at bounding box center [413, 428] width 16 height 16
click at [869, 525] on button at bounding box center [870, 524] width 11 height 11
click at [860, 569] on button "Skip and explore on my own" at bounding box center [862, 561] width 182 height 31
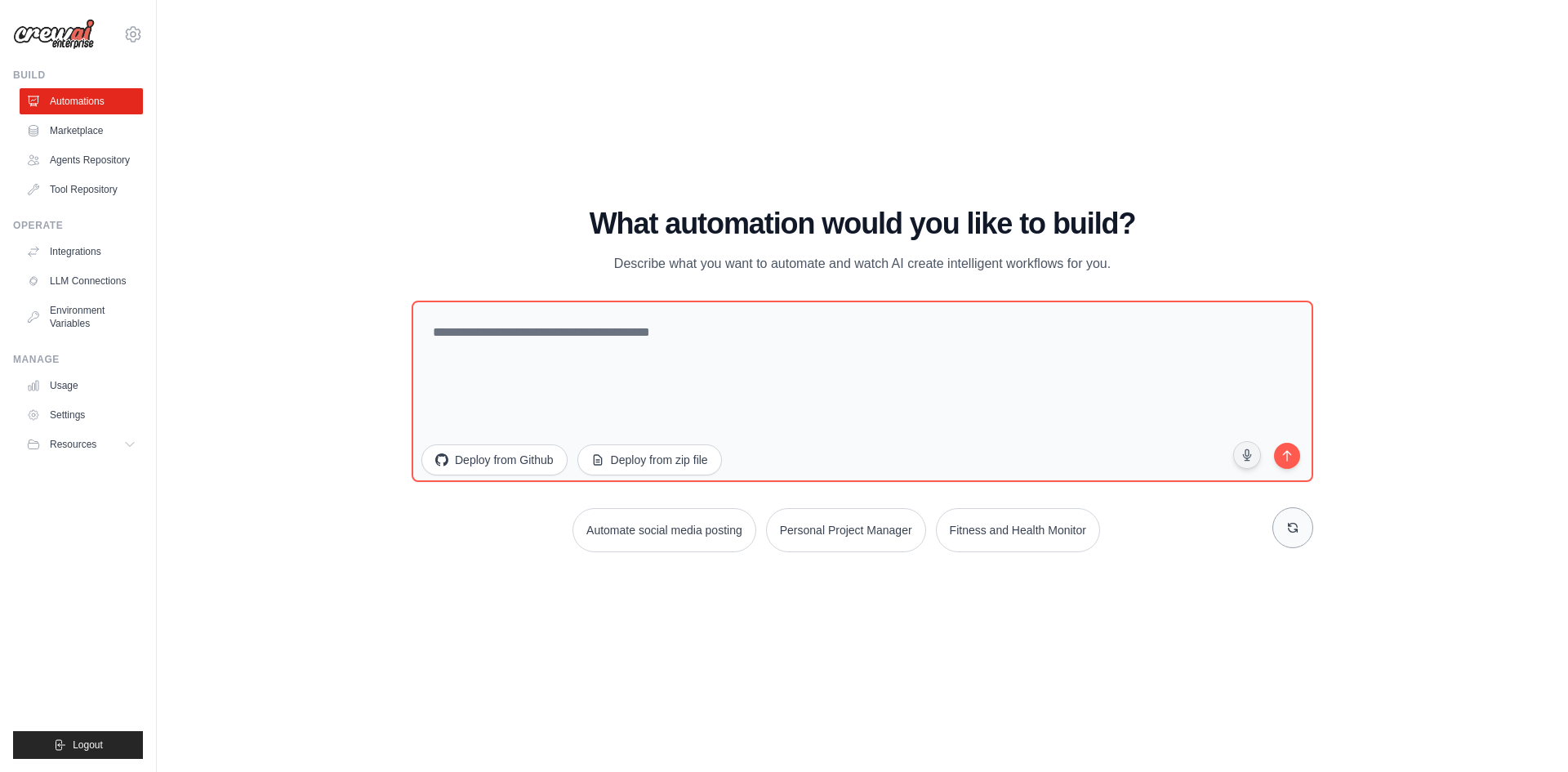
click at [1291, 528] on icon at bounding box center [1292, 527] width 13 height 13
click at [651, 526] on button "Learning and Skill Development" at bounding box center [664, 529] width 189 height 44
click at [1290, 453] on icon "submit" at bounding box center [1287, 452] width 16 height 16
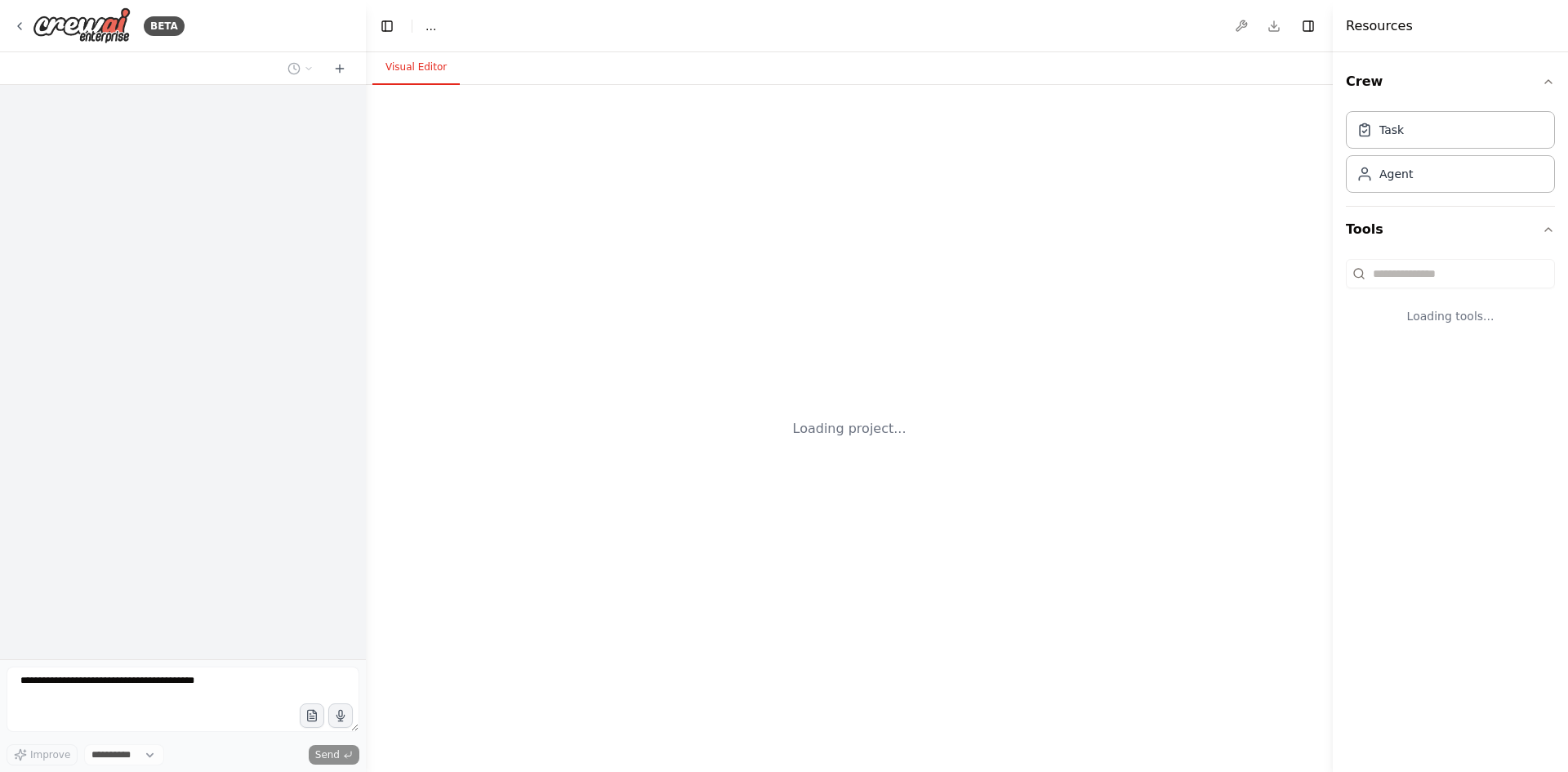
select select "****"
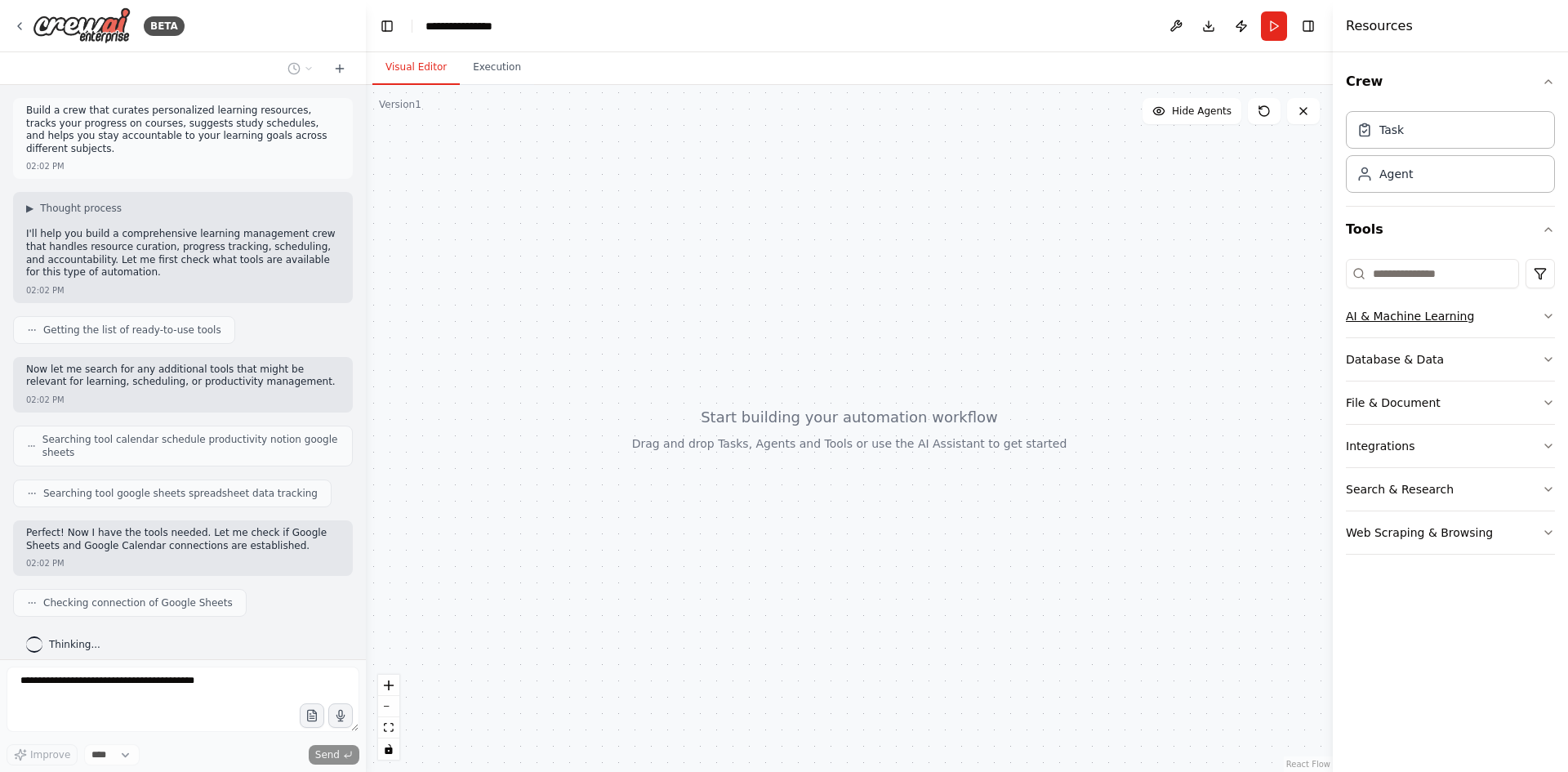
click at [1547, 317] on icon "button" at bounding box center [1548, 315] width 13 height 13
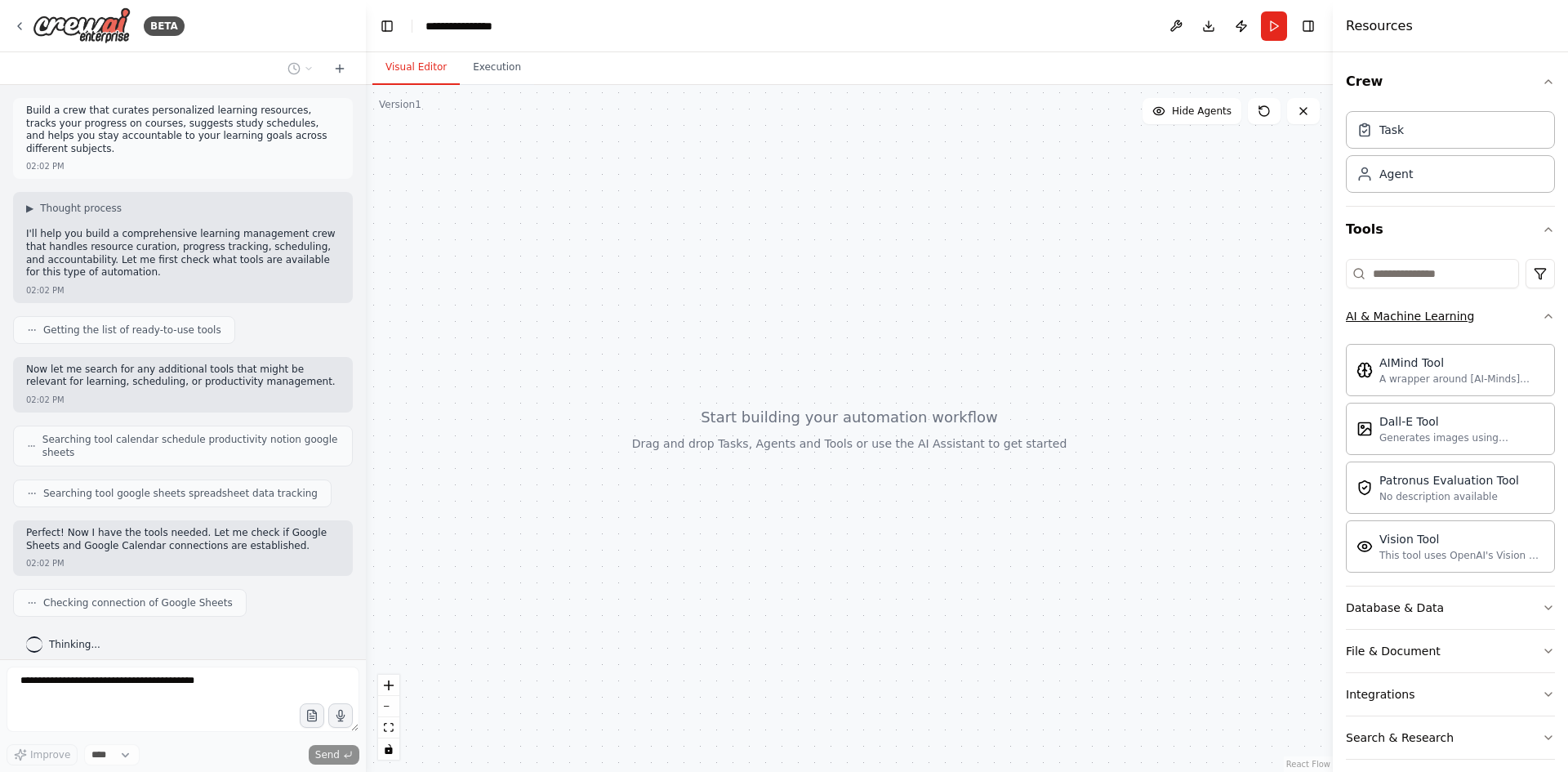
click at [1547, 317] on div "Crew Task Agent Tools AI & Machine Learning AIMind Tool A wrapper around [AI-Mi…" at bounding box center [1451, 412] width 235 height 719
click at [1542, 604] on icon "button" at bounding box center [1548, 607] width 13 height 13
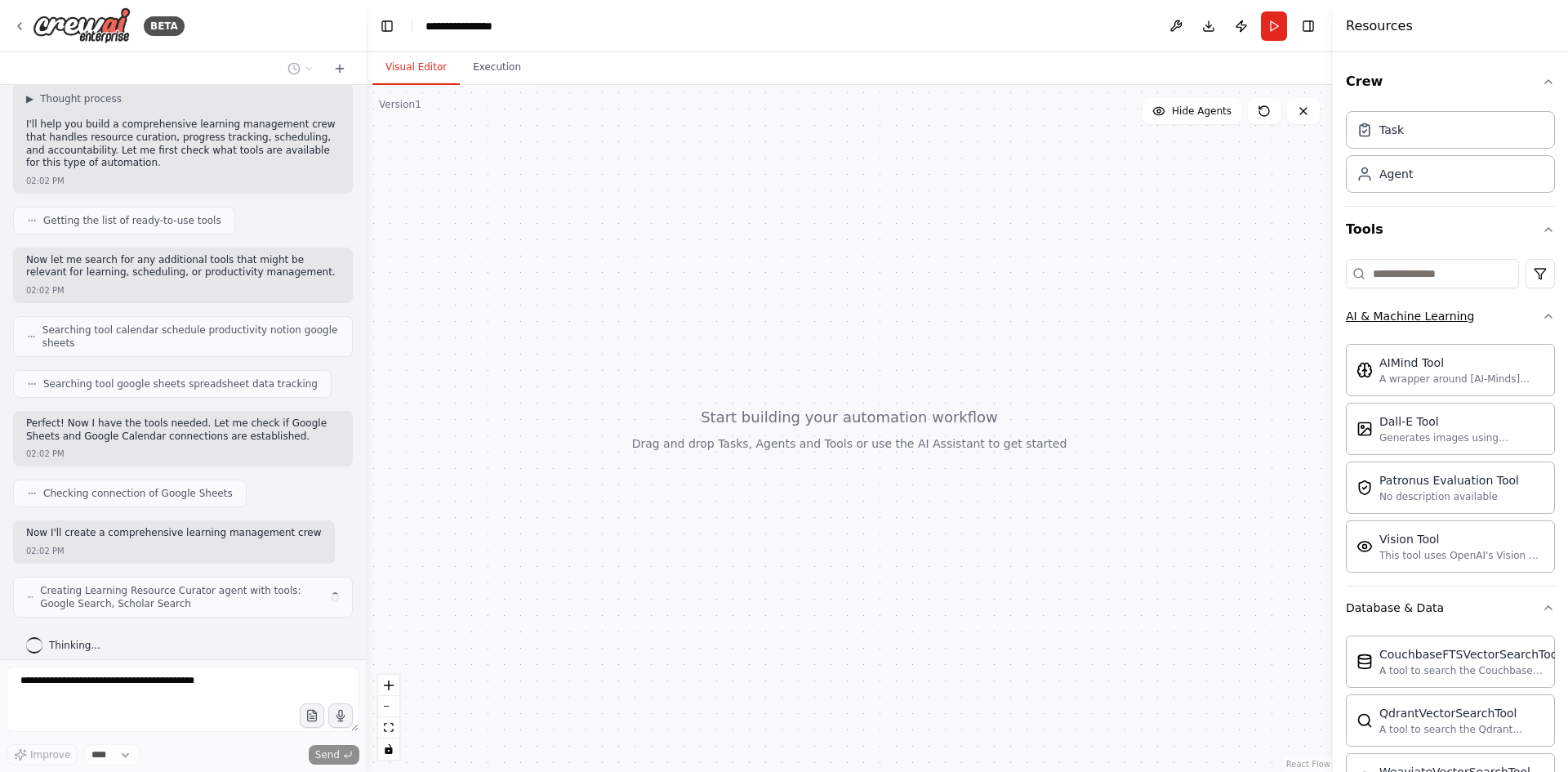
scroll to position [123, 0]
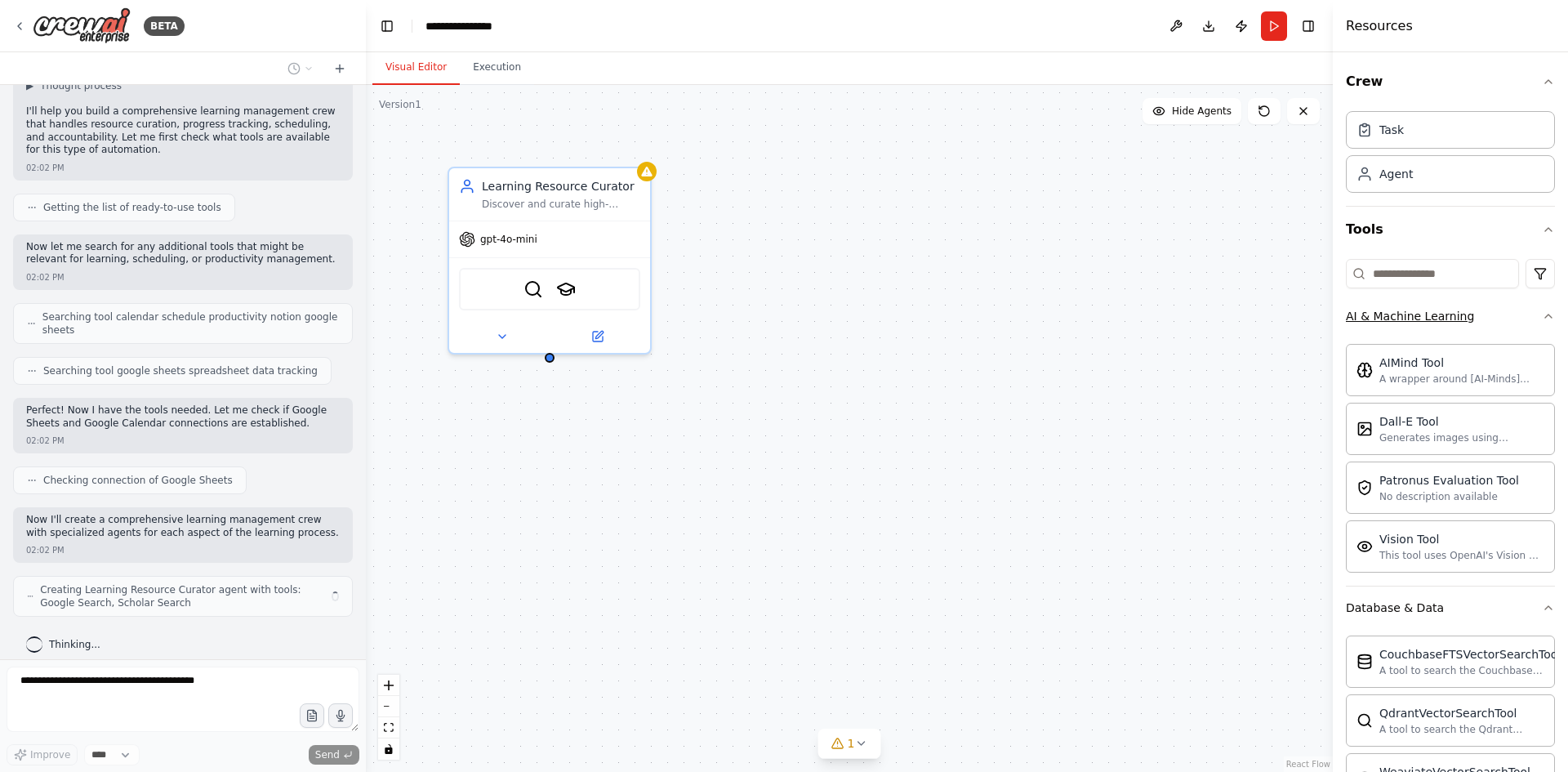
click at [1542, 320] on icon "button" at bounding box center [1548, 315] width 13 height 13
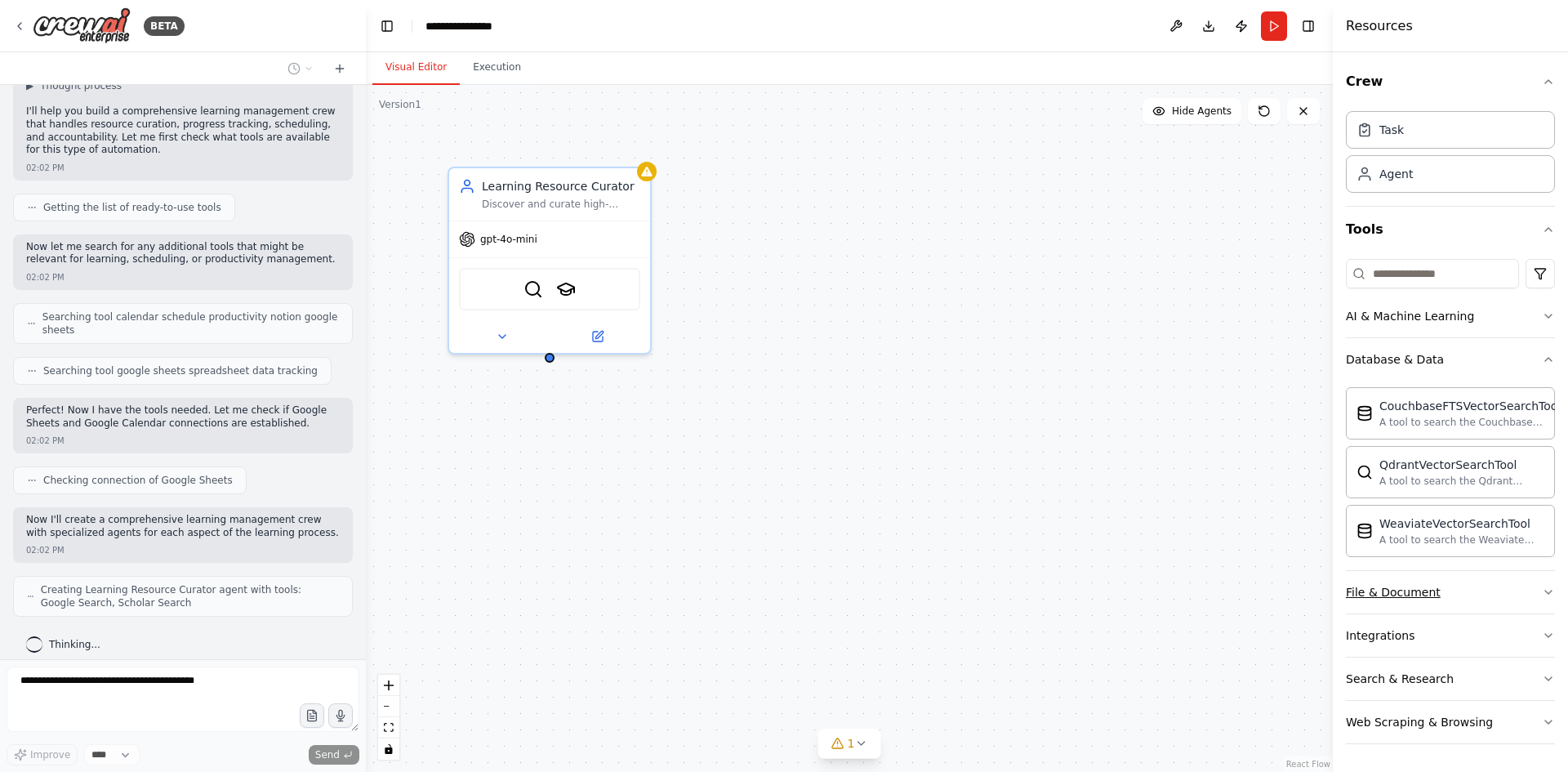
click at [1546, 592] on icon "button" at bounding box center [1548, 592] width 13 height 13
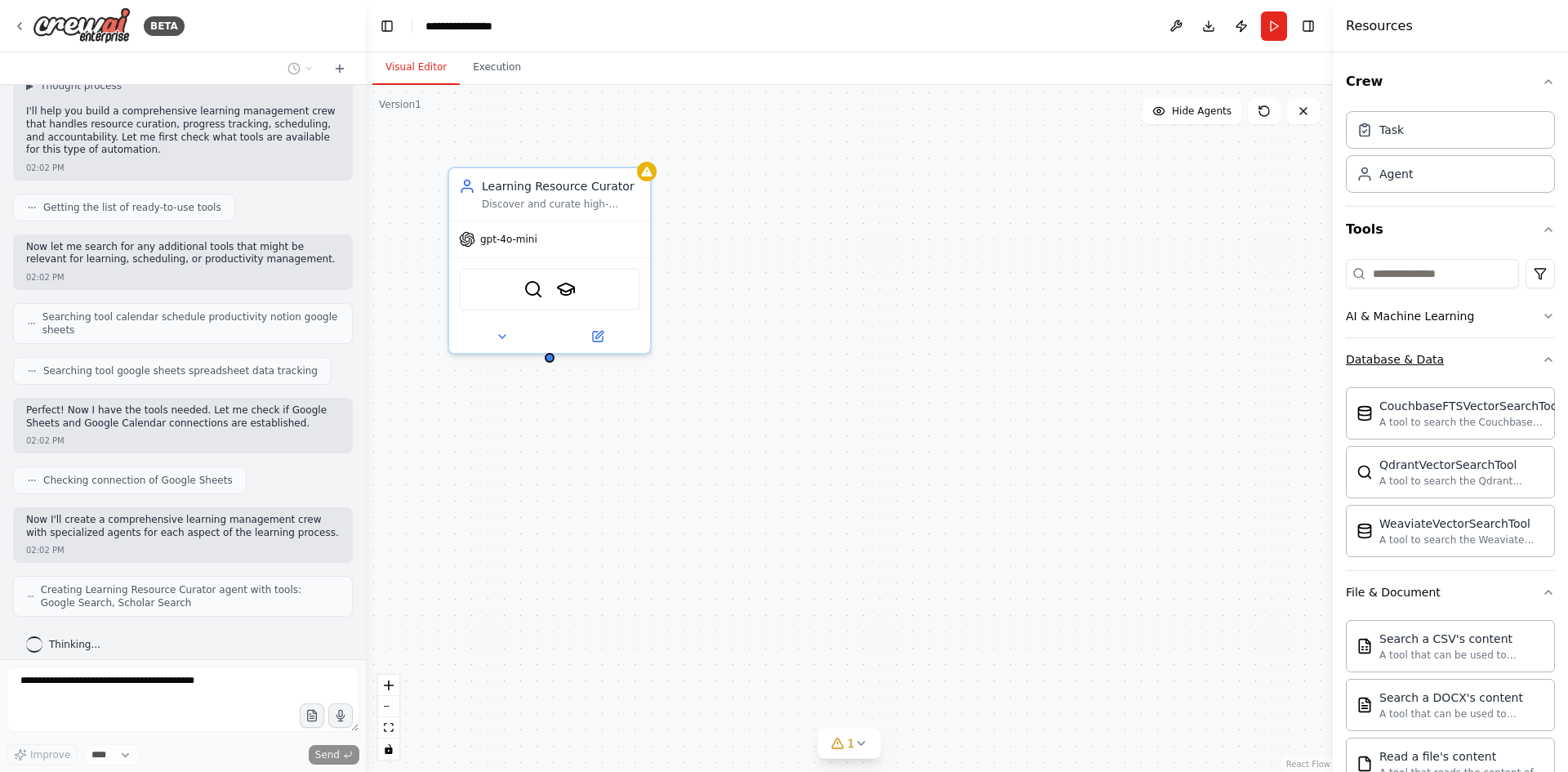
click at [1536, 352] on button "Database & Data" at bounding box center [1451, 358] width 209 height 42
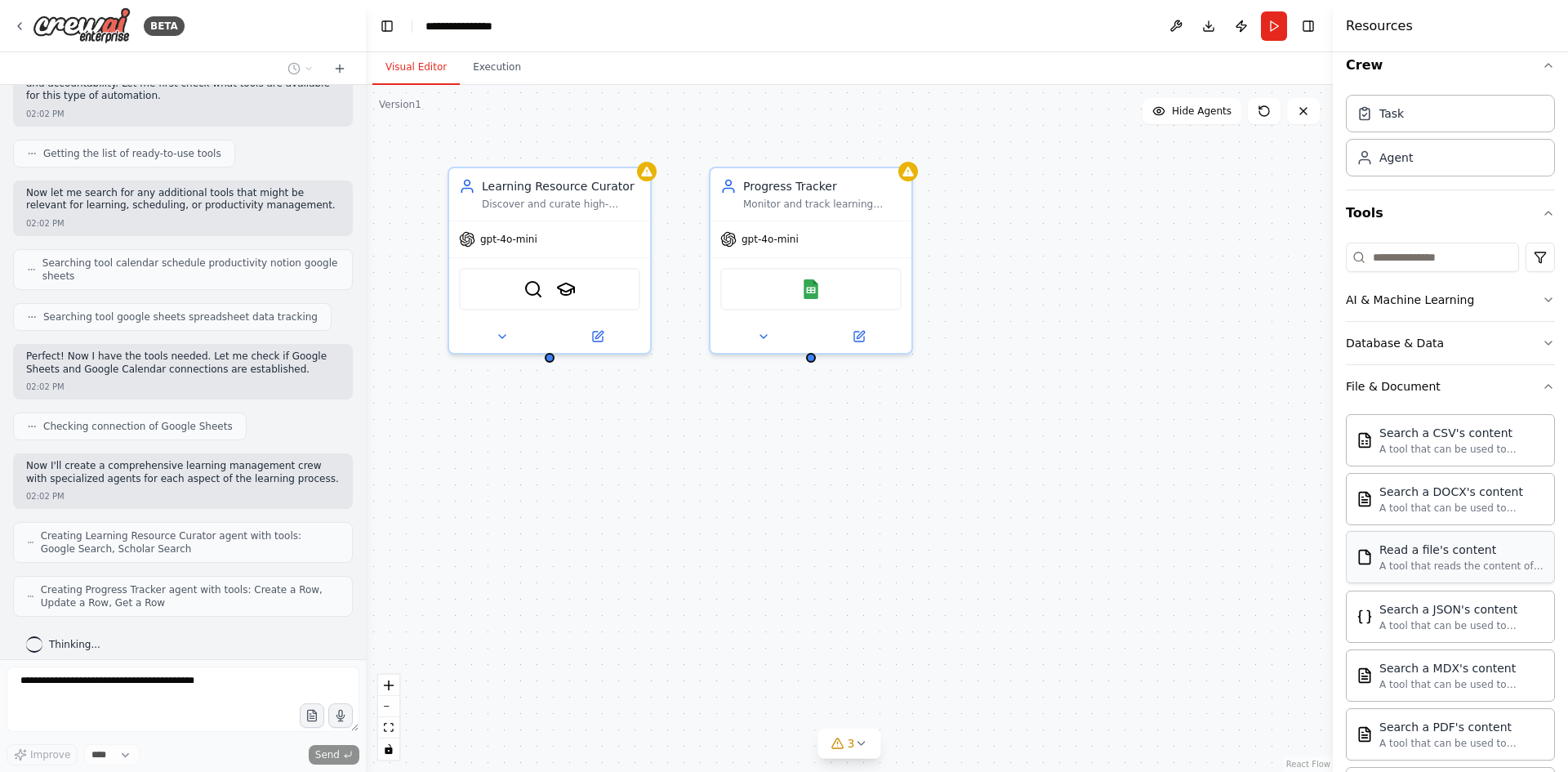
scroll to position [0, 0]
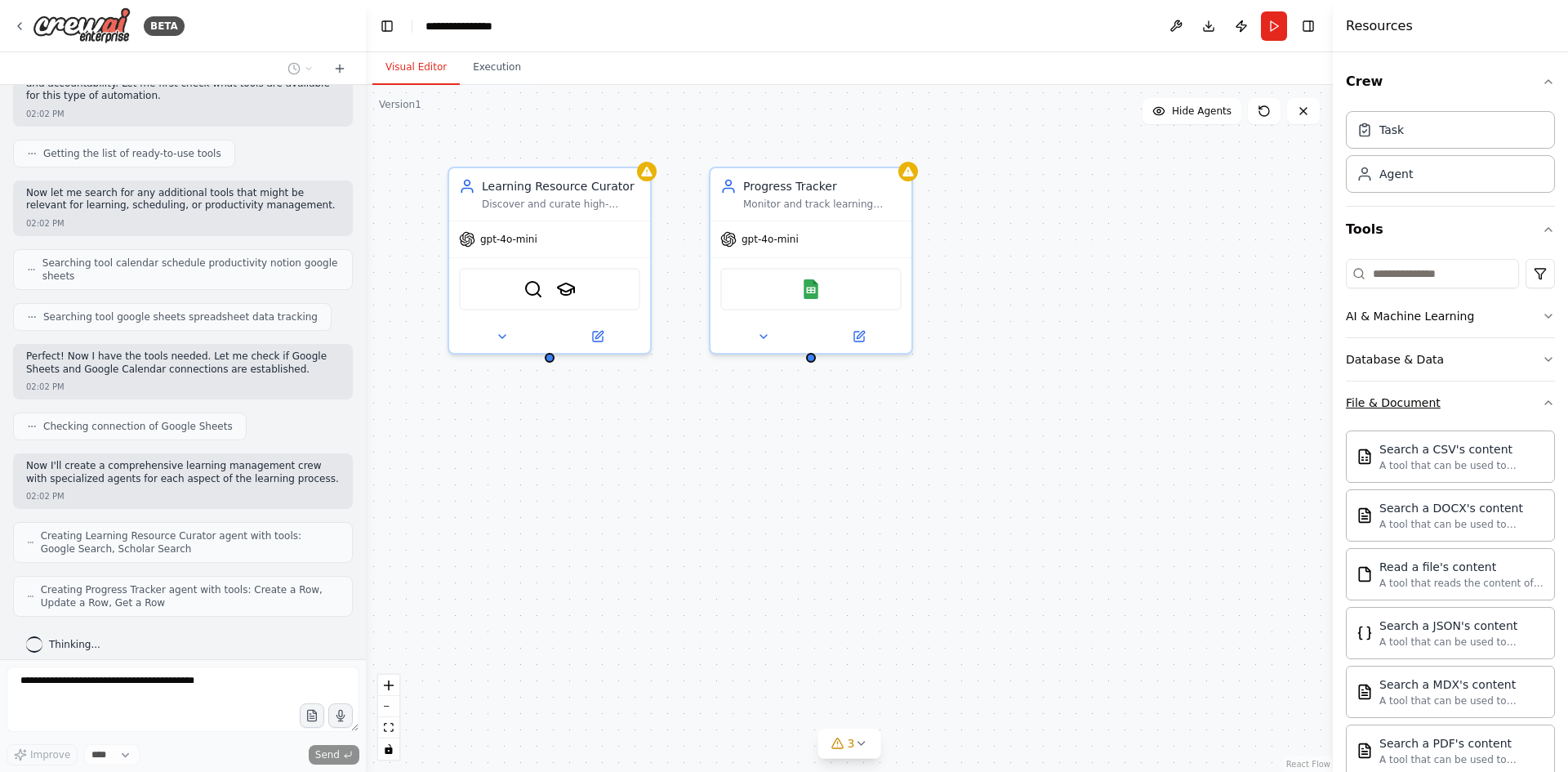
click at [1542, 397] on icon "button" at bounding box center [1548, 402] width 13 height 13
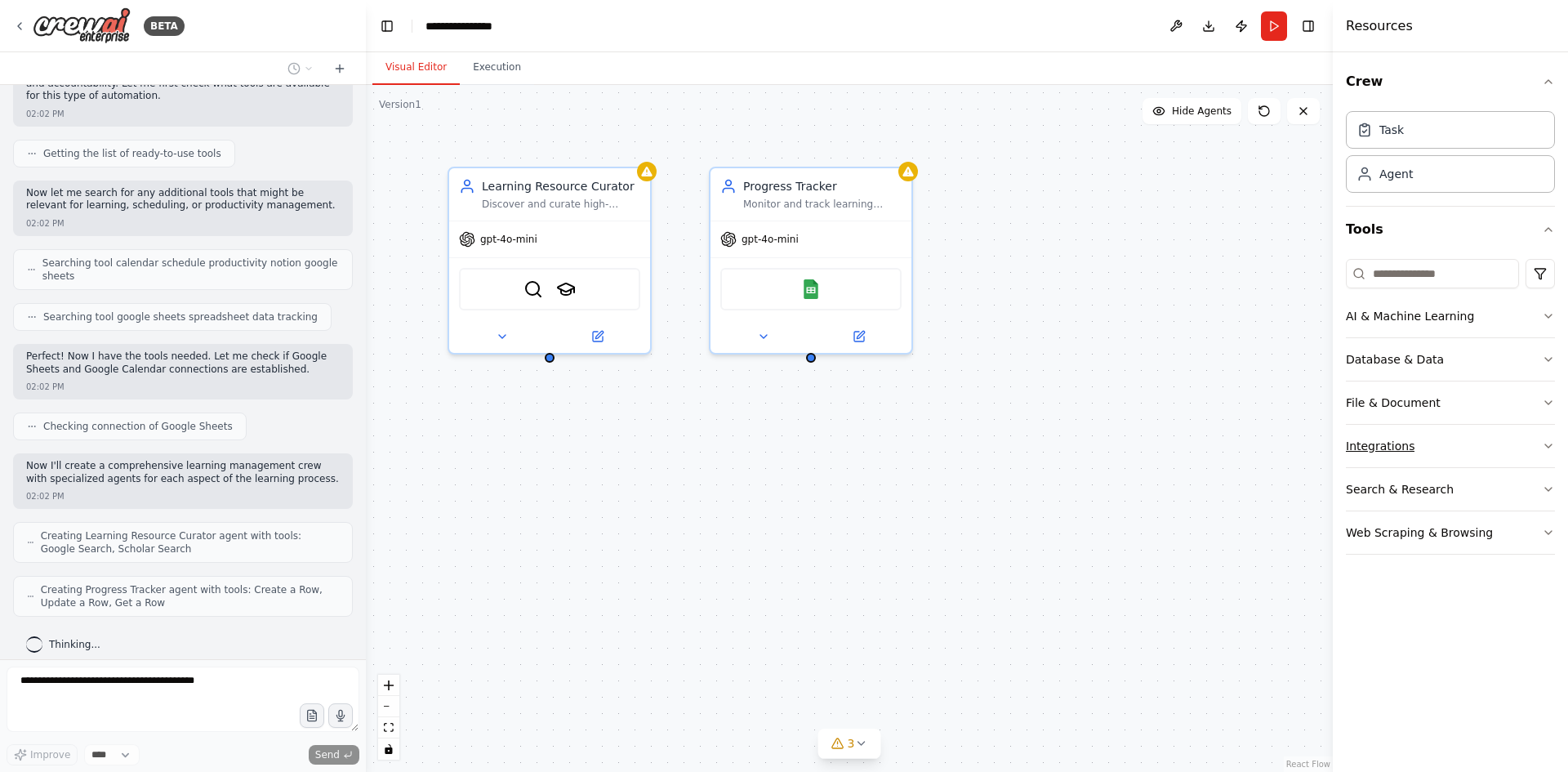
click at [1548, 445] on icon "button" at bounding box center [1548, 446] width 13 height 13
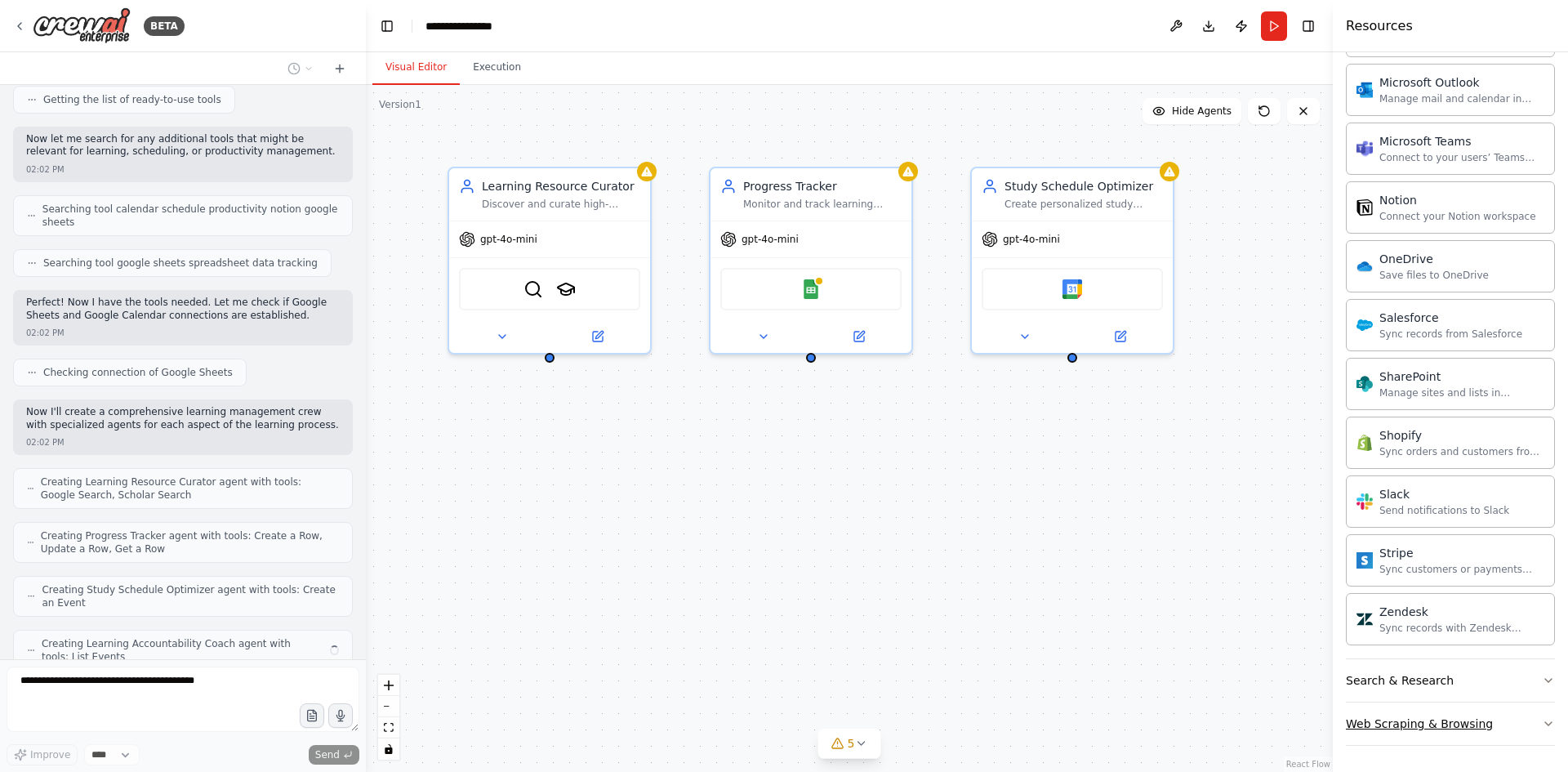
scroll to position [284, 0]
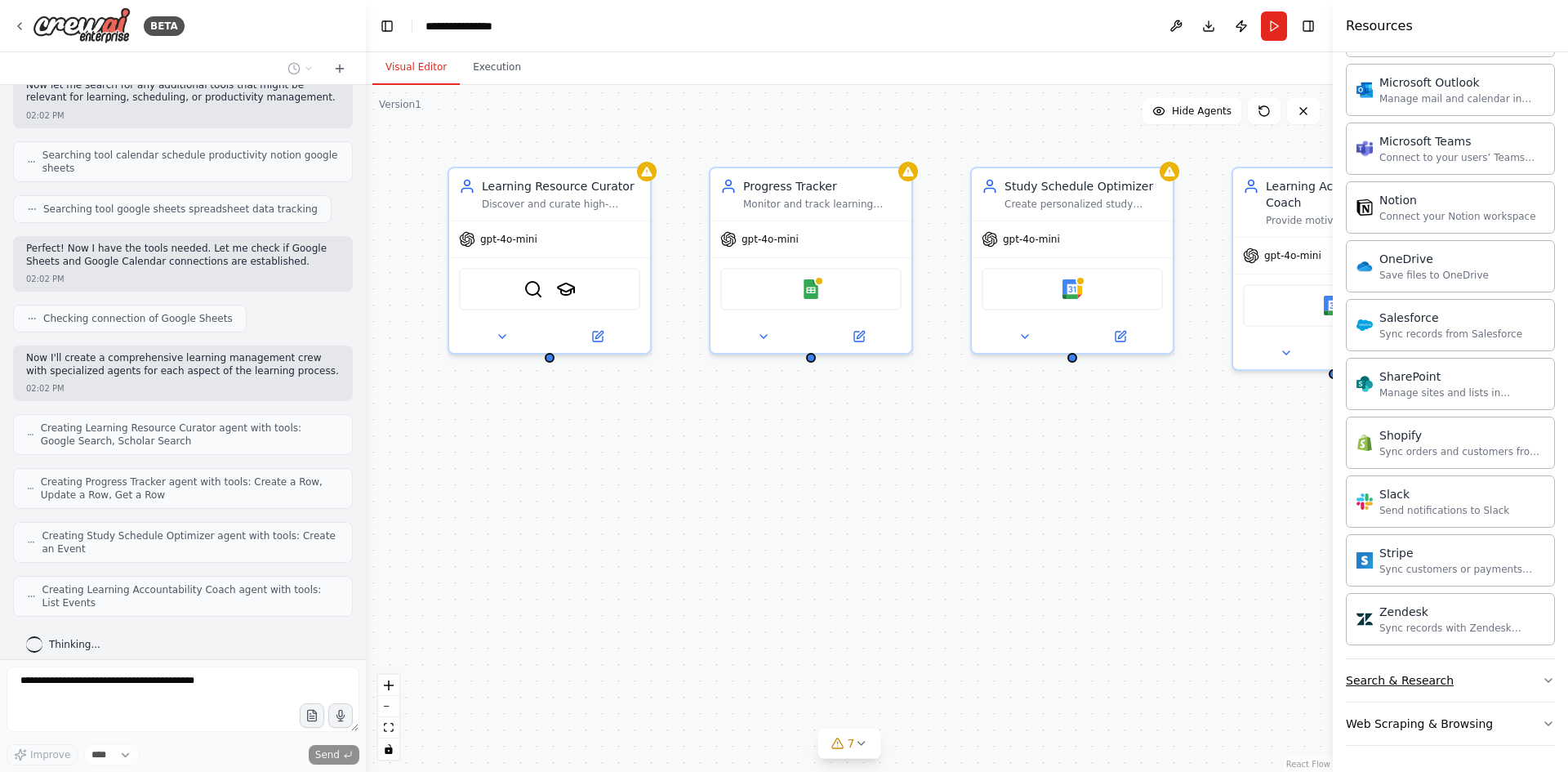
click at [1542, 680] on icon "button" at bounding box center [1548, 680] width 13 height 13
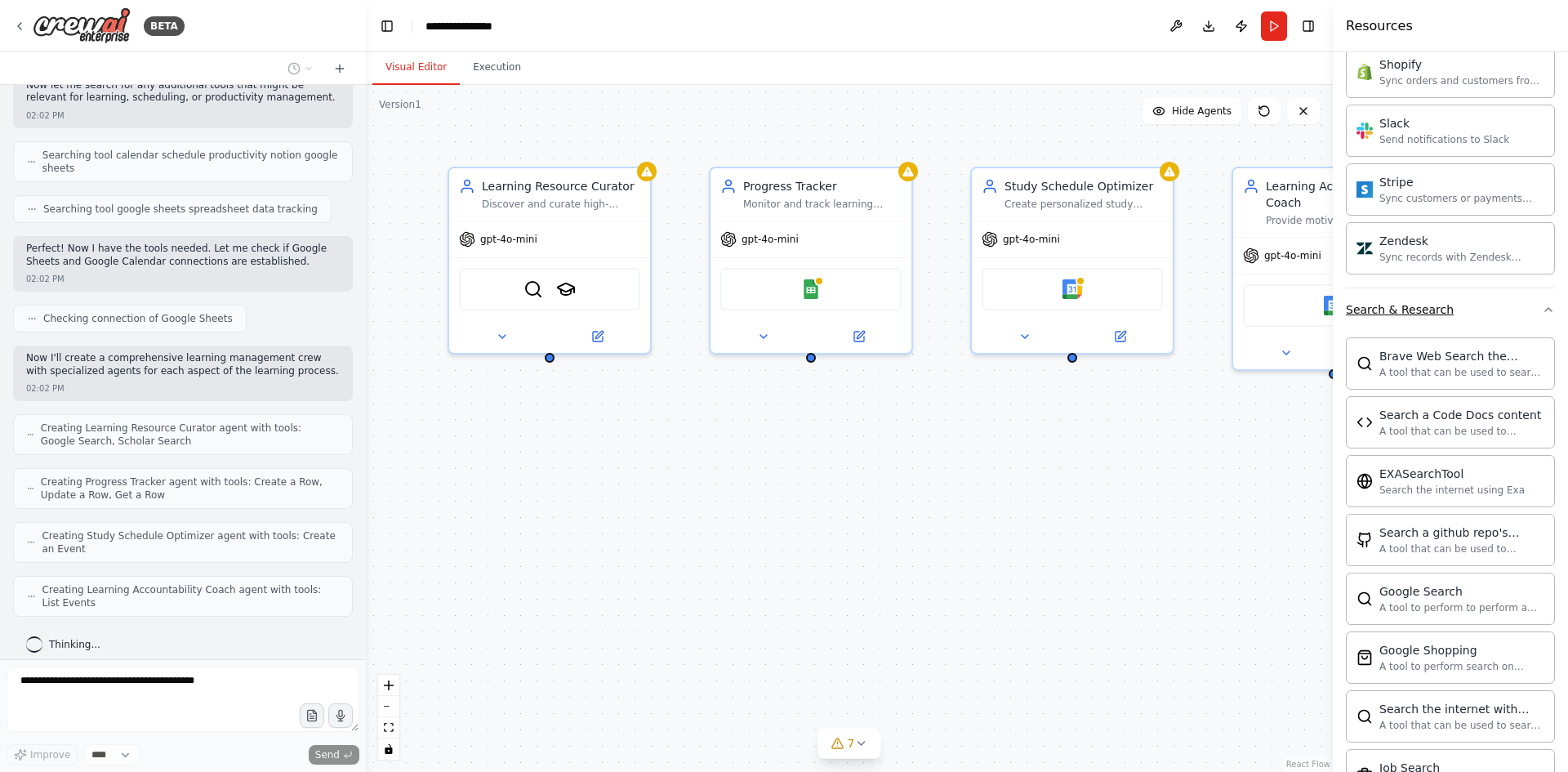
scroll to position [1523, 0]
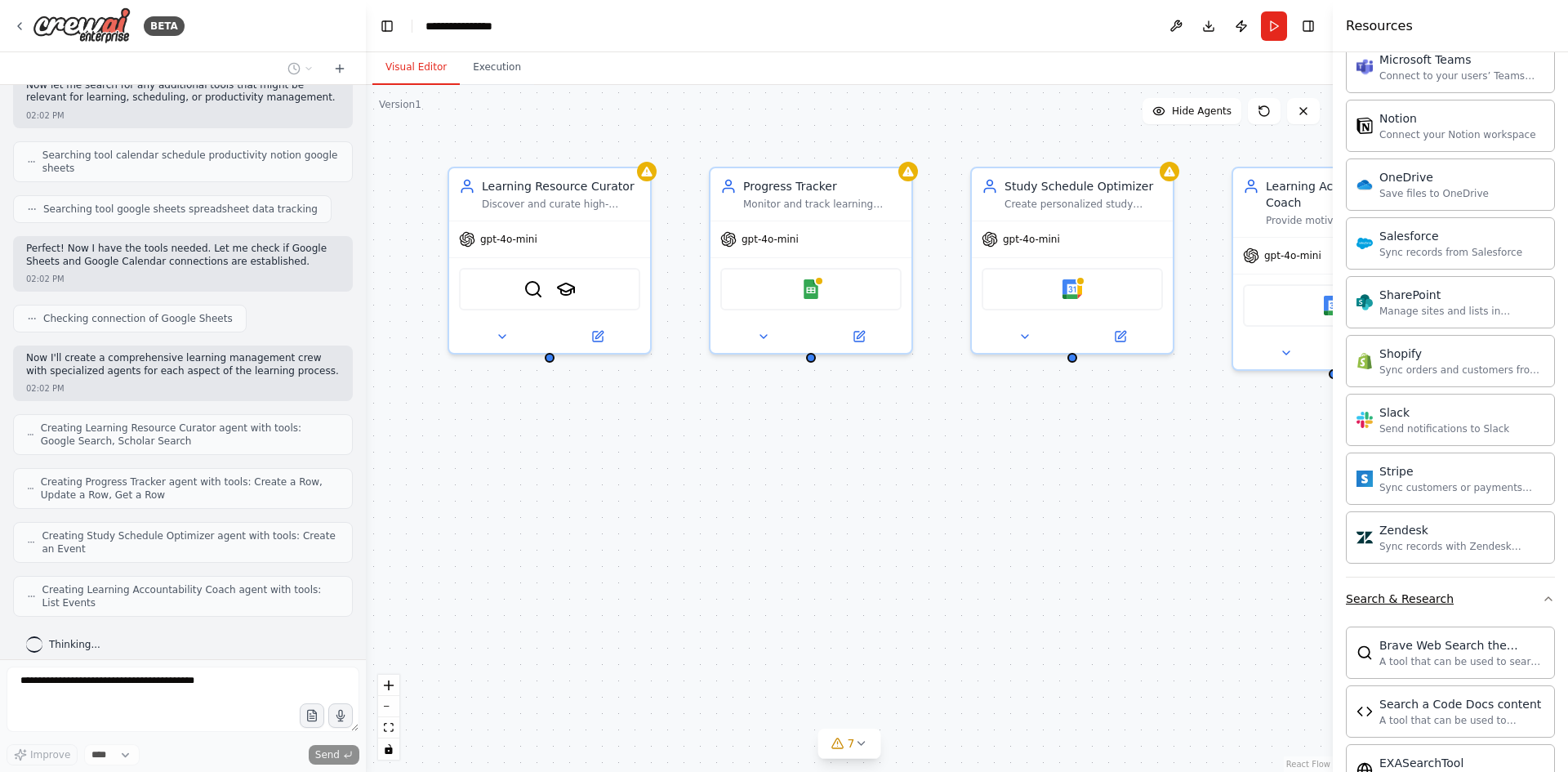
click at [1542, 594] on icon "button" at bounding box center [1548, 598] width 13 height 13
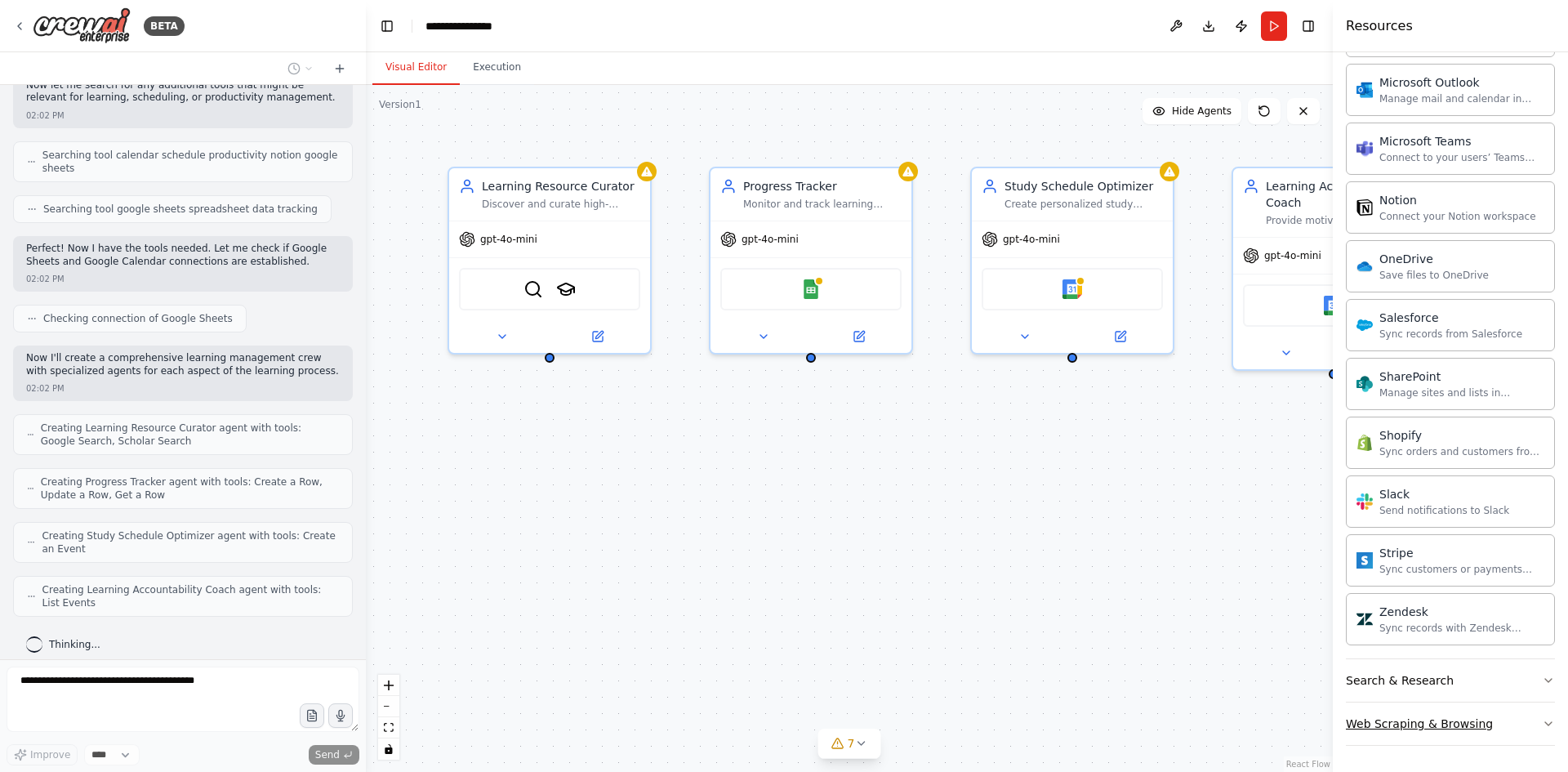
click at [1542, 725] on icon "button" at bounding box center [1548, 723] width 13 height 13
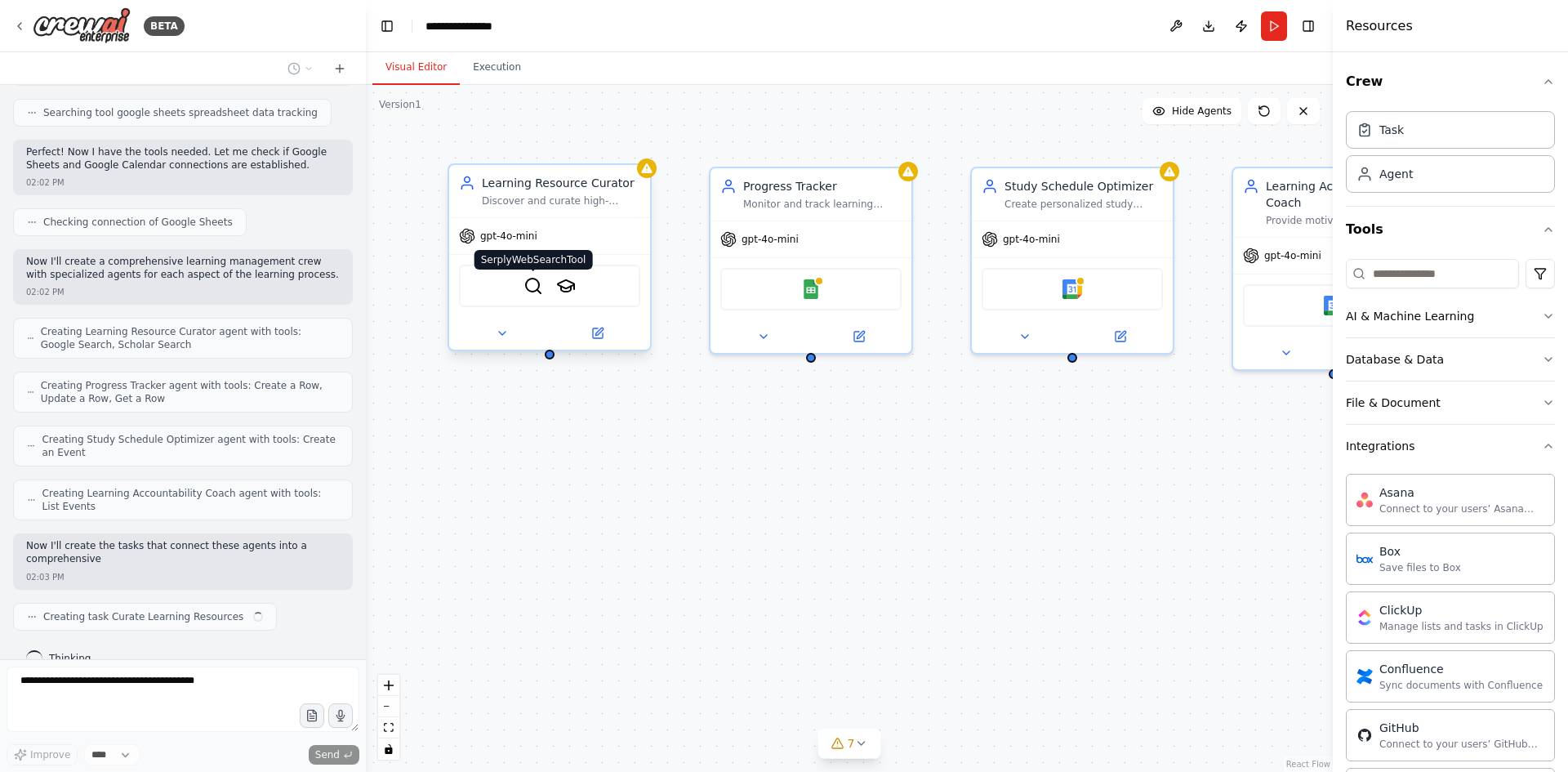
scroll to position [394, 0]
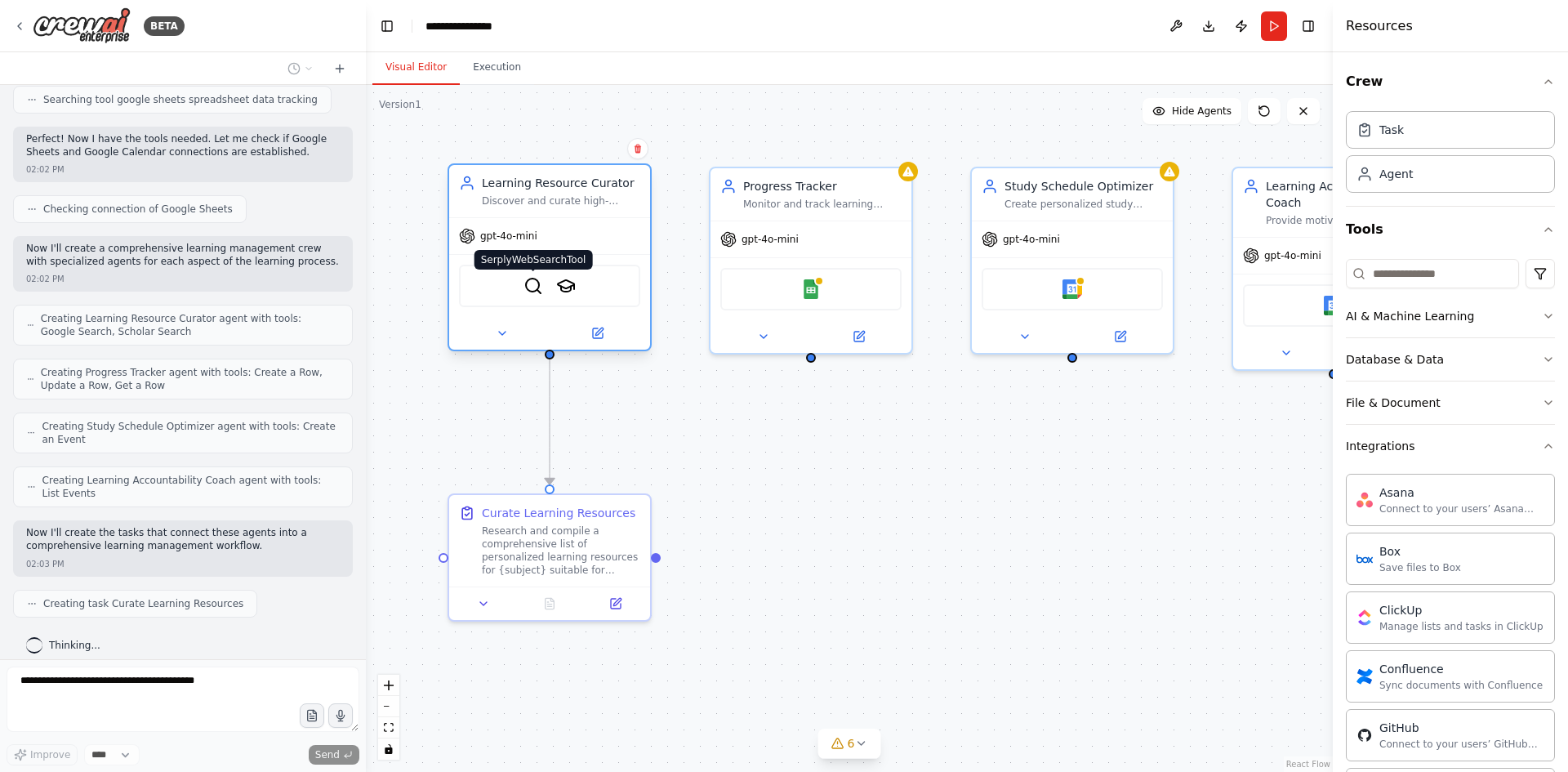
click at [535, 289] on img at bounding box center [533, 286] width 20 height 20
click at [561, 281] on img at bounding box center [566, 286] width 20 height 20
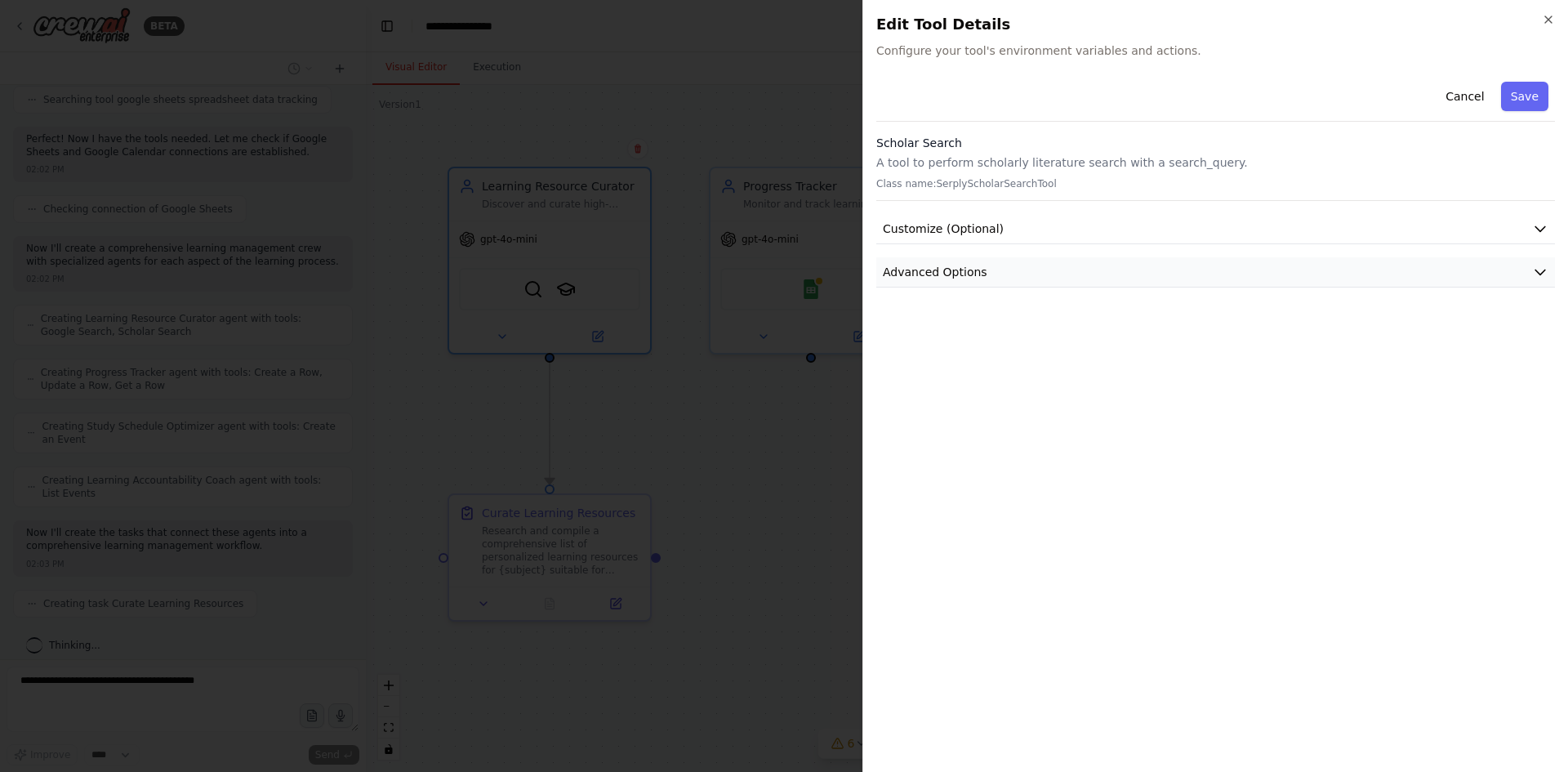
click at [934, 266] on span "Advanced Options" at bounding box center [935, 271] width 105 height 16
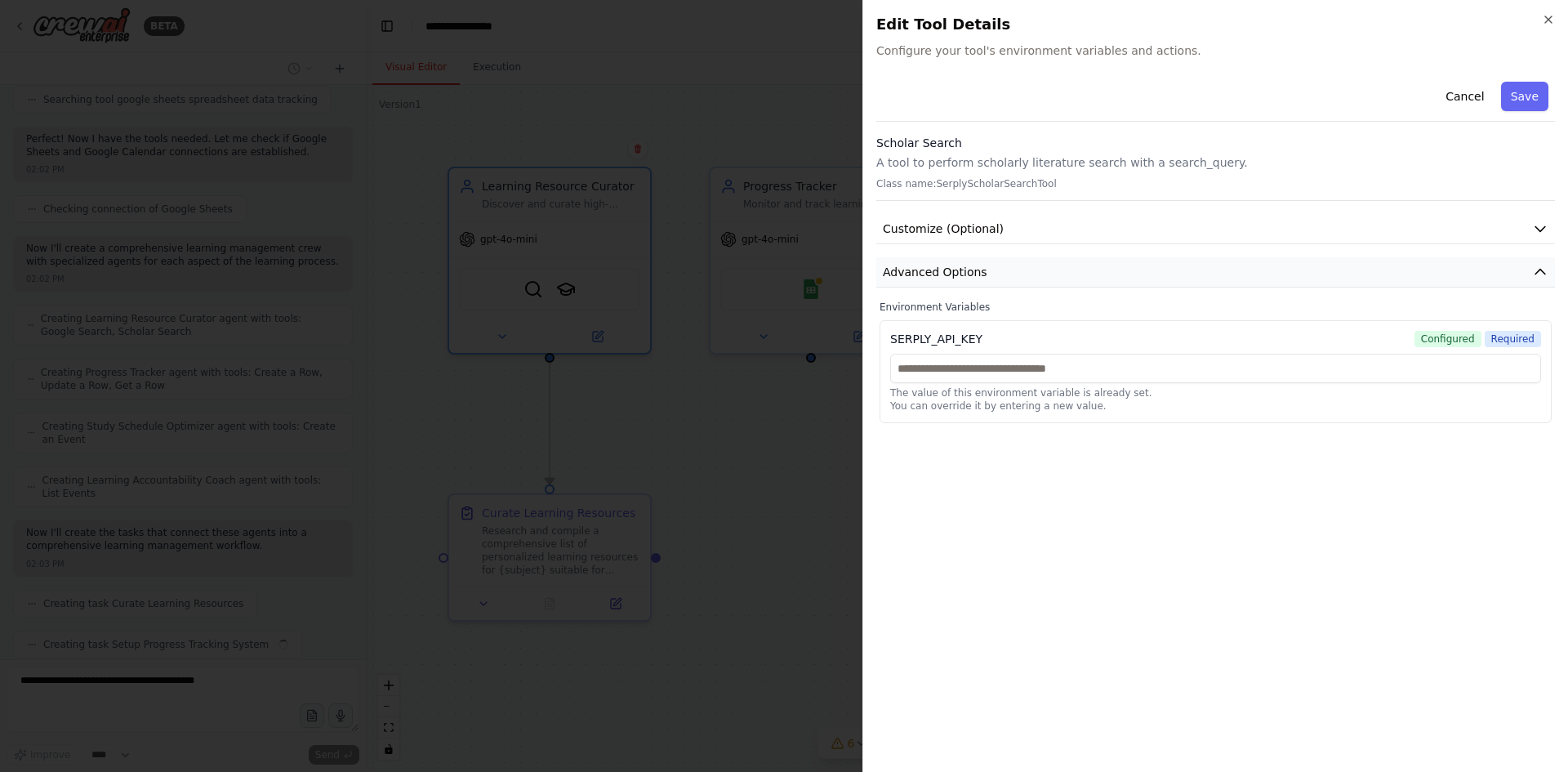
scroll to position [434, 0]
click at [971, 367] on input "text" at bounding box center [1216, 368] width 651 height 29
click at [900, 225] on span "Customize (Optional)" at bounding box center [943, 228] width 121 height 16
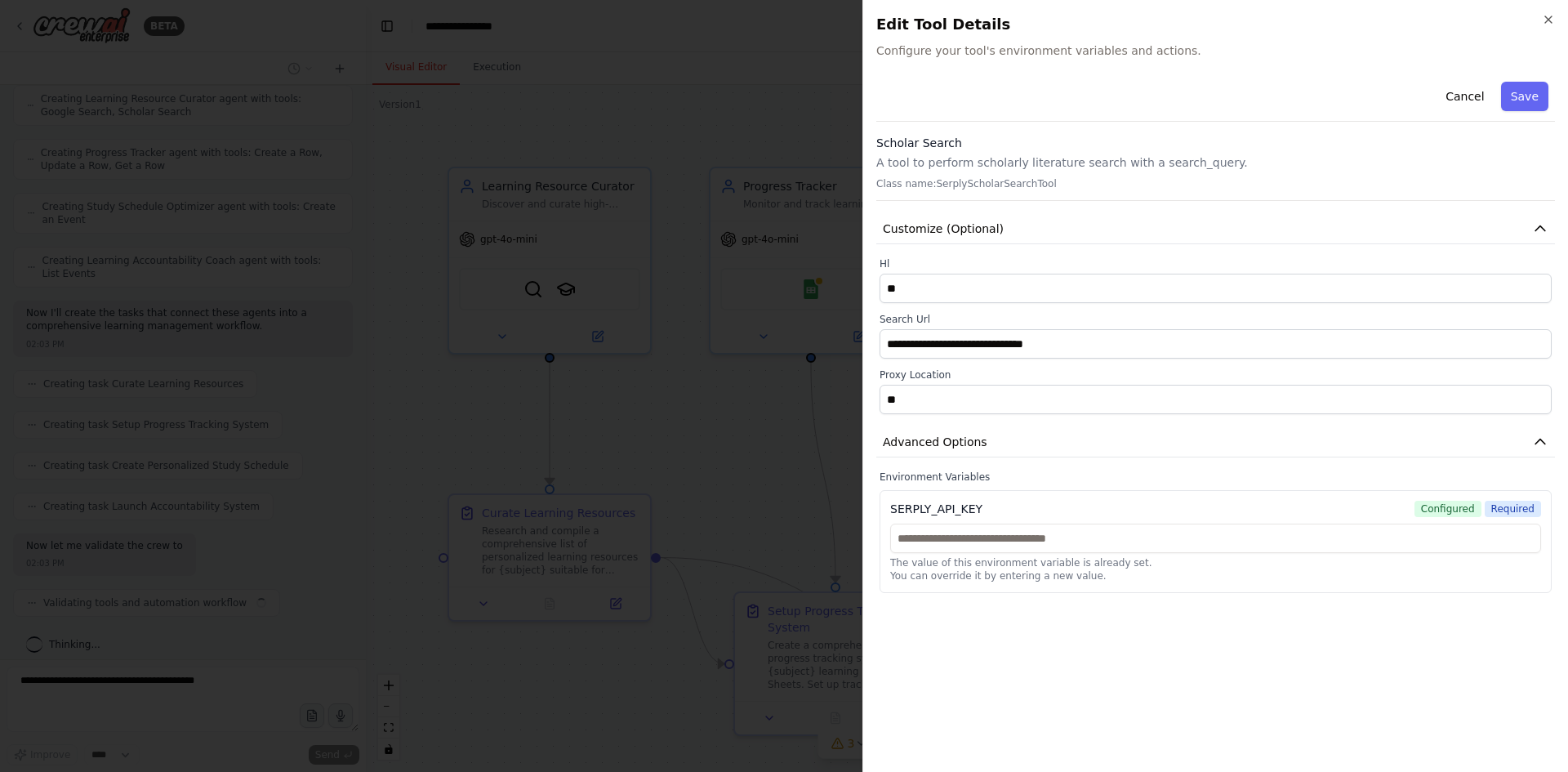
scroll to position [625, 0]
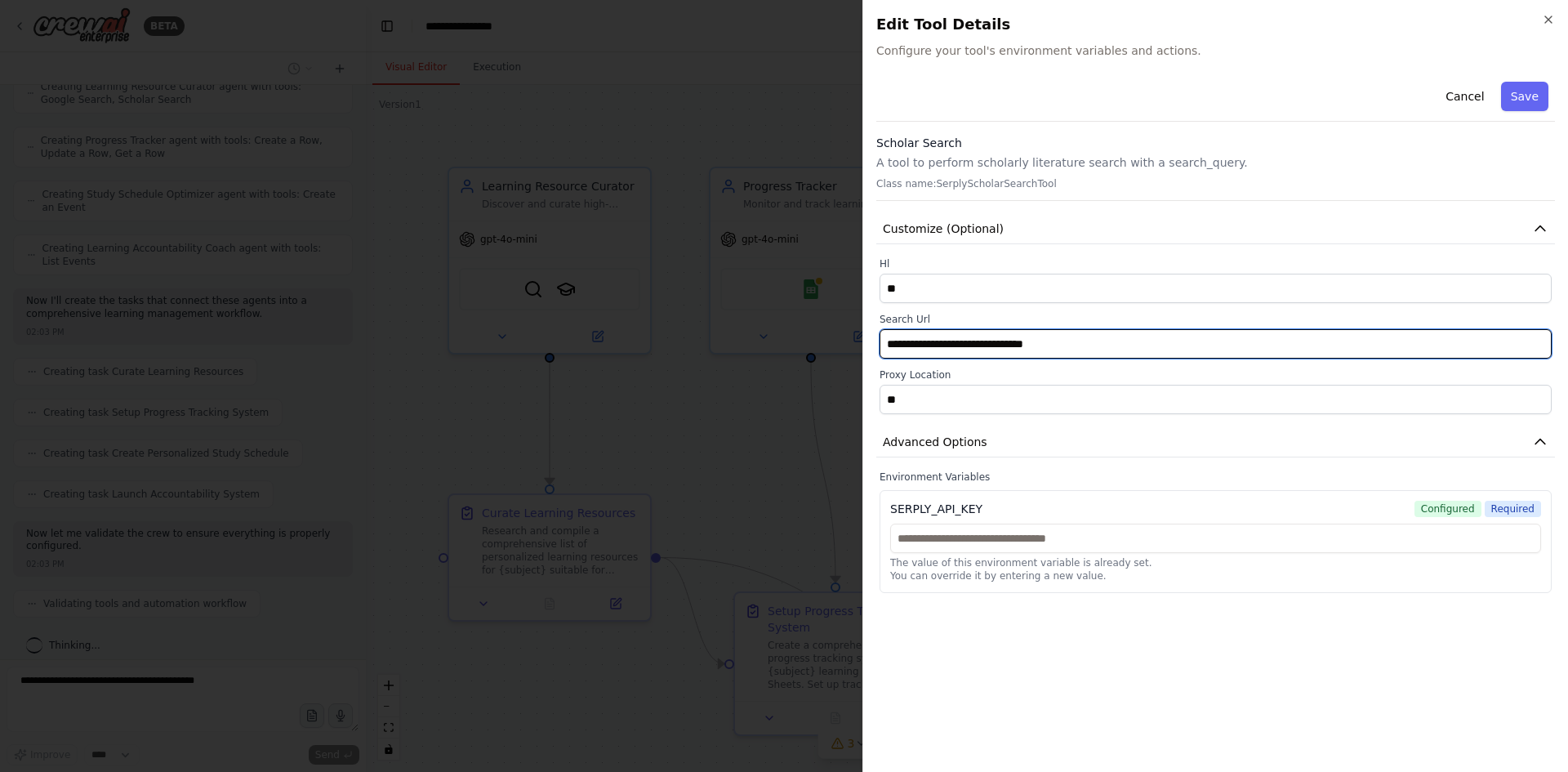
drag, startPoint x: 1006, startPoint y: 342, endPoint x: 836, endPoint y: 356, distance: 170.6
click at [836, 356] on body "BETA Build a crew that curates personalized learning resources, tracks your pro…" at bounding box center [784, 386] width 1568 height 772
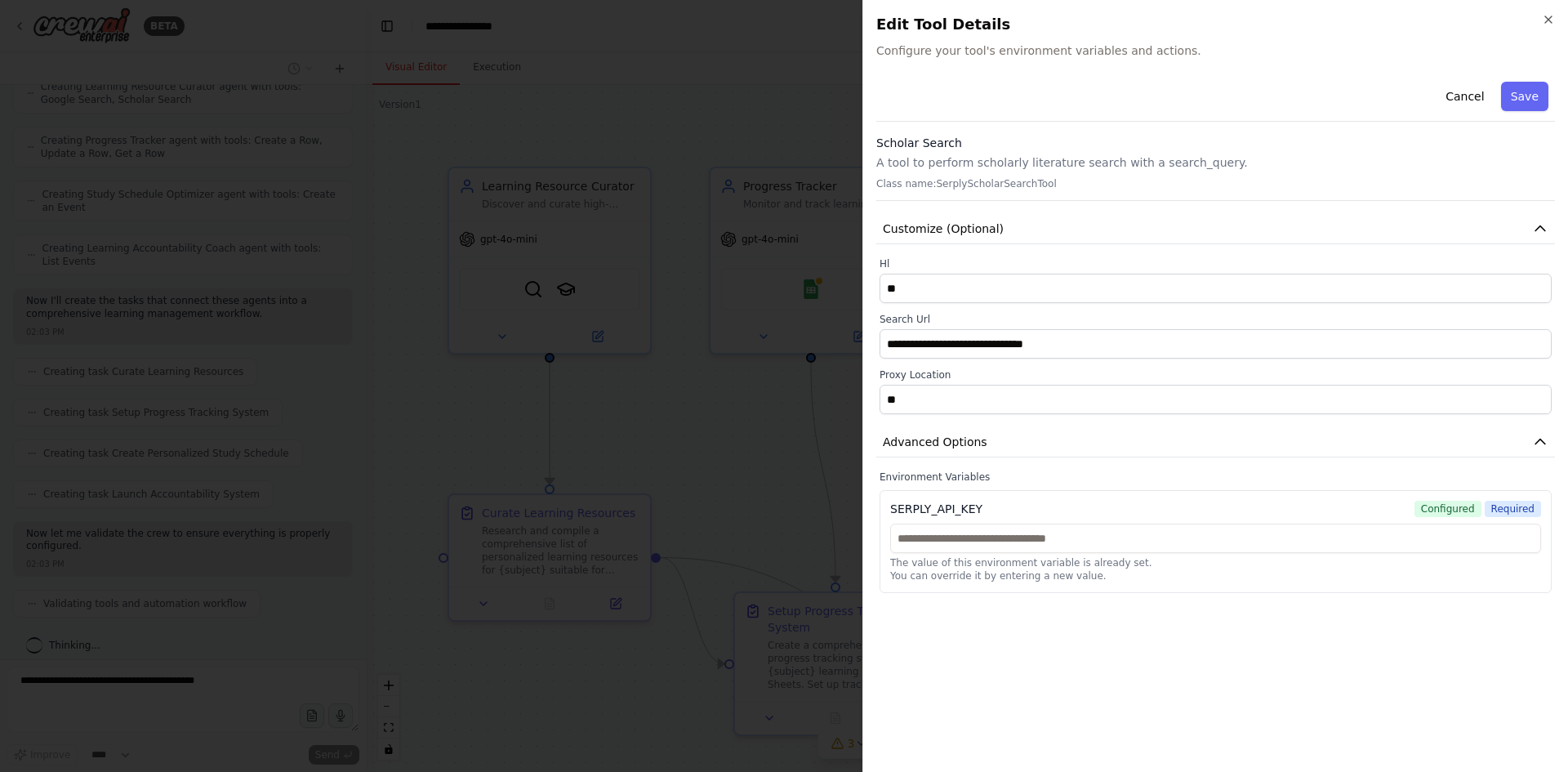
click at [1140, 518] on div "SERPLY_API_KEY Configured Required The value of this environment variable is al…" at bounding box center [1216, 541] width 672 height 103
click at [957, 544] on input "text" at bounding box center [1216, 538] width 651 height 29
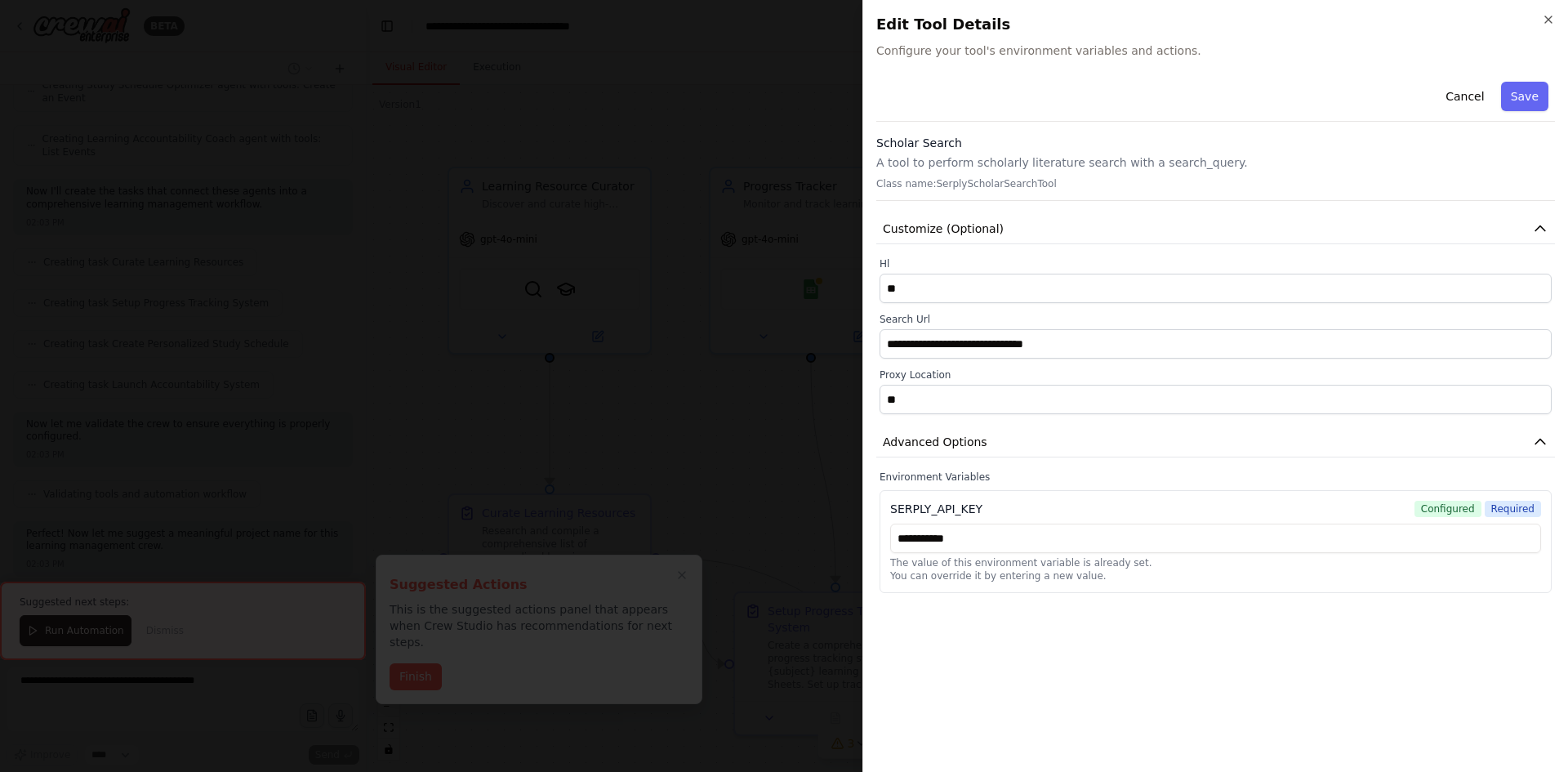
click at [1446, 513] on span "Configured" at bounding box center [1449, 509] width 67 height 16
click at [1508, 514] on span "Required" at bounding box center [1513, 509] width 56 height 16
click at [930, 540] on input "**********" at bounding box center [1216, 538] width 651 height 29
click at [973, 539] on input "**********" at bounding box center [1216, 538] width 651 height 29
click at [1167, 560] on p "The value of this environment variable is already set." at bounding box center [1216, 562] width 651 height 13
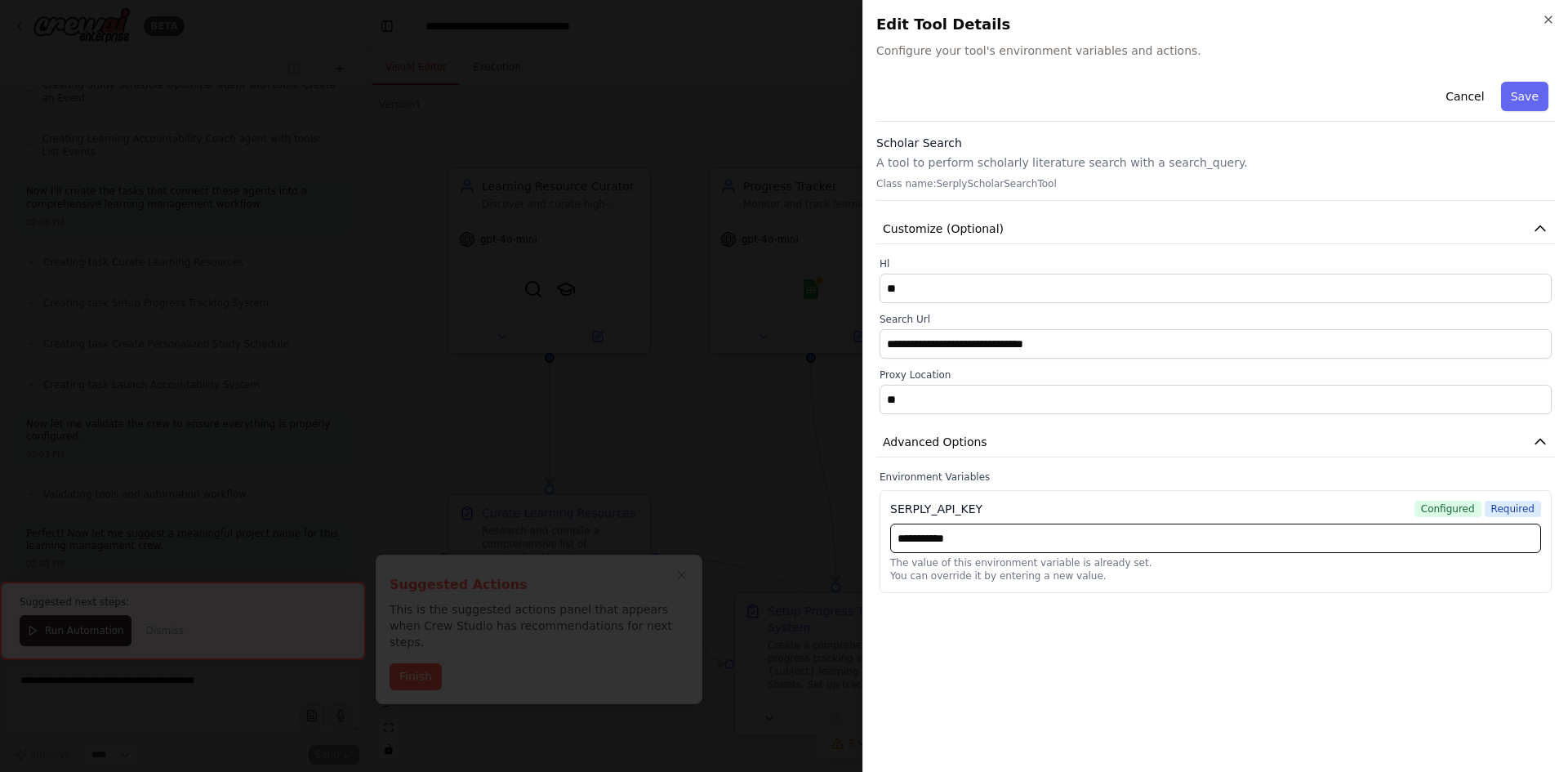
click at [1037, 552] on input "**********" at bounding box center [1216, 538] width 651 height 29
type input "**********"
click at [1516, 92] on button "Save" at bounding box center [1525, 97] width 48 height 29
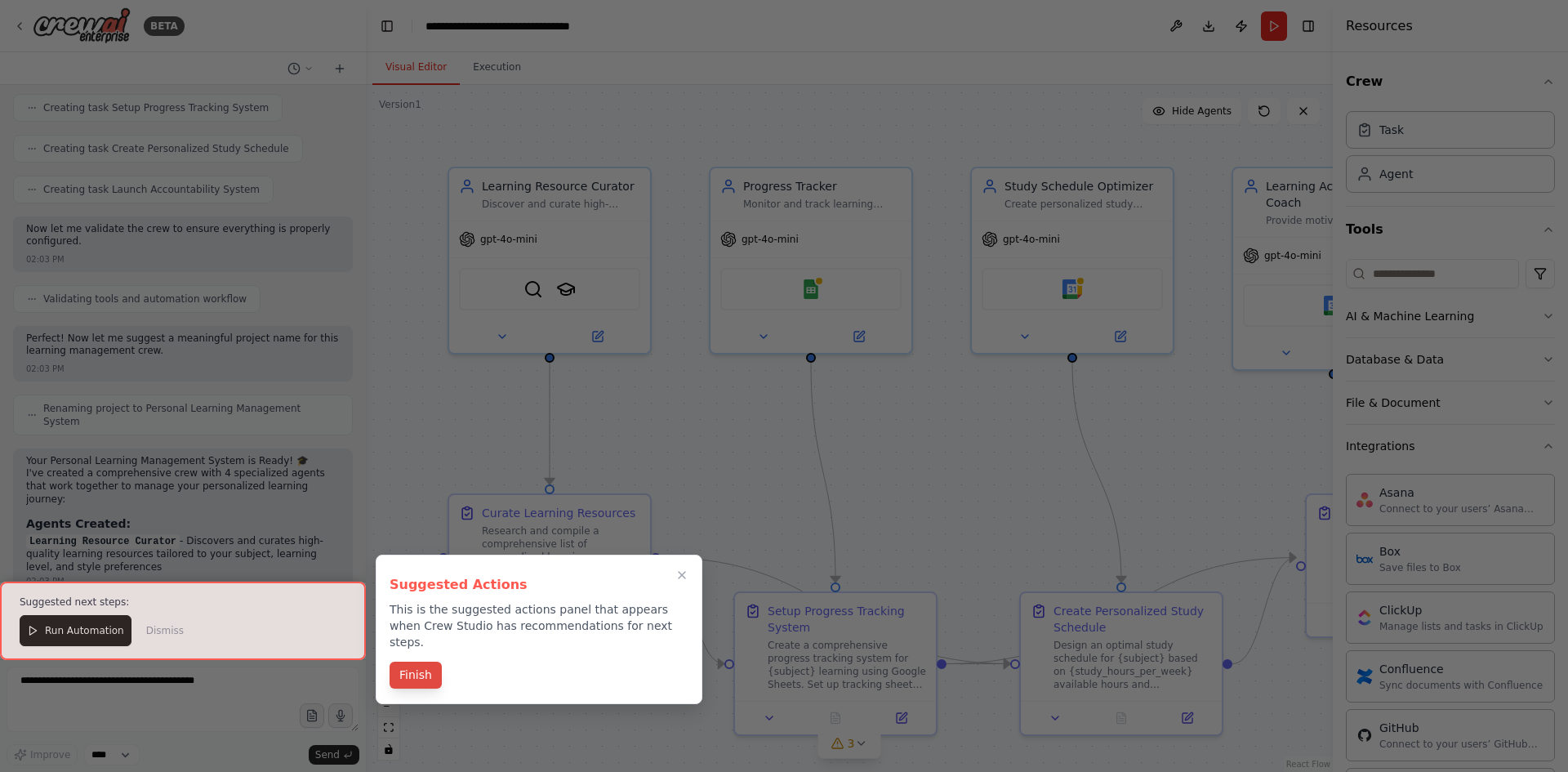
click at [409, 661] on button "Finish" at bounding box center [416, 674] width 53 height 27
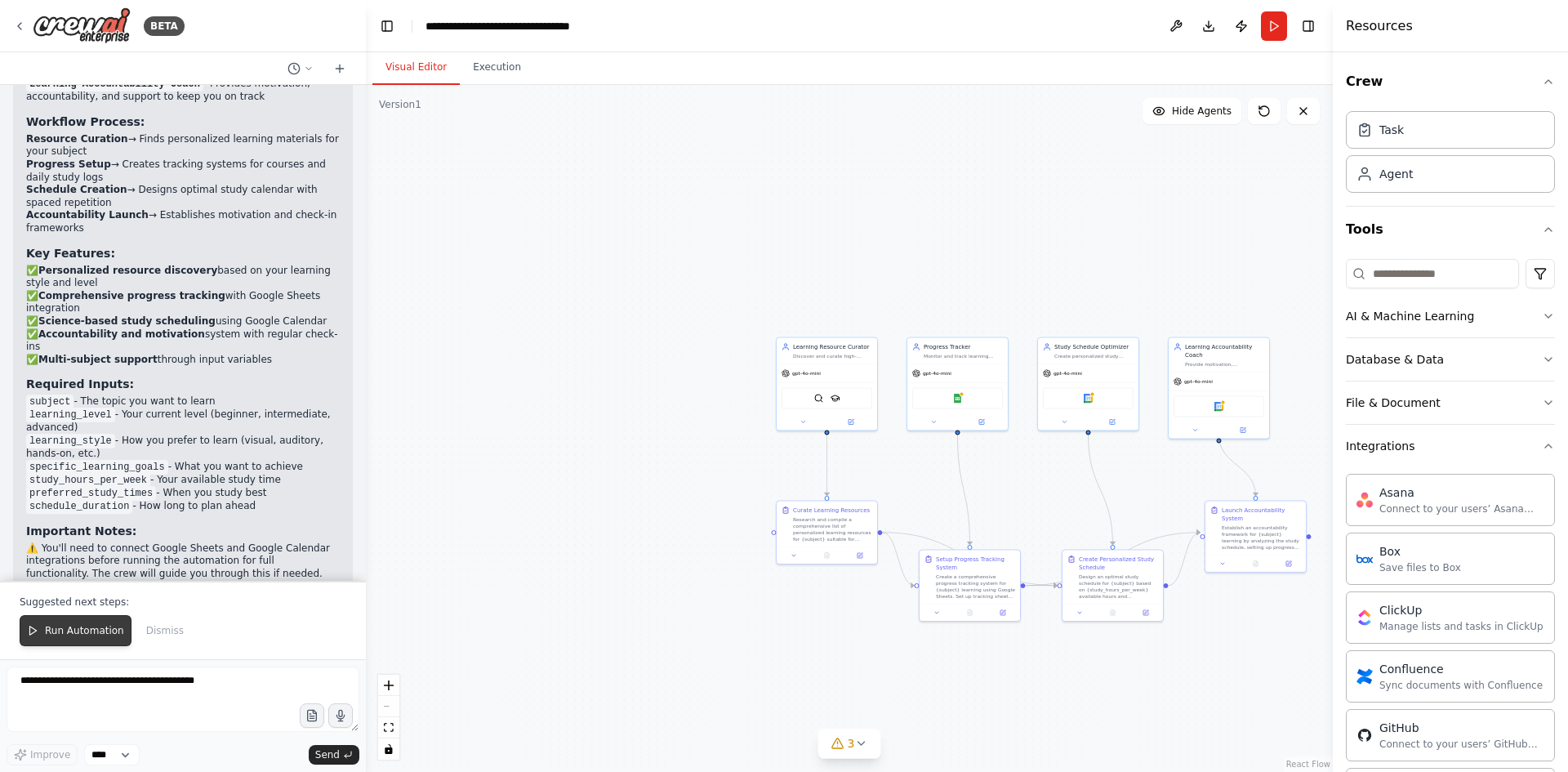
click at [29, 637] on button "Run Automation" at bounding box center [76, 630] width 112 height 31
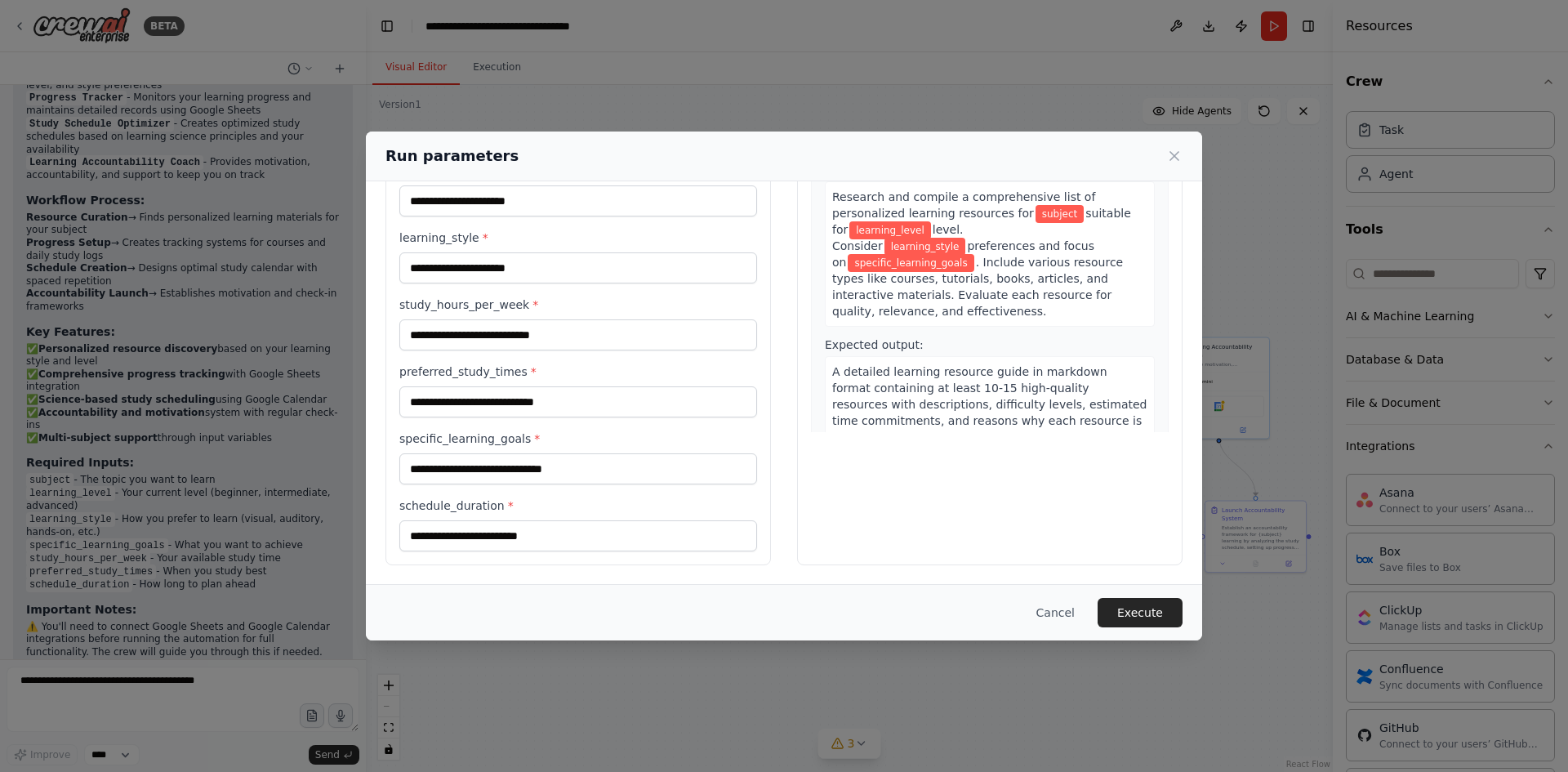
scroll to position [0, 0]
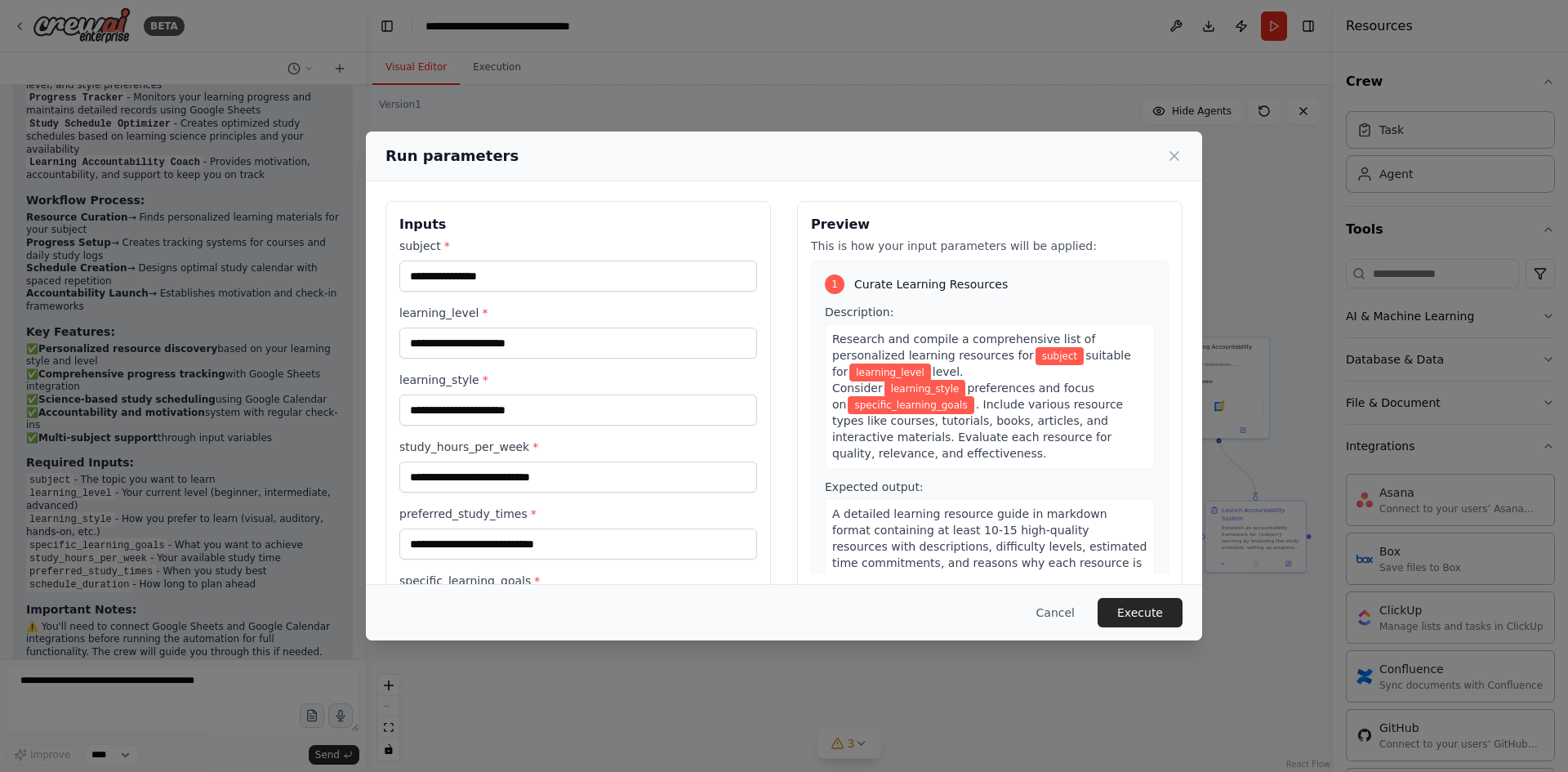
drag, startPoint x: 1084, startPoint y: 613, endPoint x: 1040, endPoint y: 606, distance: 44.6
click at [1083, 611] on button "Cancel" at bounding box center [1056, 612] width 65 height 29
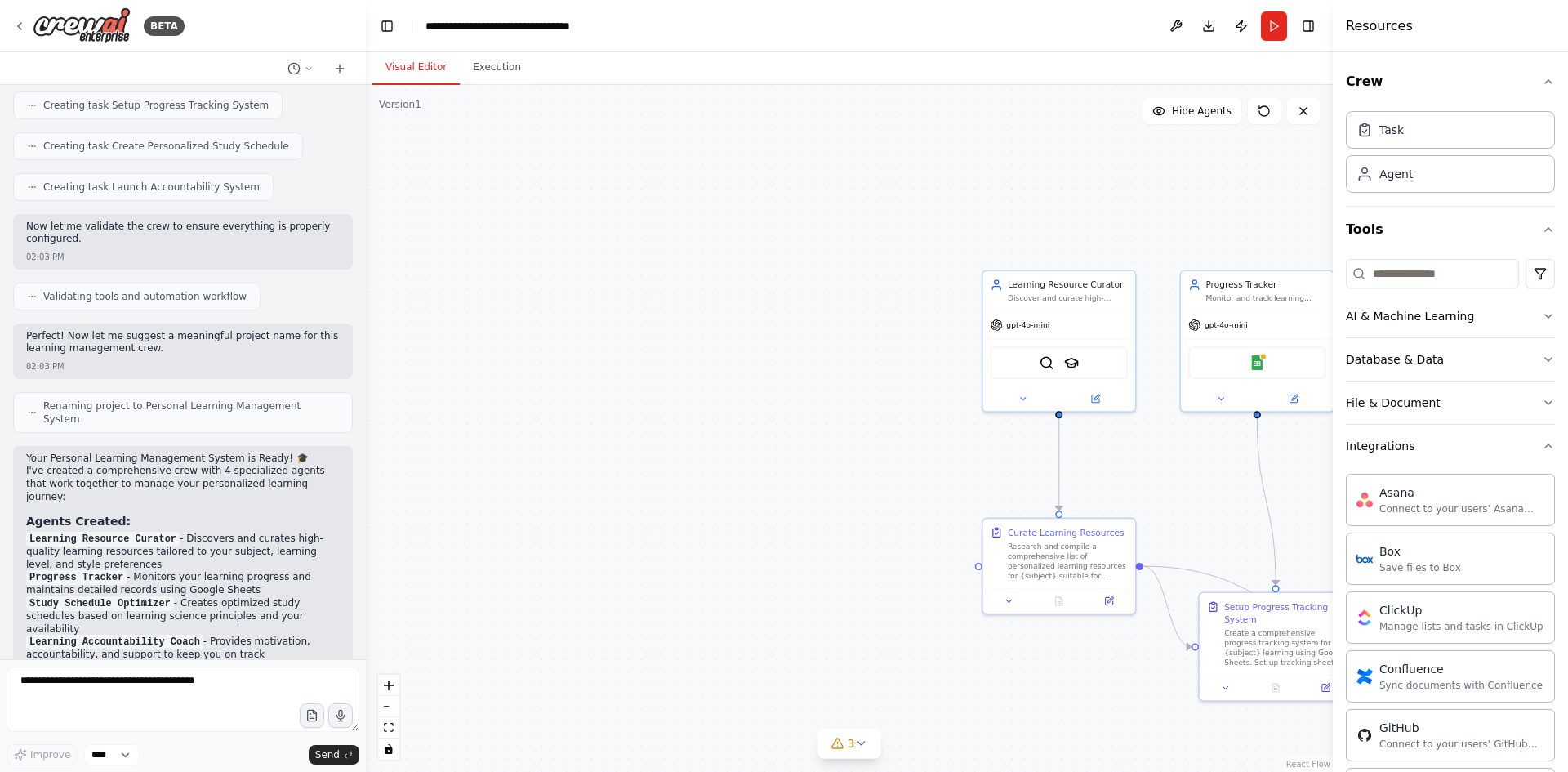
scroll to position [921, 0]
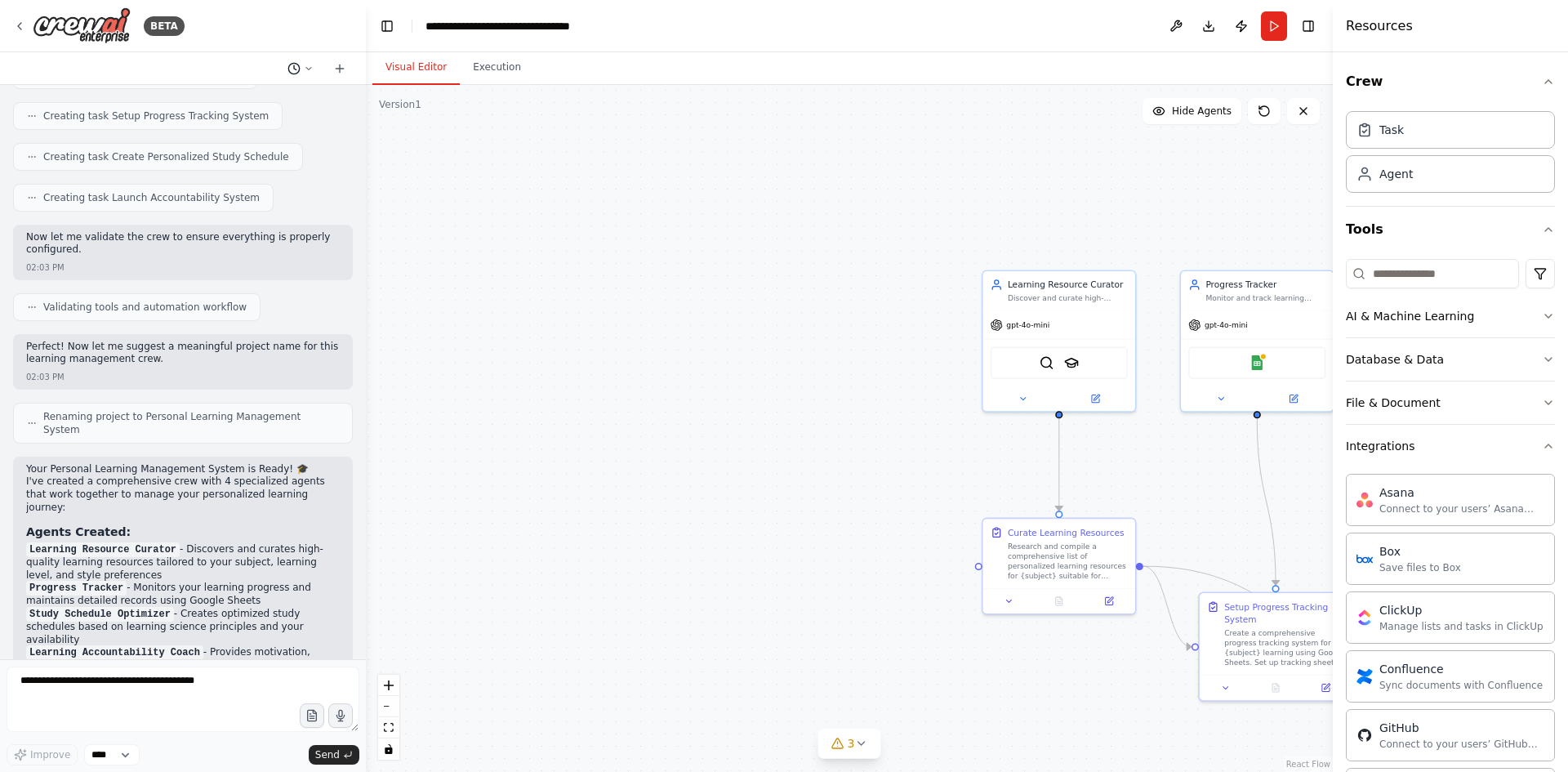
click at [303, 68] on button at bounding box center [300, 68] width 39 height 20
click at [270, 100] on span "Build a crew that curates personalized learning resources, tracks your progress…" at bounding box center [230, 102] width 106 height 13
click at [1529, 322] on button "AI & Machine Learning" at bounding box center [1451, 315] width 209 height 42
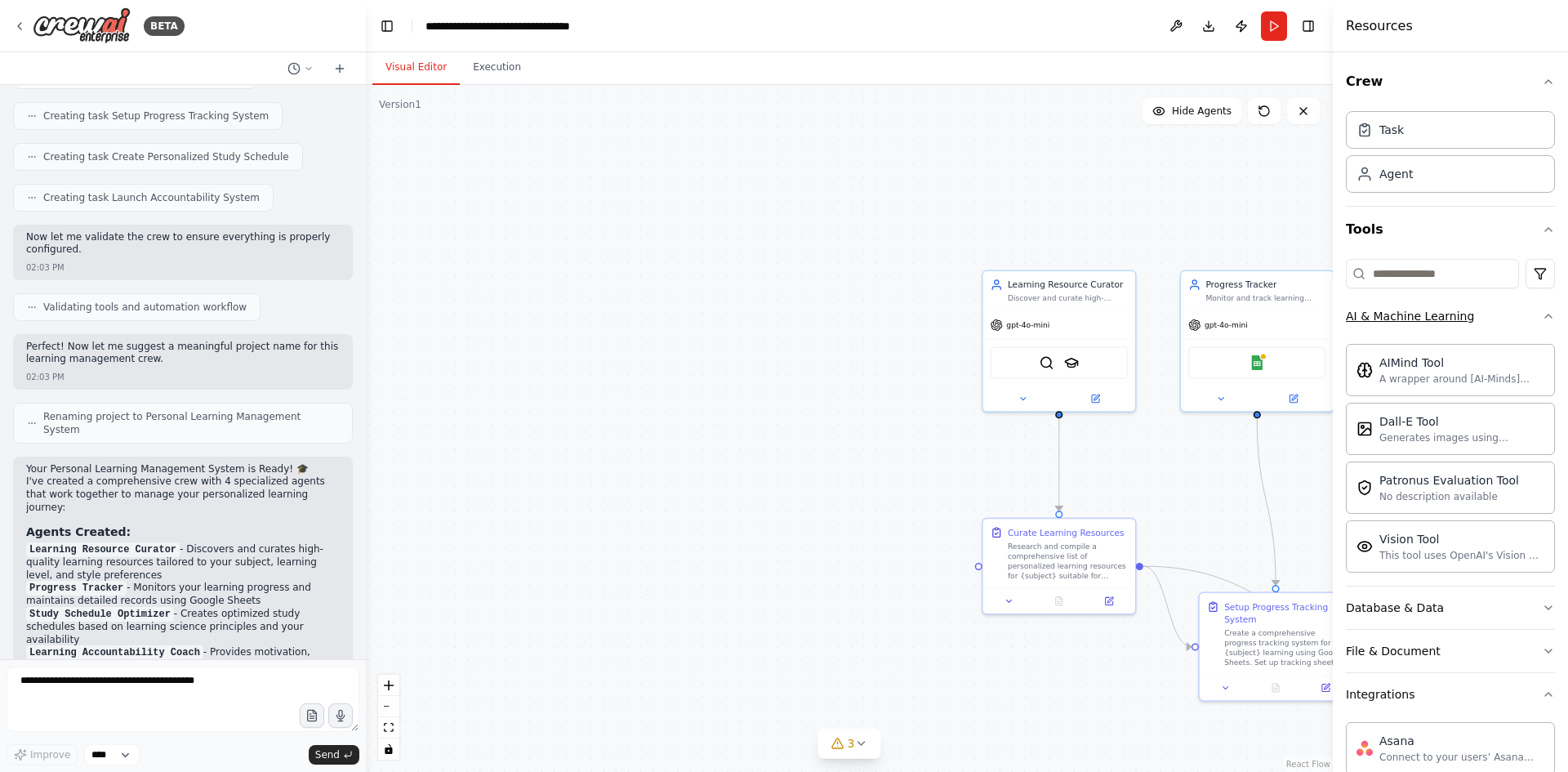
click at [1542, 322] on icon "button" at bounding box center [1548, 315] width 13 height 13
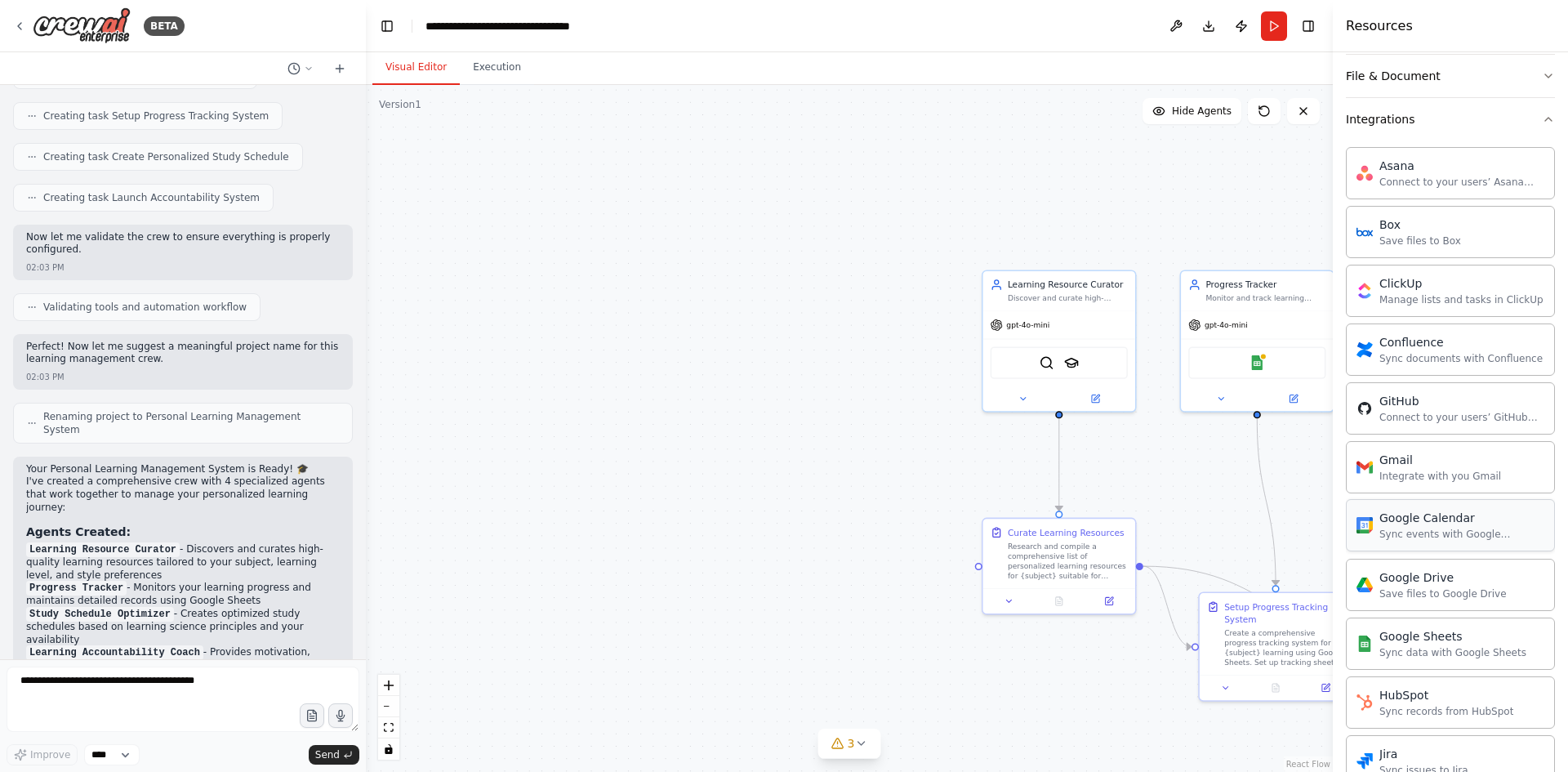
scroll to position [0, 0]
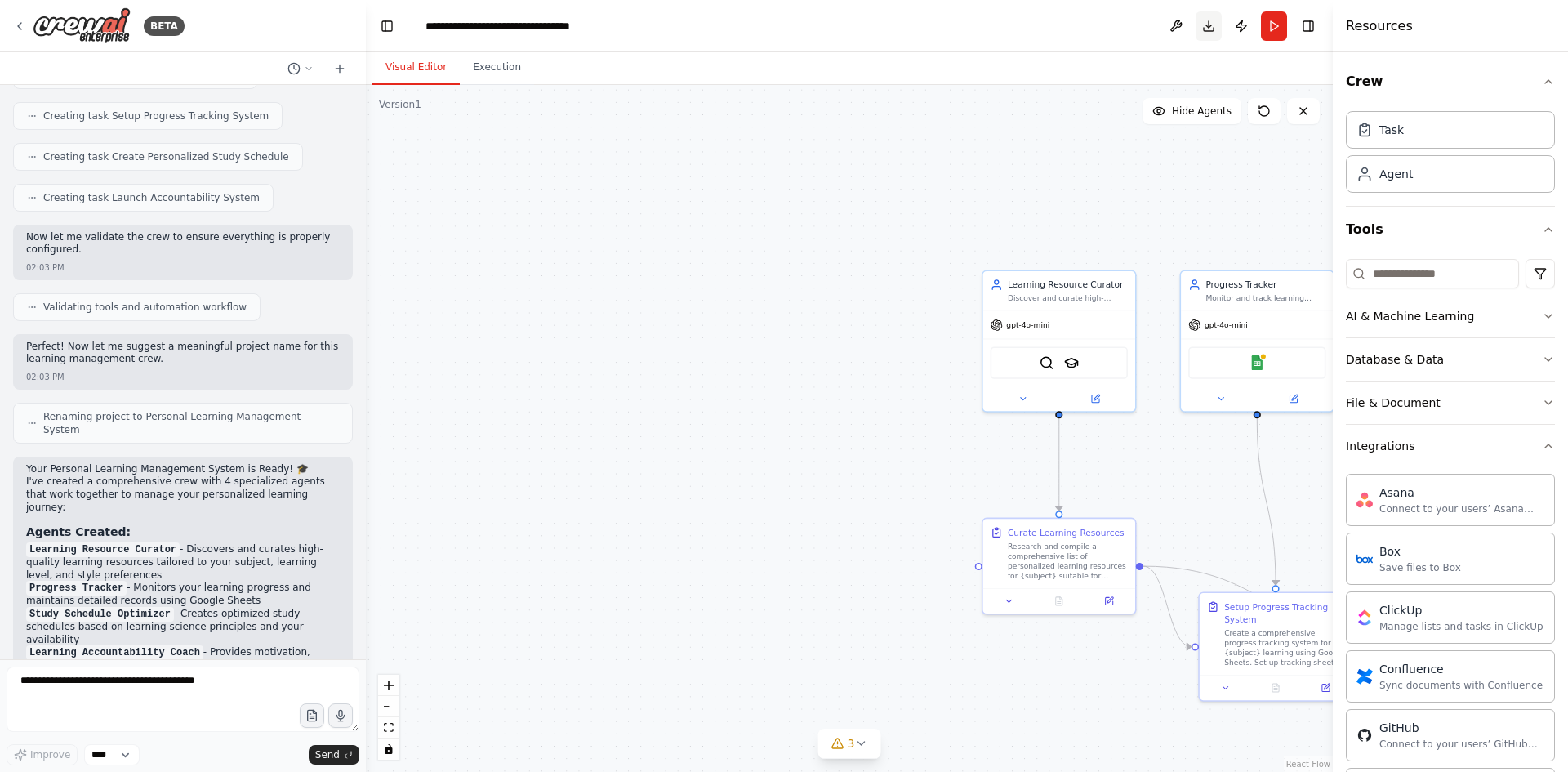
click at [1209, 27] on button "Download" at bounding box center [1209, 26] width 26 height 29
click at [1172, 27] on button at bounding box center [1176, 26] width 26 height 29
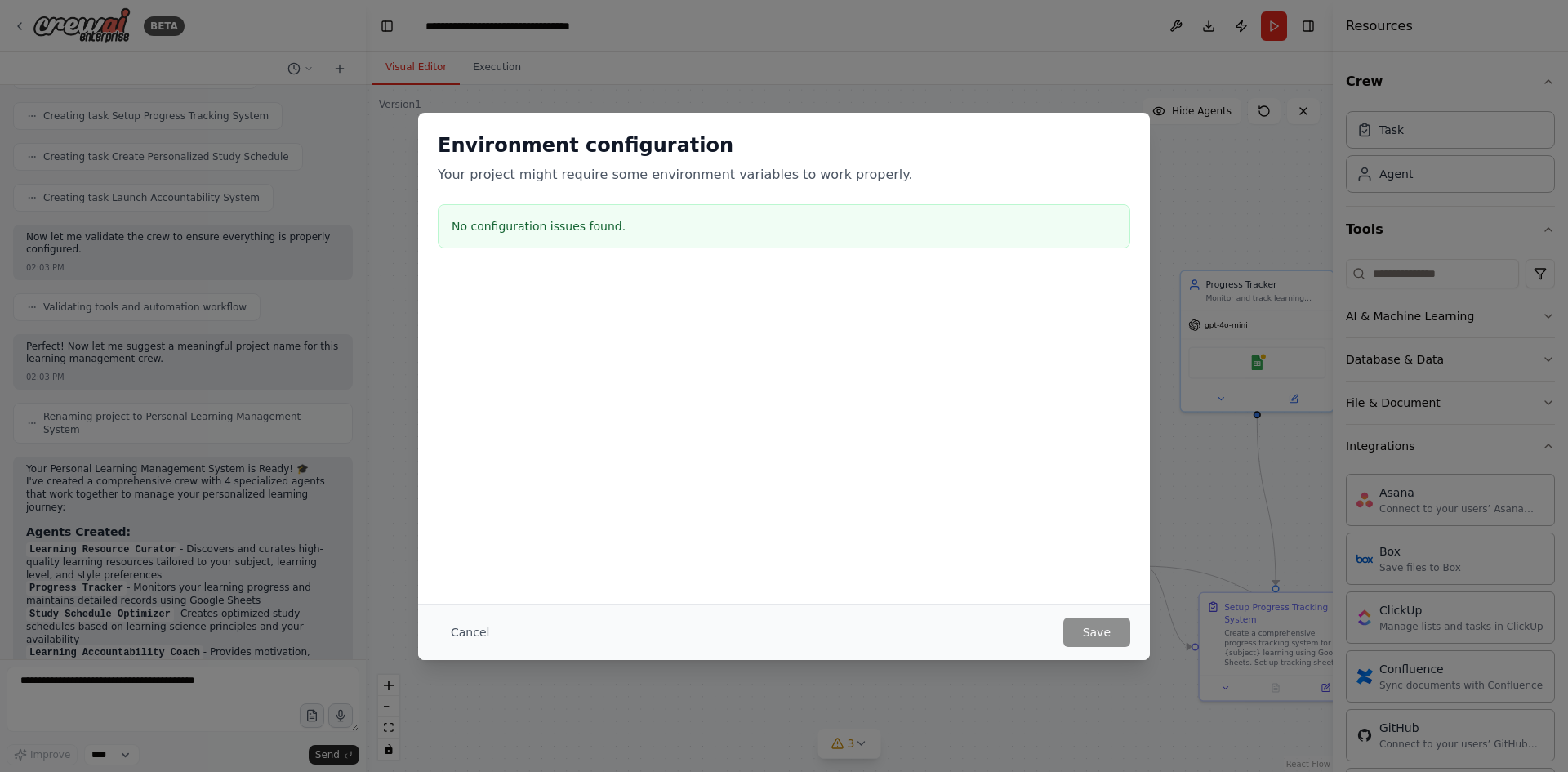
click at [841, 345] on div at bounding box center [784, 356] width 732 height 163
click at [476, 631] on button "Cancel" at bounding box center [470, 632] width 65 height 29
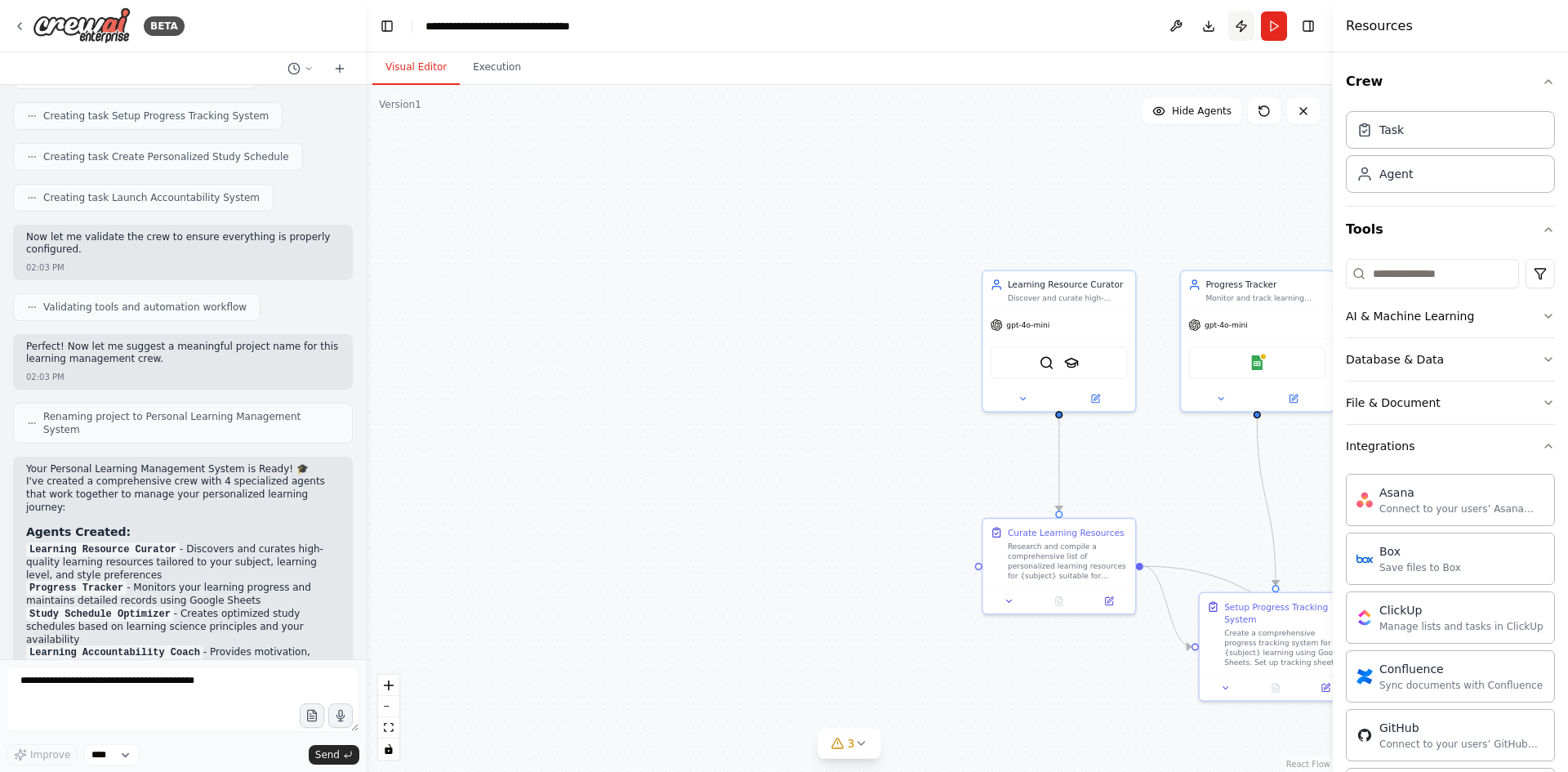
click at [1238, 31] on button "Publish" at bounding box center [1241, 26] width 26 height 29
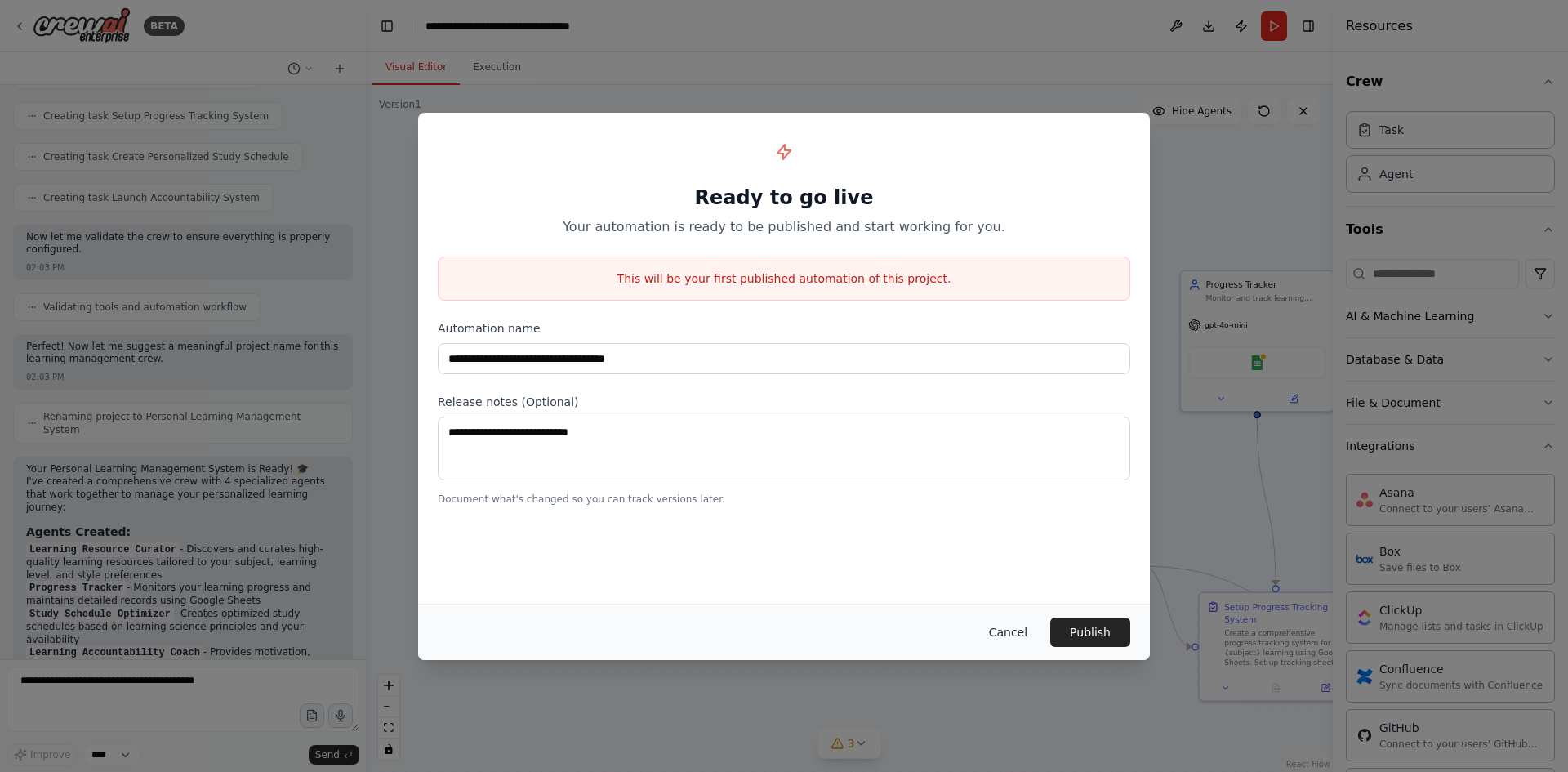
click at [1012, 641] on button "Cancel" at bounding box center [1008, 632] width 65 height 29
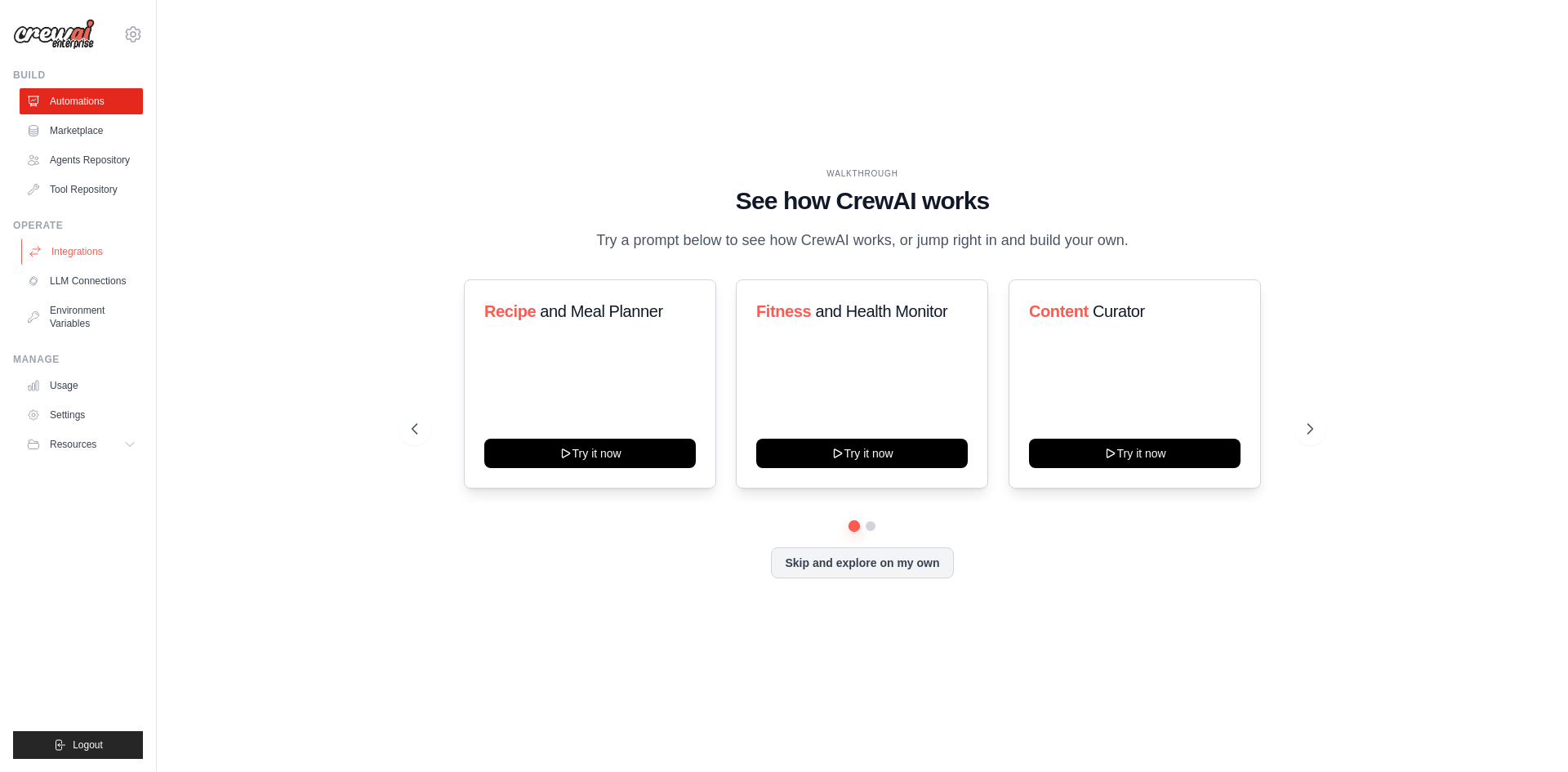
click at [77, 245] on link "Integrations" at bounding box center [83, 251] width 124 height 26
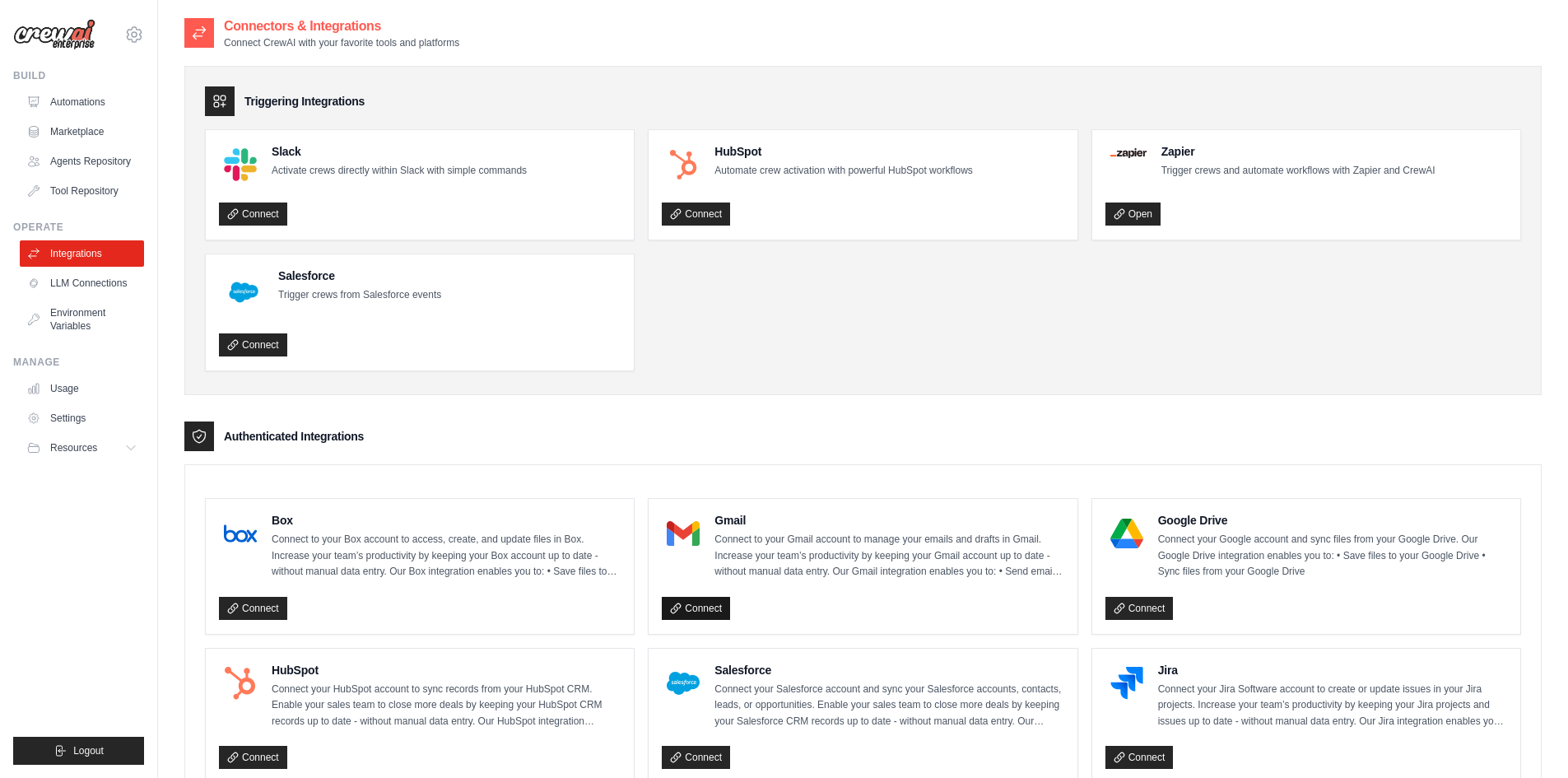
click at [699, 607] on link "Connect" at bounding box center [696, 607] width 68 height 23
click at [694, 207] on link "Connect" at bounding box center [696, 214] width 68 height 23
click at [84, 284] on link "LLM Connections" at bounding box center [84, 283] width 124 height 26
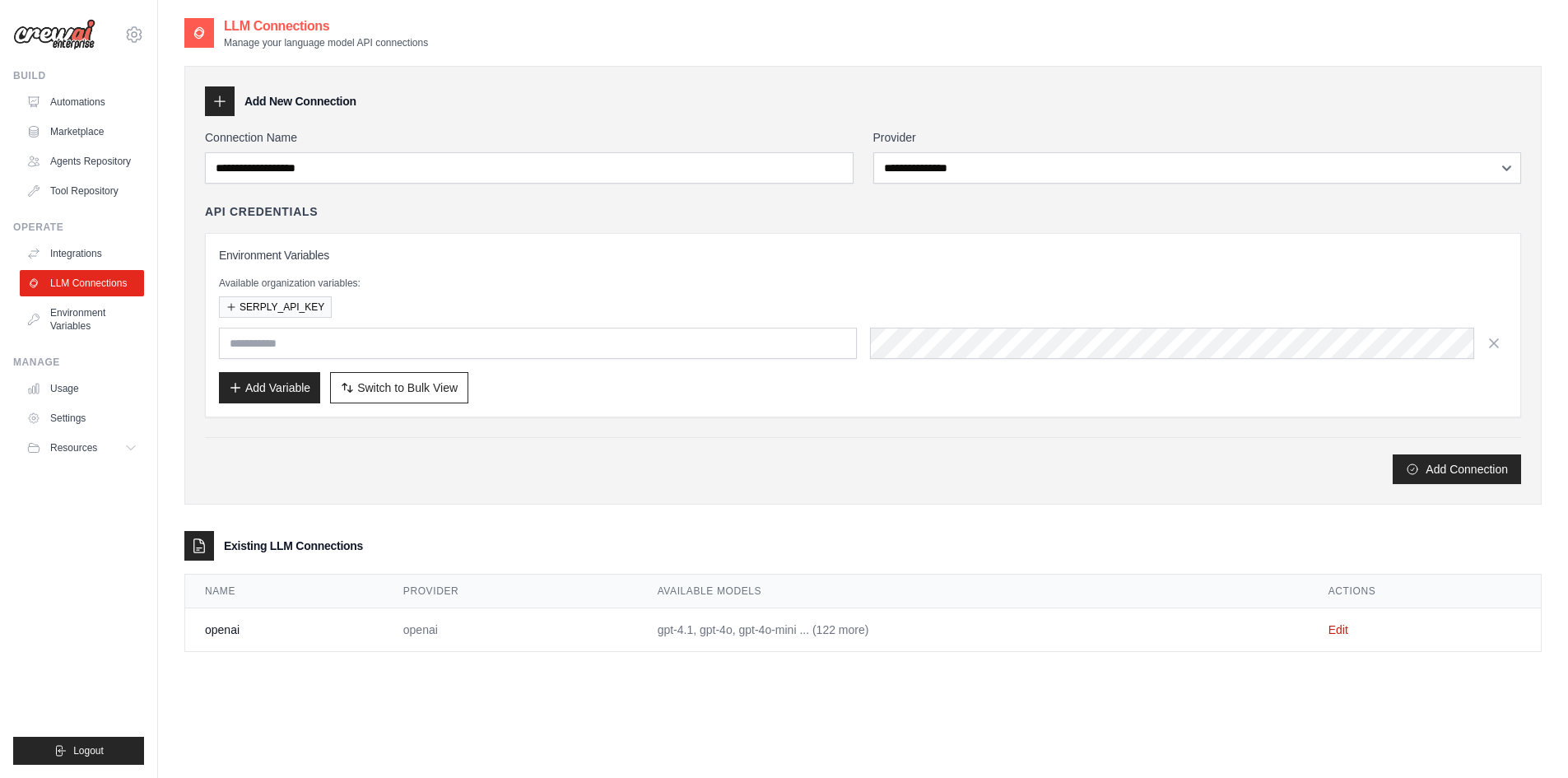
click at [225, 623] on td "openai" at bounding box center [285, 630] width 199 height 44
click at [62, 387] on link "Usage" at bounding box center [84, 388] width 124 height 26
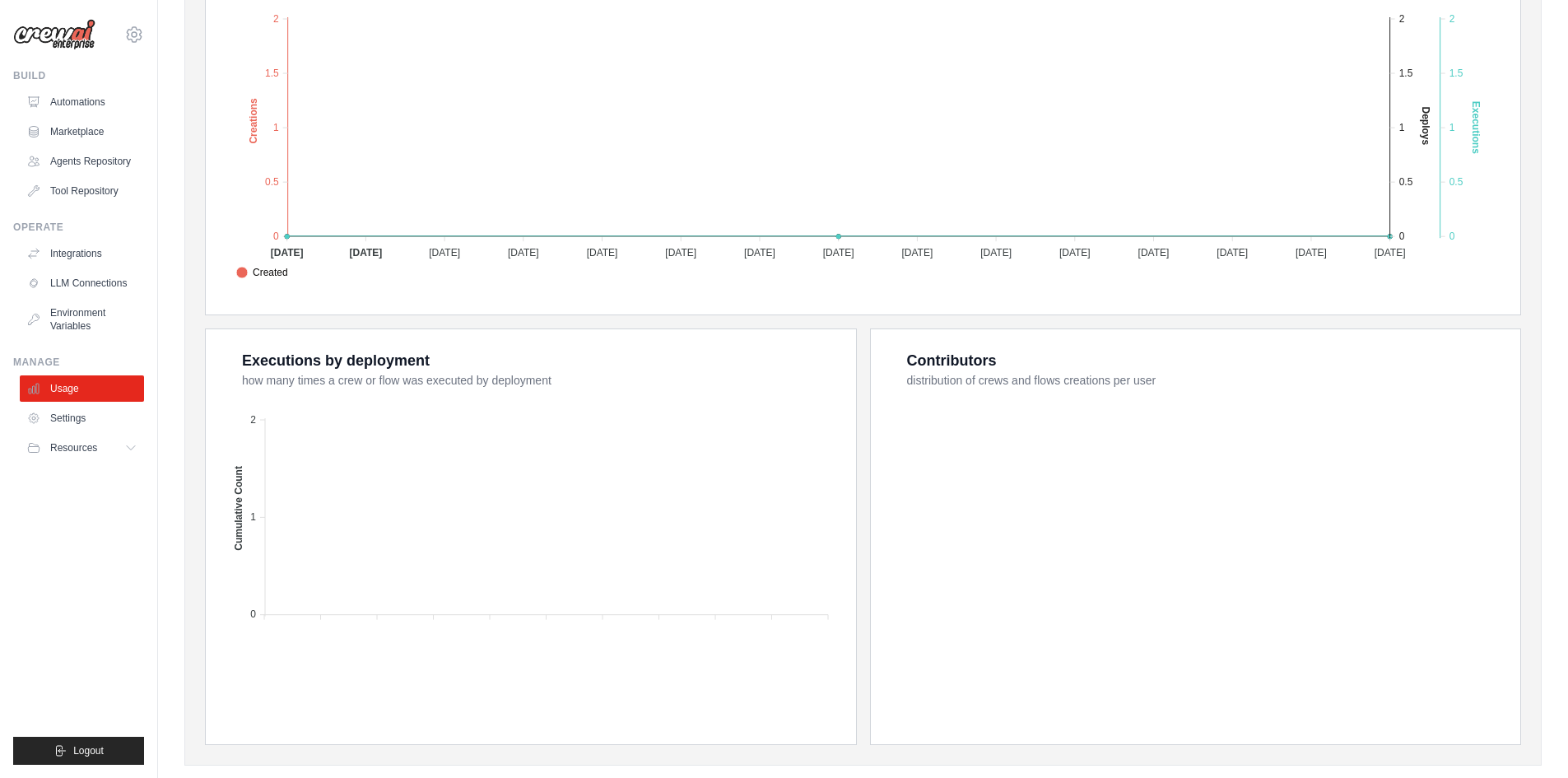
scroll to position [415, 0]
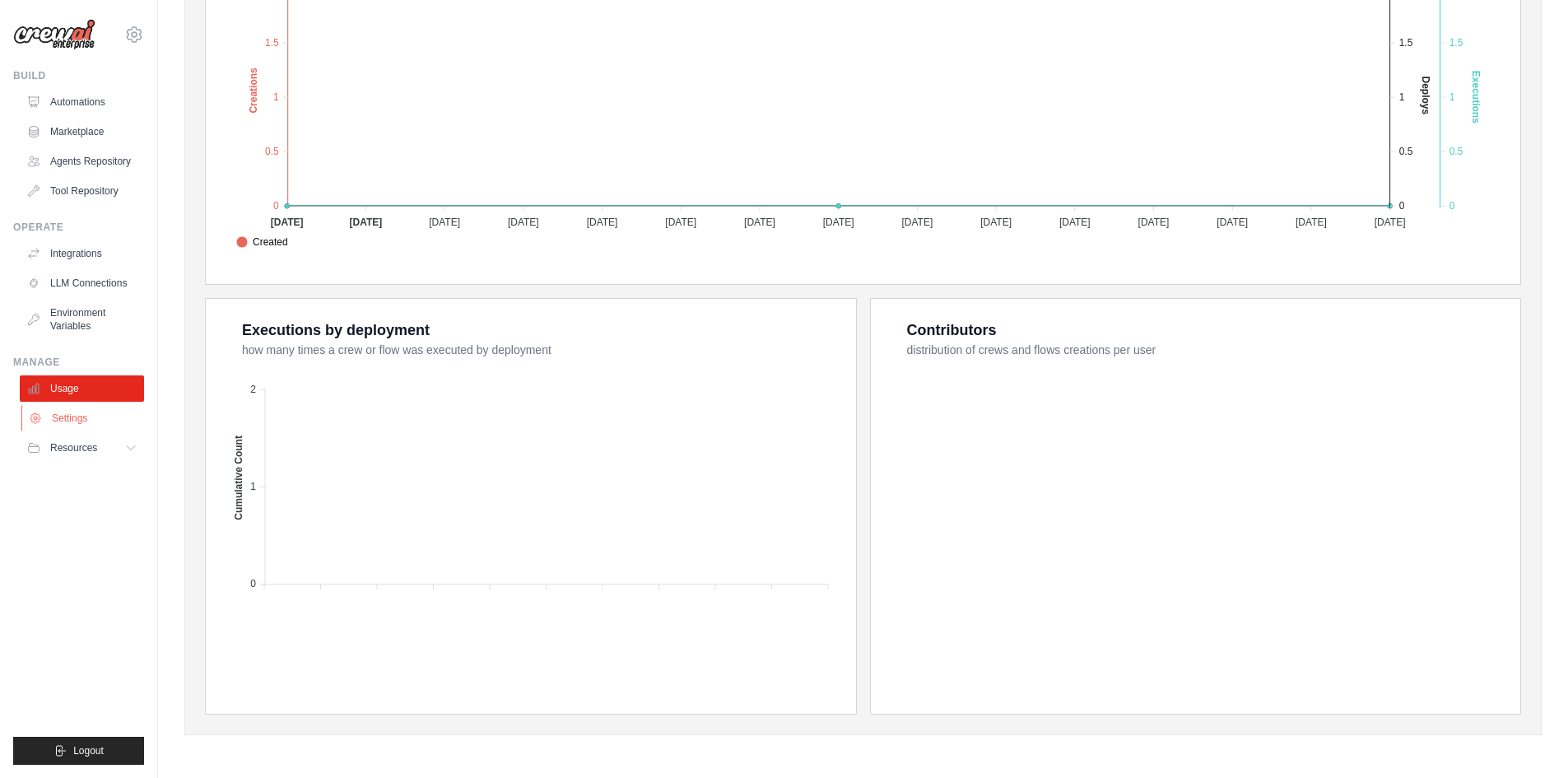
click at [79, 422] on link "Settings" at bounding box center [84, 418] width 124 height 26
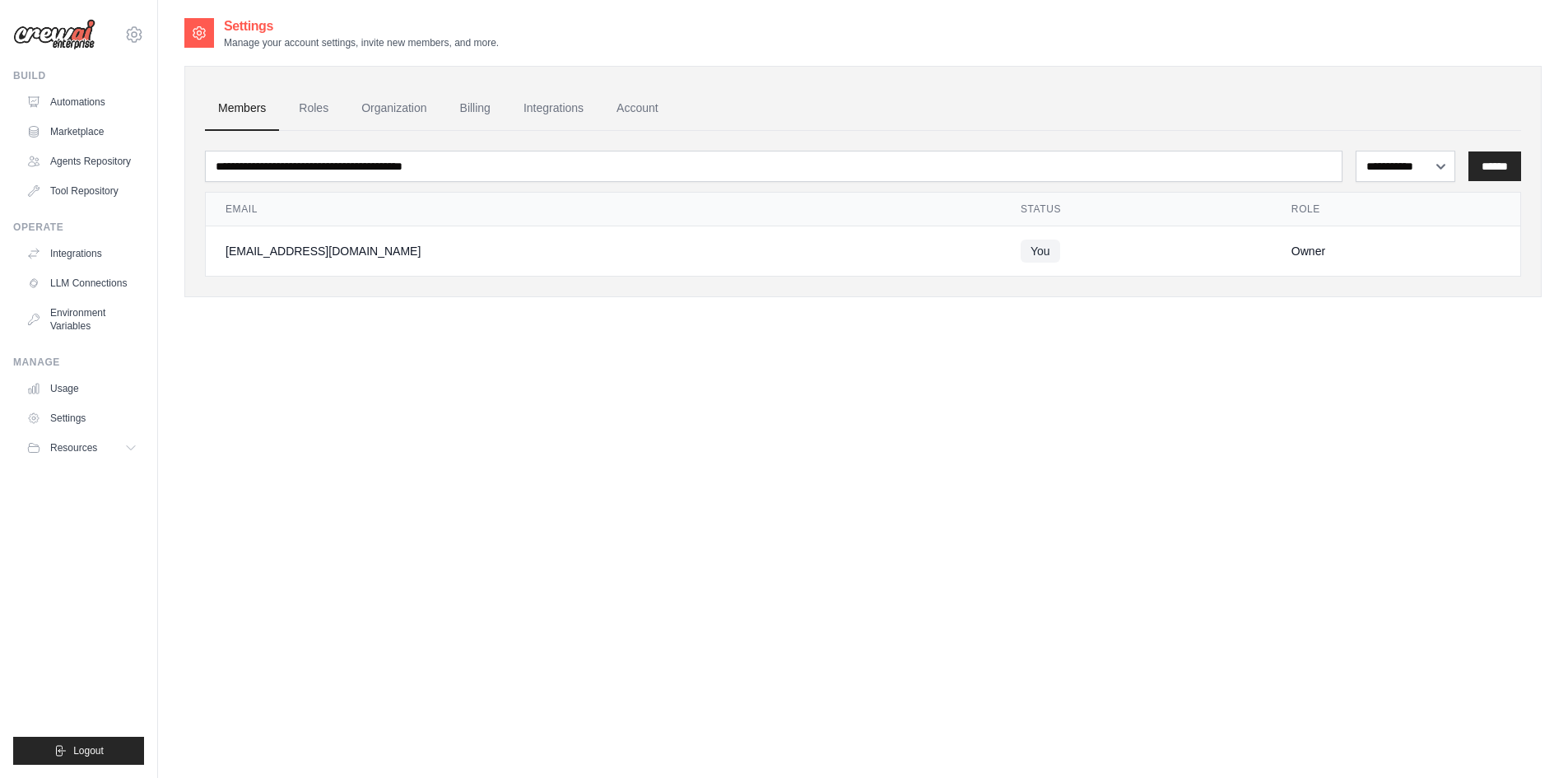
click at [378, 184] on div "**********" at bounding box center [863, 210] width 1316 height 132
click at [1291, 251] on div "Owner" at bounding box center [1396, 251] width 209 height 17
click at [280, 264] on td "[EMAIL_ADDRESS][DOMAIN_NAME]" at bounding box center [602, 252] width 795 height 50
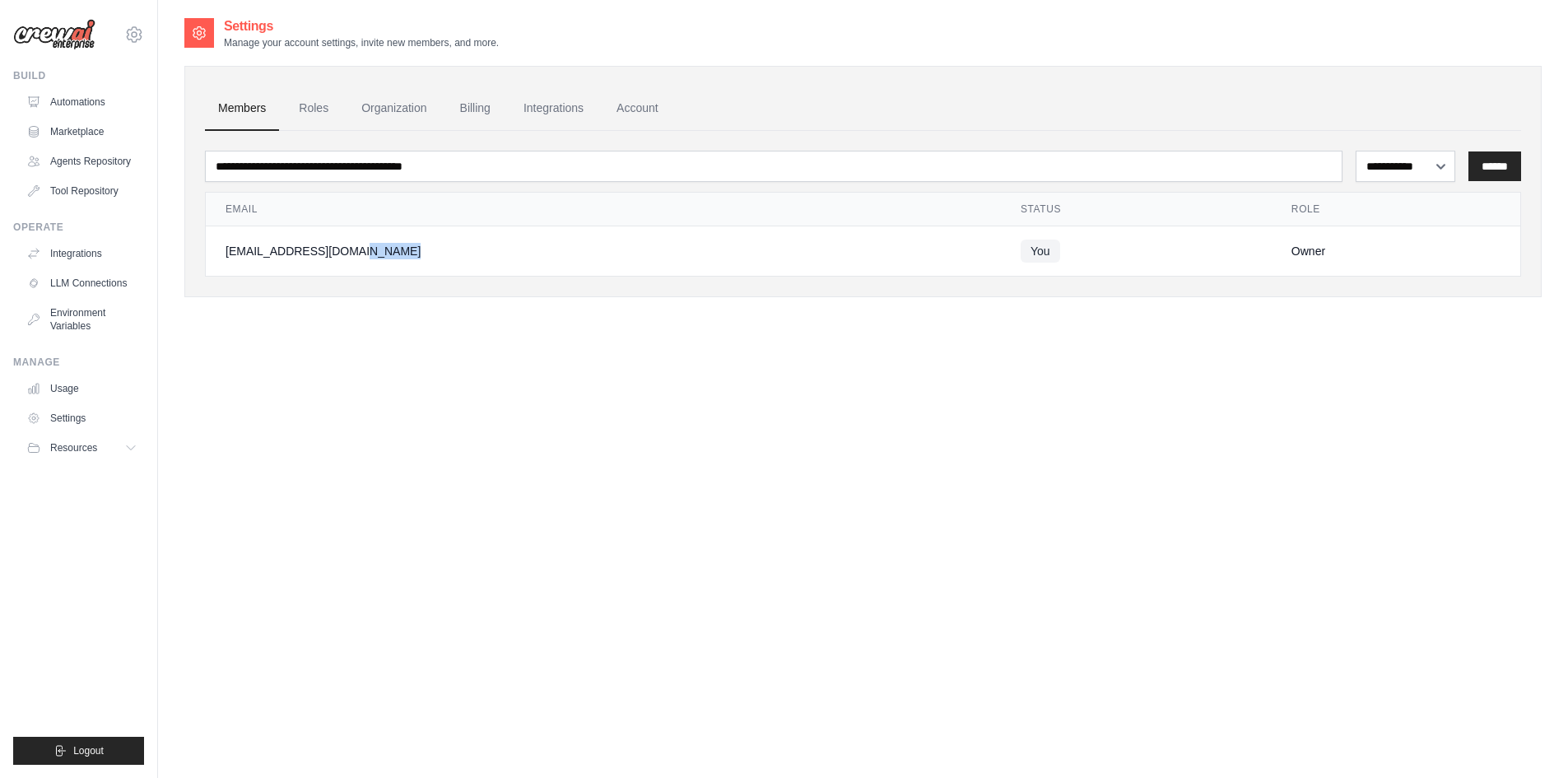
click at [280, 264] on td "[EMAIL_ADDRESS][DOMAIN_NAME]" at bounding box center [602, 252] width 795 height 50
click at [311, 149] on div "**********" at bounding box center [863, 162] width 1316 height 37
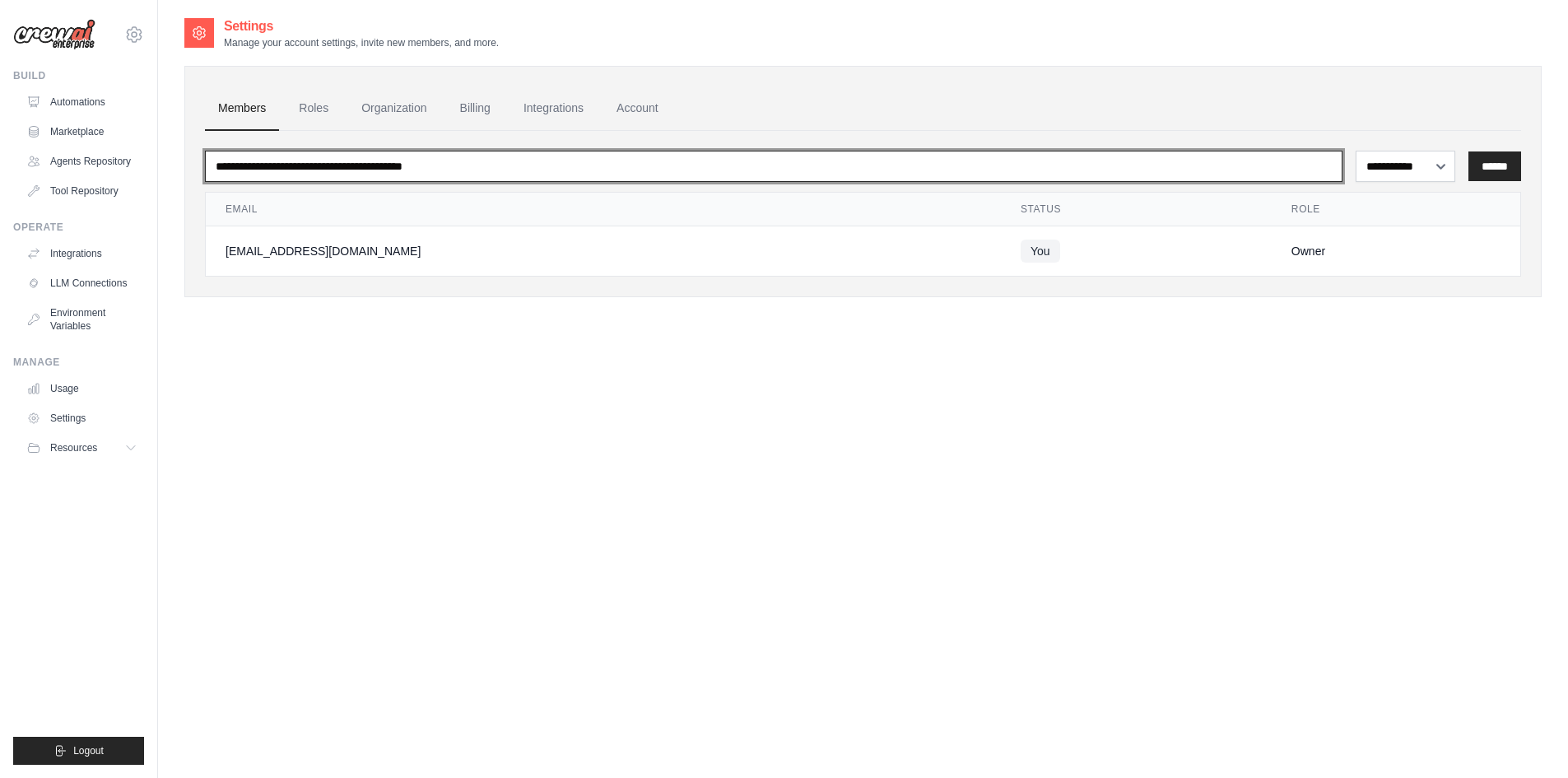
click at [275, 171] on input "email" at bounding box center [773, 166] width 1138 height 31
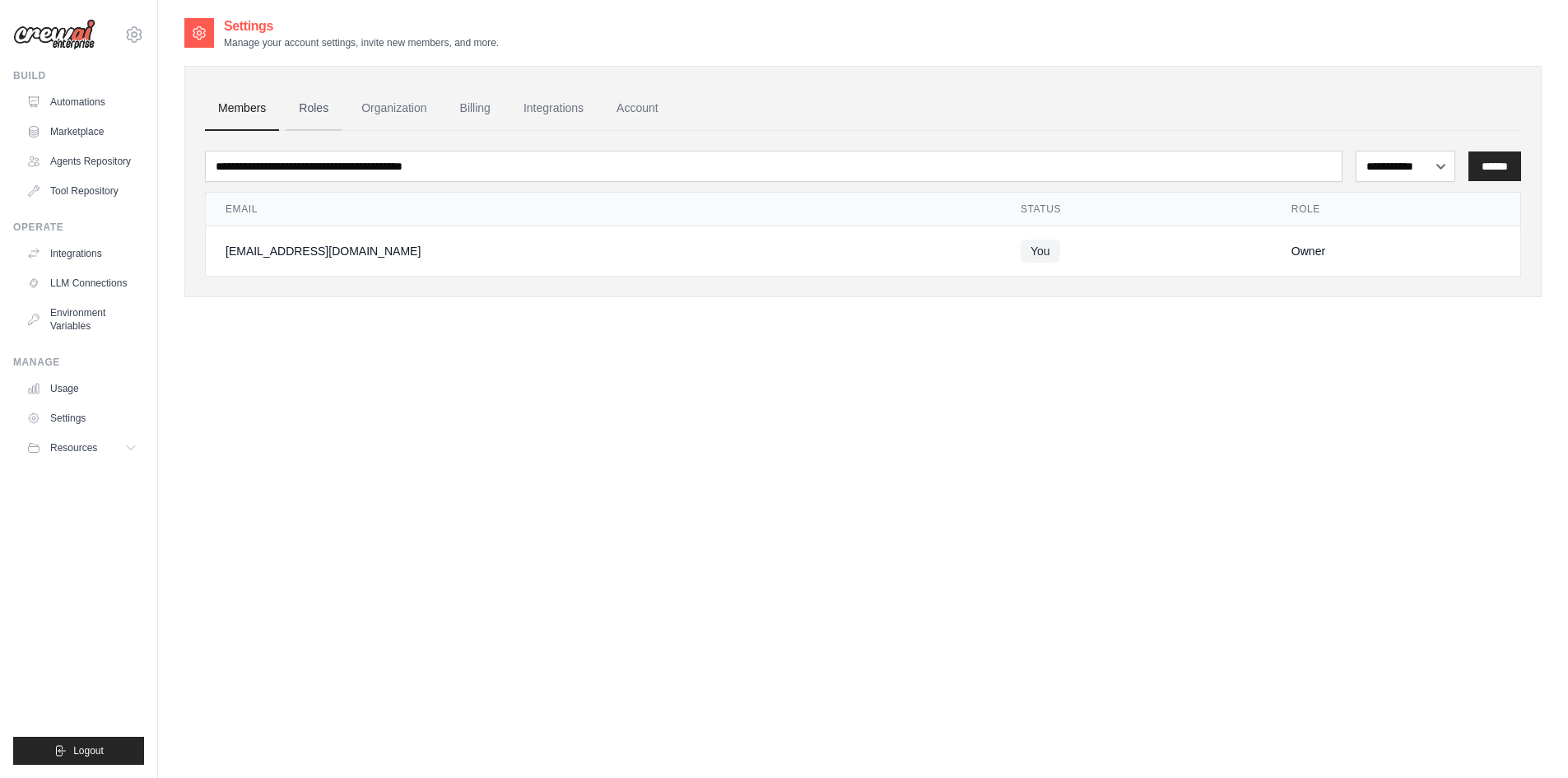
click at [314, 104] on link "Roles" at bounding box center [313, 108] width 56 height 44
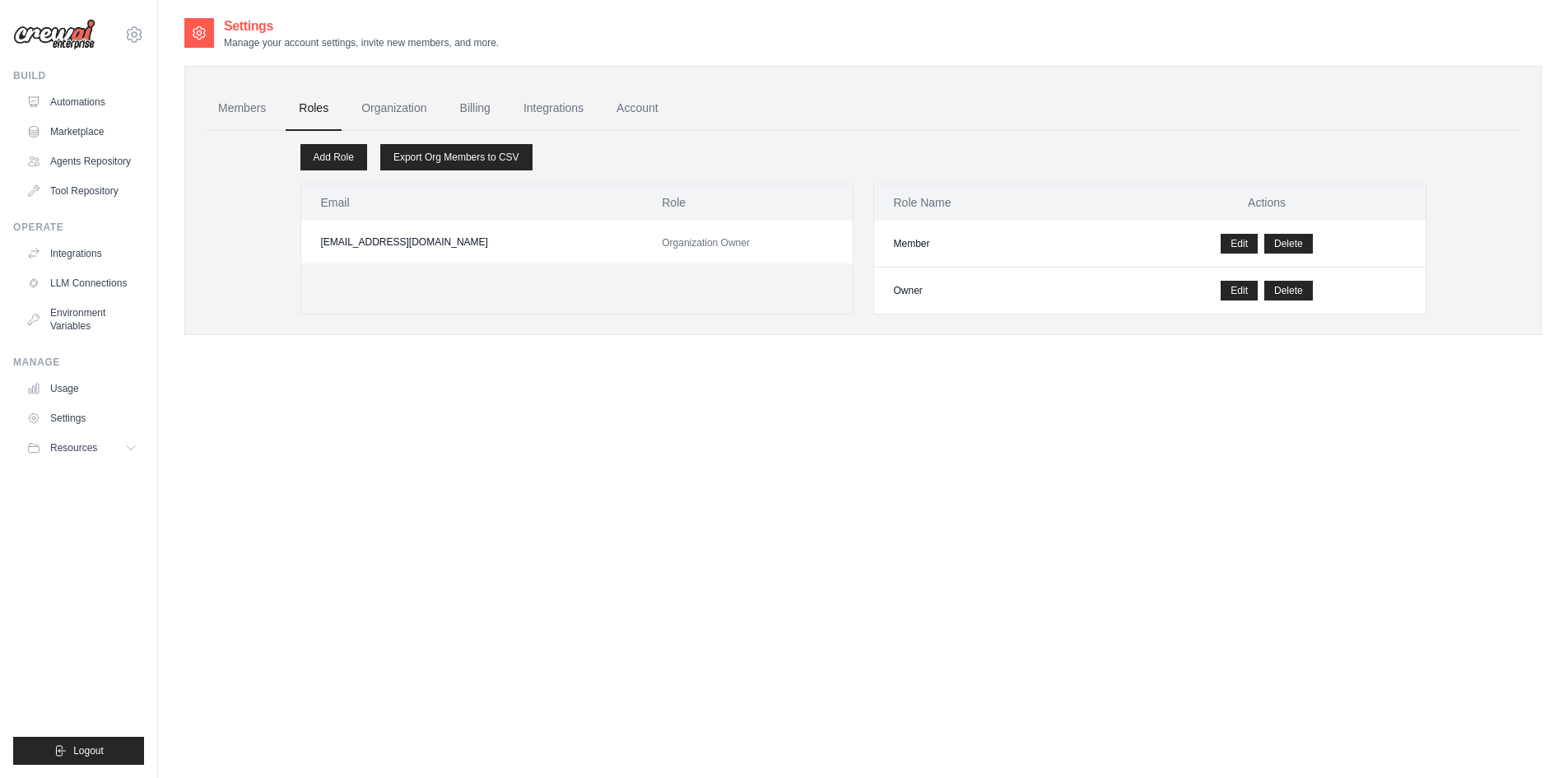
drag, startPoint x: 694, startPoint y: 240, endPoint x: 711, endPoint y: 234, distance: 18.0
click at [694, 240] on span "Organization Owner" at bounding box center [705, 242] width 88 height 11
click at [975, 259] on td "Member" at bounding box center [991, 244] width 234 height 47
click at [367, 105] on link "Organization" at bounding box center [394, 108] width 91 height 44
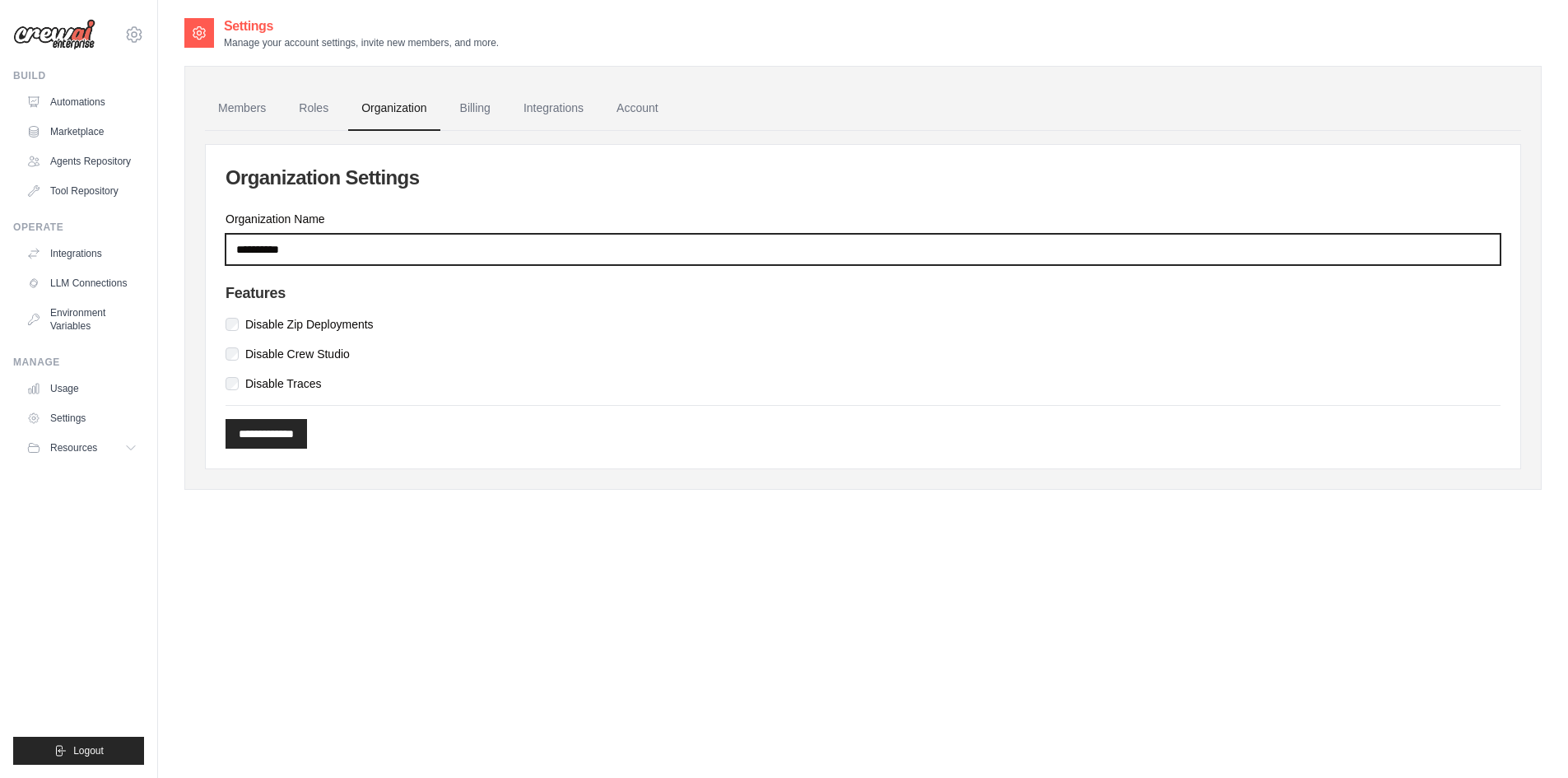
click at [239, 249] on input "**********" at bounding box center [863, 250] width 1275 height 31
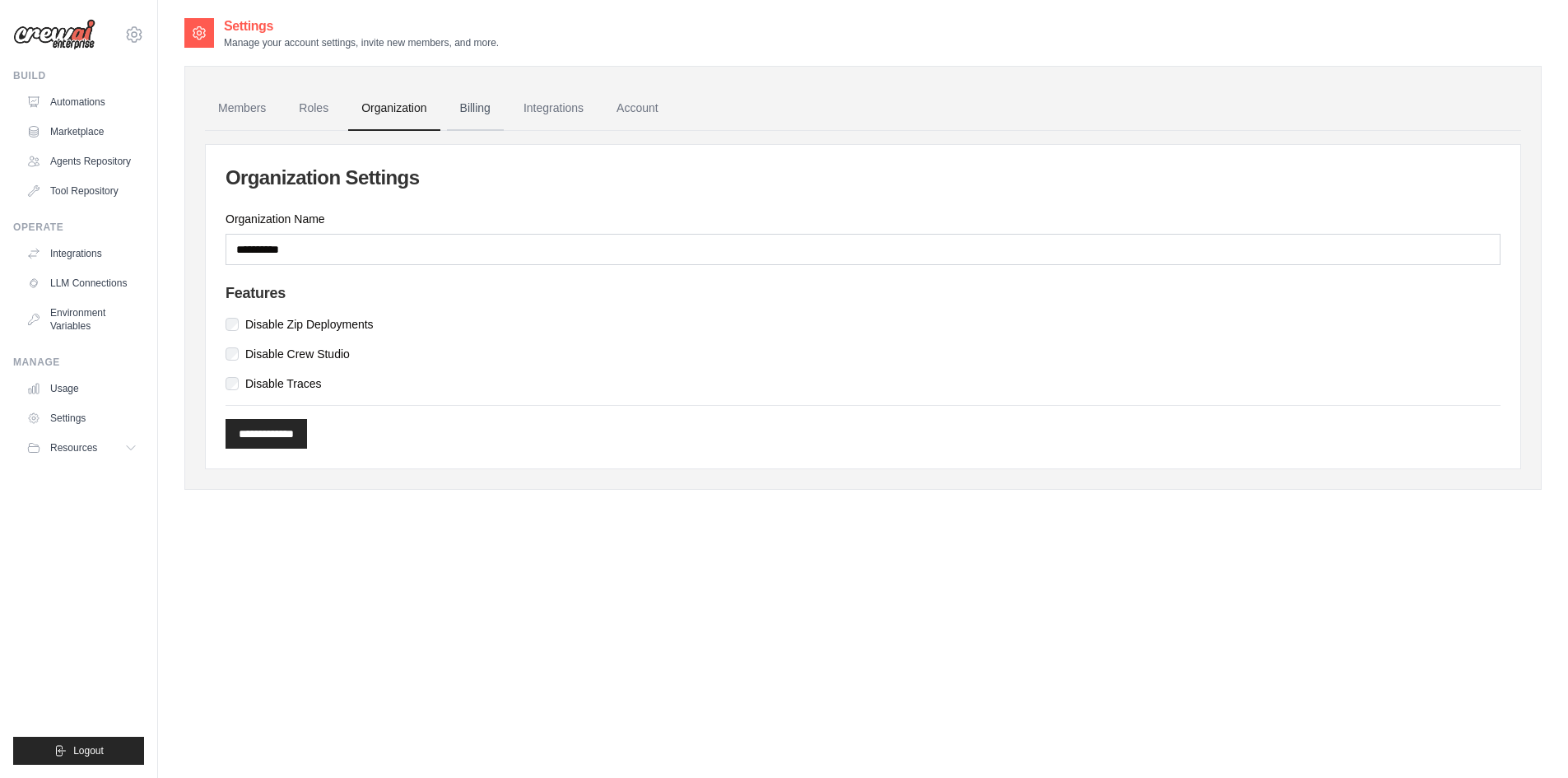
click at [474, 108] on link "Billing" at bounding box center [474, 108] width 57 height 44
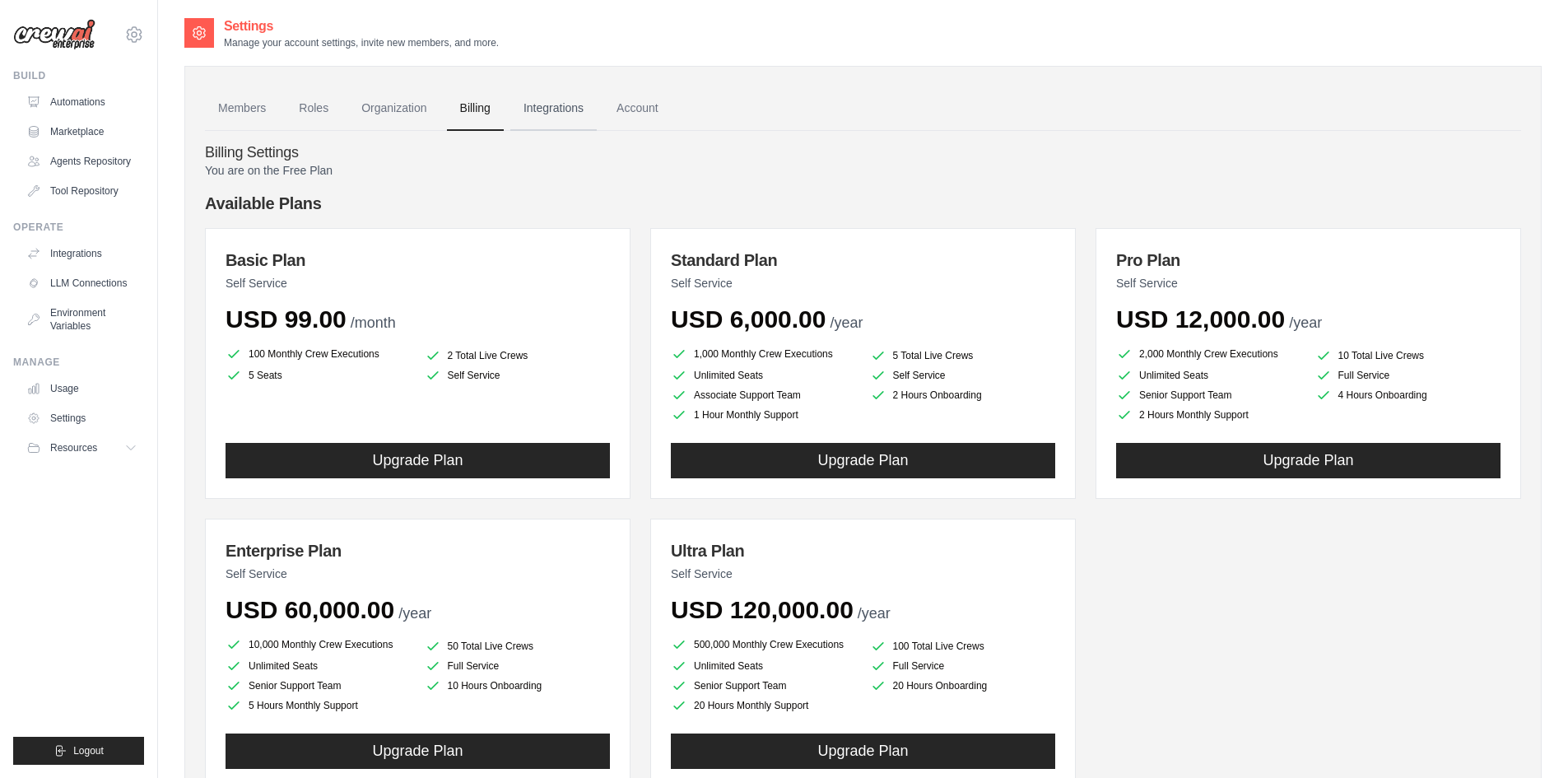
click at [551, 109] on link "Integrations" at bounding box center [553, 108] width 86 height 44
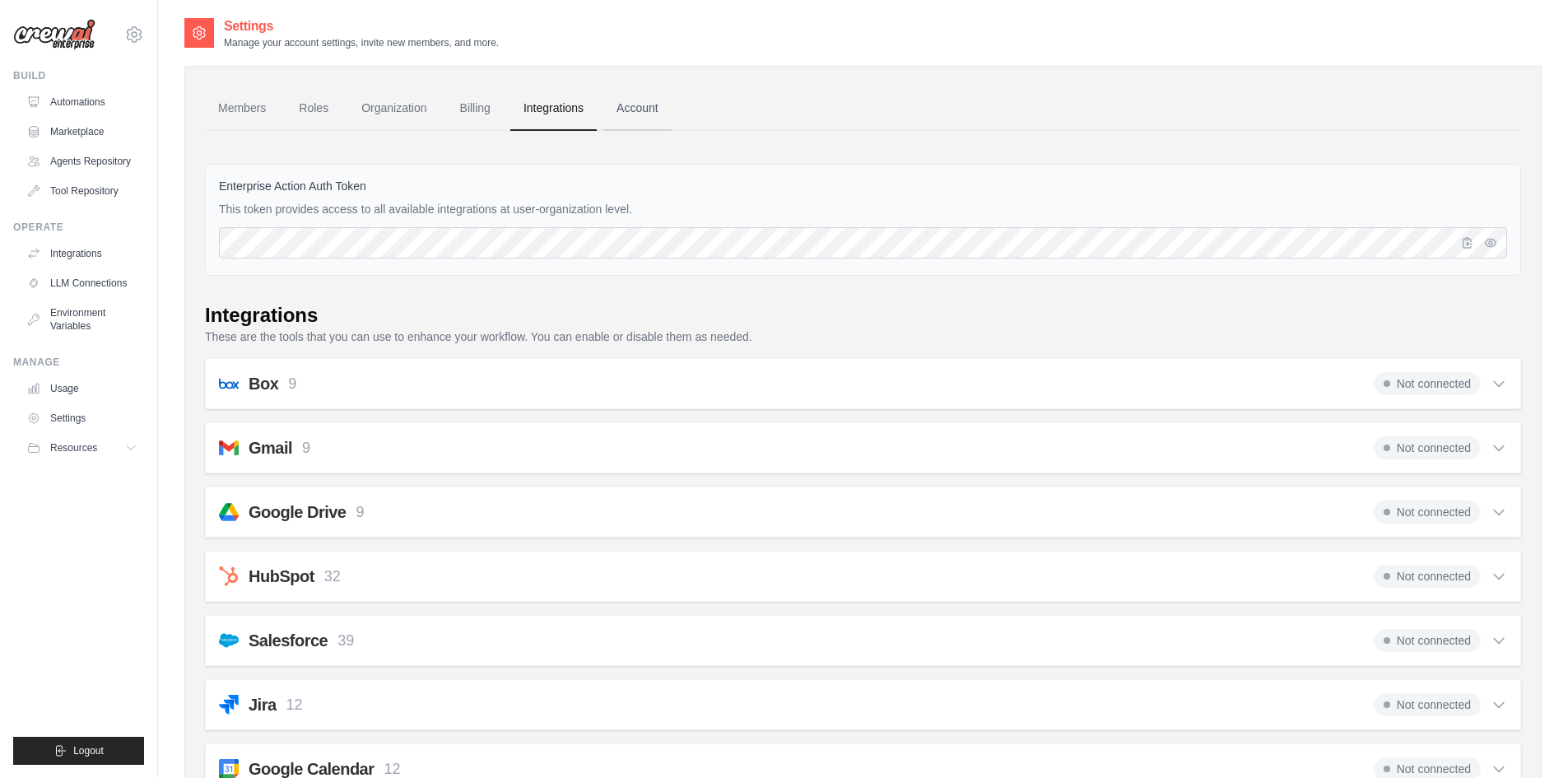
click at [642, 107] on link "Account" at bounding box center [637, 108] width 68 height 44
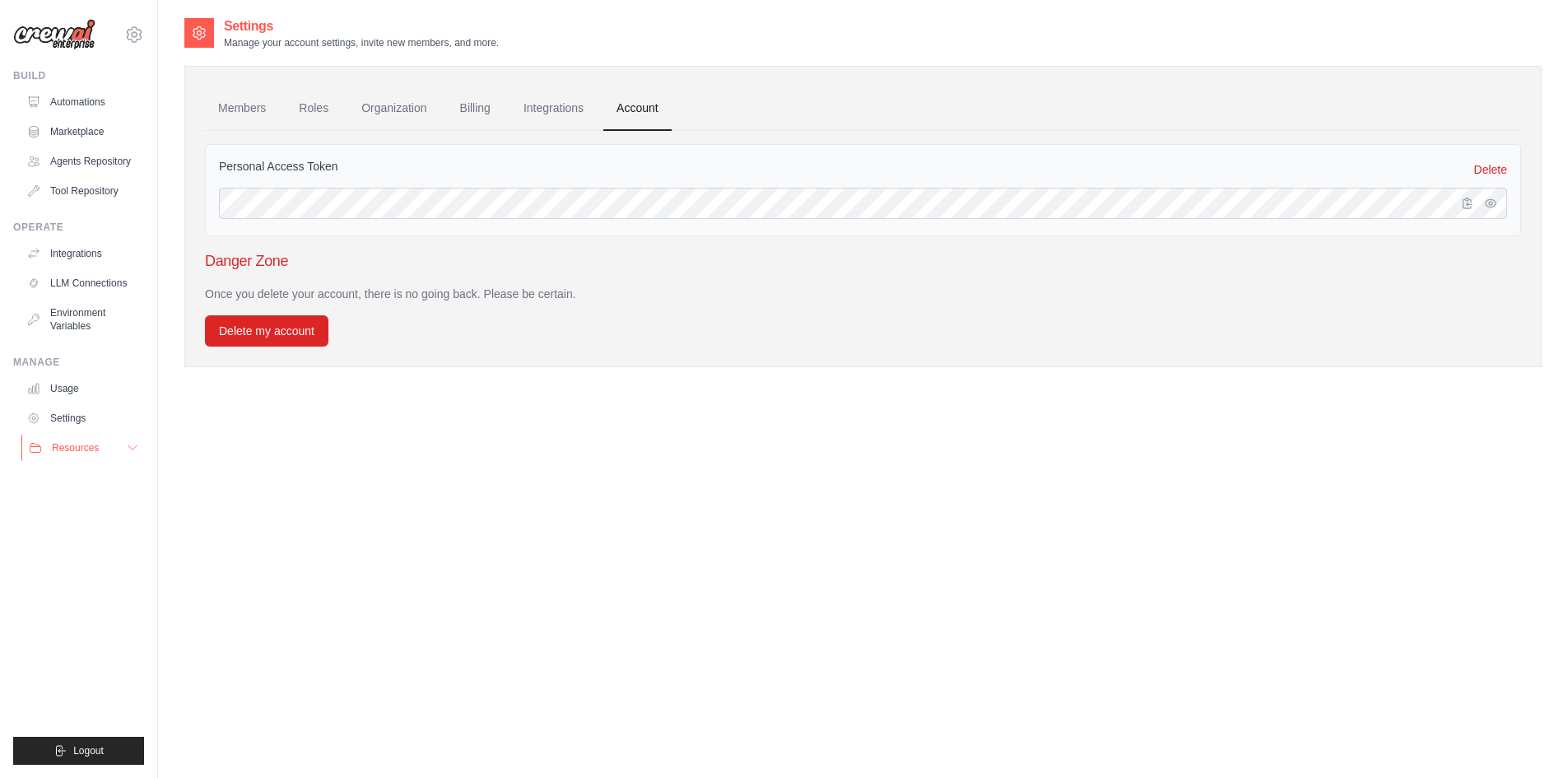
click at [117, 446] on button "Resources" at bounding box center [84, 447] width 124 height 26
click at [83, 554] on span "Video Tutorials" at bounding box center [91, 554] width 65 height 13
